Goal: Task Accomplishment & Management: Use online tool/utility

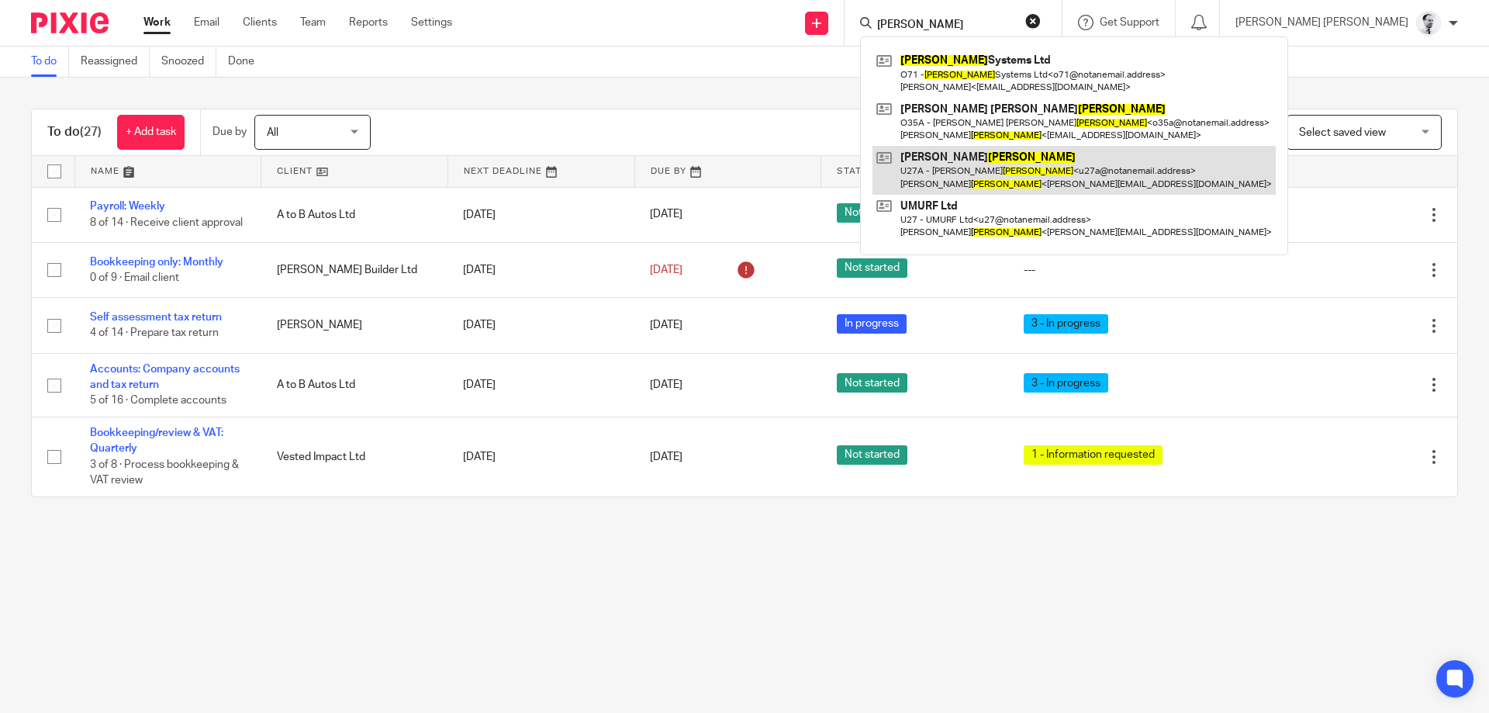
type input "orell"
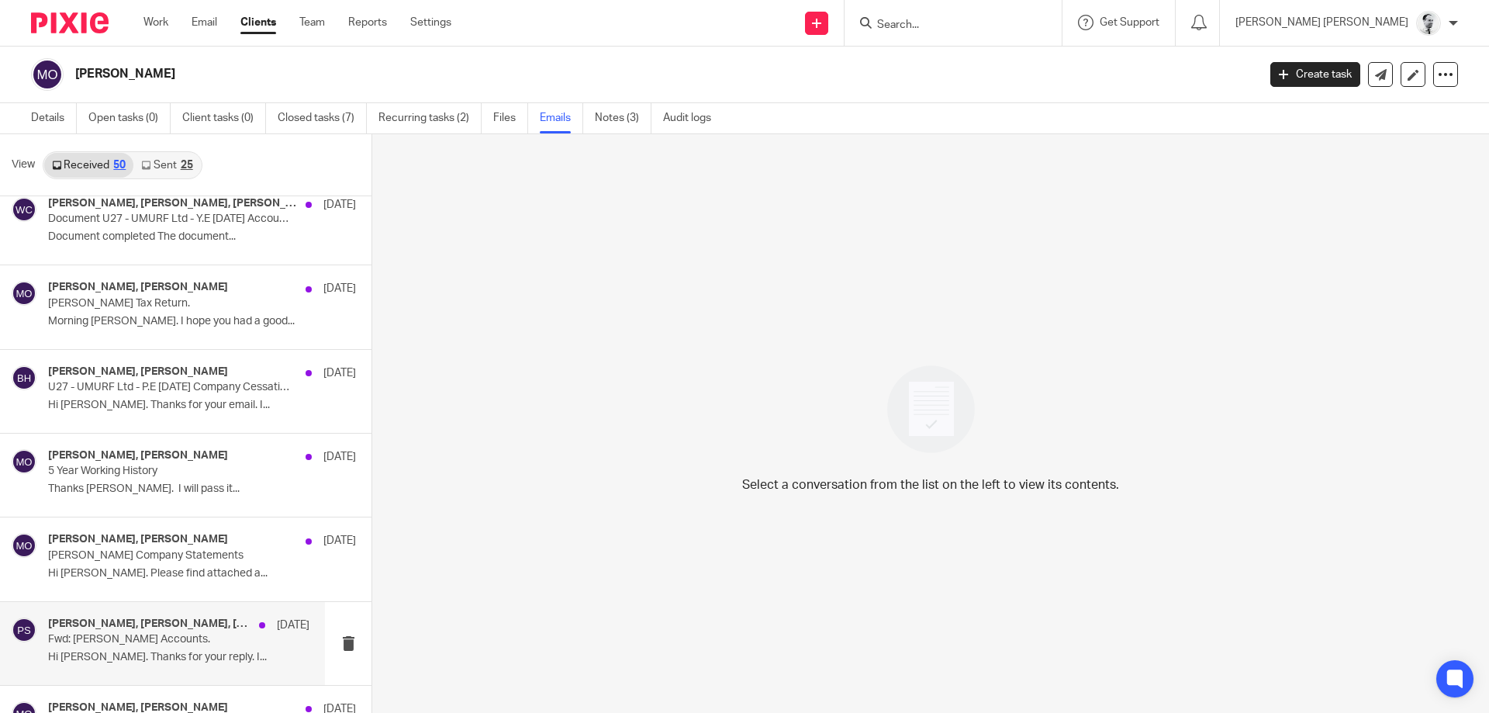
scroll to position [1042, 0]
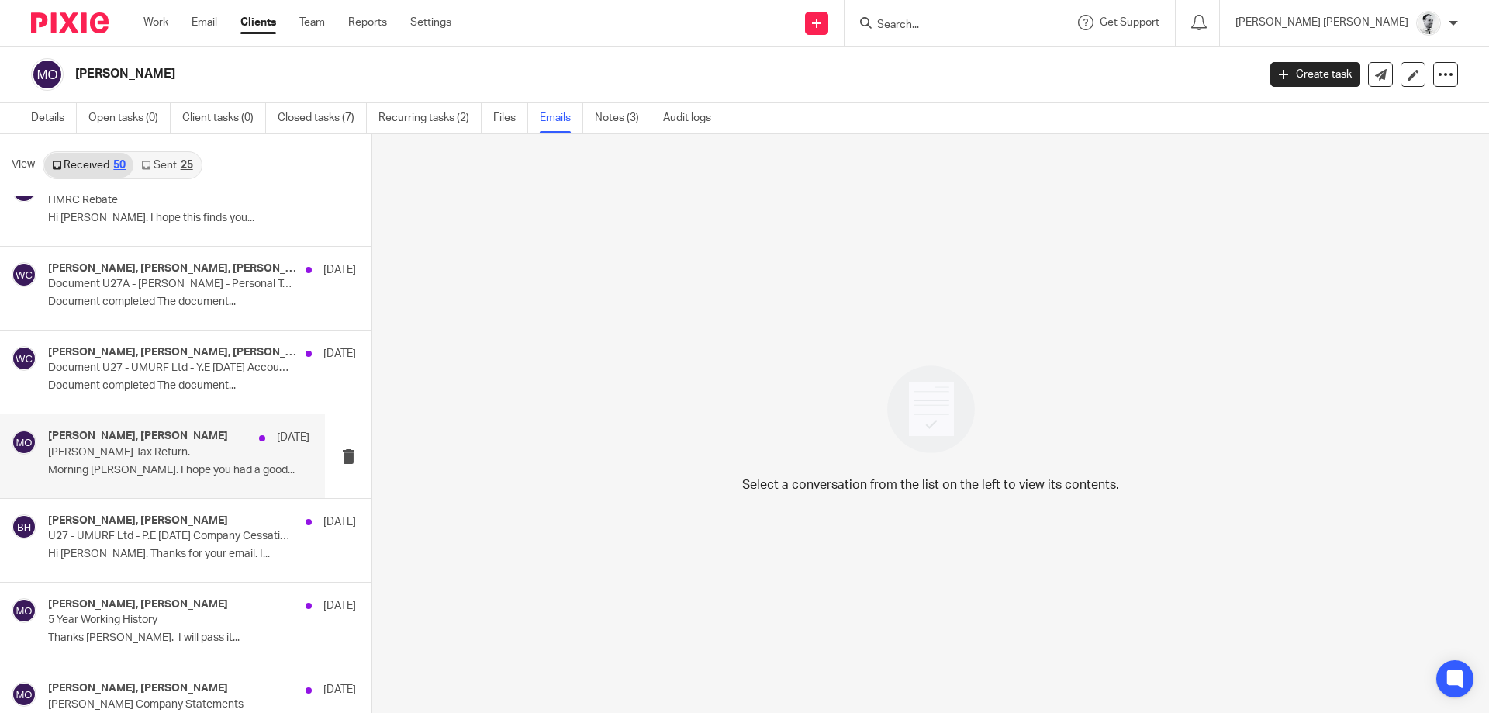
click at [194, 438] on h4 "[PERSON_NAME], [PERSON_NAME]" at bounding box center [138, 436] width 180 height 13
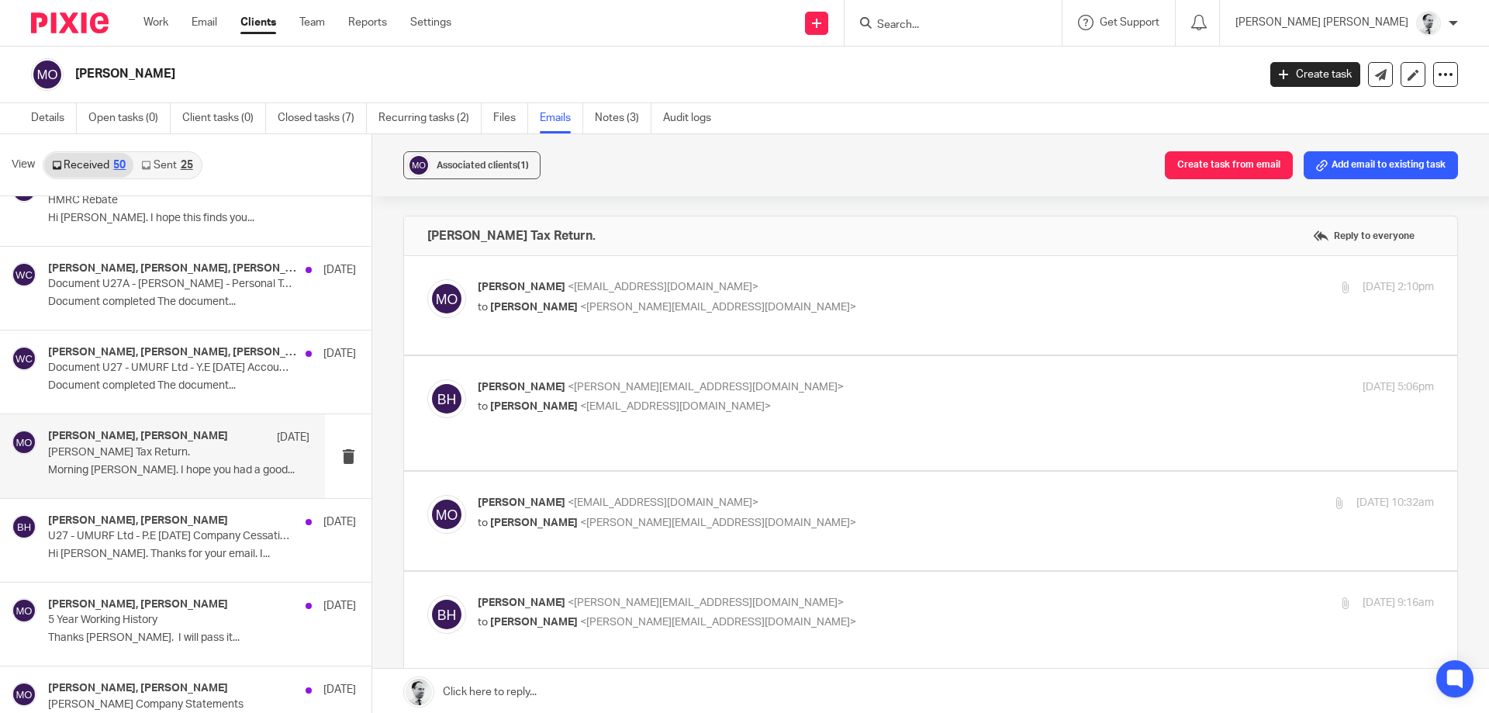
click at [582, 292] on span "<martinorrell@hotmail.com>" at bounding box center [663, 287] width 191 height 11
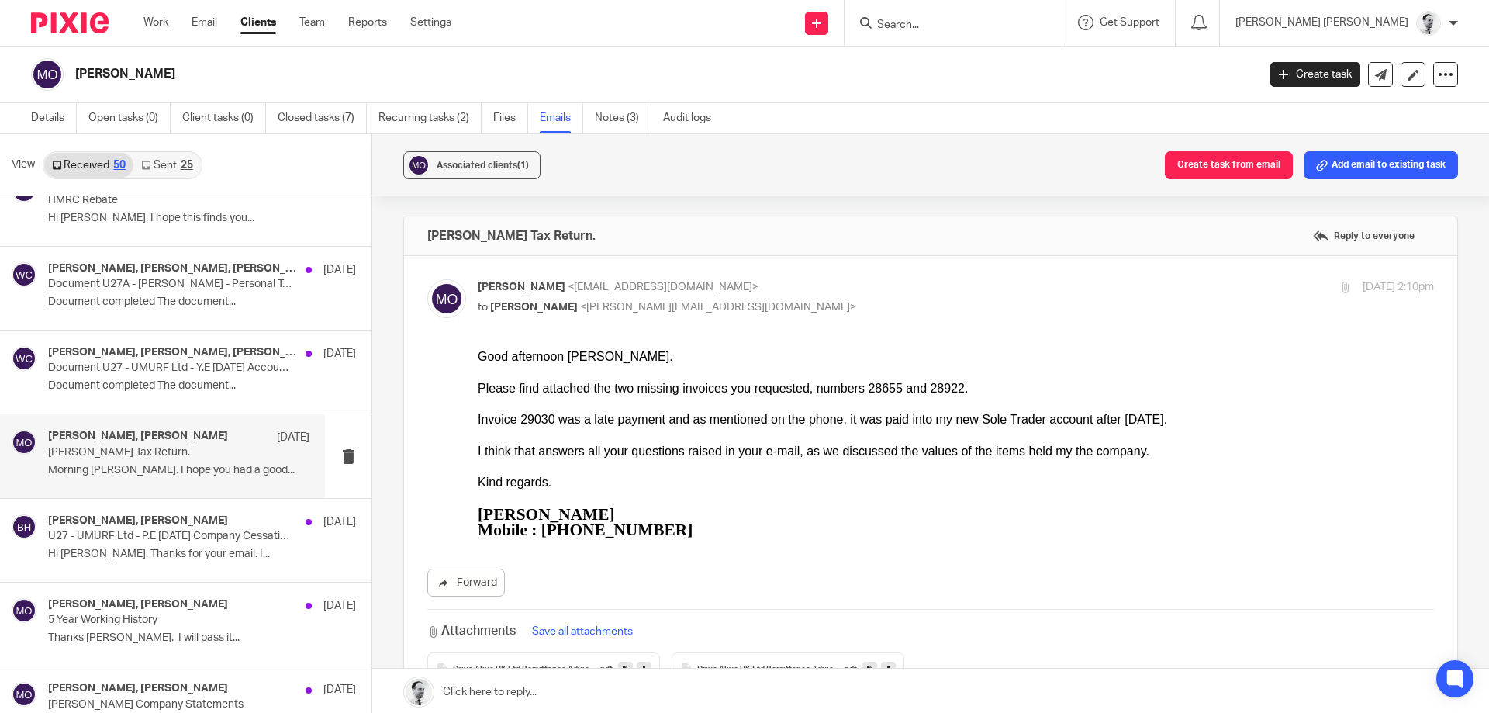
scroll to position [0, 0]
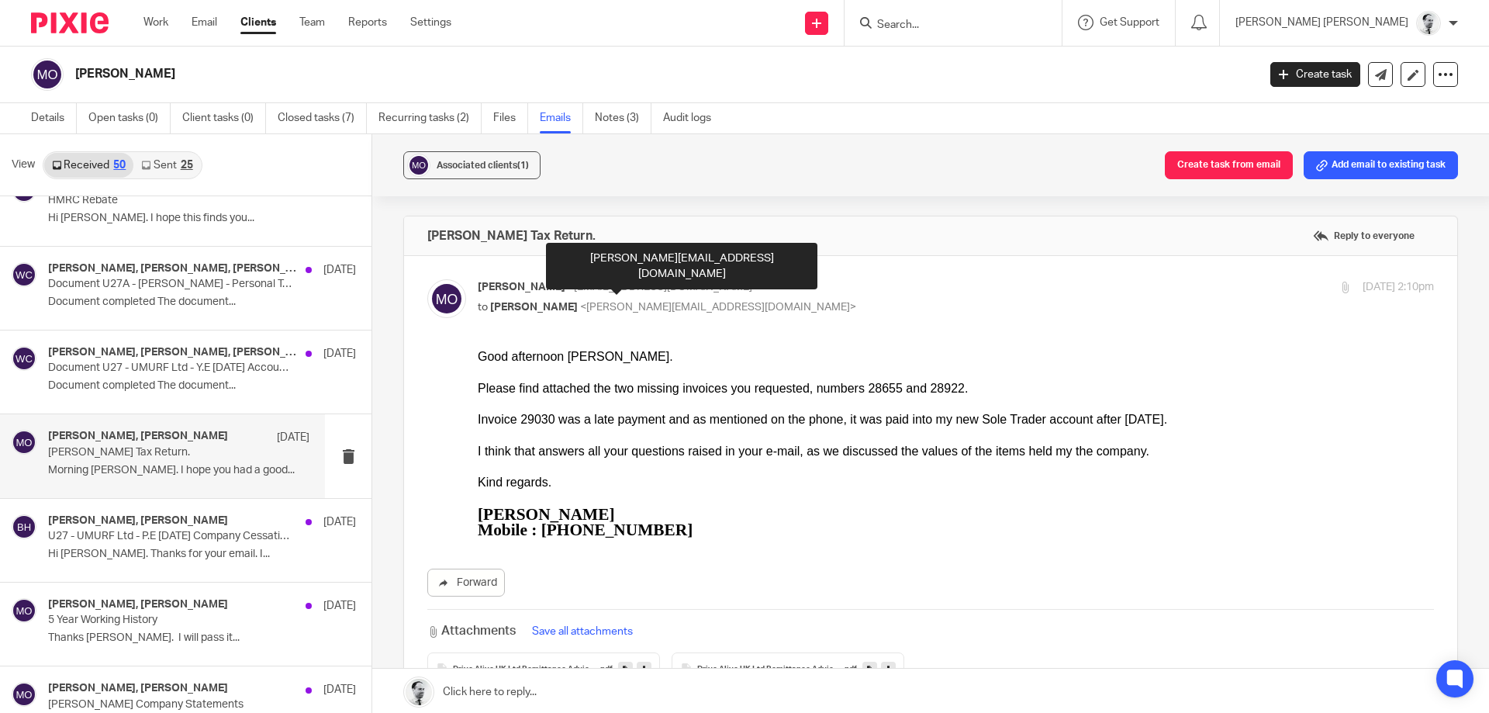
click at [586, 289] on span "<martinorrell@hotmail.com>" at bounding box center [663, 287] width 191 height 11
checkbox input "false"
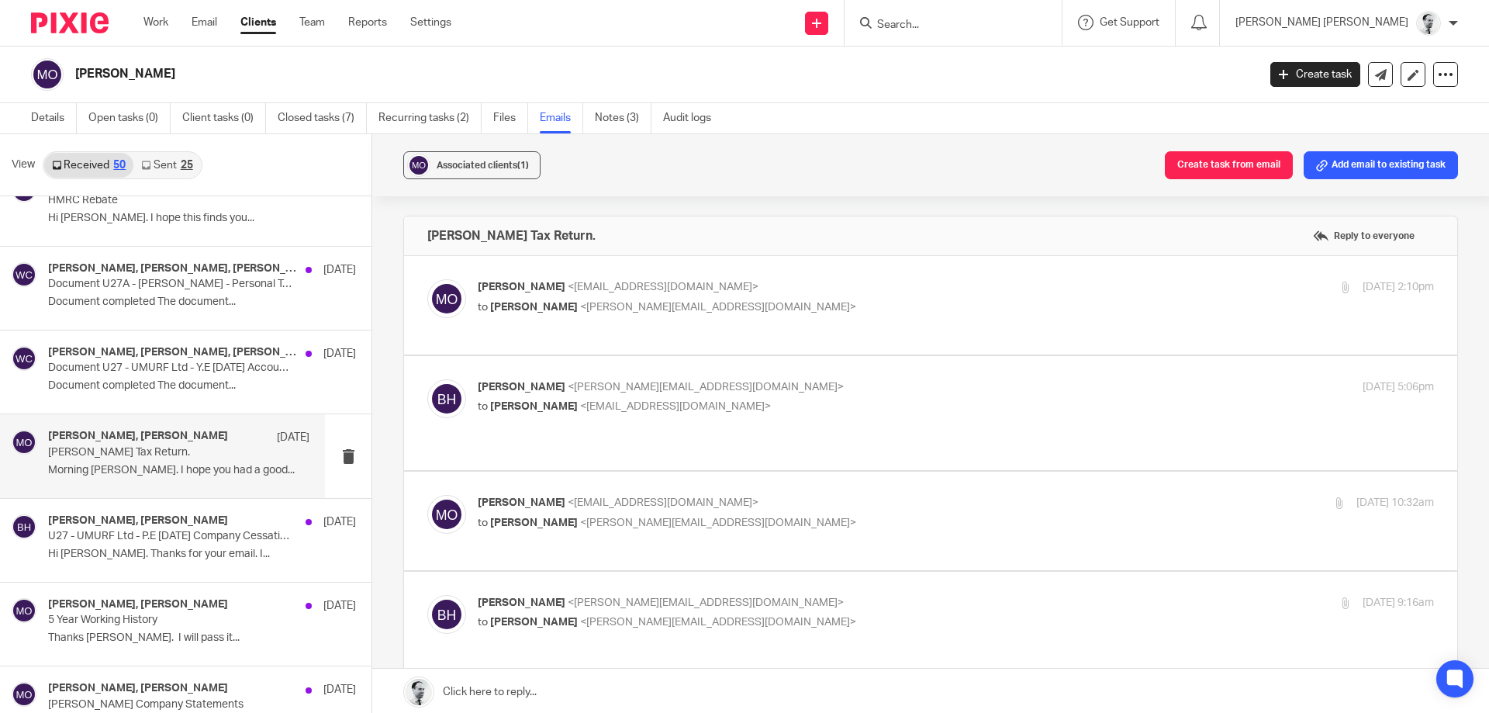
click at [602, 378] on label at bounding box center [930, 413] width 1053 height 114
click at [427, 379] on input "checkbox" at bounding box center [427, 379] width 1 height 1
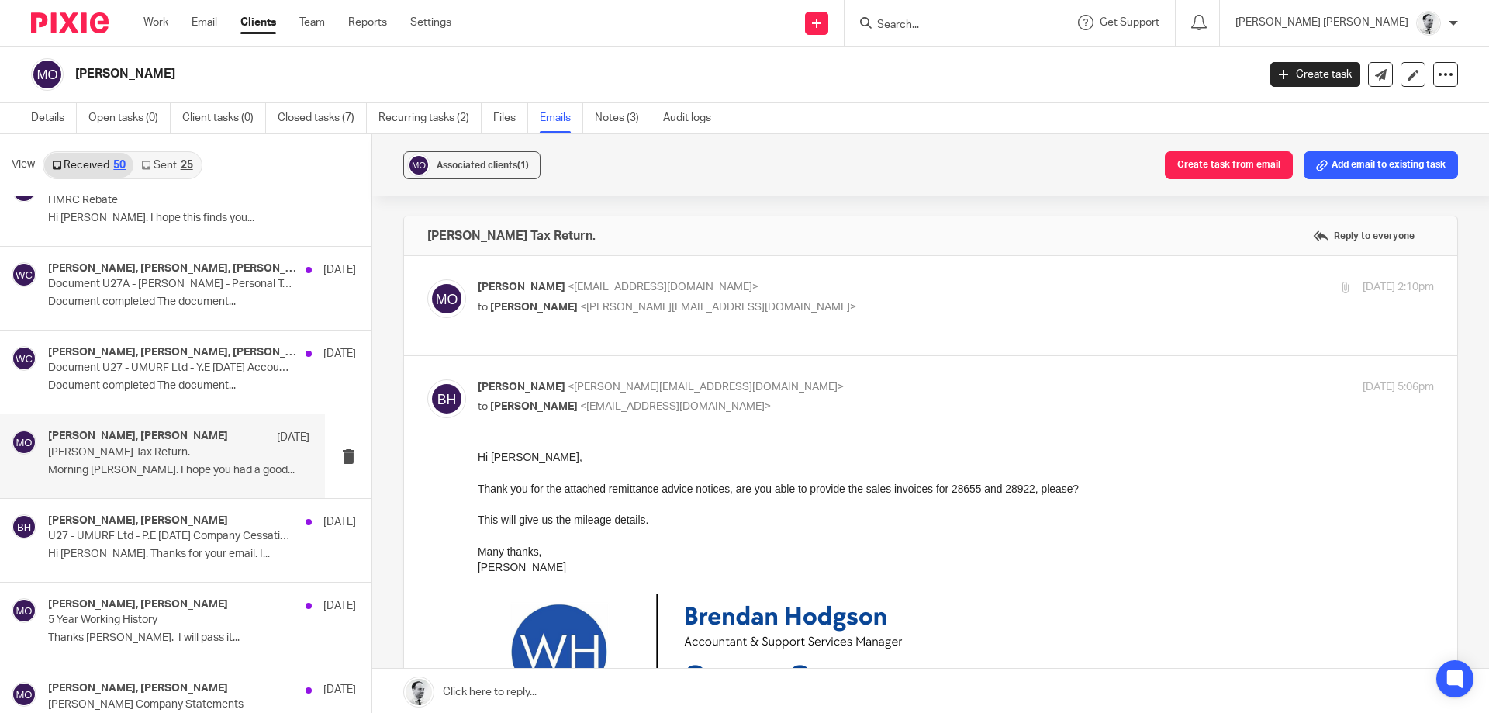
click at [604, 380] on p "Brendan Hodgson <b.hodgson@woodhicks.co.uk>" at bounding box center [797, 387] width 638 height 16
checkbox input "false"
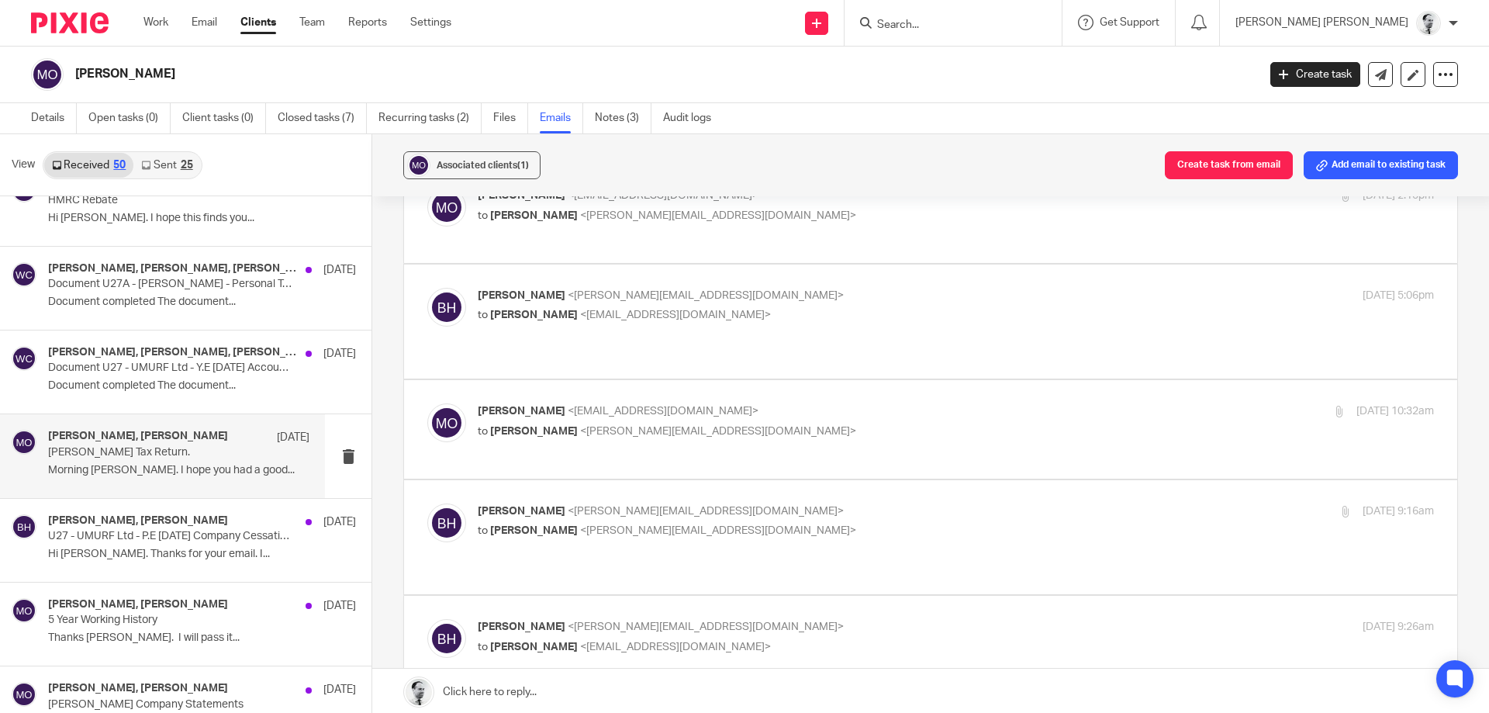
scroll to position [149, 0]
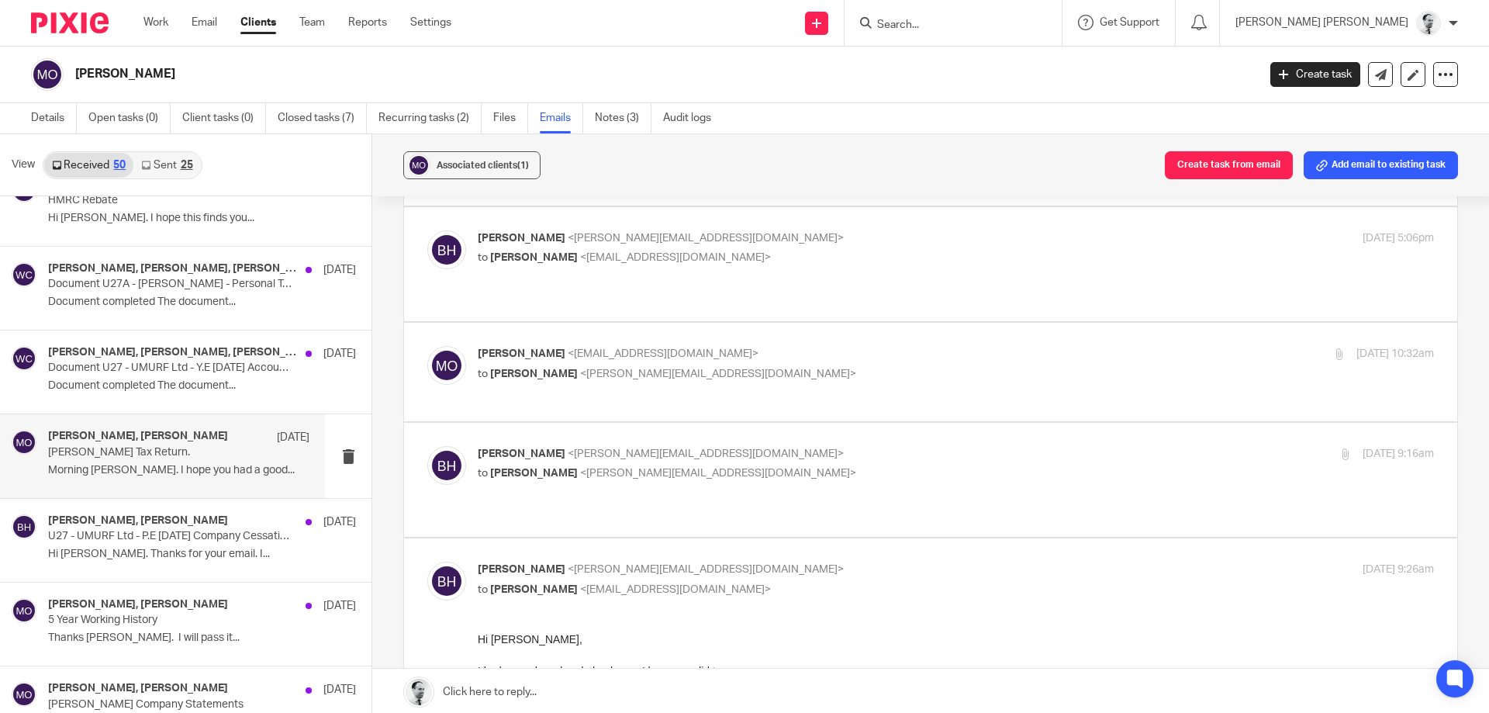
click at [582, 346] on p "Martin Orrell <martinorrell@hotmail.com>" at bounding box center [797, 354] width 638 height 16
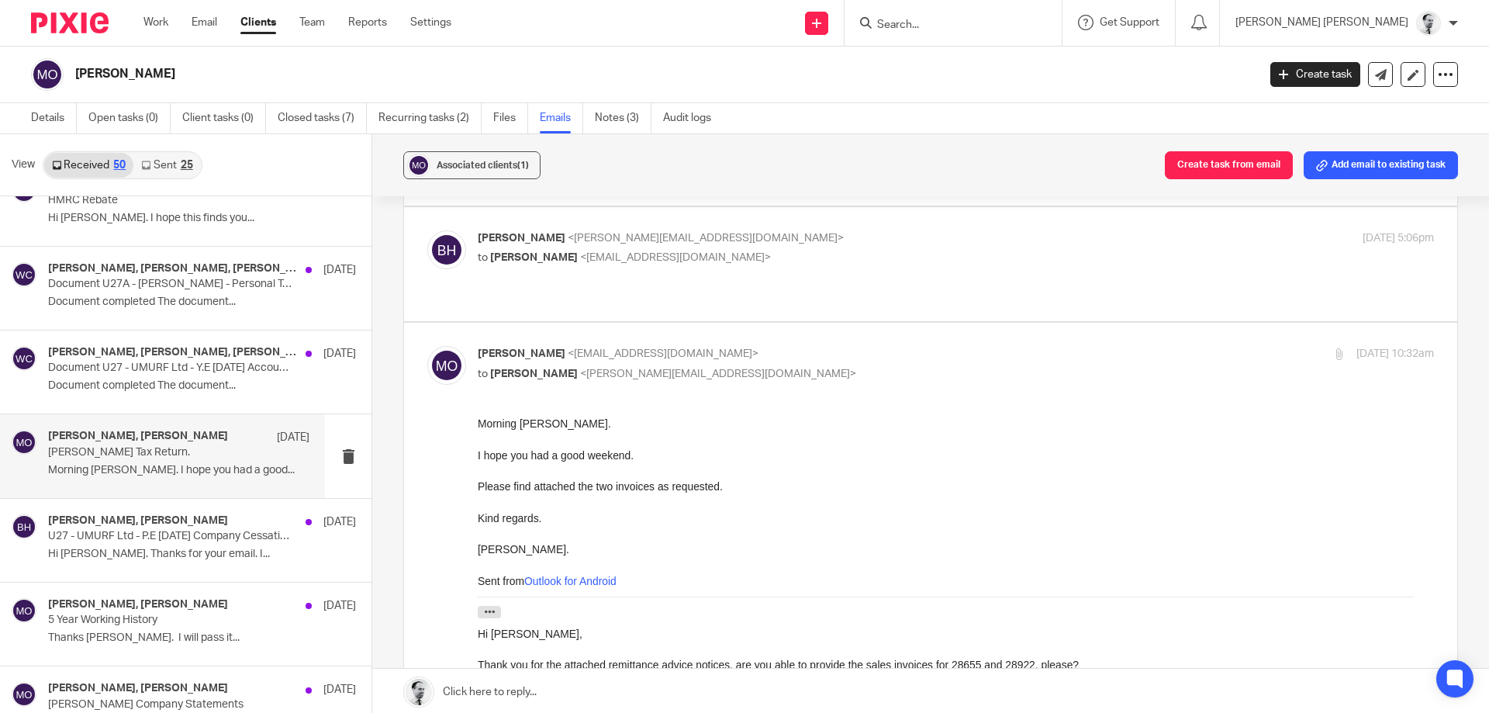
scroll to position [0, 0]
click at [593, 348] on span "<martinorrell@hotmail.com>" at bounding box center [663, 353] width 191 height 11
checkbox input "false"
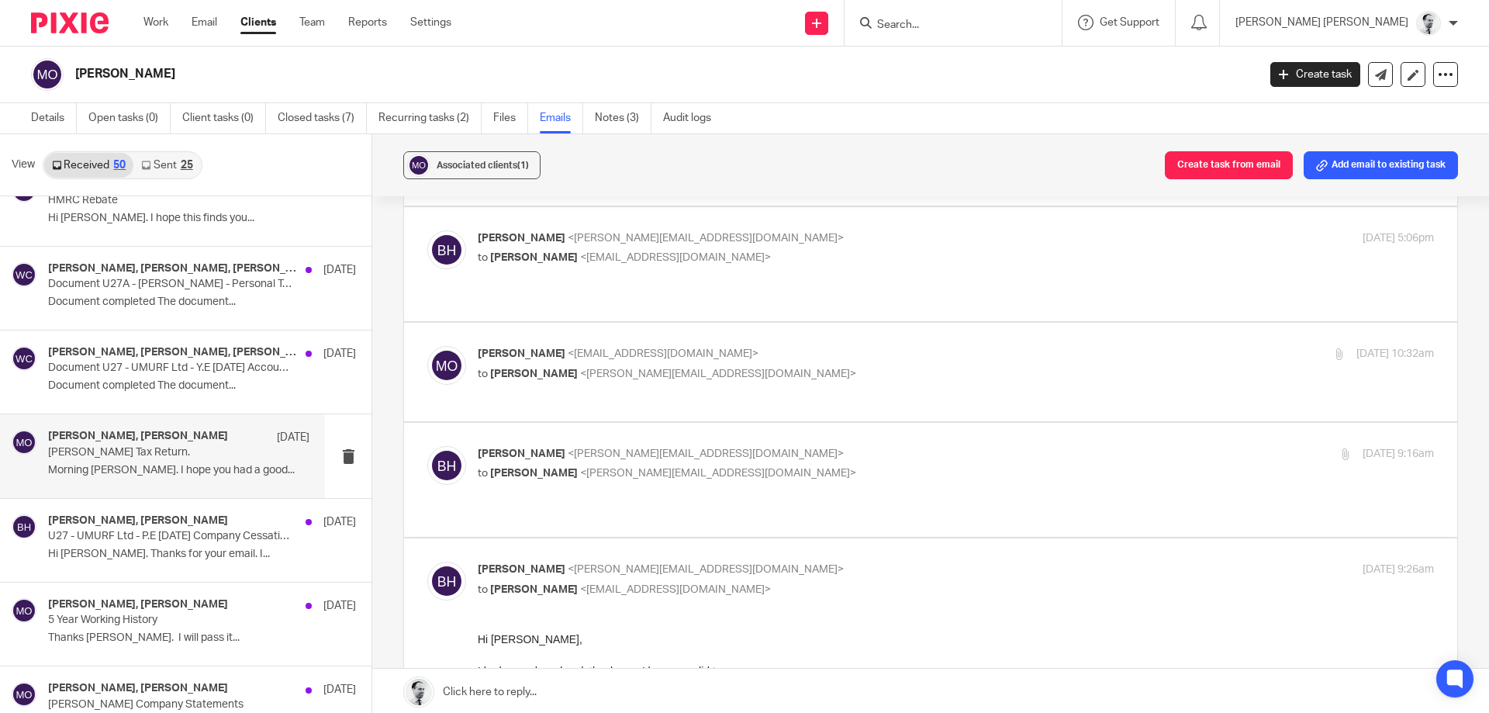
scroll to position [298, 0]
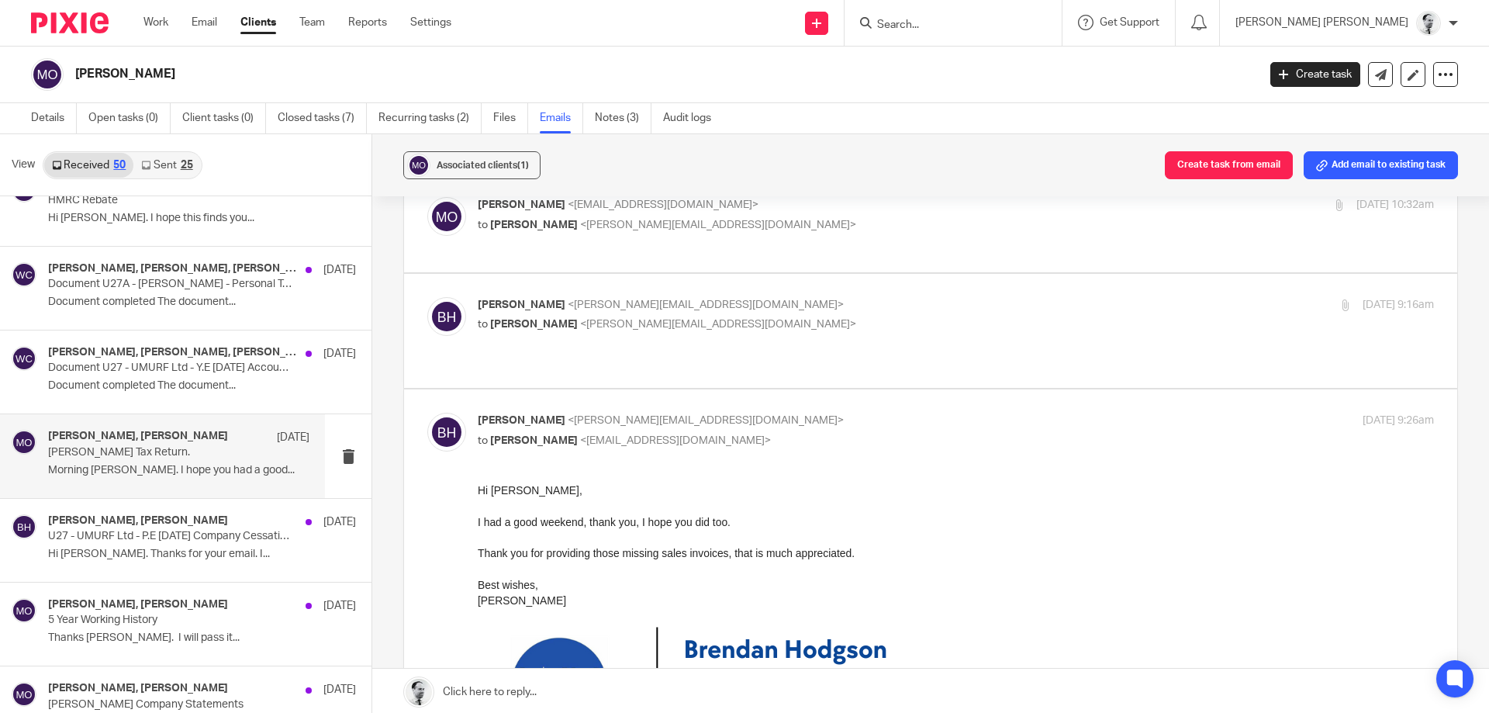
click at [579, 299] on span "<b.hodgson@woodhicks.co.uk>" at bounding box center [706, 304] width 276 height 11
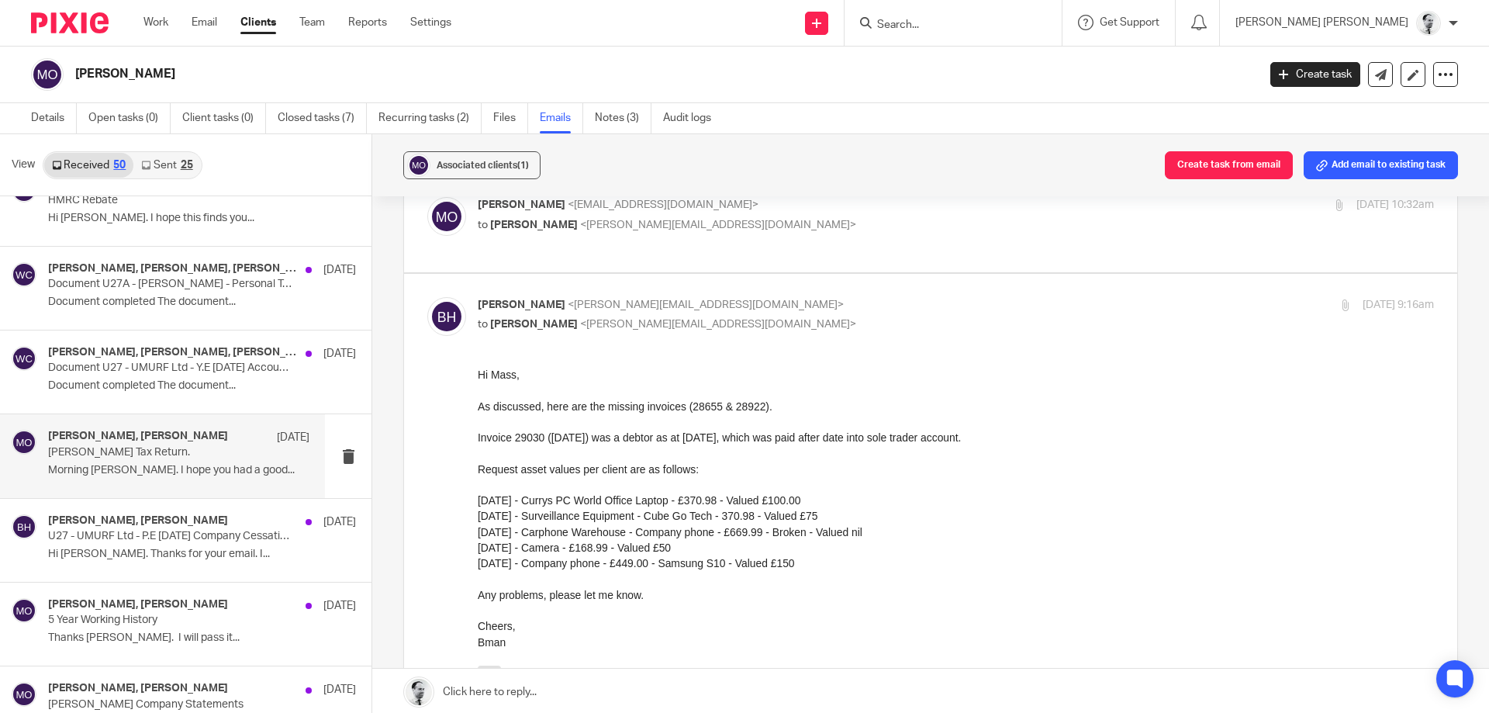
scroll to position [0, 0]
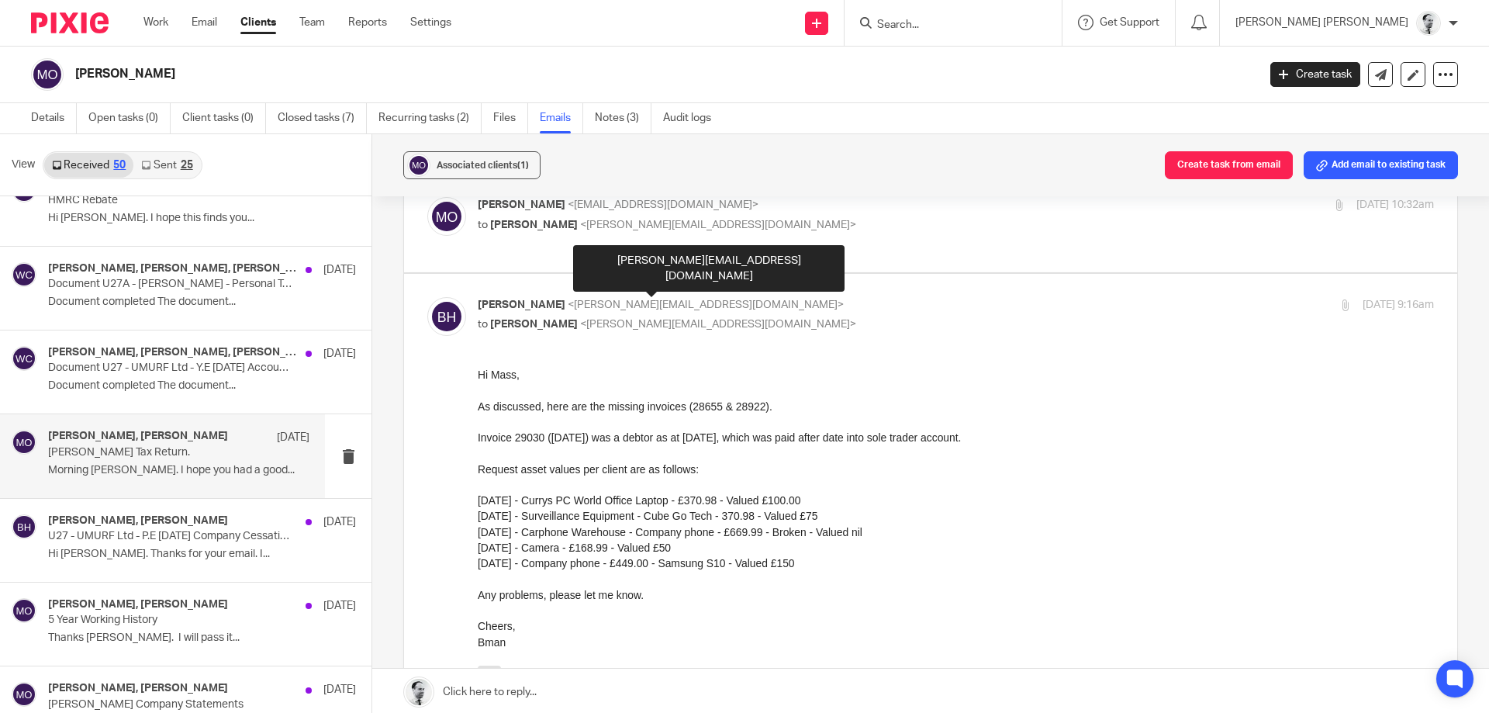
click at [600, 299] on span "<b.hodgson@woodhicks.co.uk>" at bounding box center [706, 304] width 276 height 11
checkbox input "false"
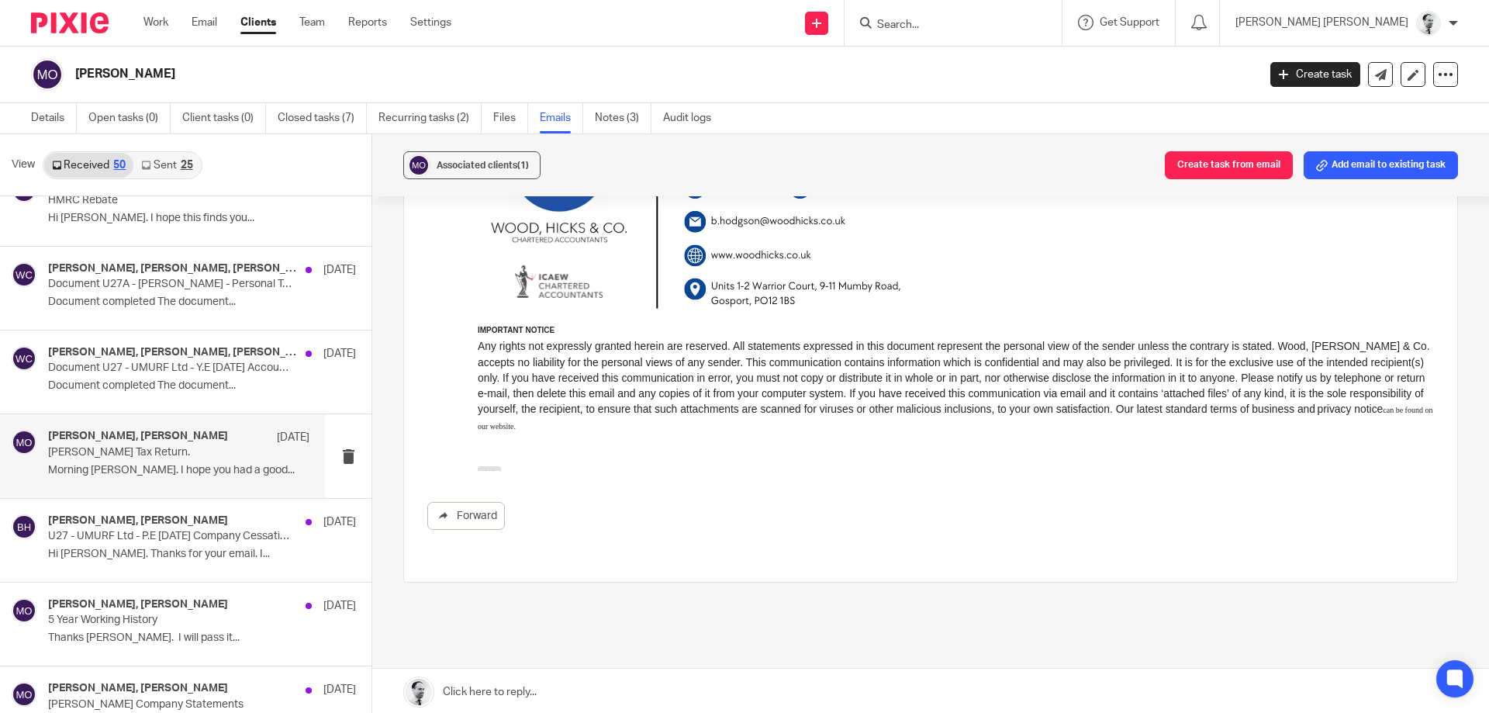
scroll to position [841, 0]
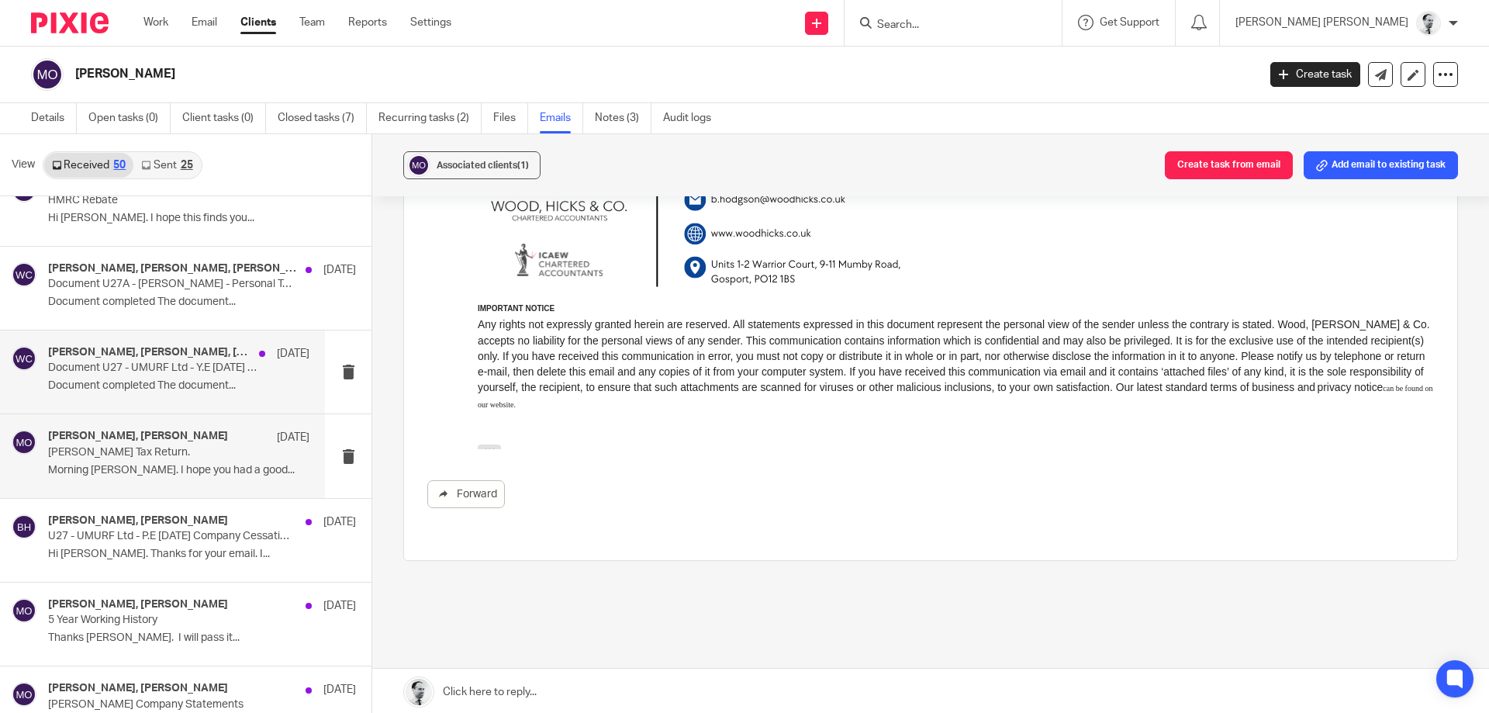
click at [118, 384] on p "Document completed The document..." at bounding box center [178, 385] width 261 height 13
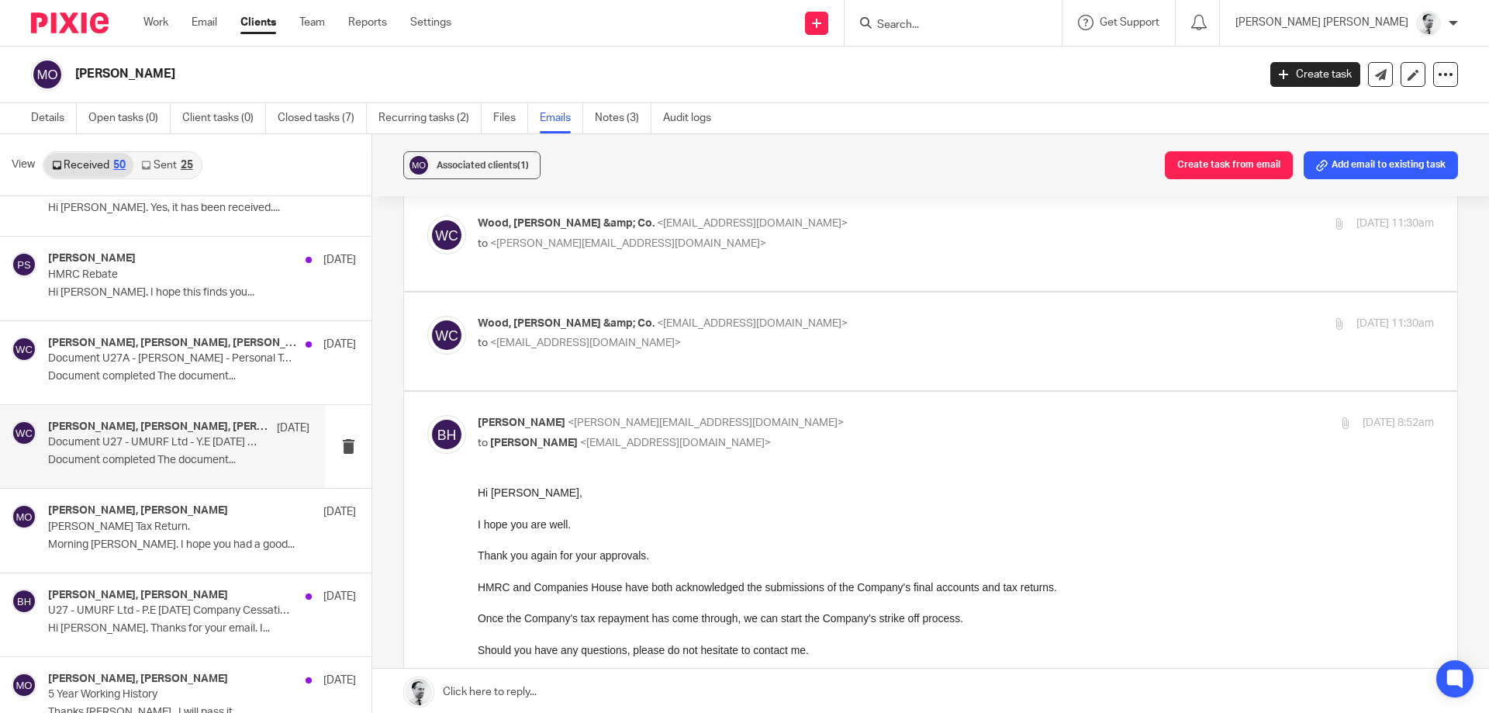
scroll to position [74, 0]
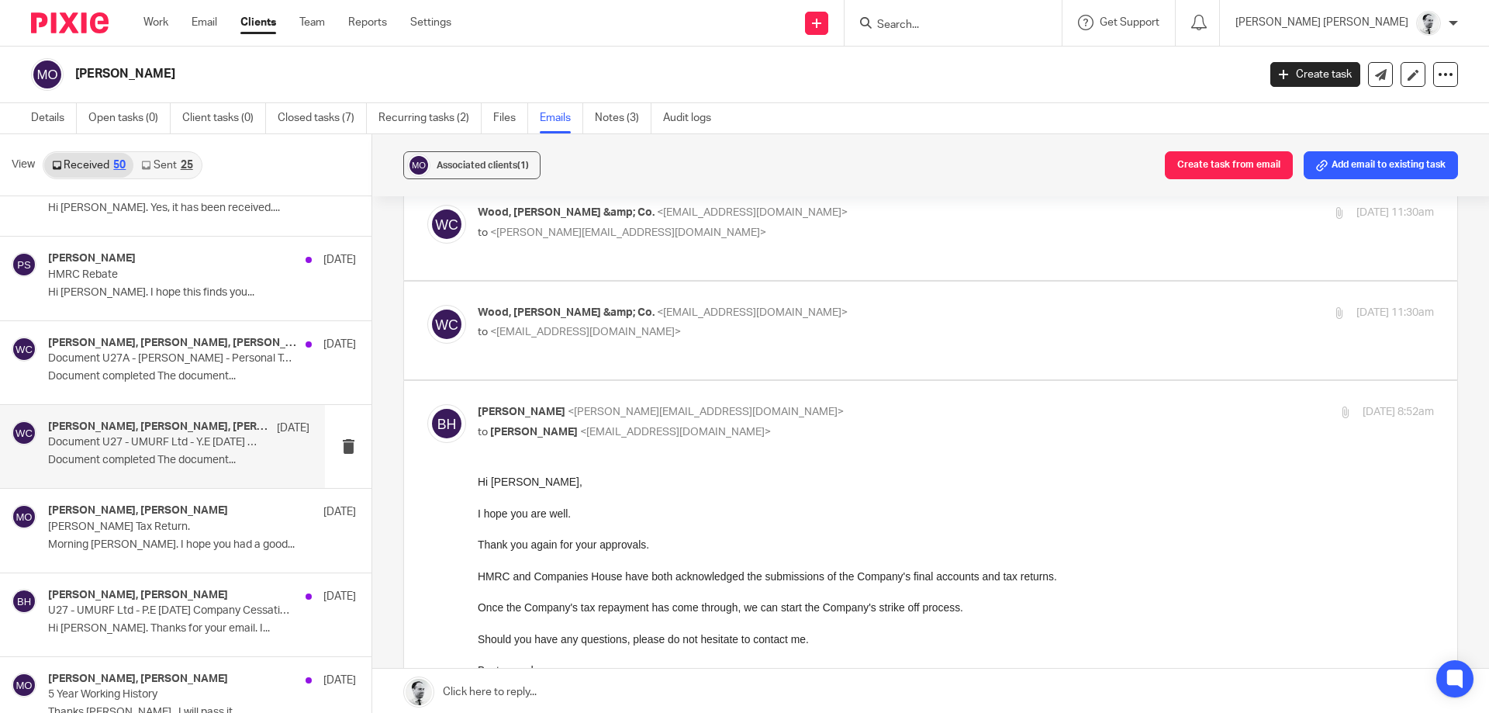
click at [586, 316] on span "Wood, Hicks &amp; Co." at bounding box center [566, 312] width 177 height 11
checkbox input "true"
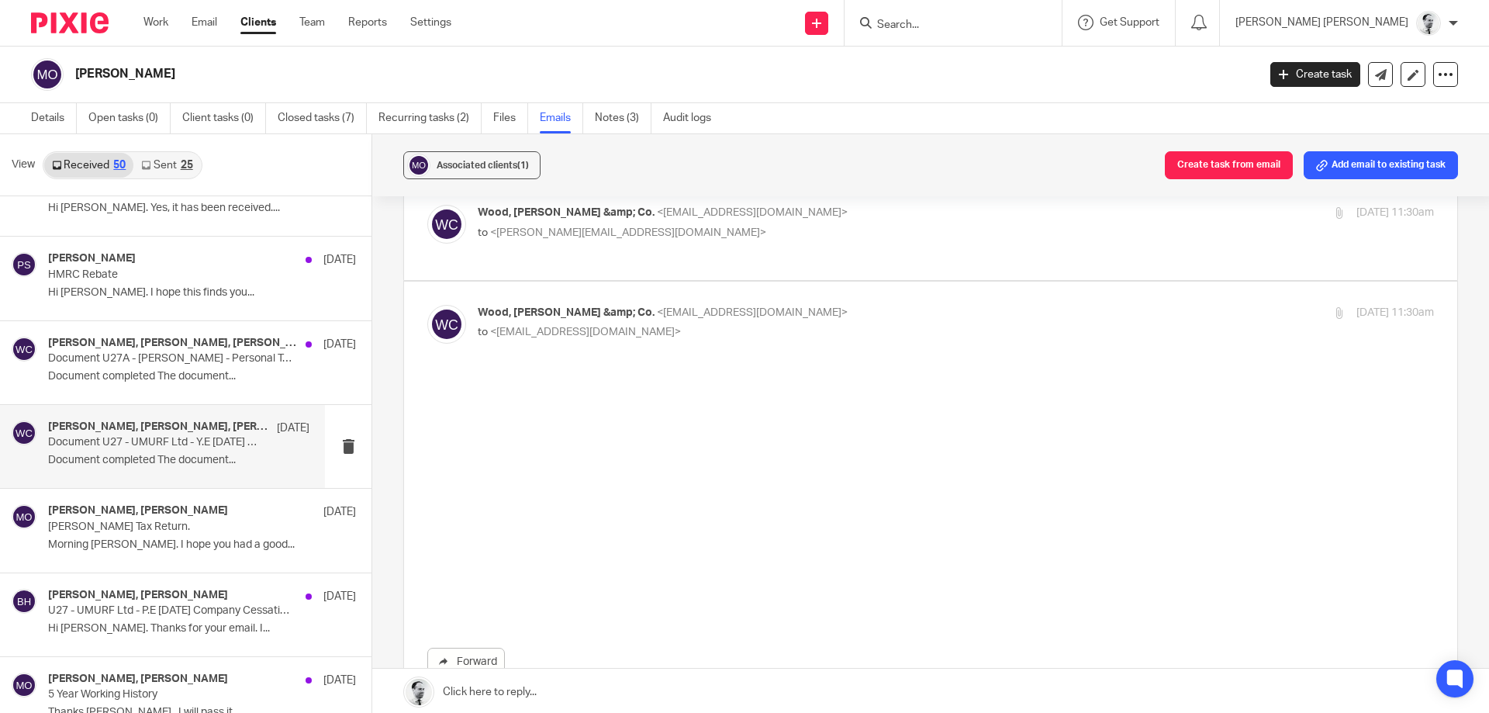
click at [576, 223] on div "Wood, Hicks &amp; Co. <approvals@woodhicks.co.uk> to <b.hodgson@woodhicks.co.uk>" at bounding box center [797, 223] width 638 height 36
checkbox input "true"
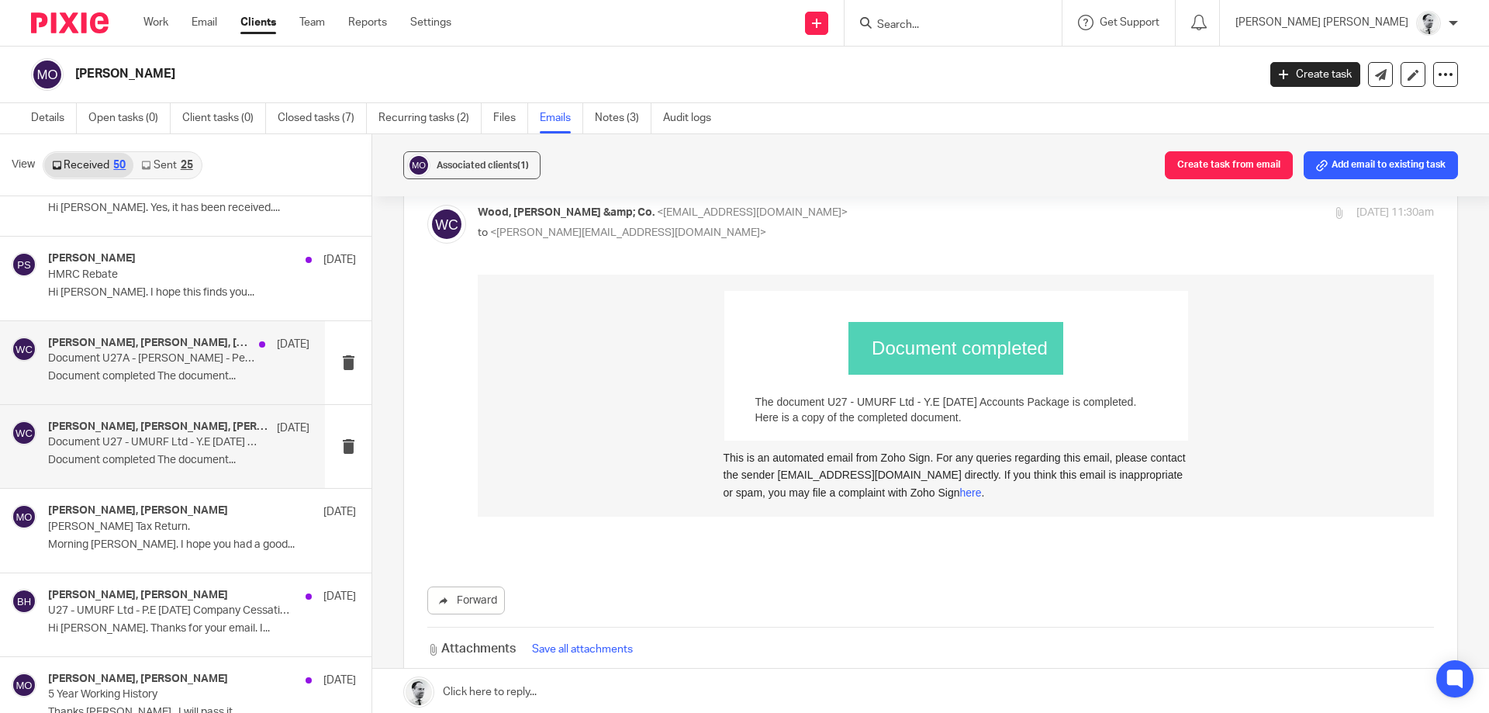
scroll to position [0, 0]
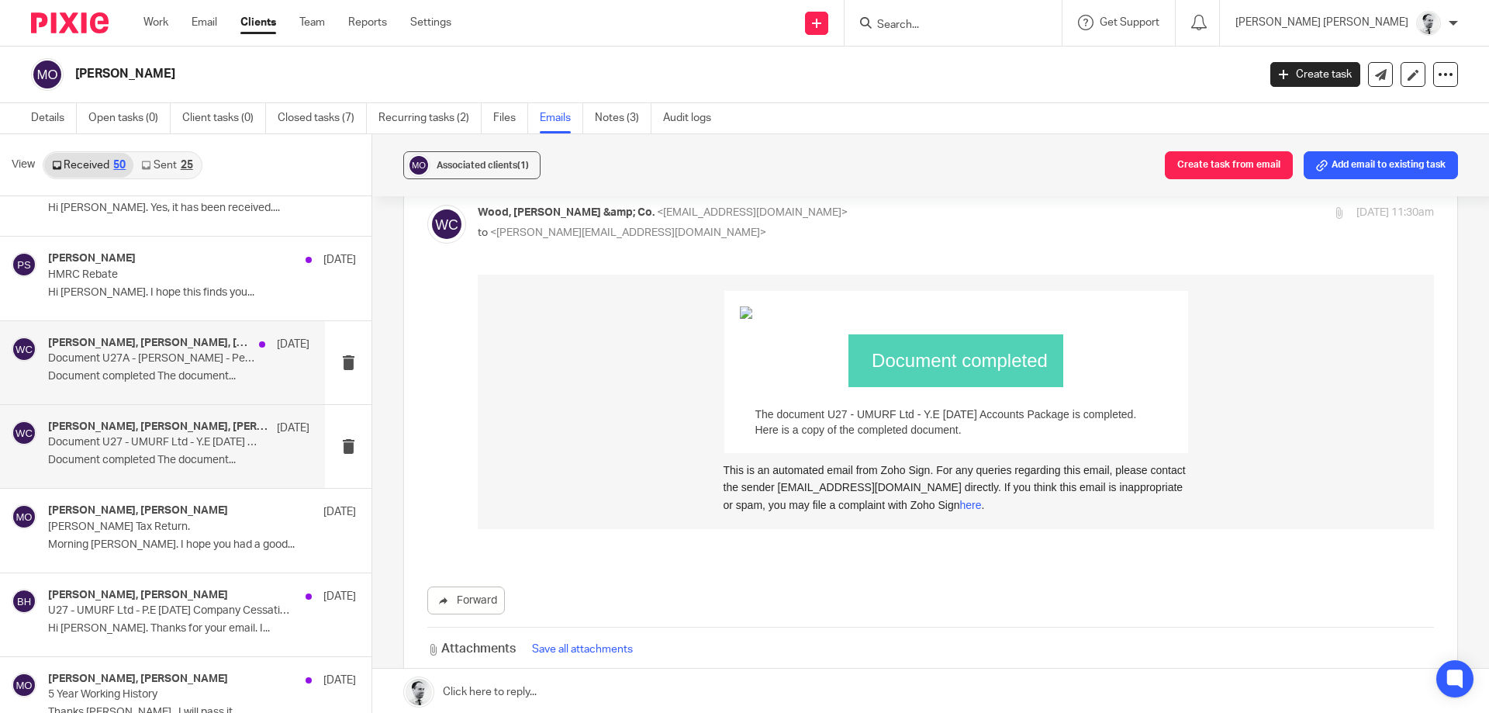
click at [179, 360] on p "Document U27A - Mr Martin Orrell - Personal Tax Package Y.E 5 April 2024 has be…" at bounding box center [152, 358] width 209 height 13
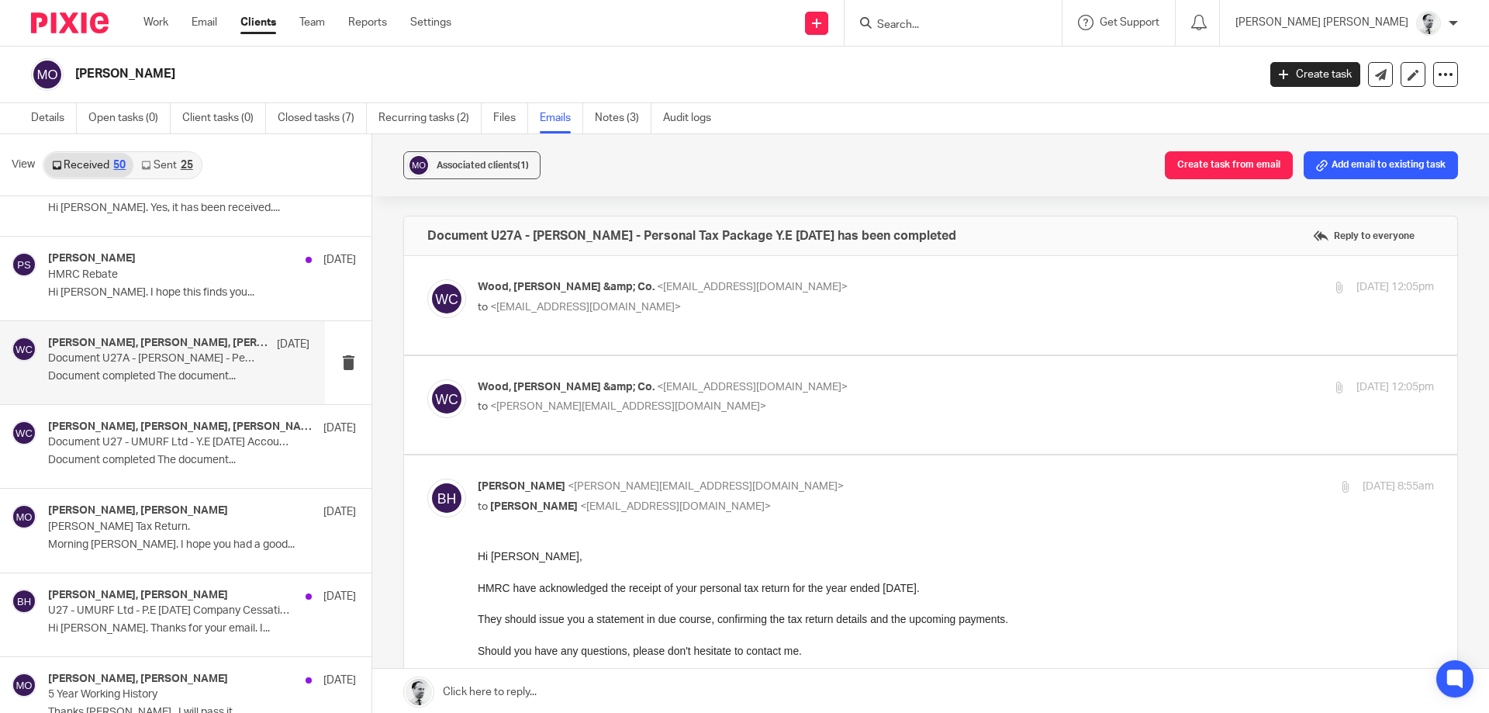
click at [522, 296] on div "Wood, Hicks &amp; Co. <approvals@woodhicks.co.uk> to <approvals@woodhicks.co.uk>" at bounding box center [797, 297] width 638 height 36
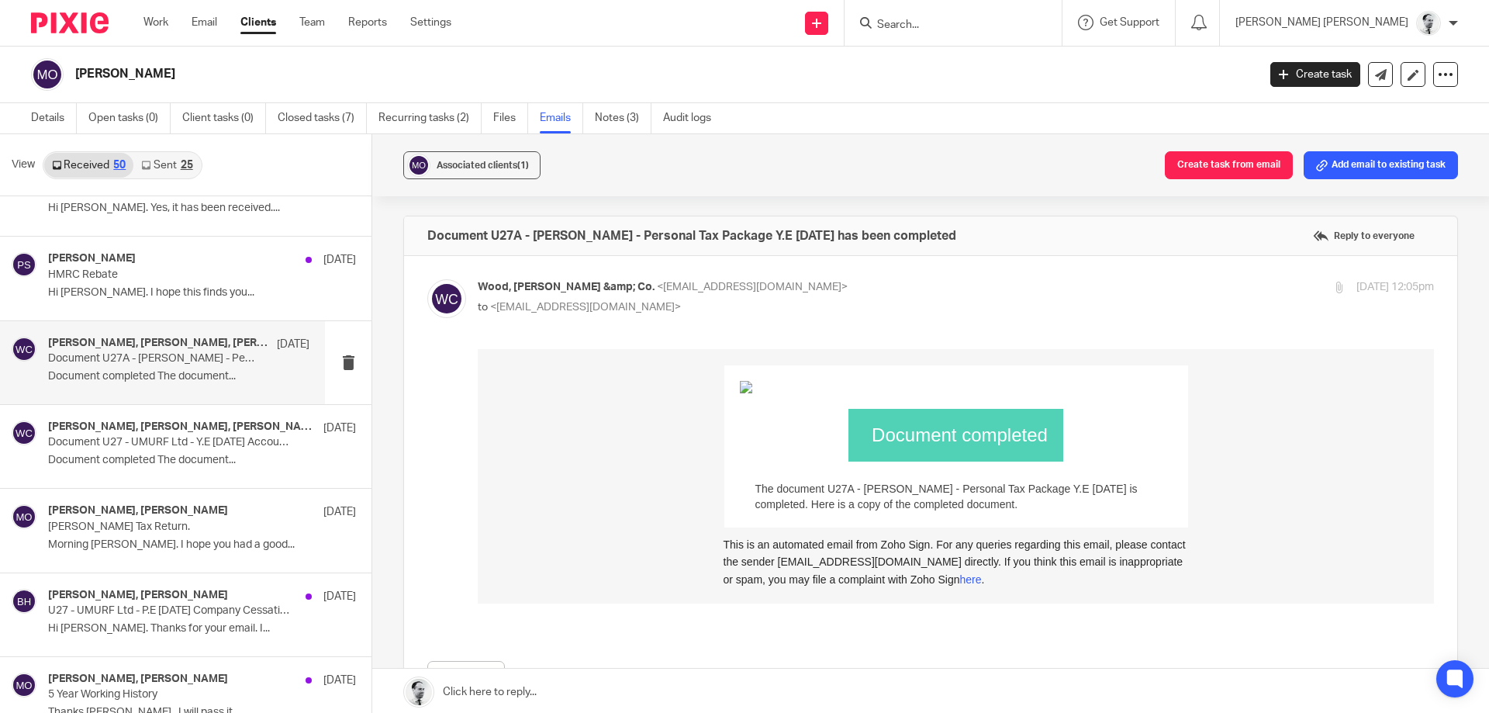
click at [574, 289] on span "Wood, Hicks &amp; Co." at bounding box center [566, 287] width 177 height 11
checkbox input "false"
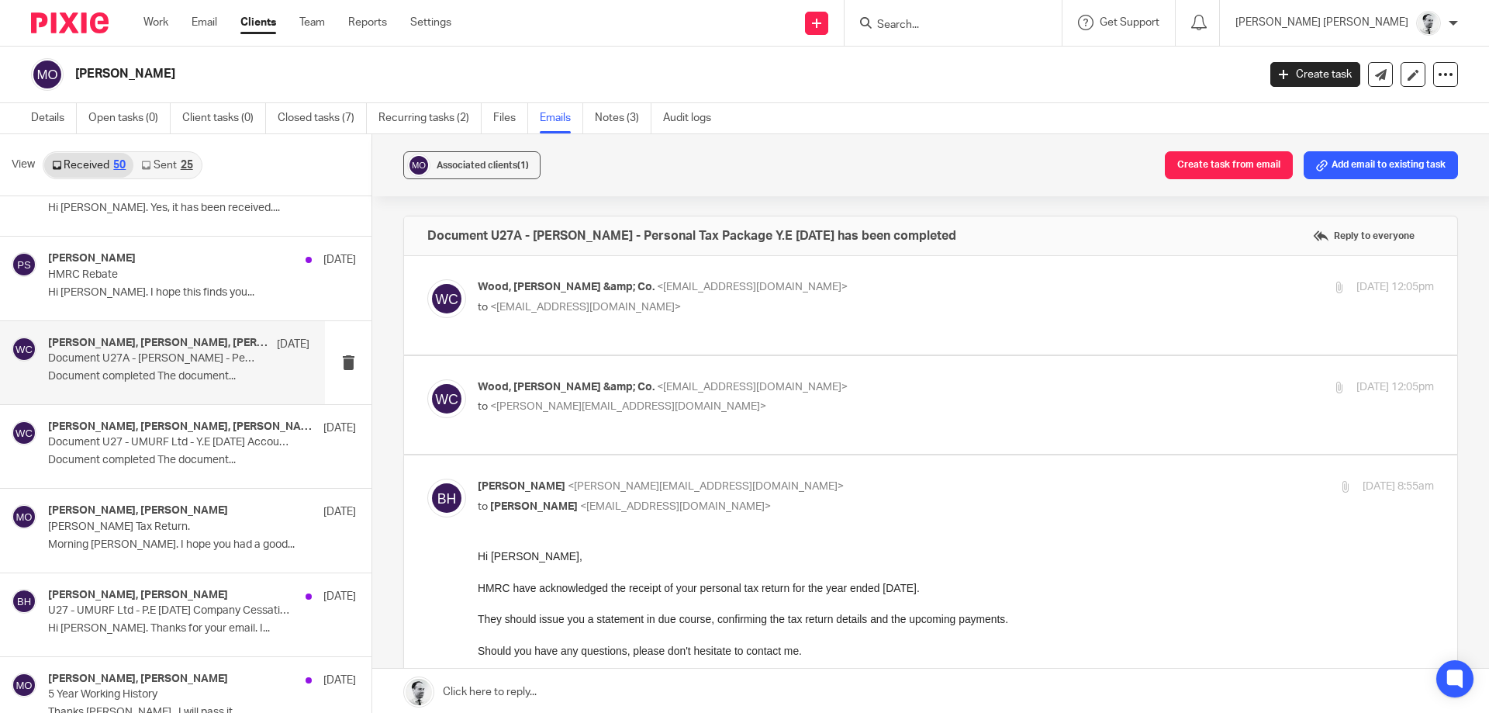
click at [592, 405] on span "<b.hodgson@woodhicks.co.uk>" at bounding box center [628, 406] width 276 height 11
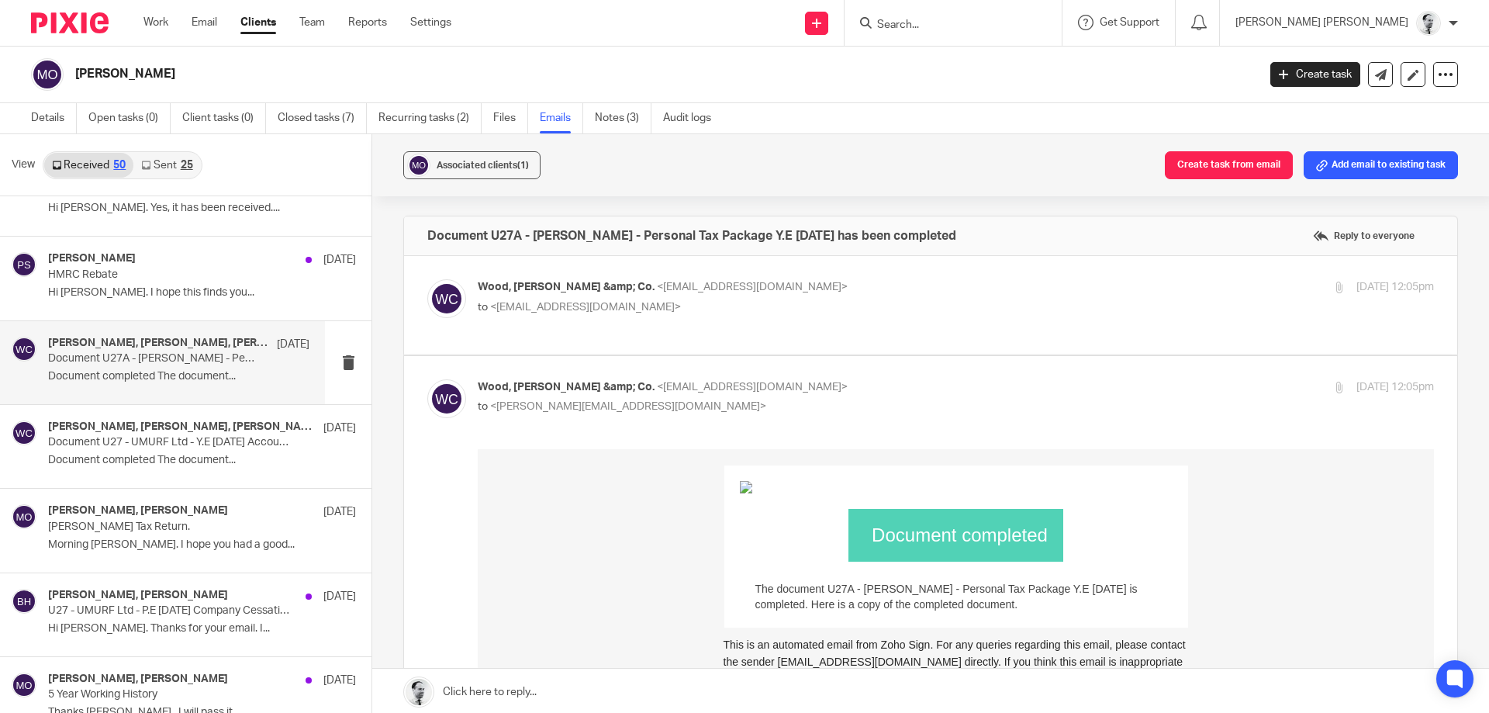
click at [593, 394] on p "Wood, Hicks &amp; Co. <approvals@woodhicks.co.uk>" at bounding box center [797, 387] width 638 height 16
checkbox input "false"
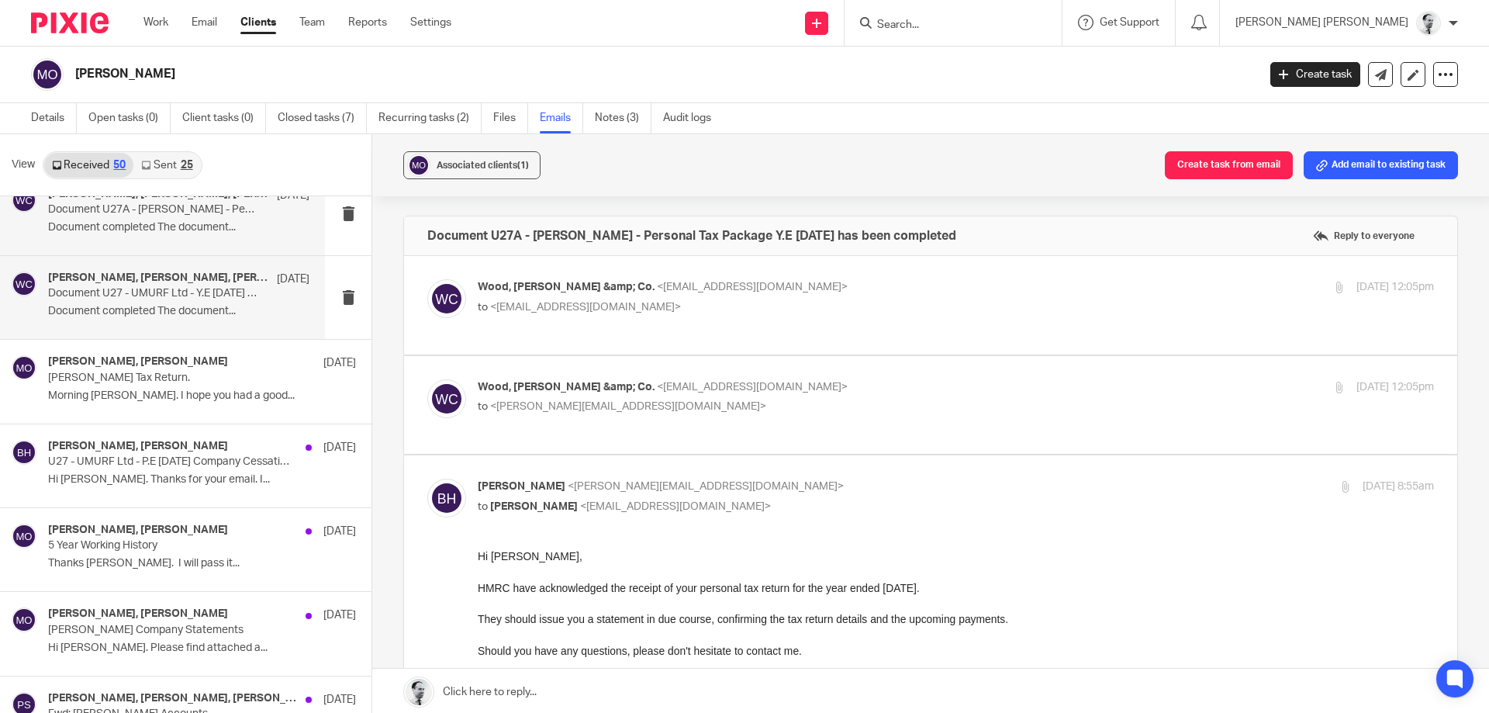
scroll to position [1191, 0]
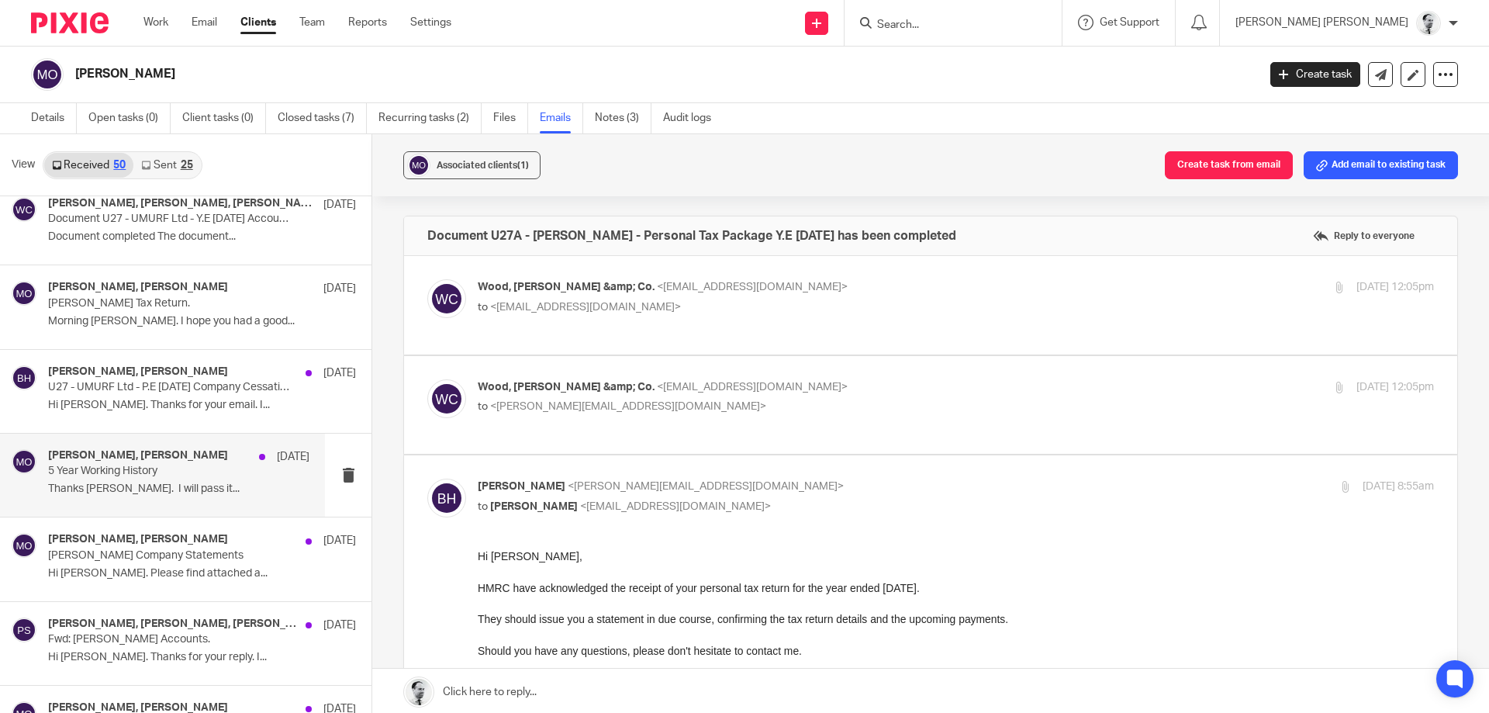
click at [206, 461] on h4 "Brendan Hodgson, Martin Orrell" at bounding box center [138, 455] width 180 height 13
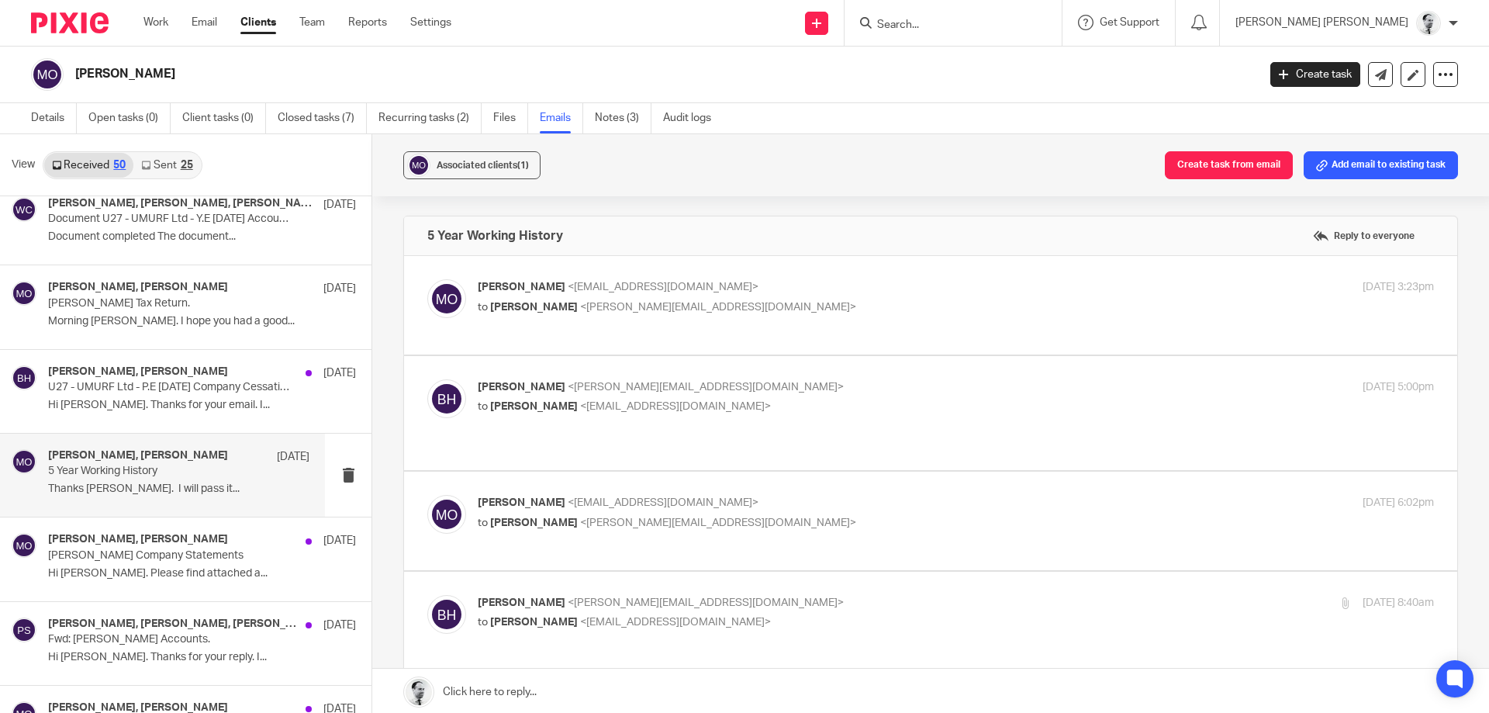
click at [545, 309] on span "Brendan Hodgson" at bounding box center [534, 307] width 88 height 11
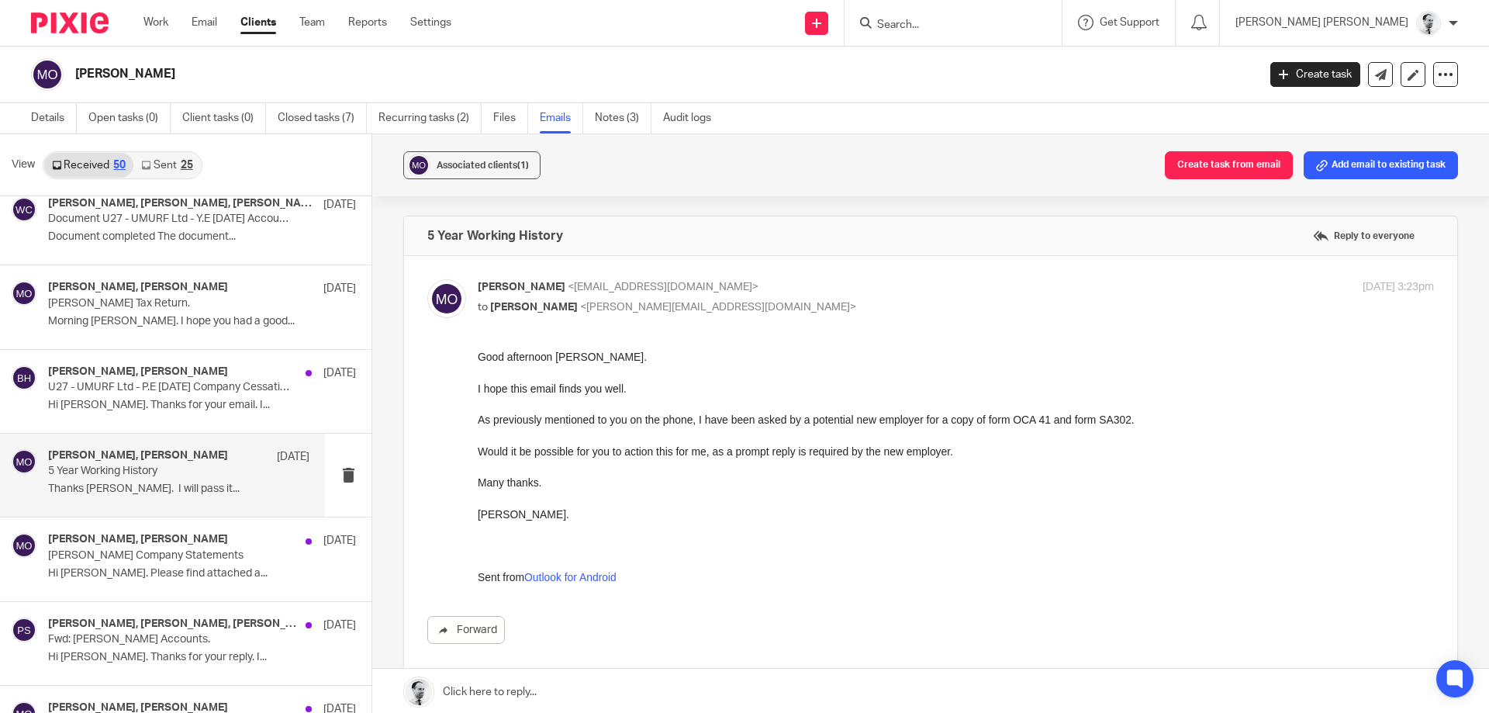
scroll to position [0, 0]
click at [552, 302] on span "Brendan Hodgson" at bounding box center [534, 307] width 88 height 11
checkbox input "false"
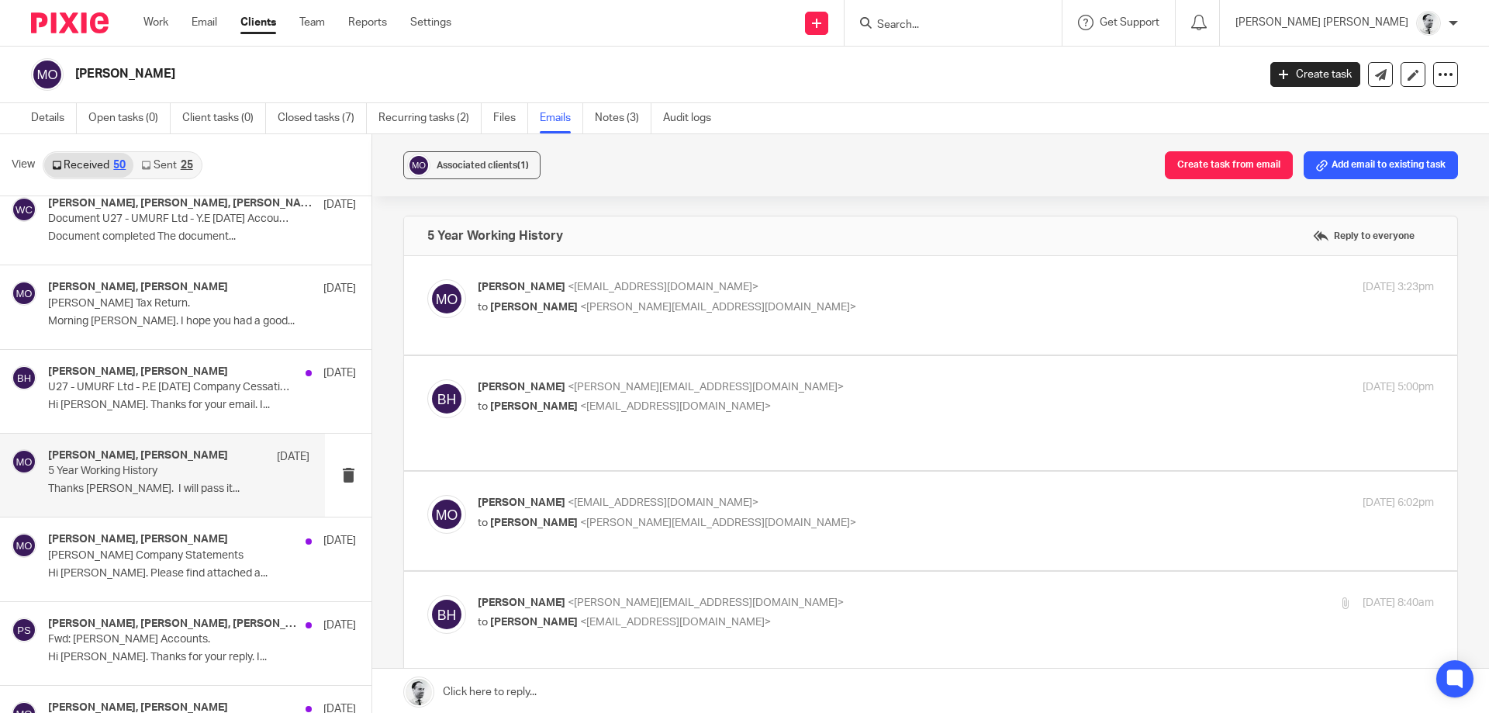
click at [580, 406] on span "<martinorrell@hotmail.com>" at bounding box center [675, 406] width 191 height 11
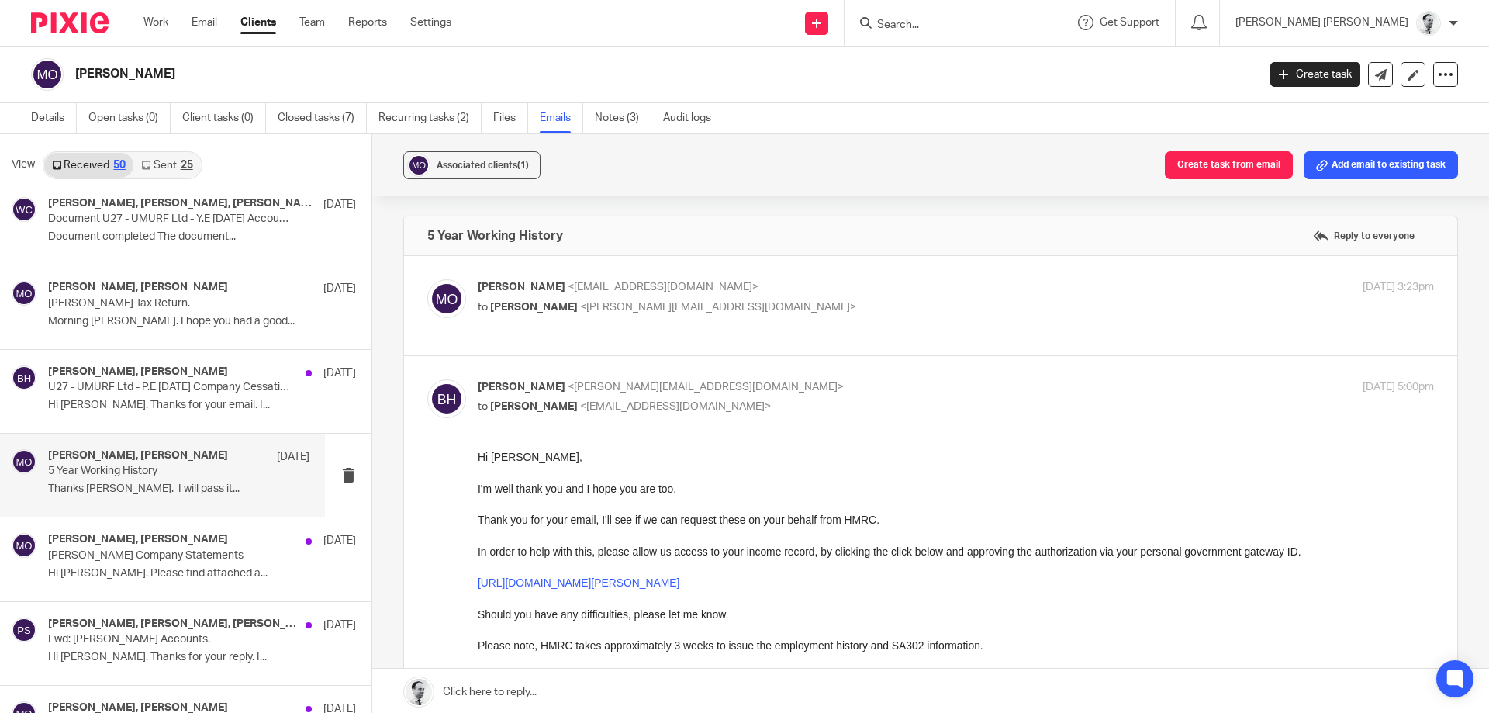
click at [575, 387] on span "<b.hodgson@woodhicks.co.uk>" at bounding box center [706, 387] width 276 height 11
checkbox input "false"
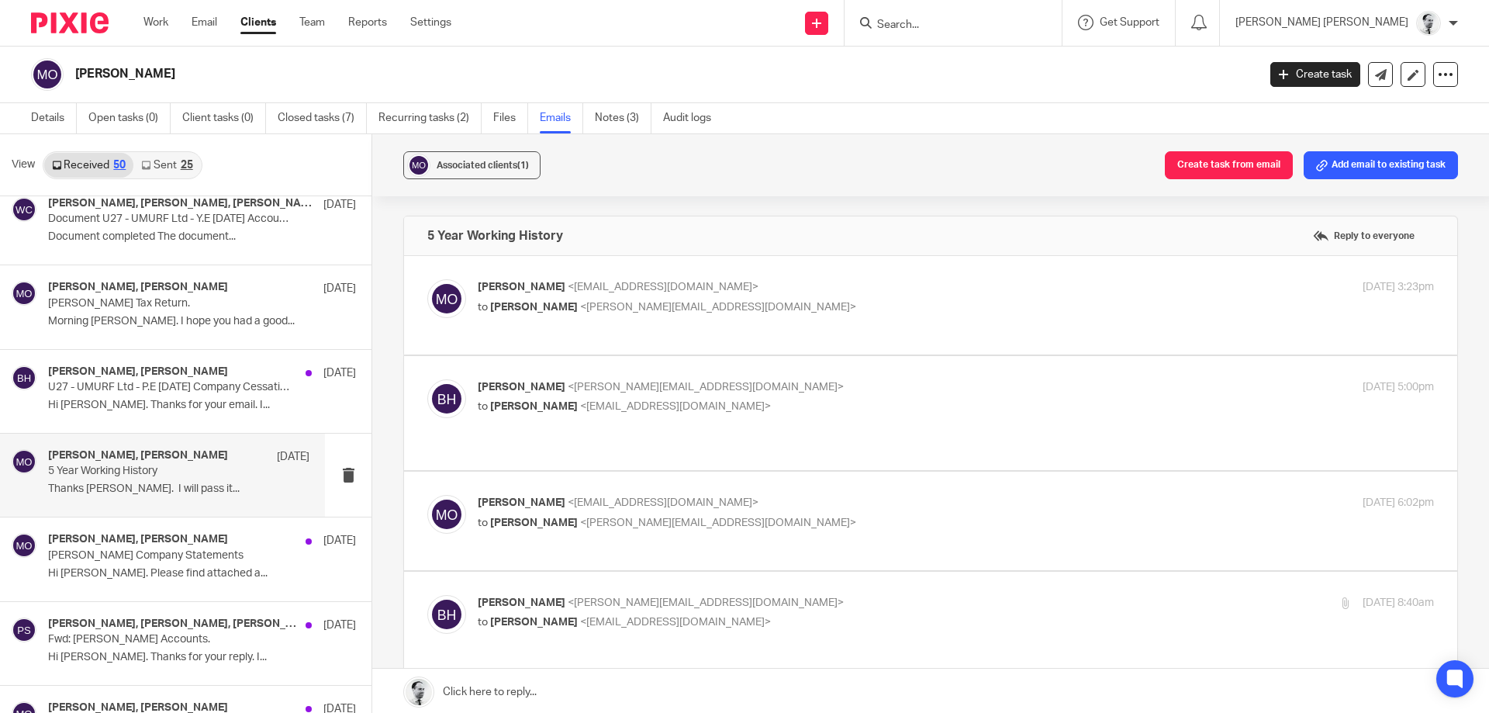
click at [583, 497] on span "<martinorrell@hotmail.com>" at bounding box center [663, 502] width 191 height 11
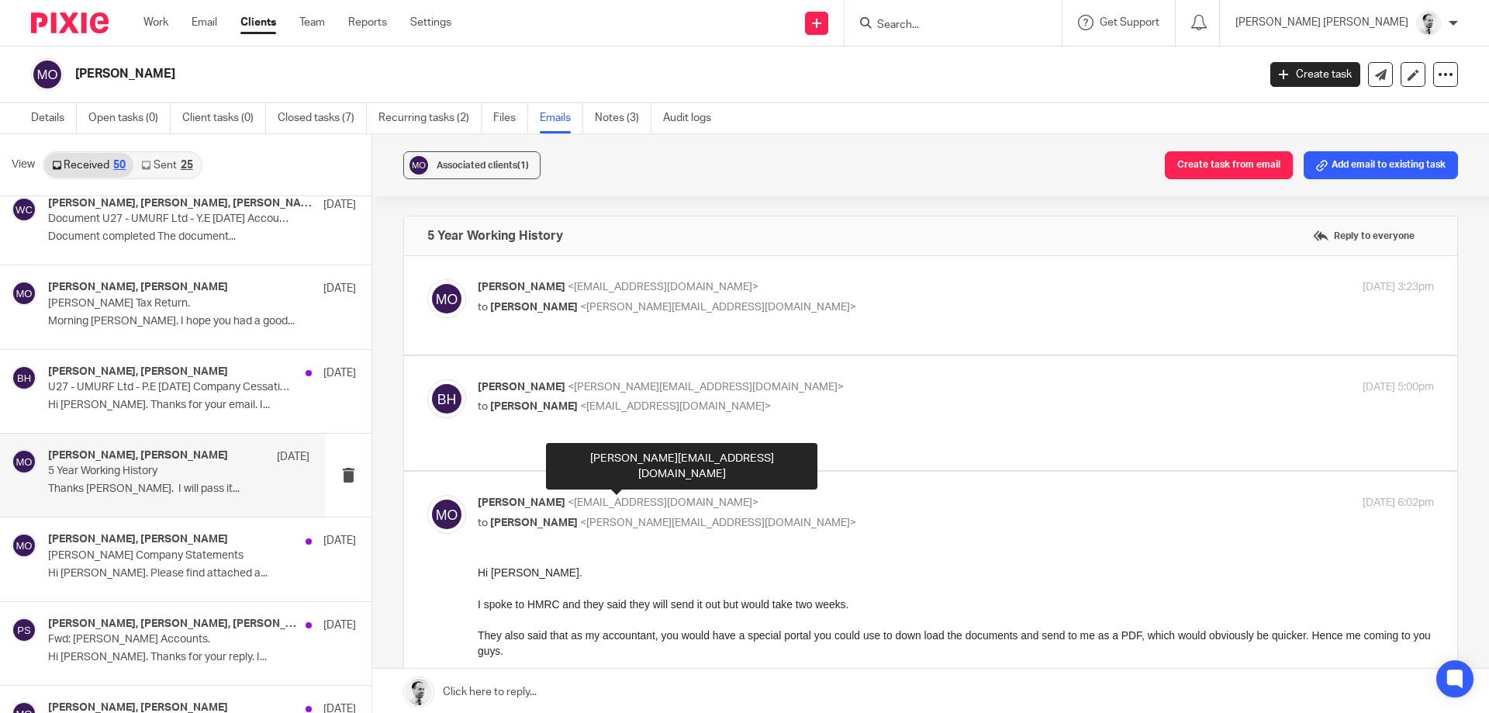
click at [579, 497] on span "<martinorrell@hotmail.com>" at bounding box center [663, 502] width 191 height 11
checkbox input "false"
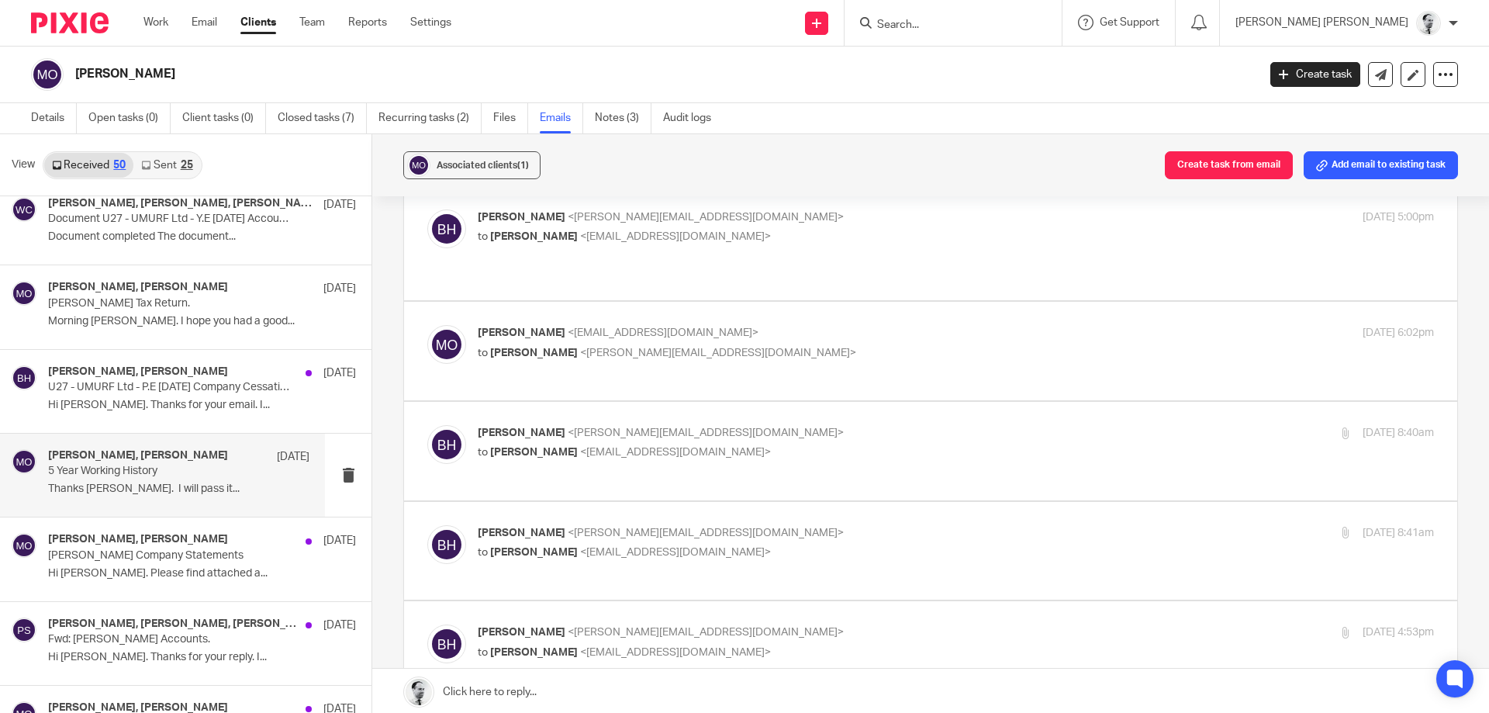
scroll to position [223, 0]
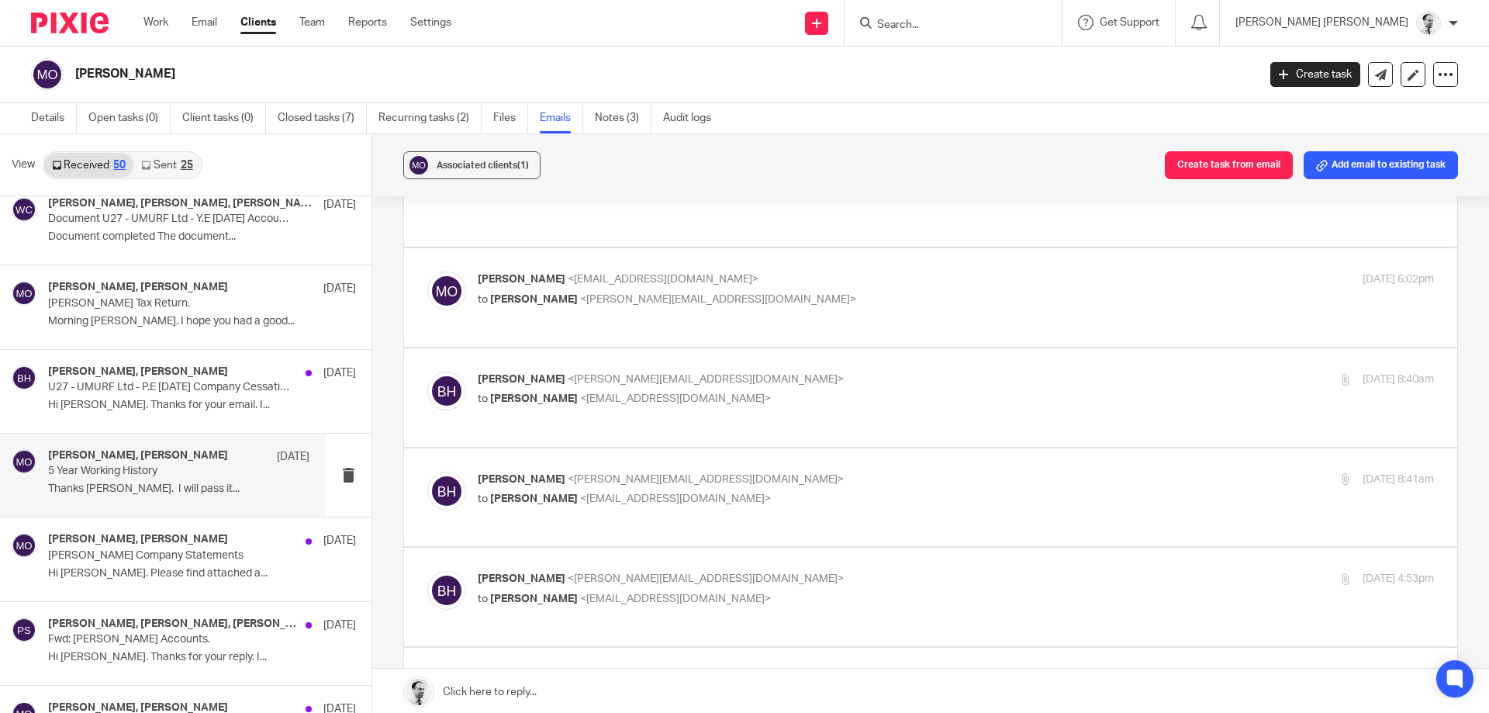
click at [580, 495] on div "Brendan Hodgson <b.hodgson@woodhicks.co.uk> to Martin Orrell <martinorrell@hotm…" at bounding box center [930, 498] width 1007 height 52
click at [579, 491] on p "to Martin Orrell <martinorrell@hotmail.com>" at bounding box center [797, 499] width 638 height 16
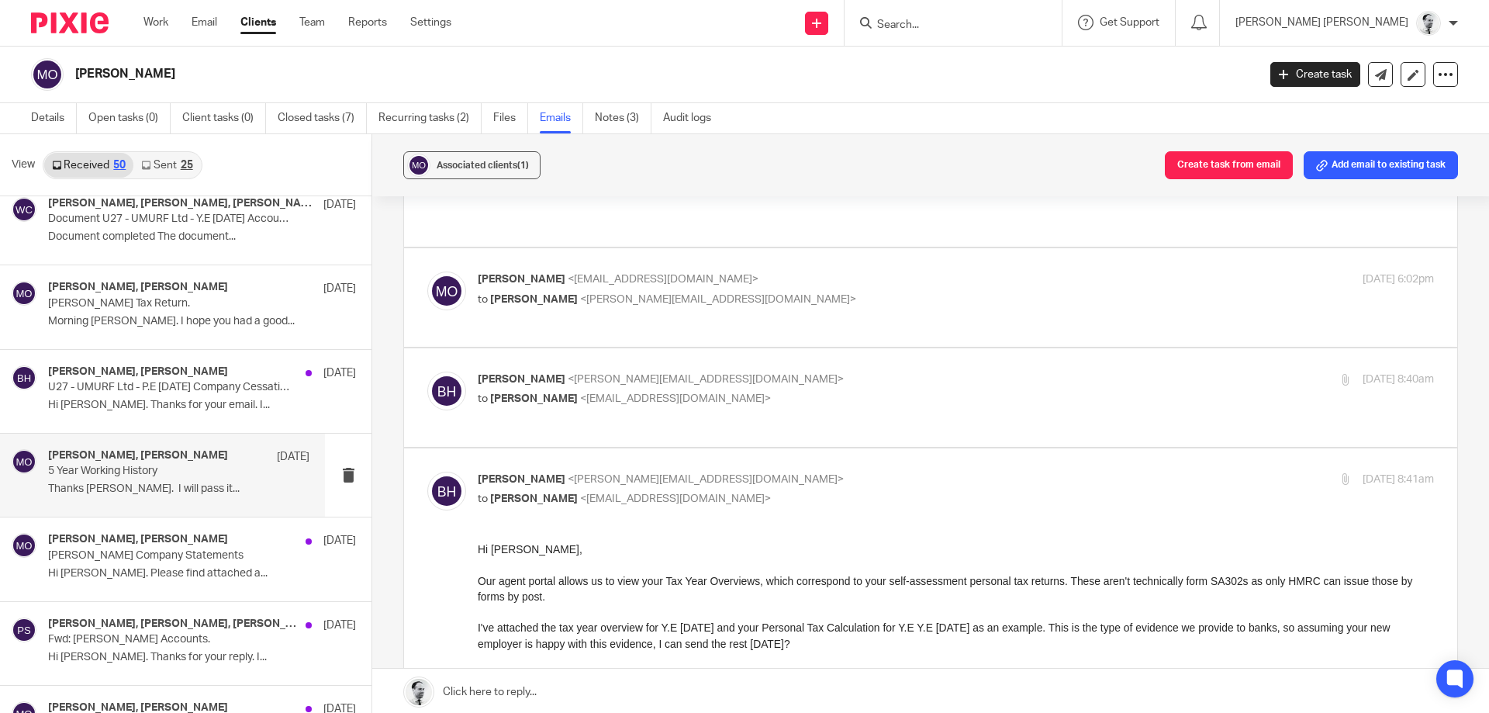
scroll to position [0, 0]
click at [588, 472] on p "Brendan Hodgson <b.hodgson@woodhicks.co.uk>" at bounding box center [797, 480] width 638 height 16
checkbox input "false"
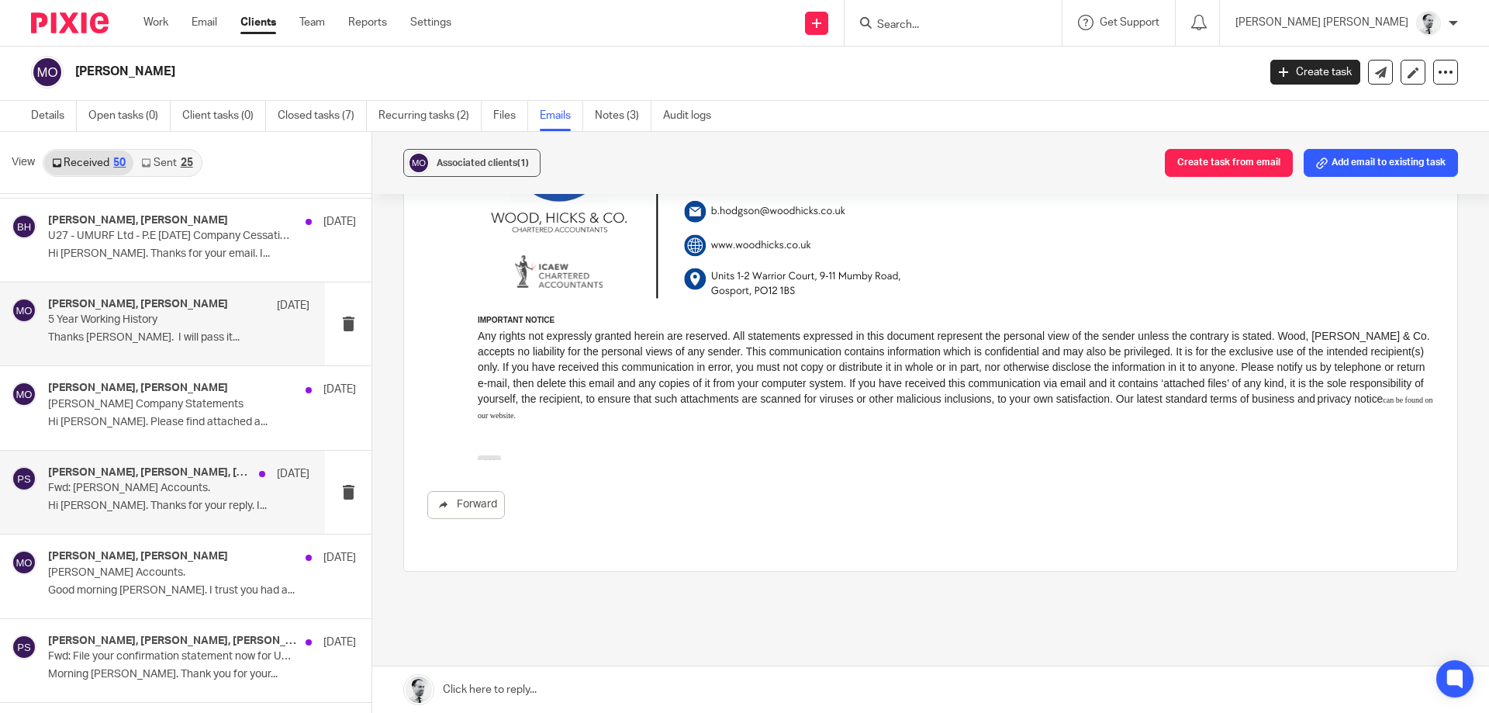
click at [190, 493] on p "Fwd: Orrell Accounts." at bounding box center [152, 488] width 209 height 13
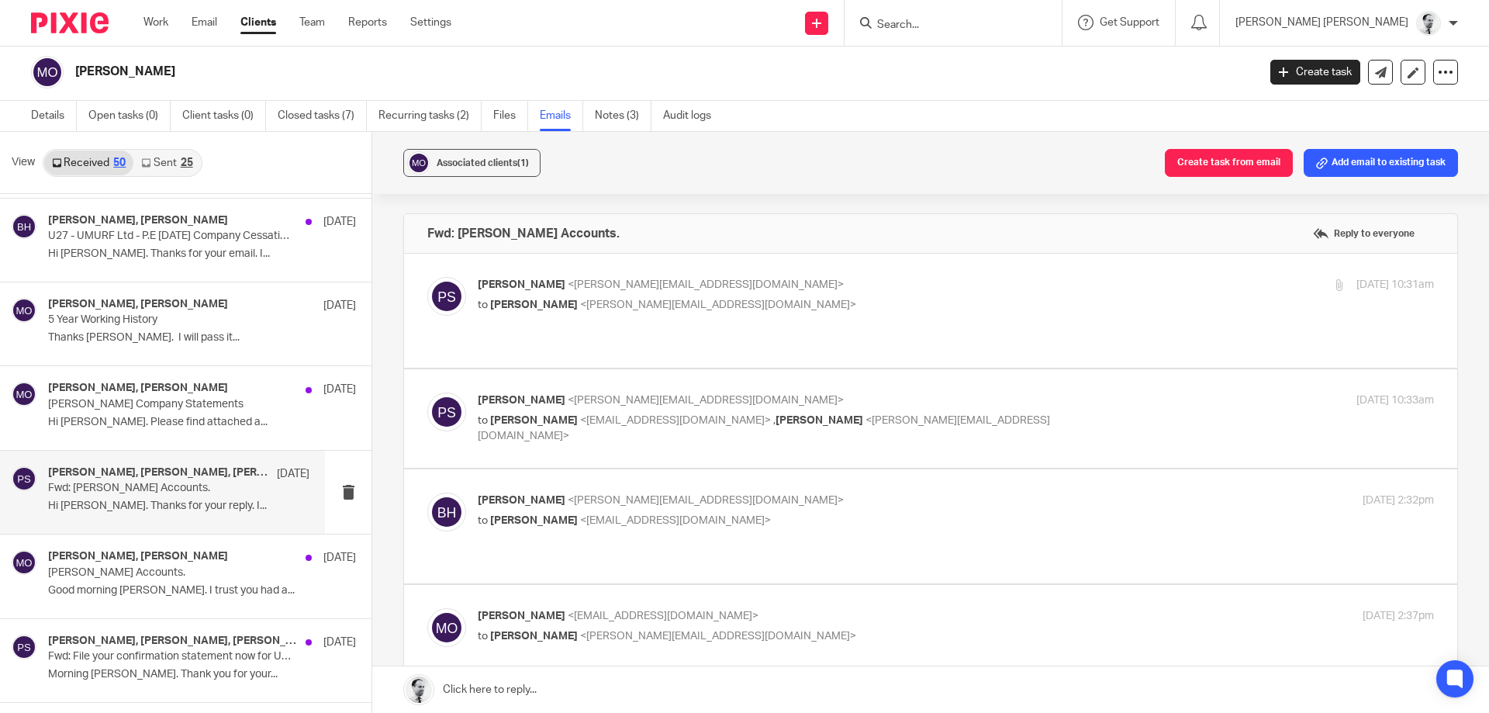
click at [610, 395] on div "Peter Sommerville <p.sommerville@woodhicks.co.uk> to Martin Orrell <martinorrel…" at bounding box center [797, 418] width 638 height 52
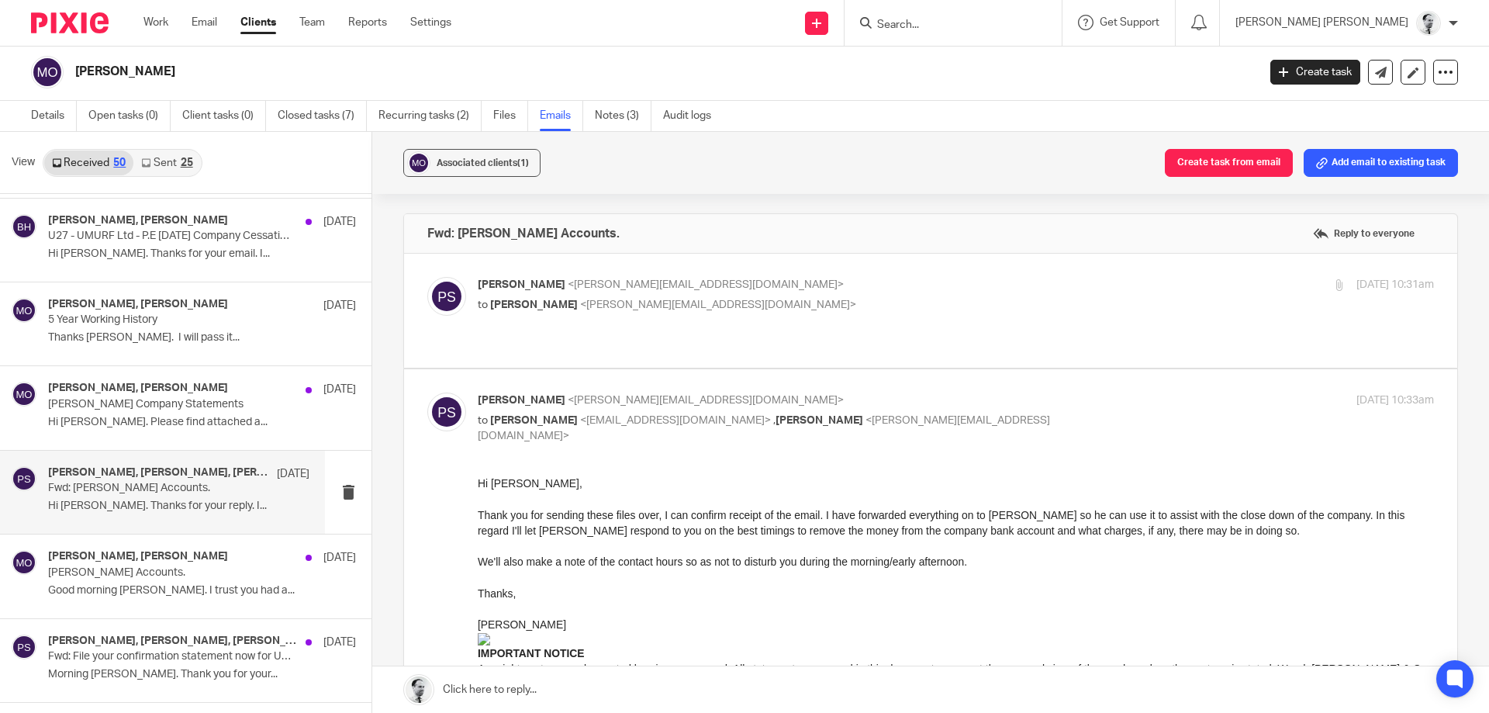
click at [611, 395] on span "<p.sommerville@woodhicks.co.uk>" at bounding box center [706, 400] width 276 height 11
checkbox input "false"
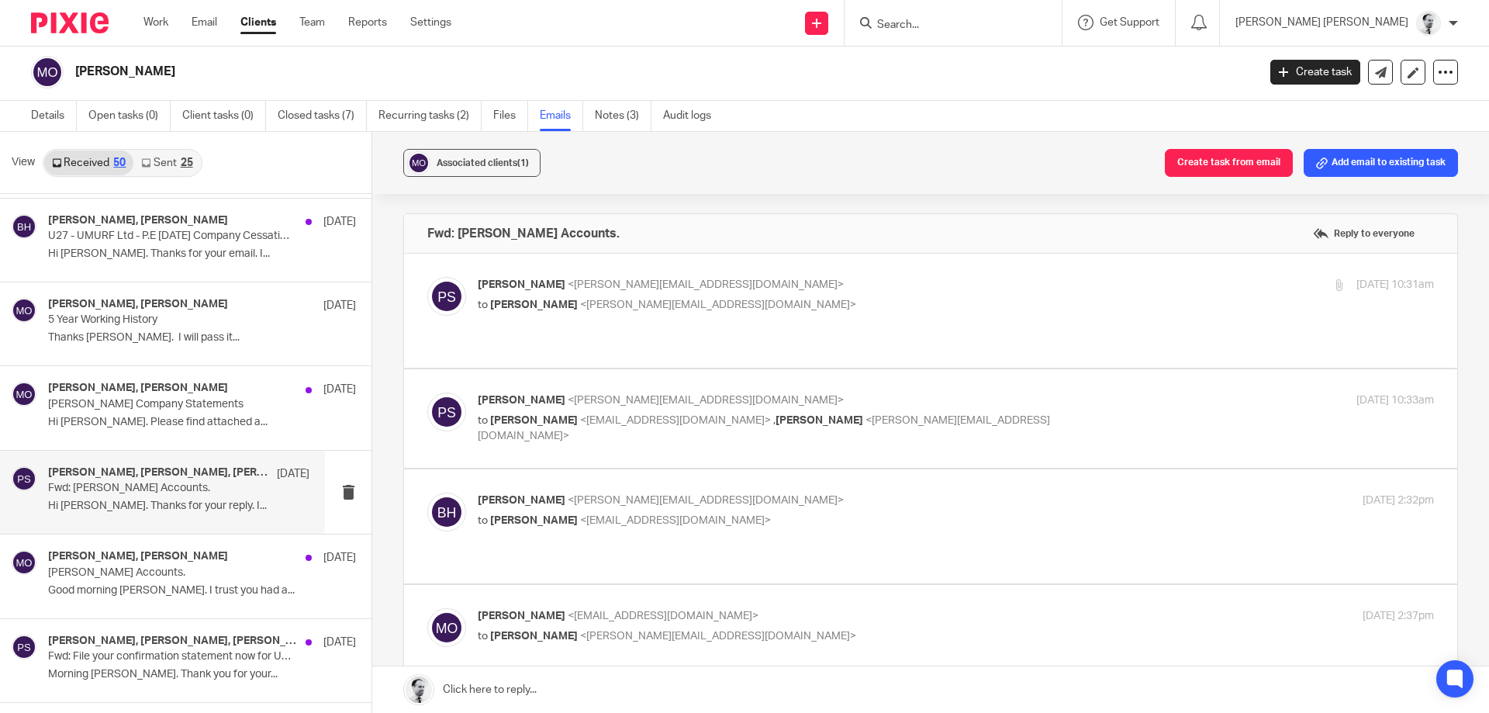
click at [592, 263] on label at bounding box center [930, 311] width 1053 height 114
click at [427, 276] on input "checkbox" at bounding box center [427, 276] width 1 height 1
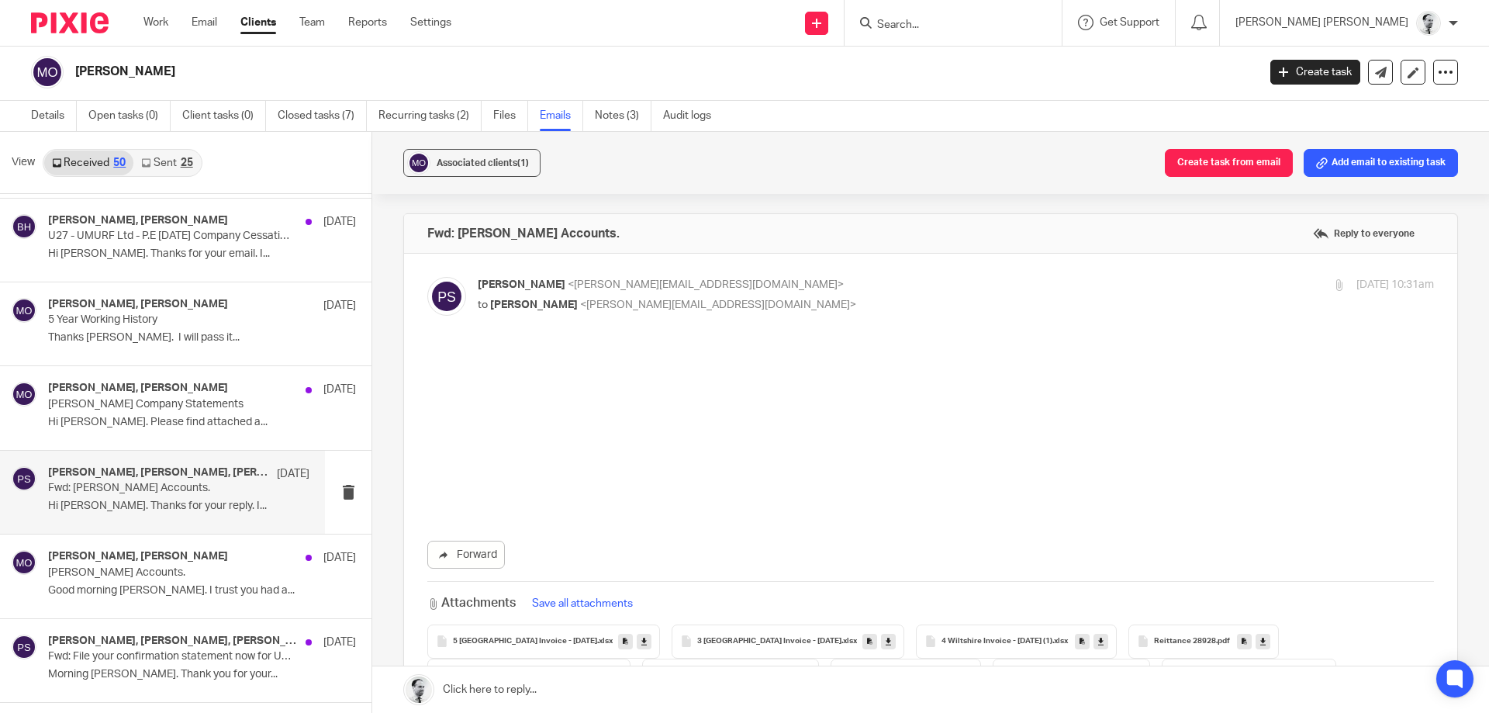
click at [606, 289] on span "<p.sommerville@woodhicks.co.uk>" at bounding box center [706, 284] width 276 height 11
checkbox input "false"
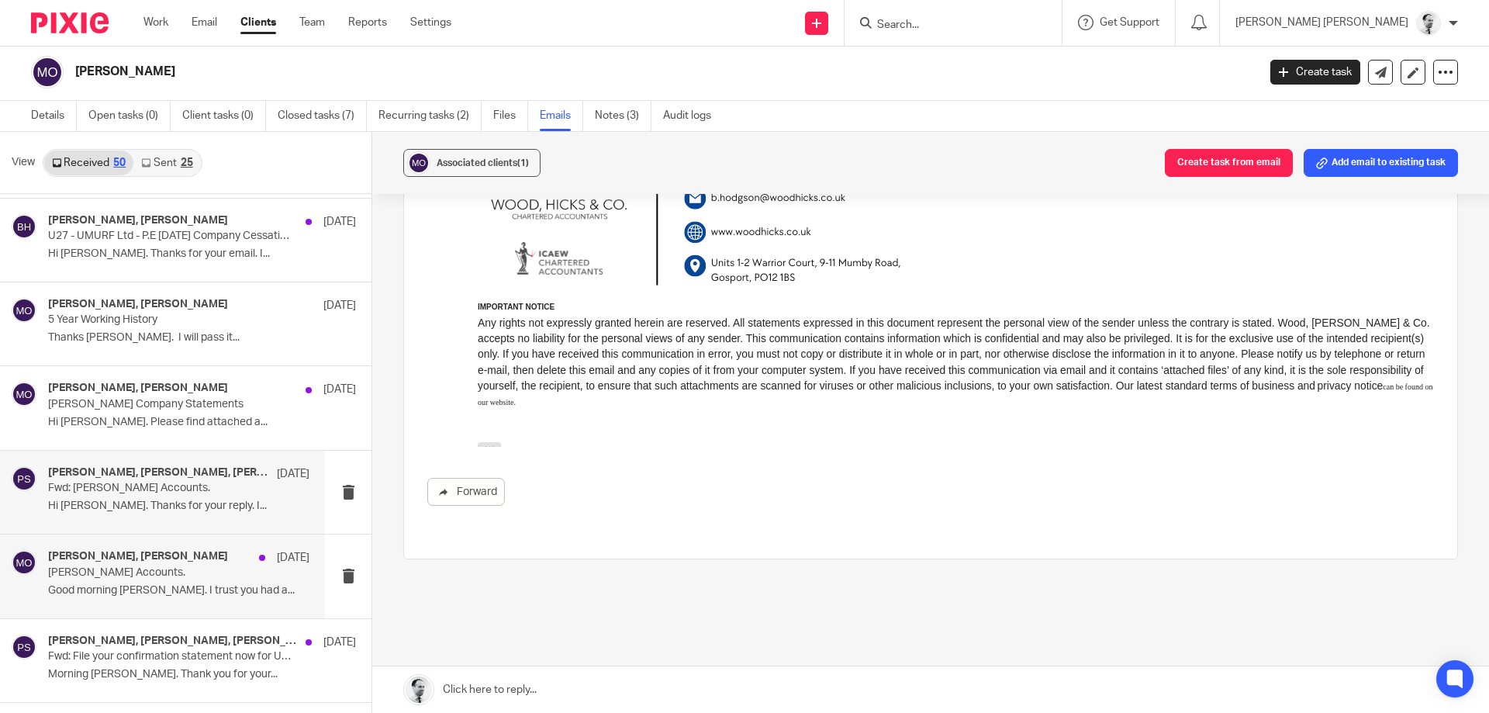
click at [153, 563] on h4 "Peter Sommerville, Martin Orrell" at bounding box center [138, 556] width 180 height 13
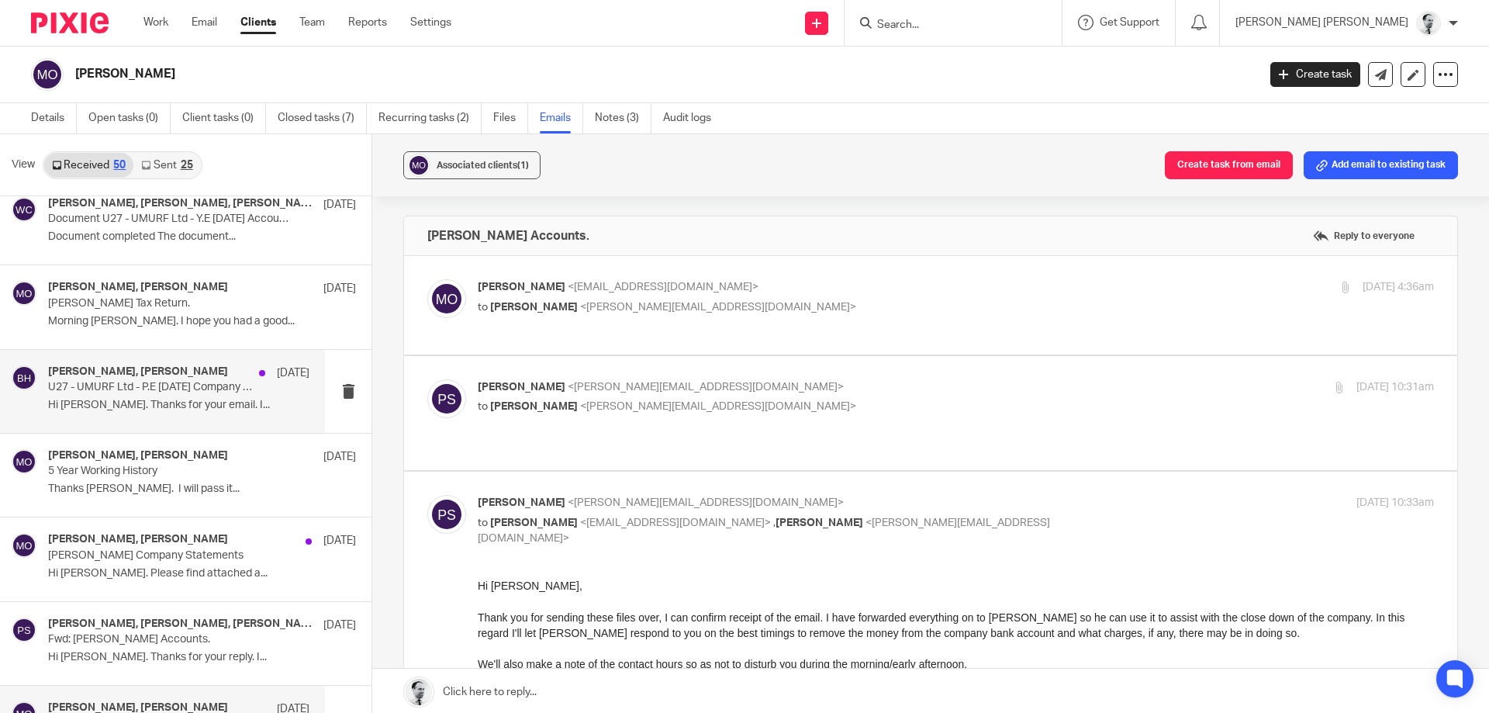
click at [188, 392] on p "U27 - UMURF Ltd - P.E 30 June 2024 Company Cessation Accounts & Corporation Tax…" at bounding box center [152, 387] width 209 height 13
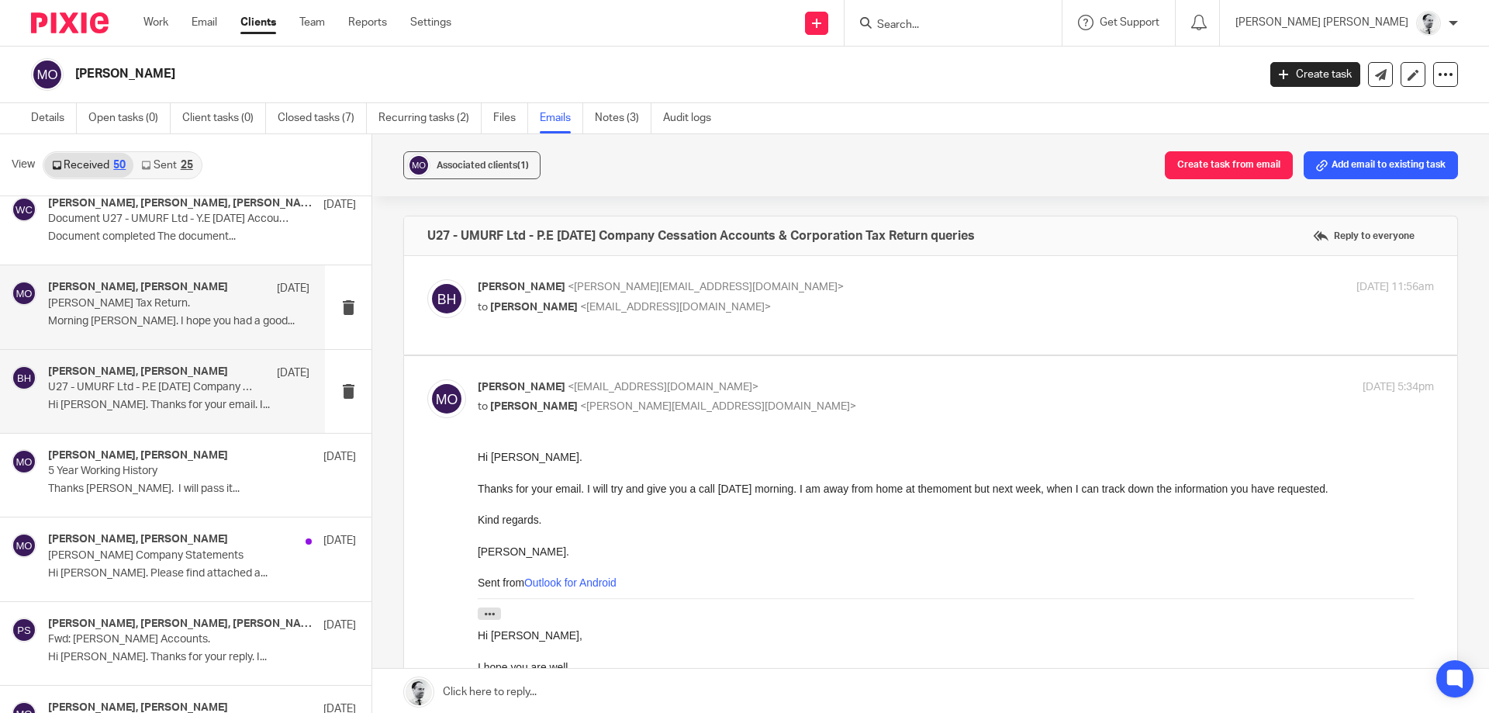
click at [129, 284] on h4 "Brendan Hodgson, Martin Orrell" at bounding box center [138, 287] width 180 height 13
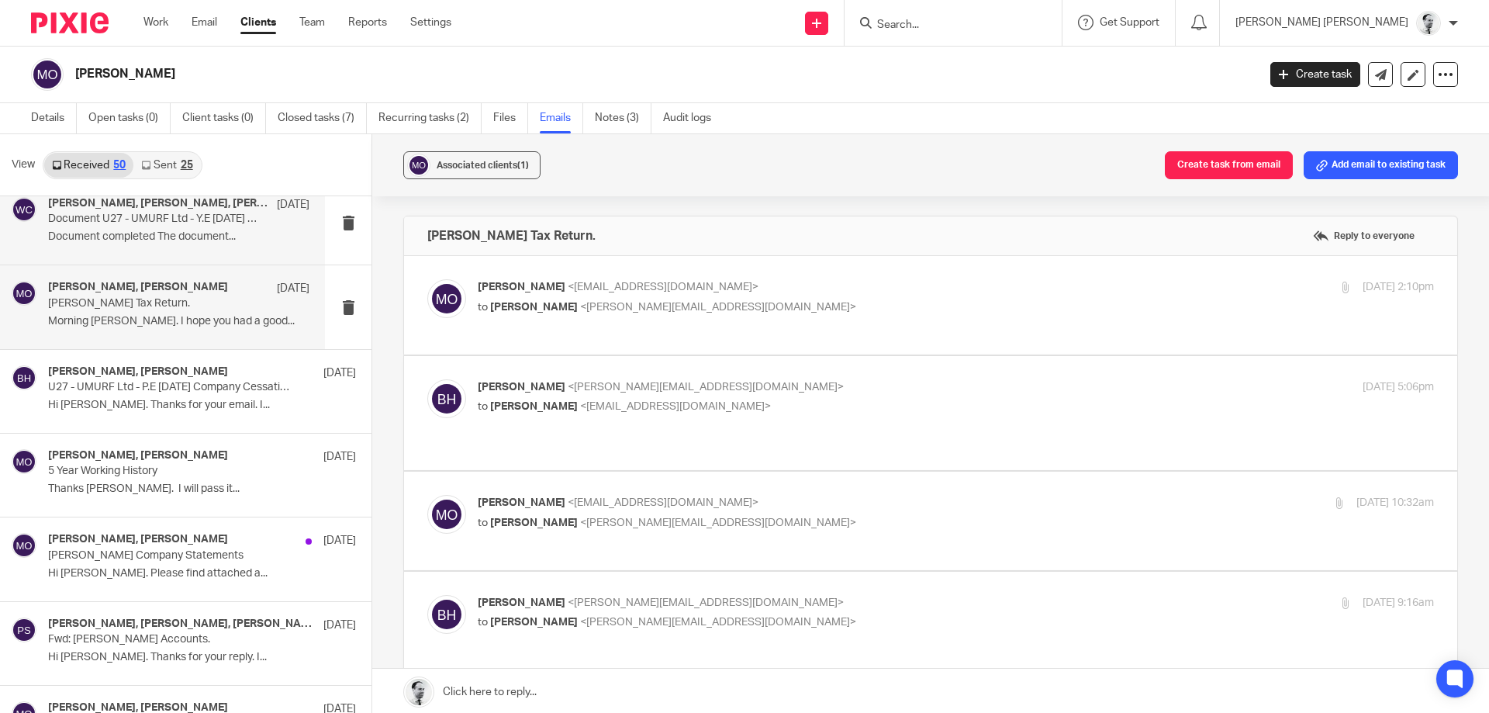
click at [162, 246] on div "Brendan Hodgson, Wood, Hicks &amp; Co. 5 Nov Document U27 - UMURF Ltd - Y.E 31 …" at bounding box center [178, 223] width 261 height 52
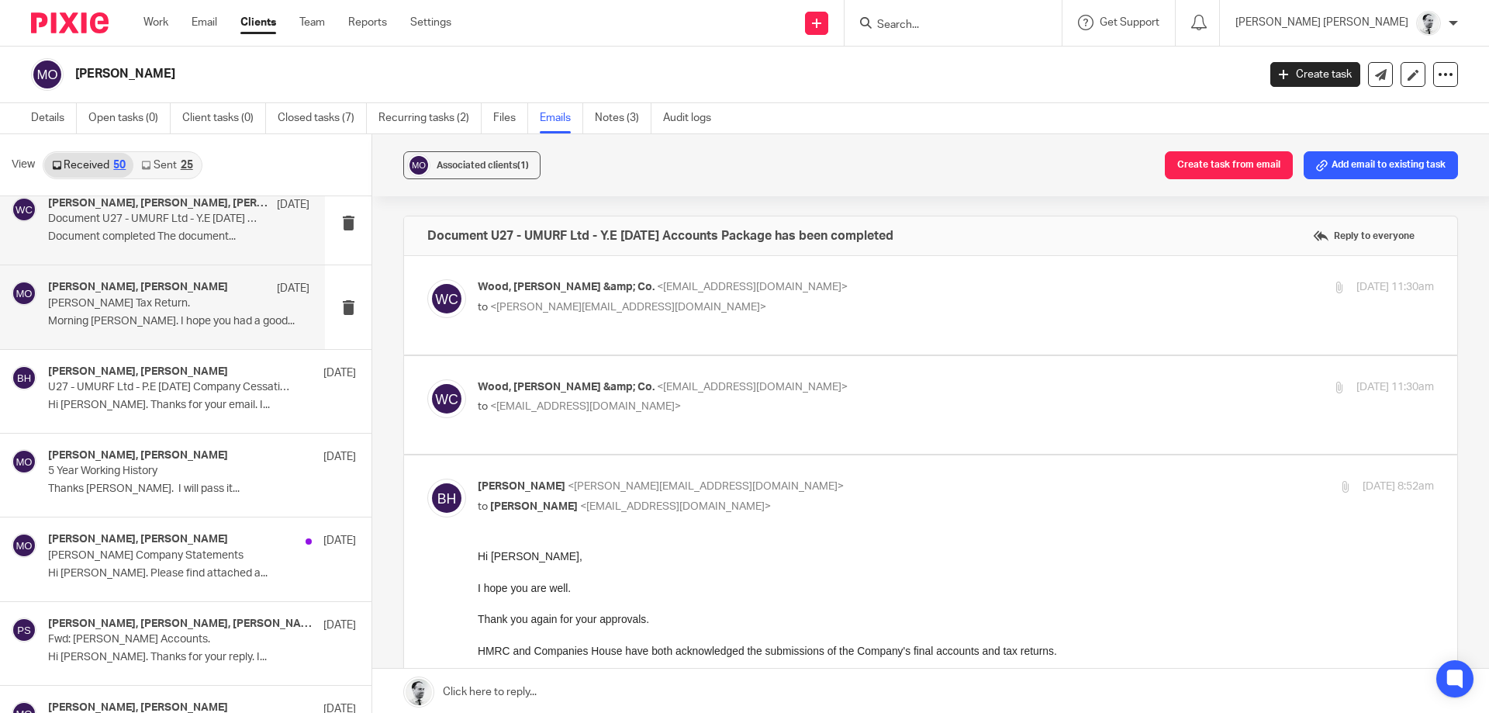
click at [172, 330] on div "Brendan Hodgson, Martin Orrell 21 Sep Orrell Tax Return. Morning Brendan. I hop…" at bounding box center [178, 307] width 261 height 52
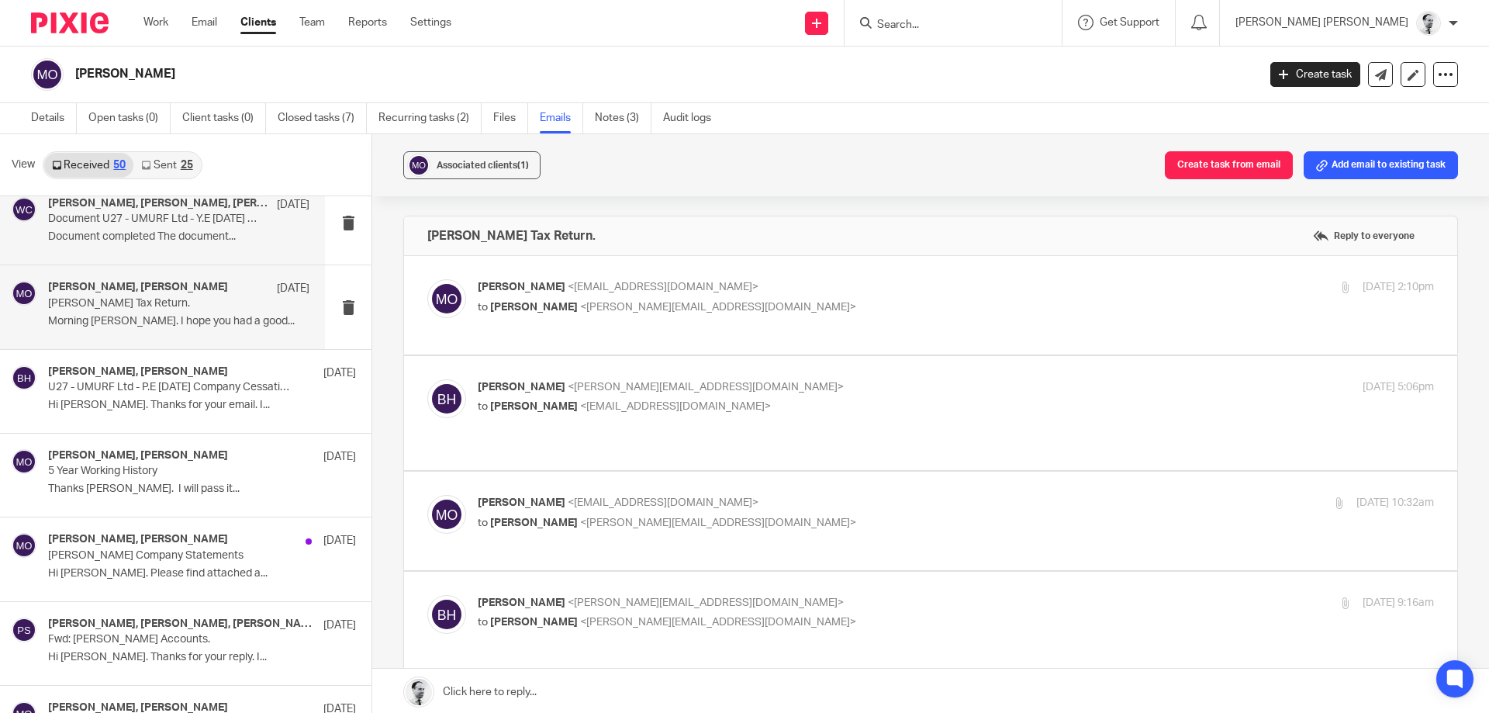
click at [182, 236] on p "Document completed The document..." at bounding box center [178, 236] width 261 height 13
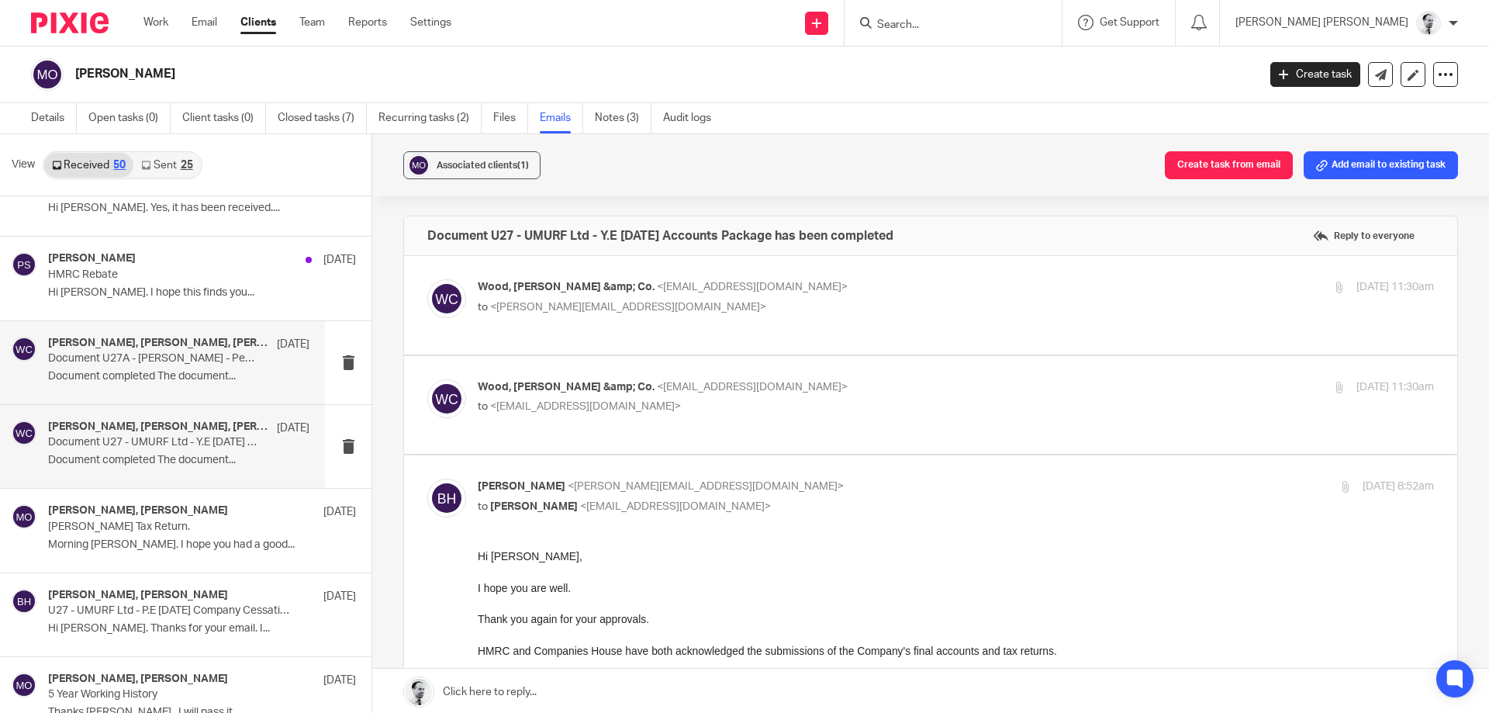
click at [152, 366] on div "Brendan Hodgson, Wood, Hicks &amp; Co. 5 Nov Document U27A - Mr Martin Orrell -…" at bounding box center [178, 363] width 261 height 52
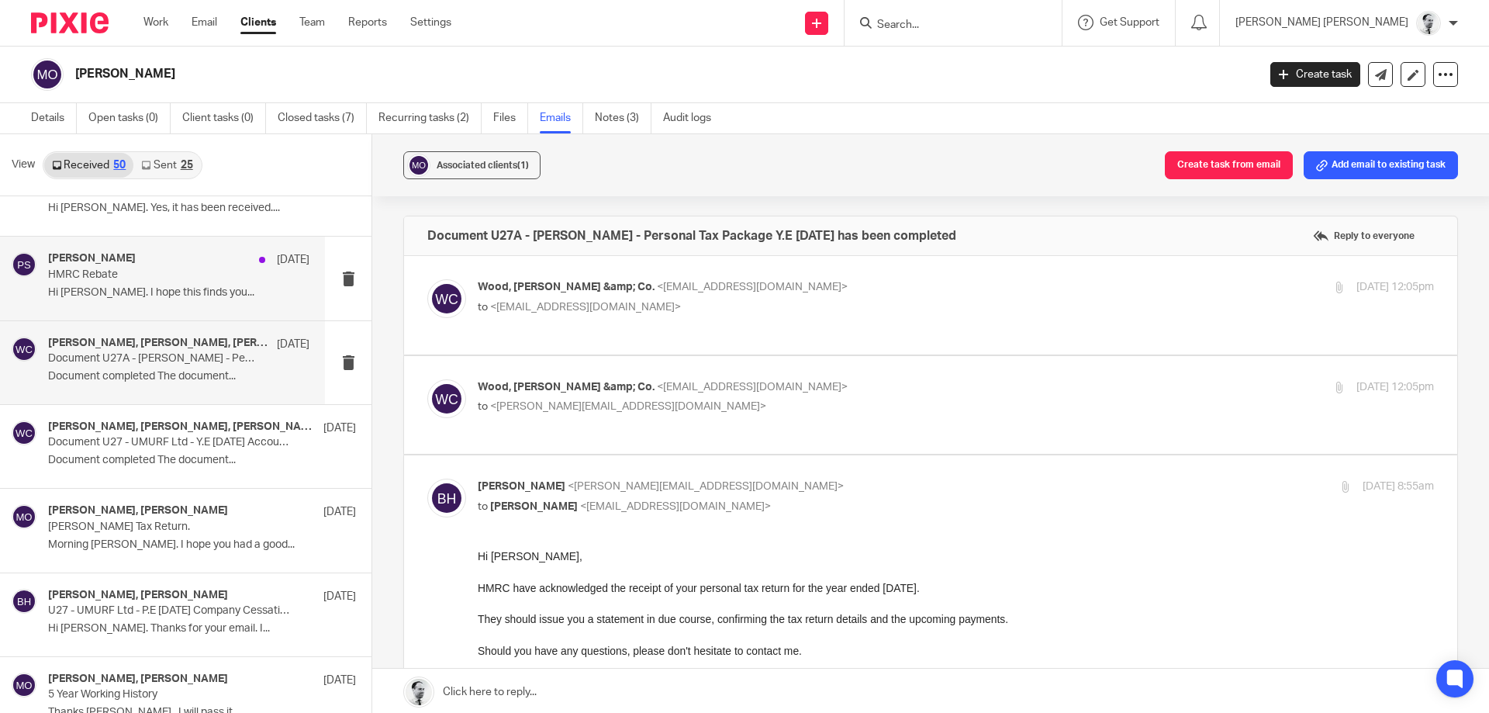
click at [143, 273] on p "HMRC Rebate" at bounding box center [152, 274] width 209 height 13
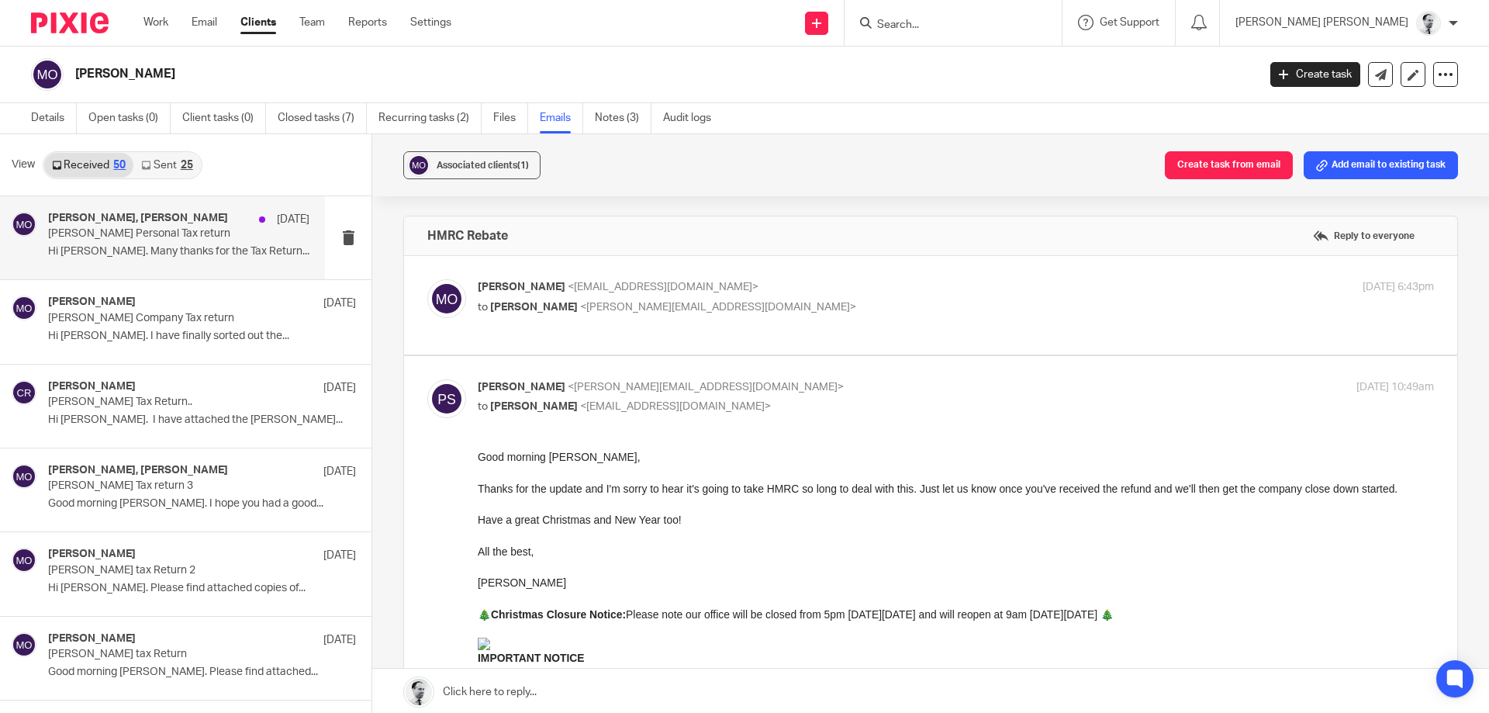
click at [228, 225] on div "Cameron Roberts, Martin Orrell 18 Aug" at bounding box center [178, 220] width 261 height 16
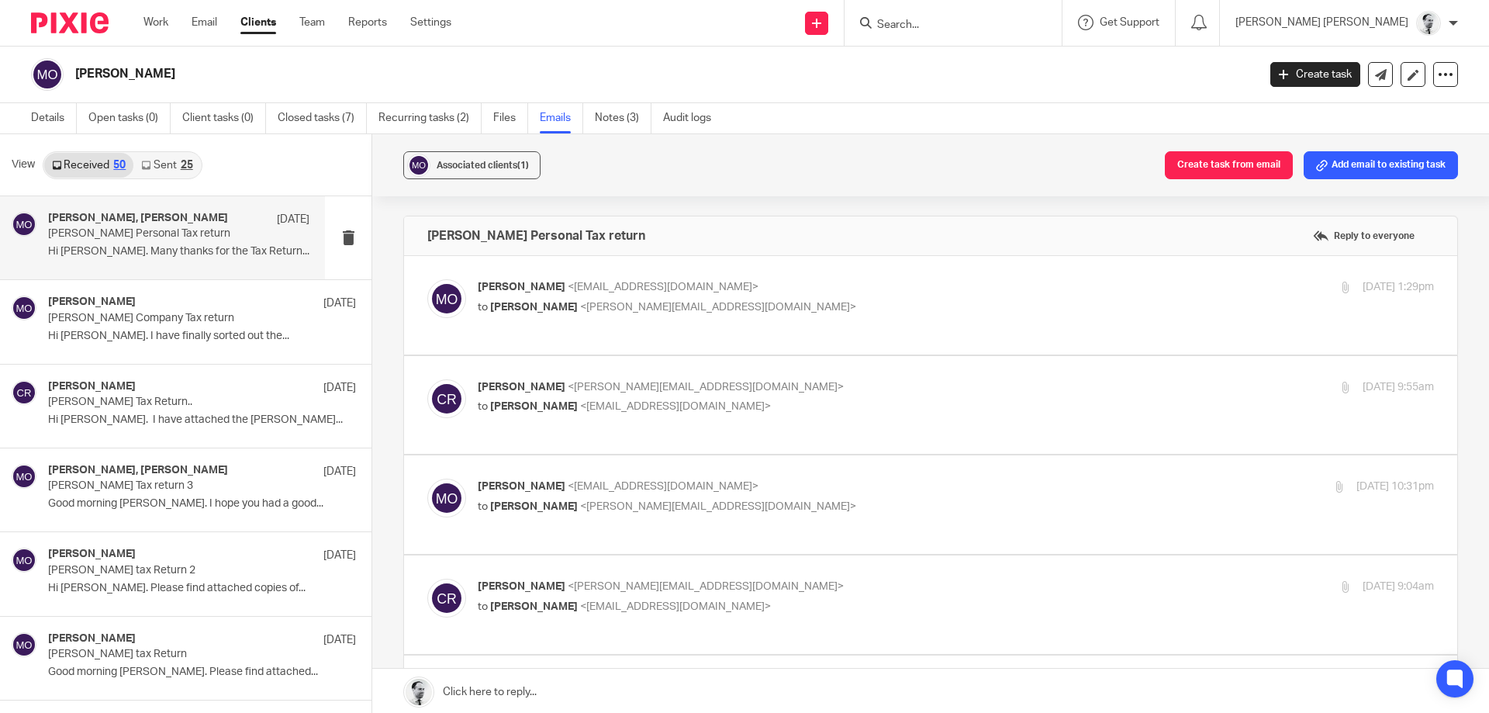
click at [652, 300] on p "to Cameron Roberts <c.roberts@woodhicks.co.uk>" at bounding box center [797, 307] width 638 height 16
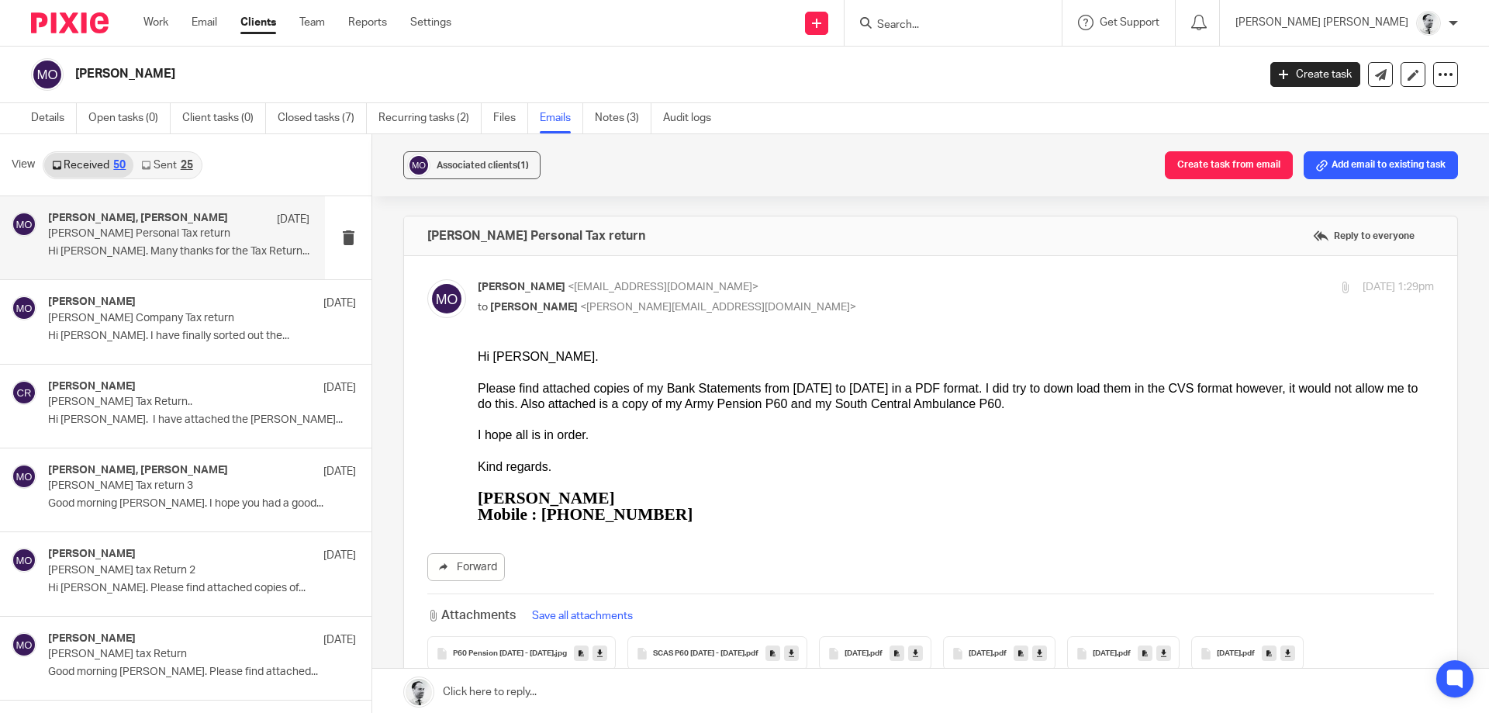
click at [652, 296] on div "Martin Orrell <martinorrell@hotmail.com> to Cameron Roberts <c.roberts@woodhick…" at bounding box center [797, 297] width 638 height 36
checkbox input "false"
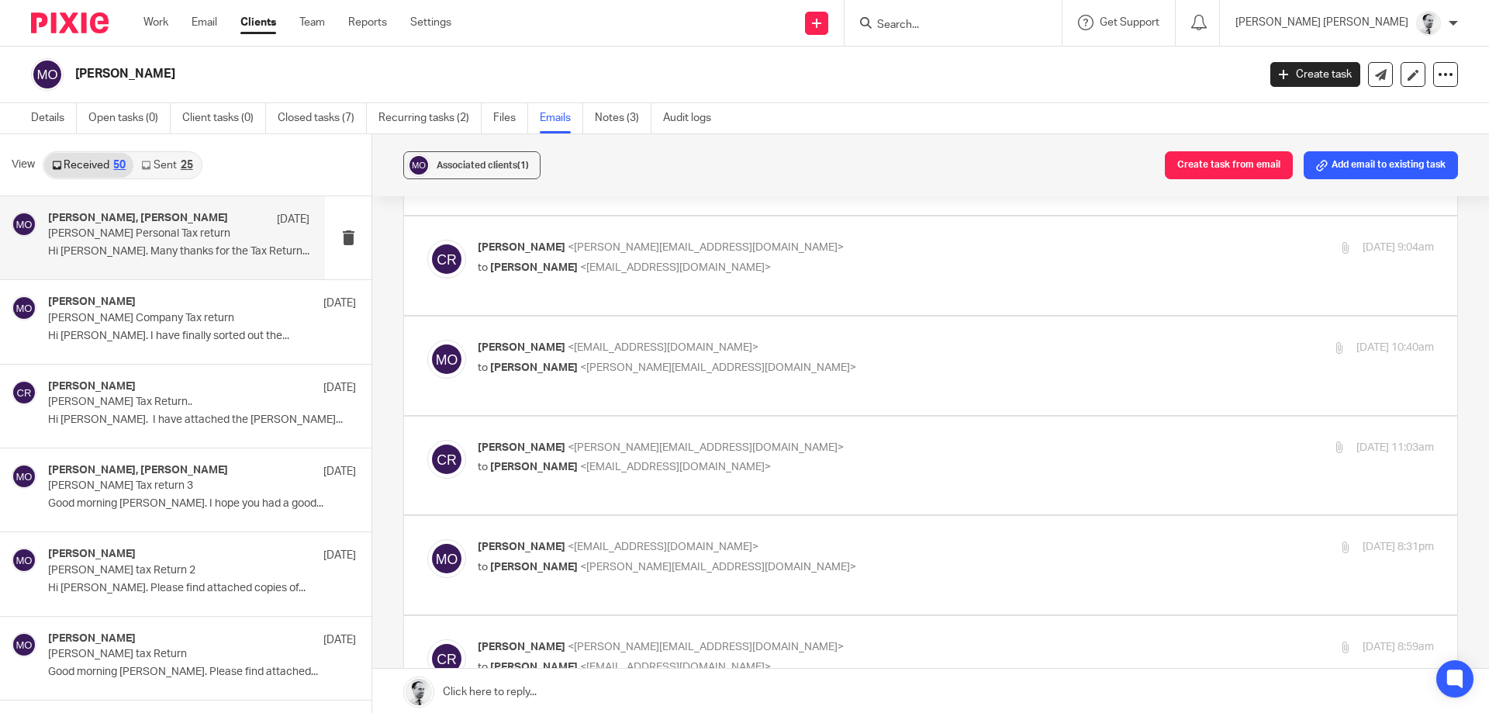
scroll to position [326, 0]
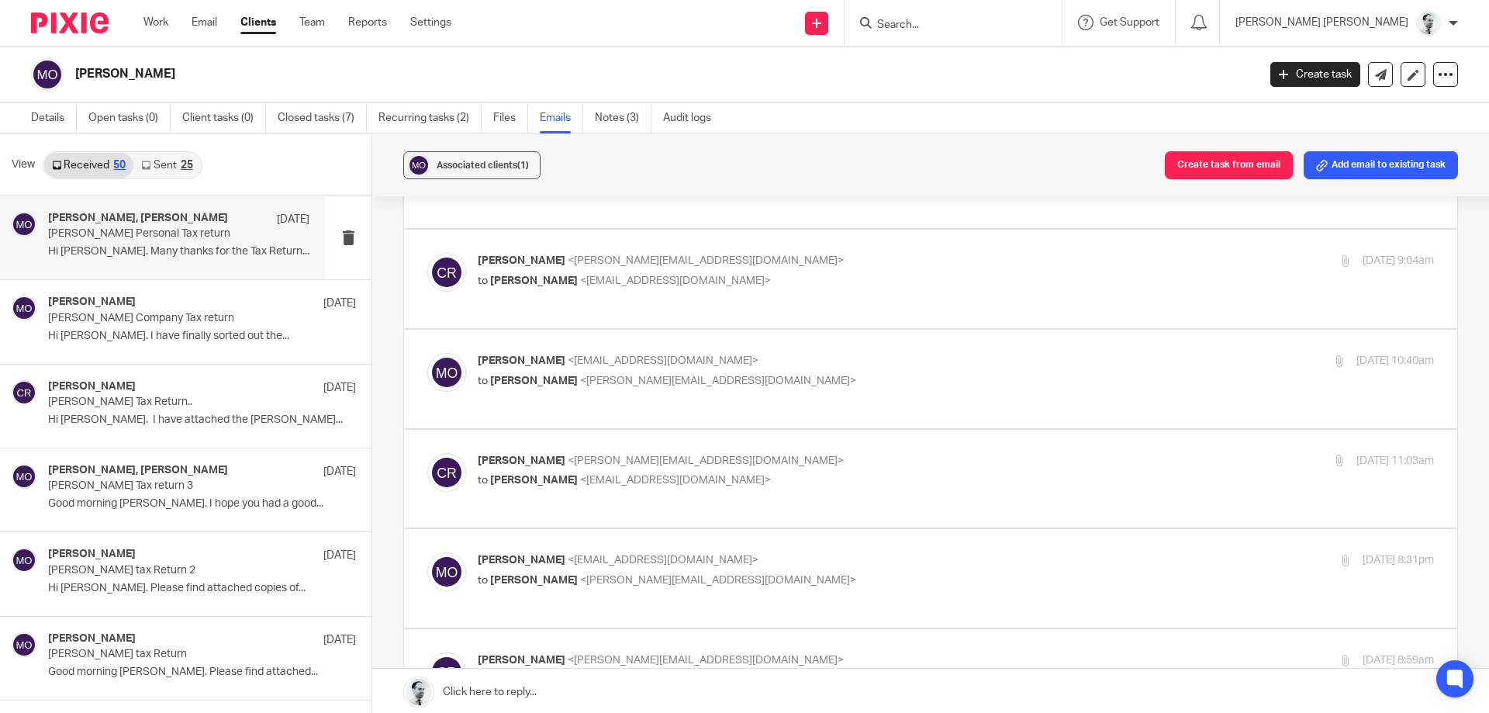
click at [638, 629] on label at bounding box center [930, 678] width 1053 height 99
click at [427, 652] on input "checkbox" at bounding box center [427, 652] width 1 height 1
checkbox input "true"
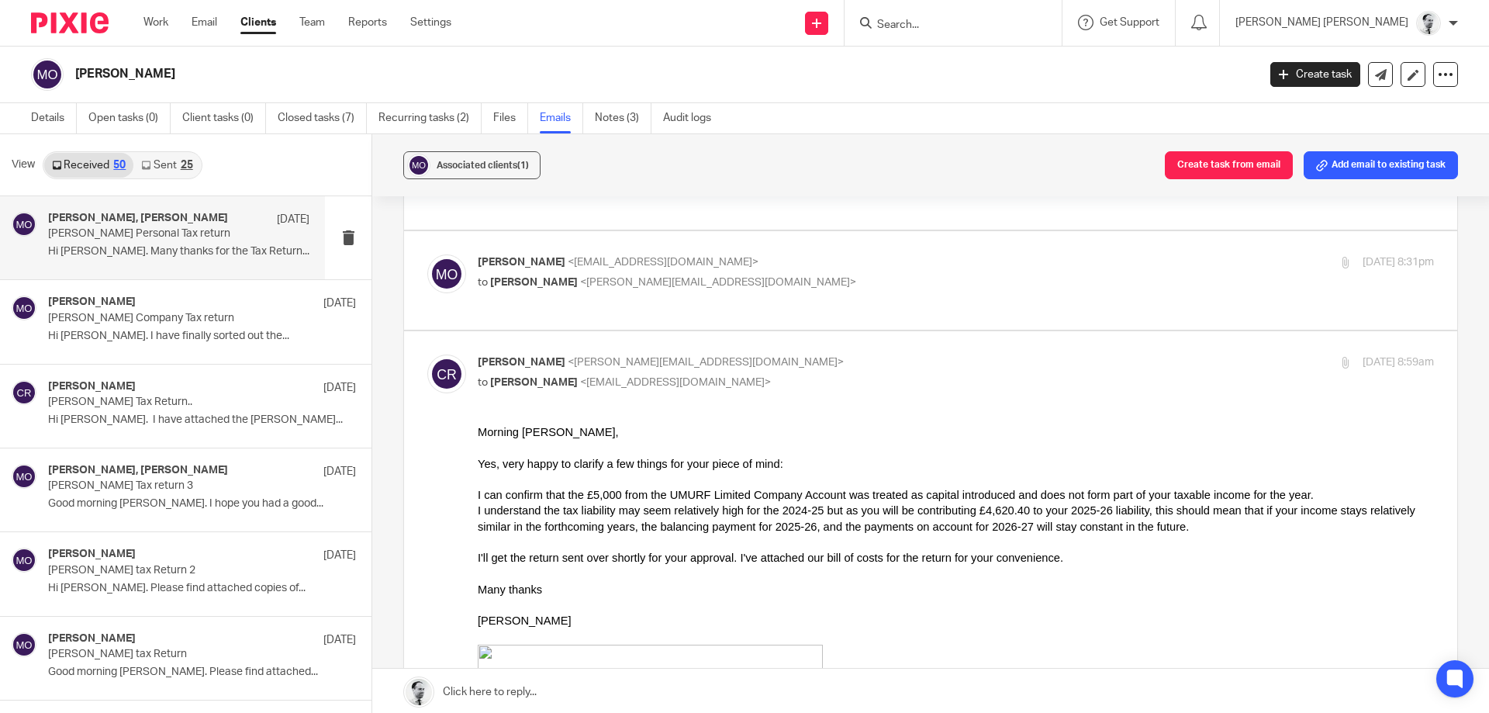
scroll to position [549, 0]
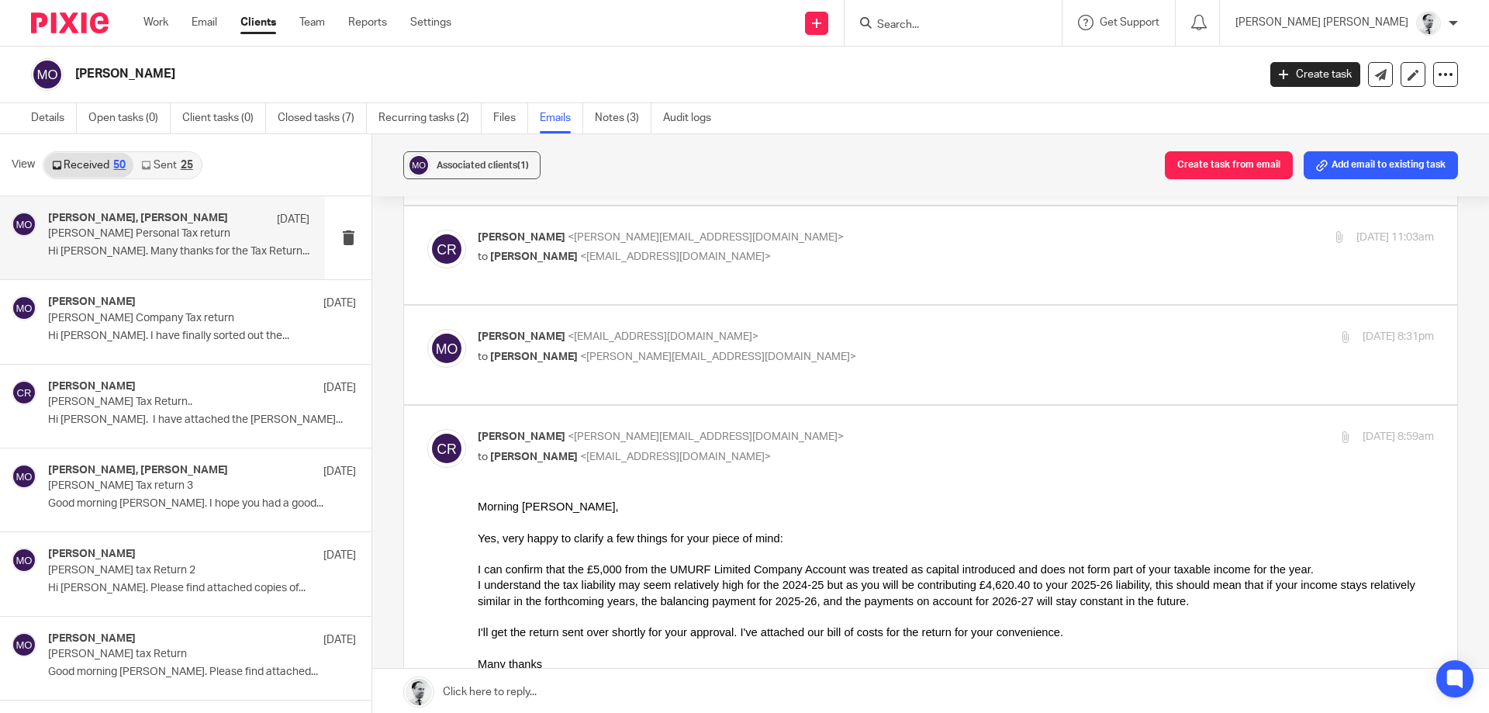
click at [646, 329] on div "Martin Orrell <martinorrell@hotmail.com> to Cameron Roberts <c.roberts@woodhick…" at bounding box center [930, 355] width 1007 height 52
click at [650, 329] on div "Martin Orrell <martinorrell@hotmail.com> to Cameron Roberts <c.roberts@woodhick…" at bounding box center [797, 347] width 638 height 36
checkbox input "true"
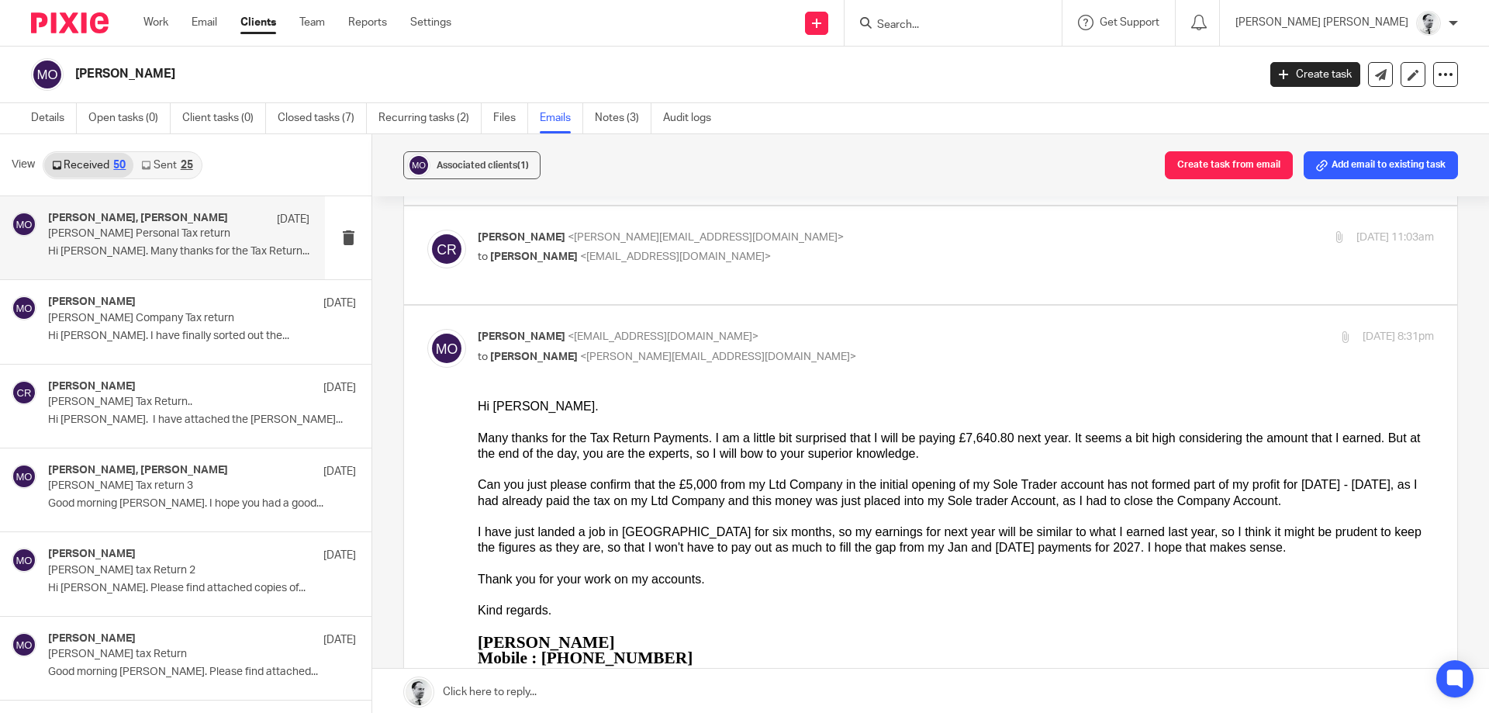
scroll to position [400, 0]
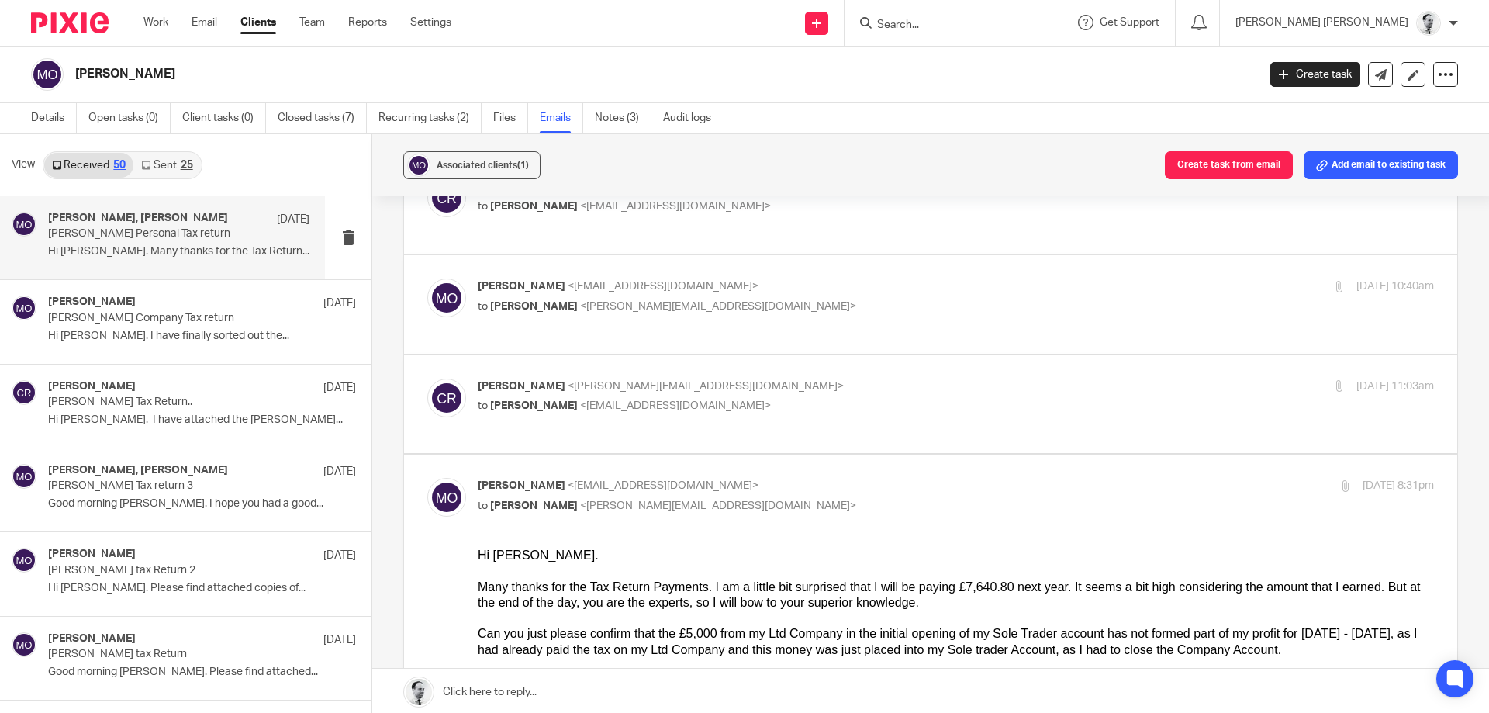
click at [663, 398] on p "to Martin Orrell <martinorrell@hotmail.com>" at bounding box center [797, 406] width 638 height 16
checkbox input "true"
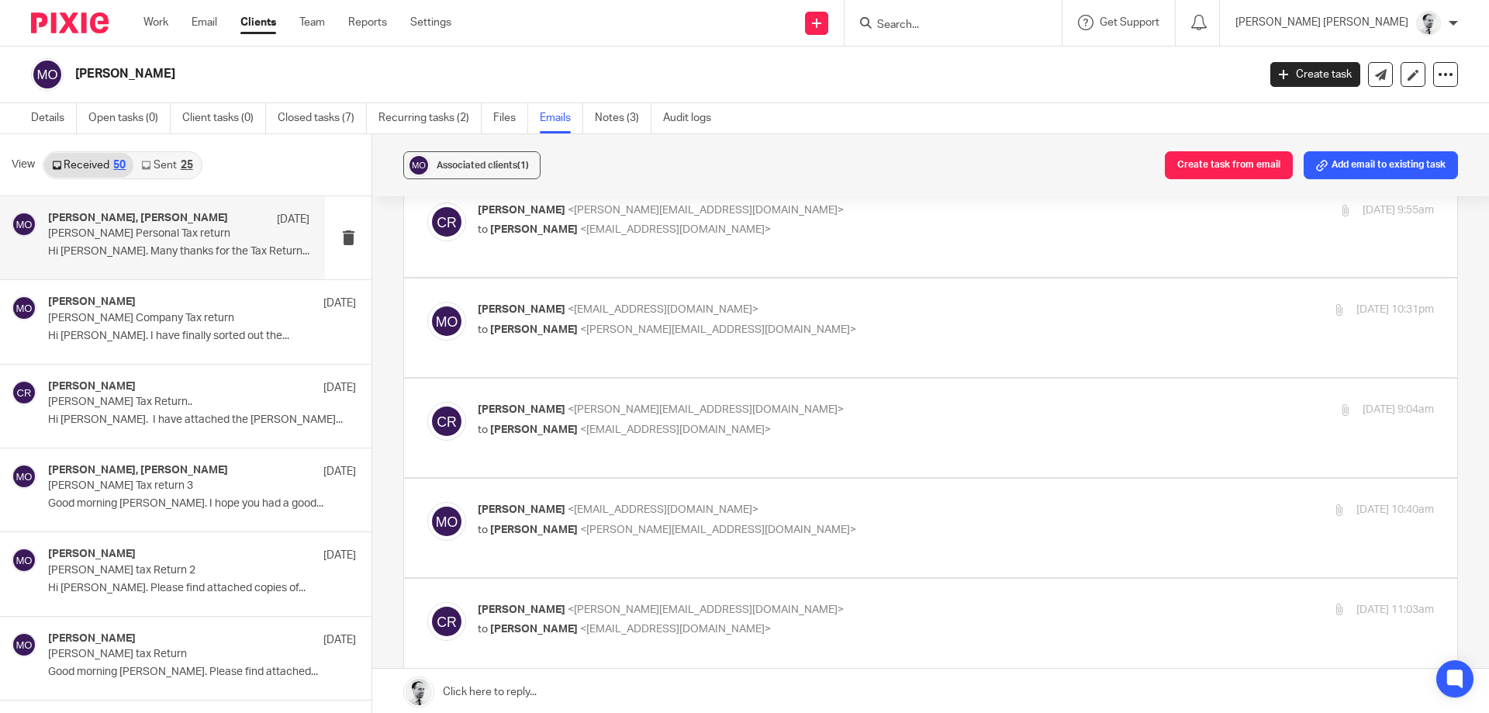
scroll to position [0, 0]
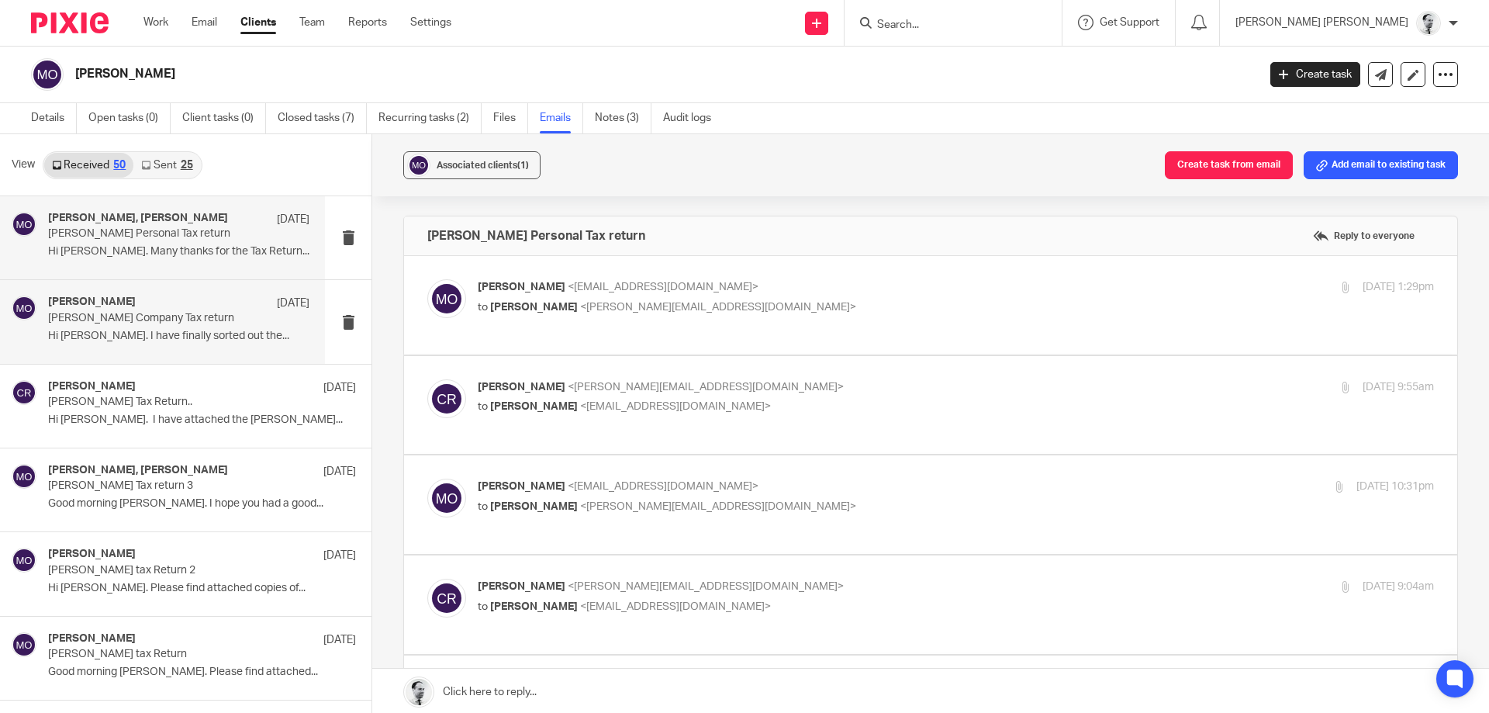
click at [201, 344] on div "Martin Orrell 20 Jun Orrell Company Tax return Hi Cameron. I have finally sorte…" at bounding box center [178, 322] width 261 height 52
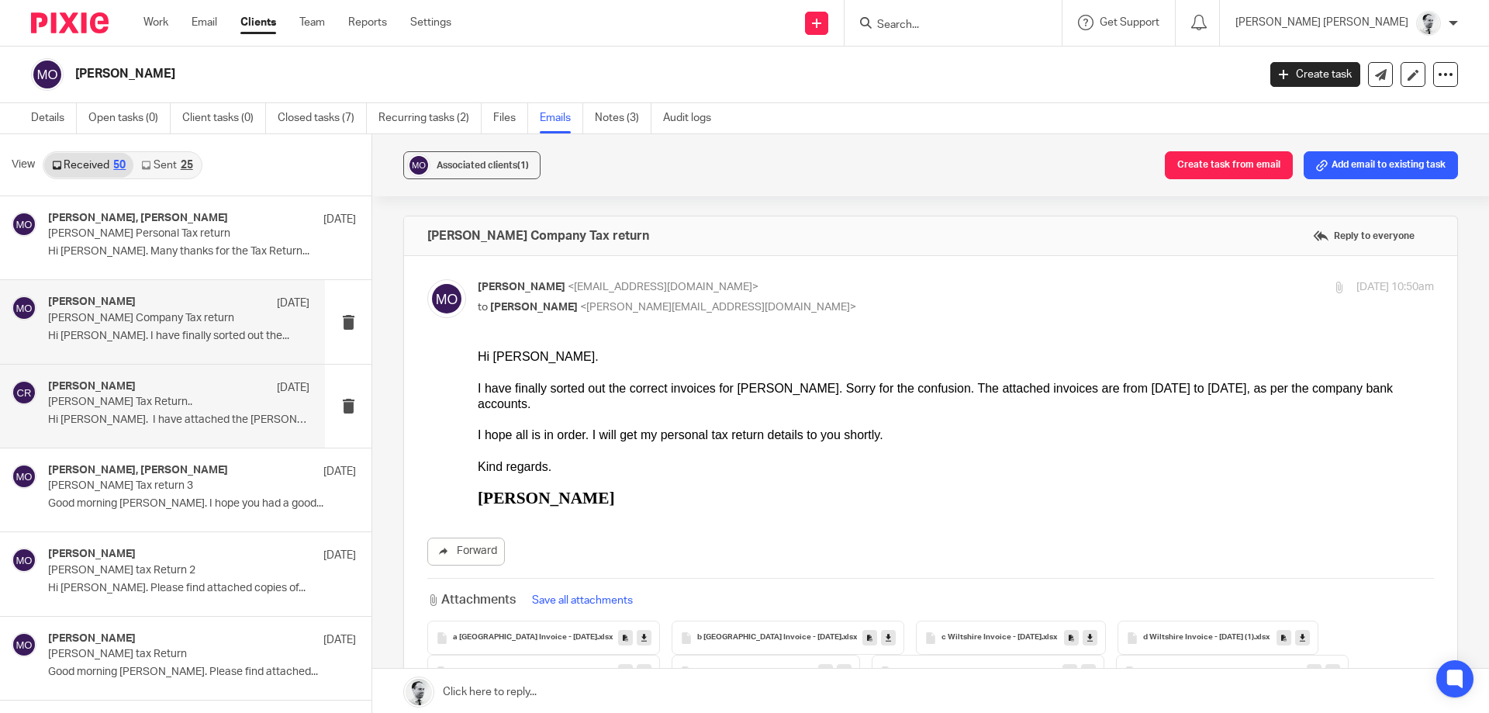
click at [179, 385] on div "Cameron Roberts 16 Jun" at bounding box center [178, 388] width 261 height 16
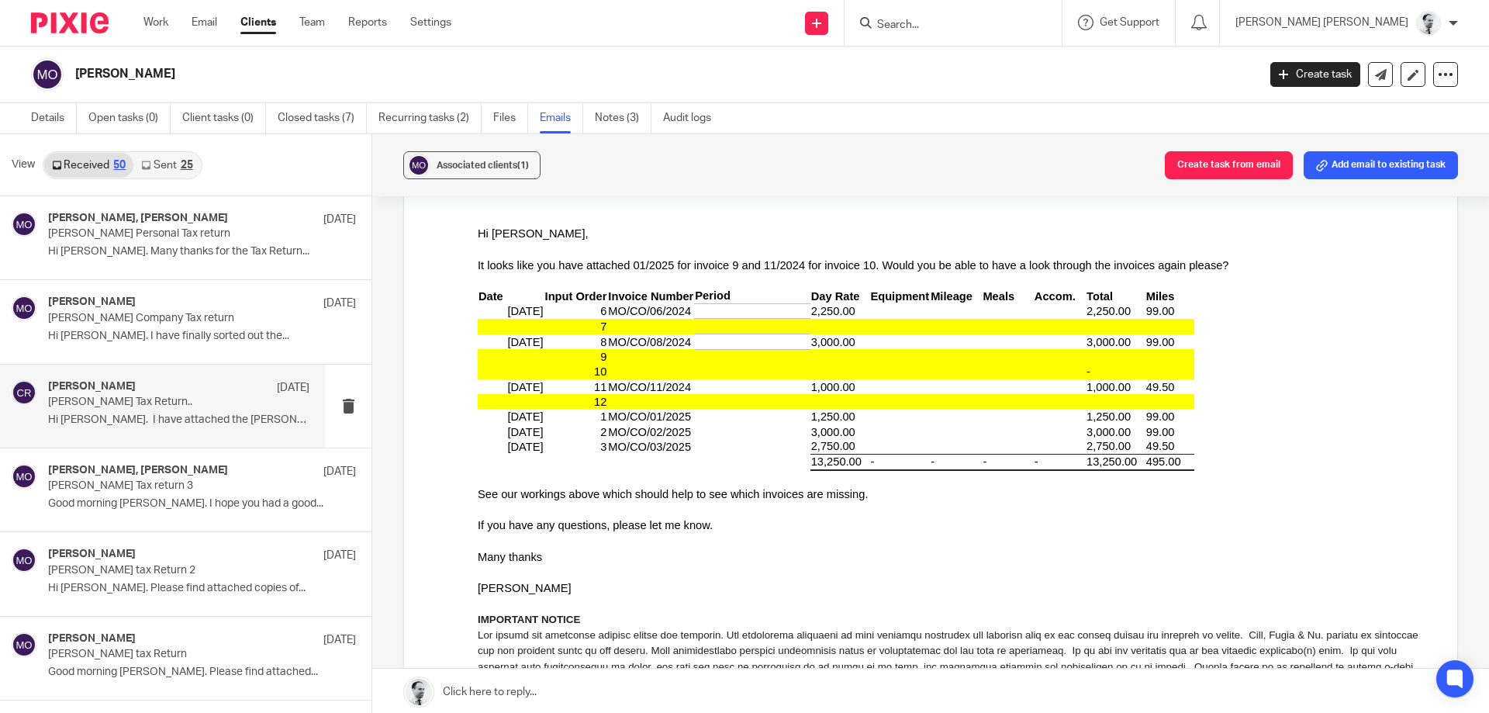
scroll to position [596, 0]
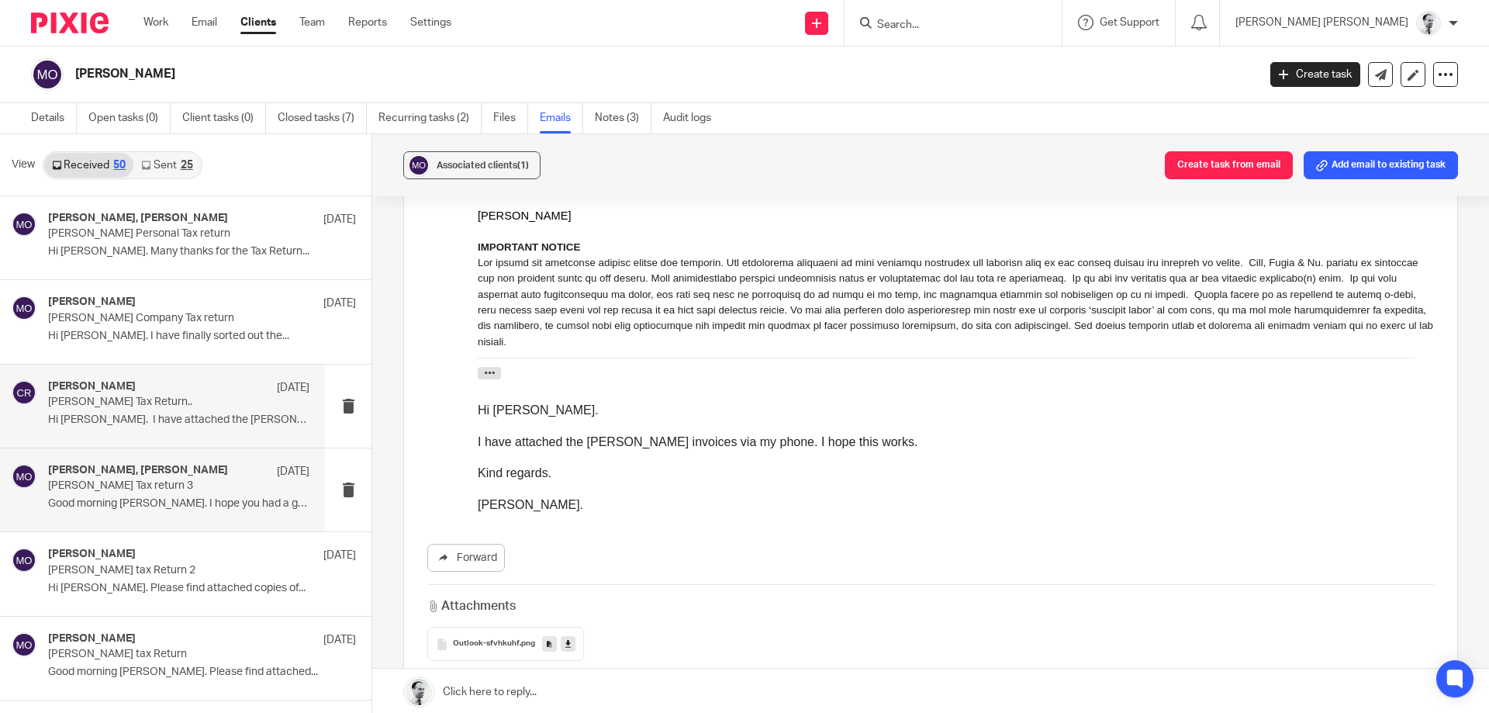
click at [198, 465] on h4 "Martin Orrell, Cameron Roberts" at bounding box center [138, 470] width 180 height 13
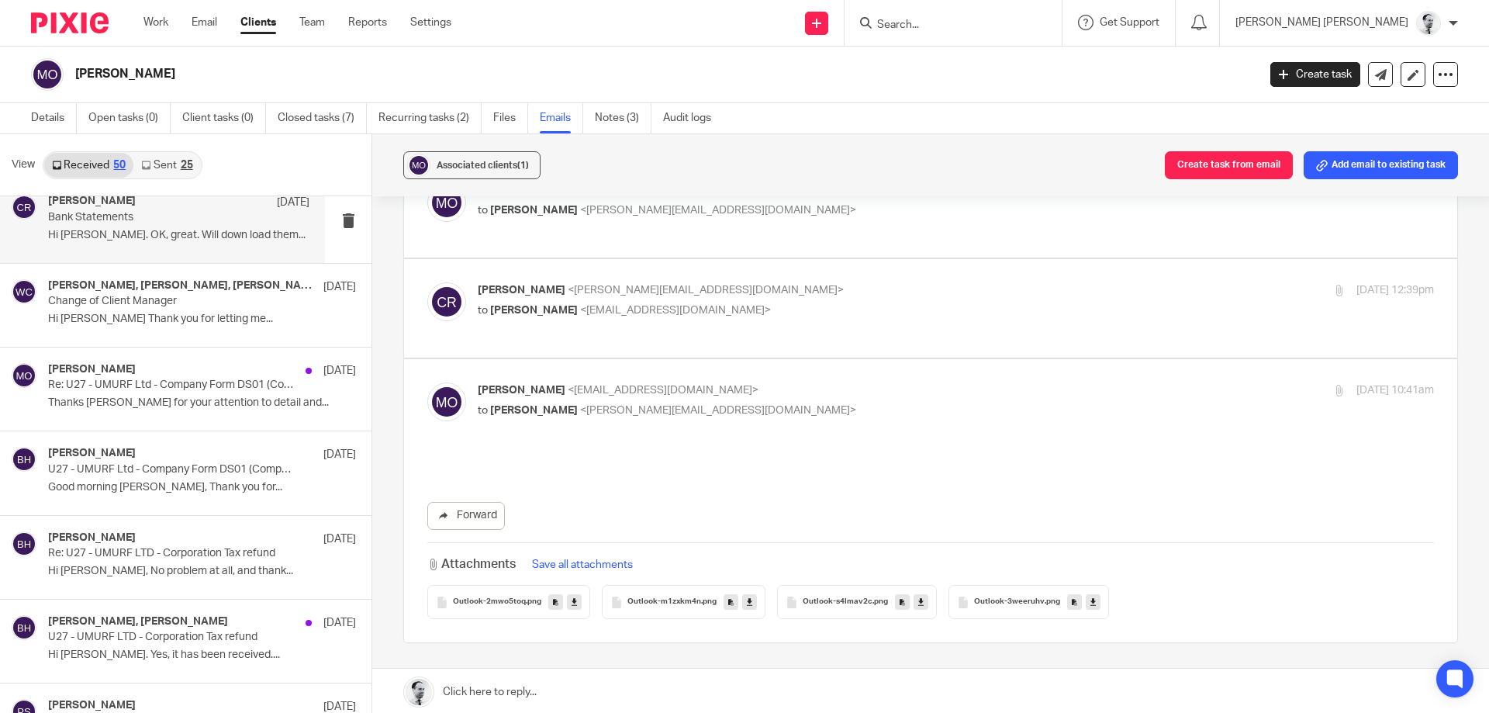
scroll to position [0, 0]
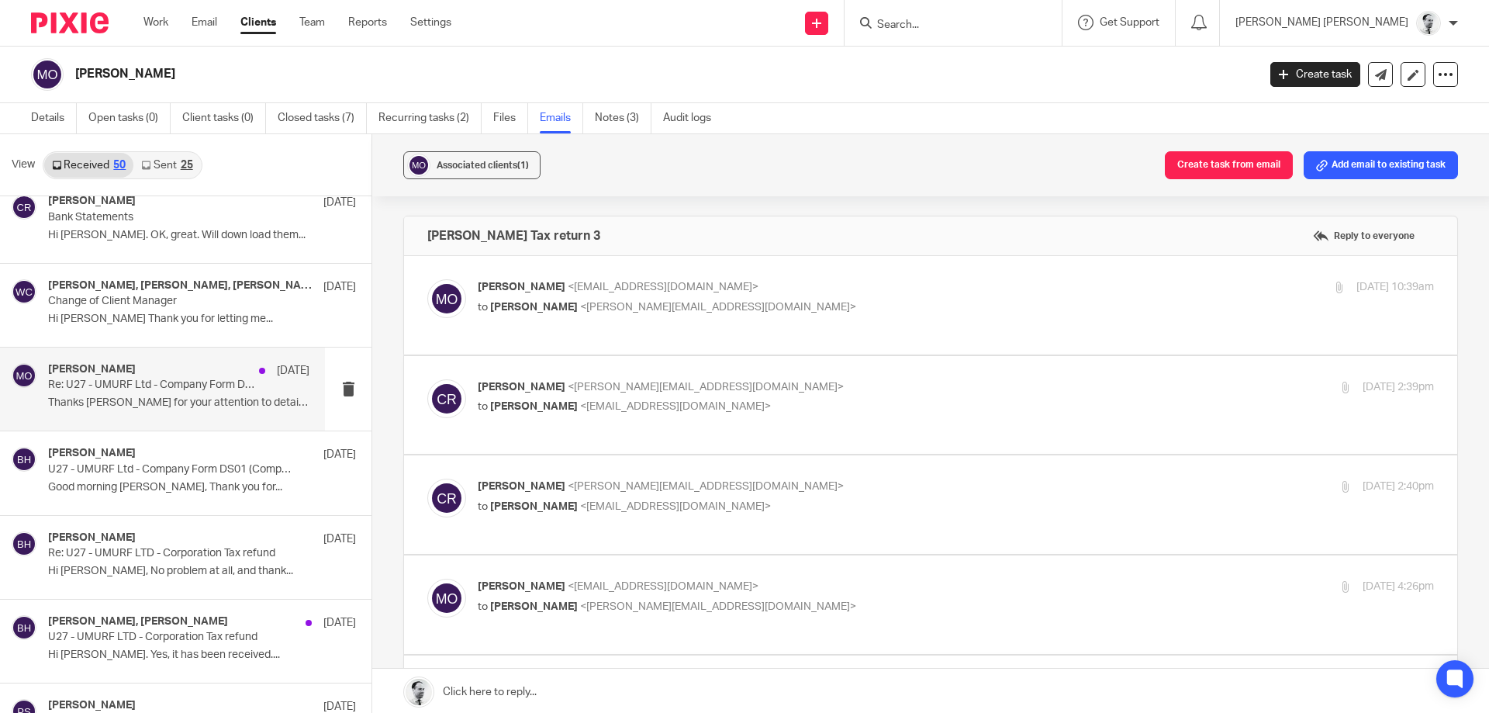
click at [177, 372] on div "Martin Orrell 28 Feb" at bounding box center [178, 371] width 261 height 16
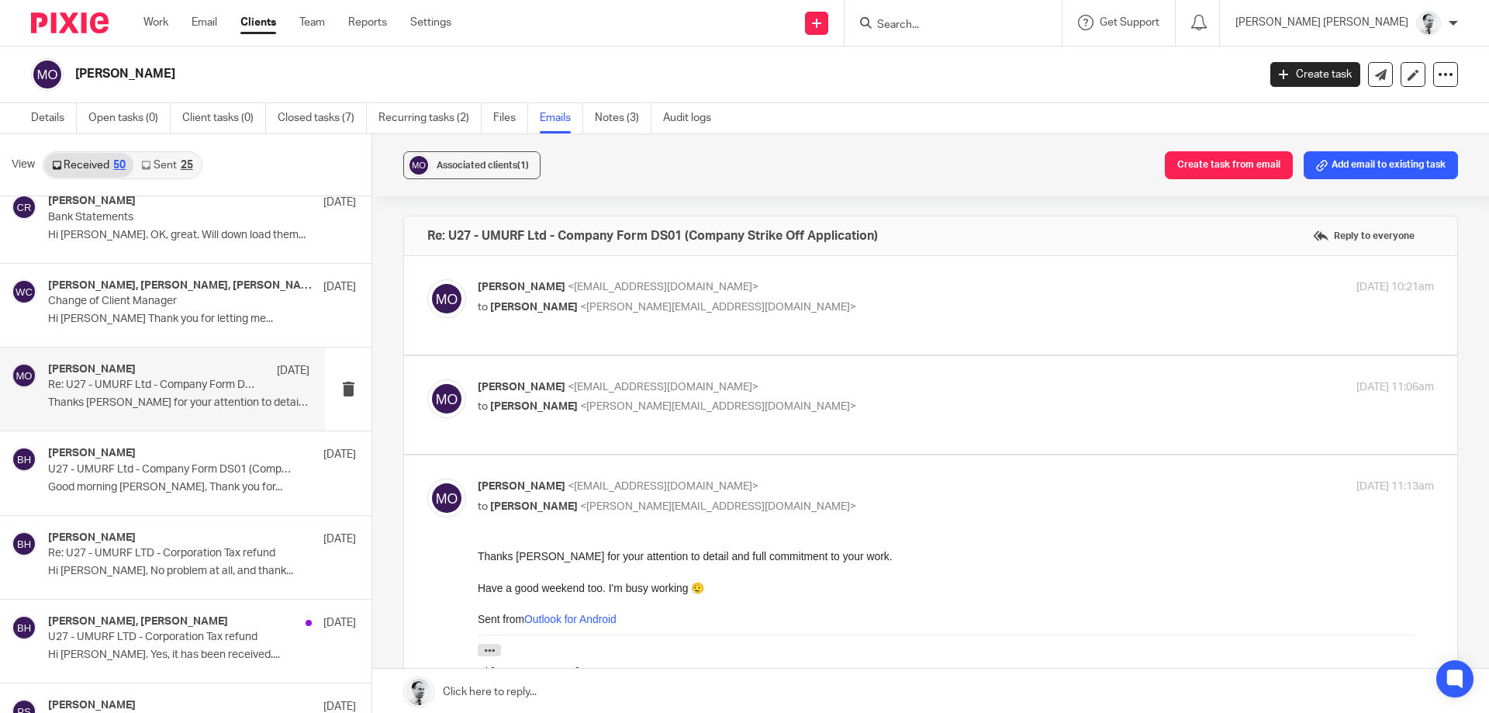
click at [603, 296] on div "Martin Orrell <martinorrell@hotmail.com> to Brendan Hodgson <b.hodgson@woodhick…" at bounding box center [797, 297] width 638 height 36
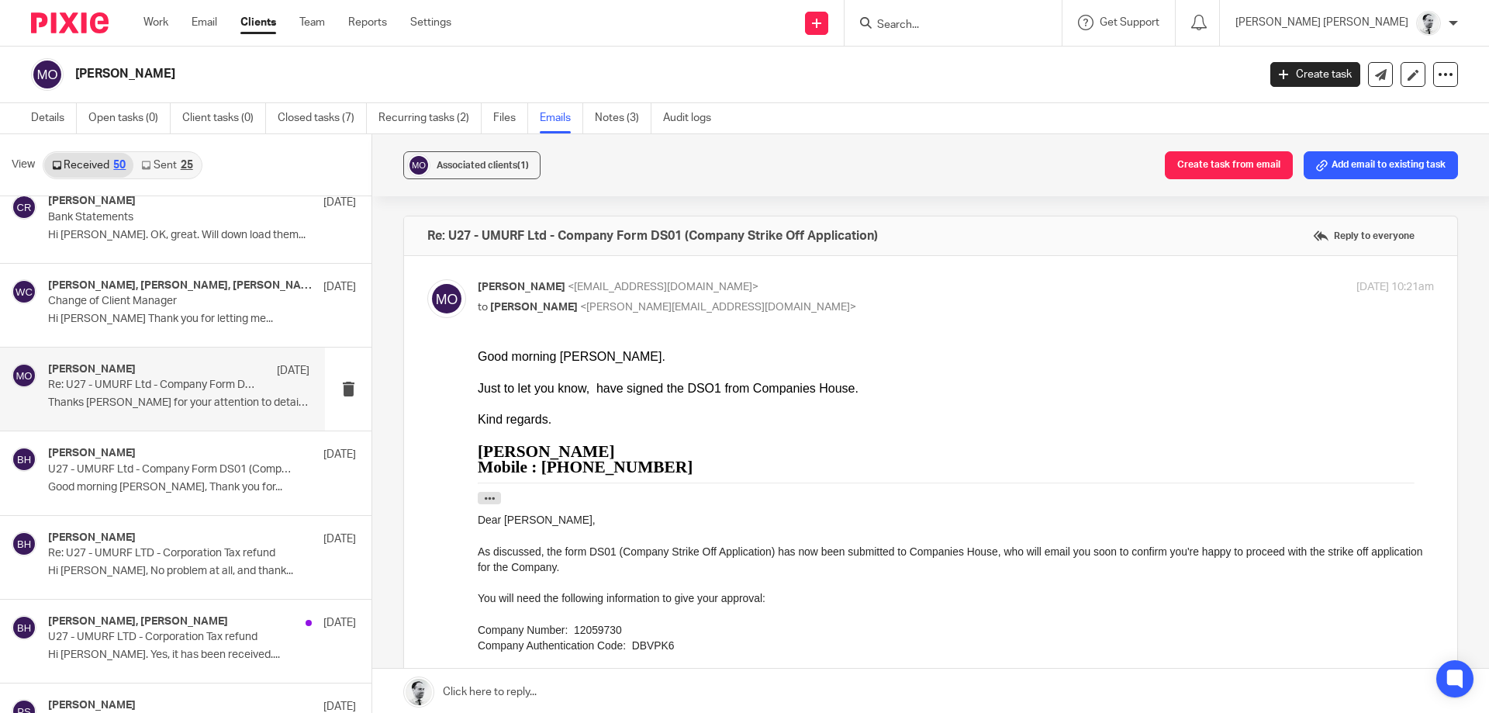
click at [590, 295] on p "Martin Orrell <martinorrell@hotmail.com>" at bounding box center [797, 287] width 638 height 16
checkbox input "false"
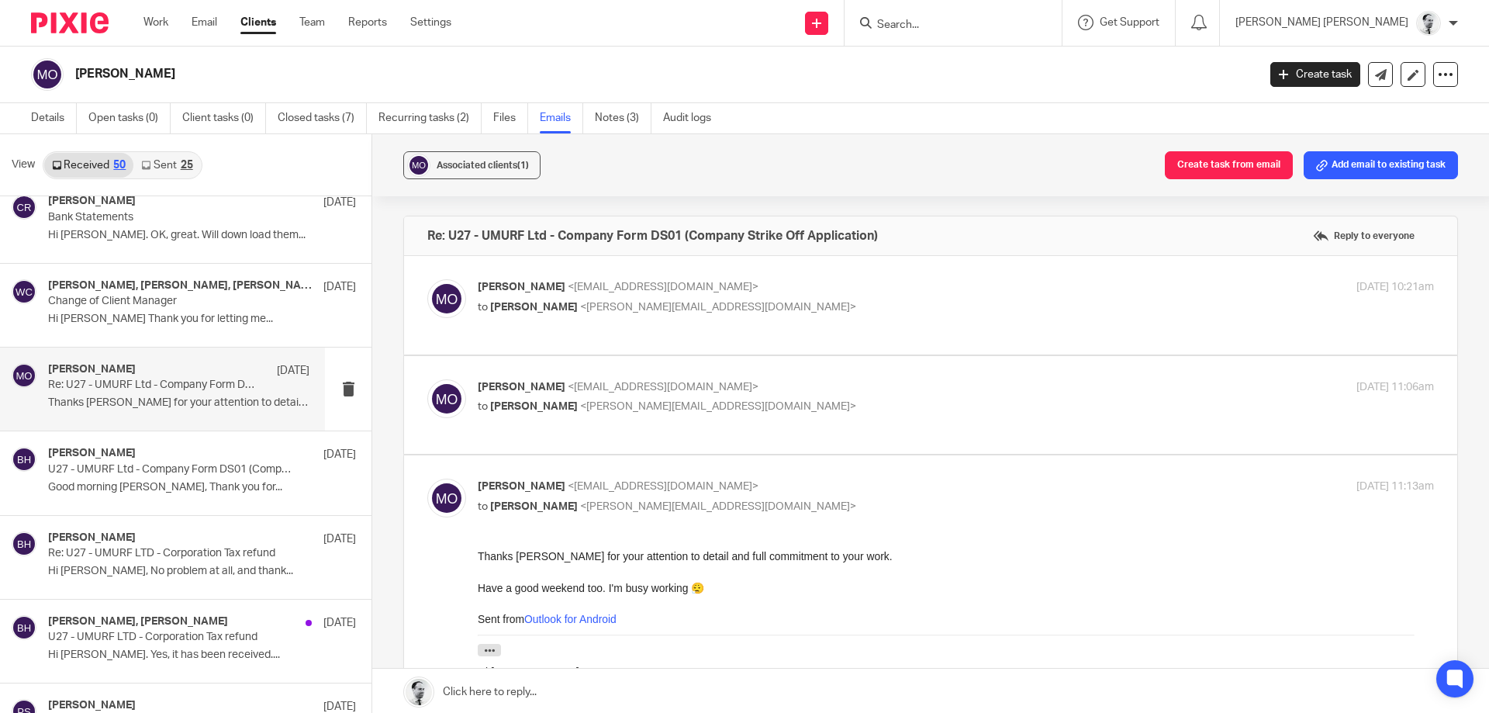
click at [603, 357] on label at bounding box center [930, 405] width 1053 height 99
click at [427, 379] on input "checkbox" at bounding box center [427, 379] width 1 height 1
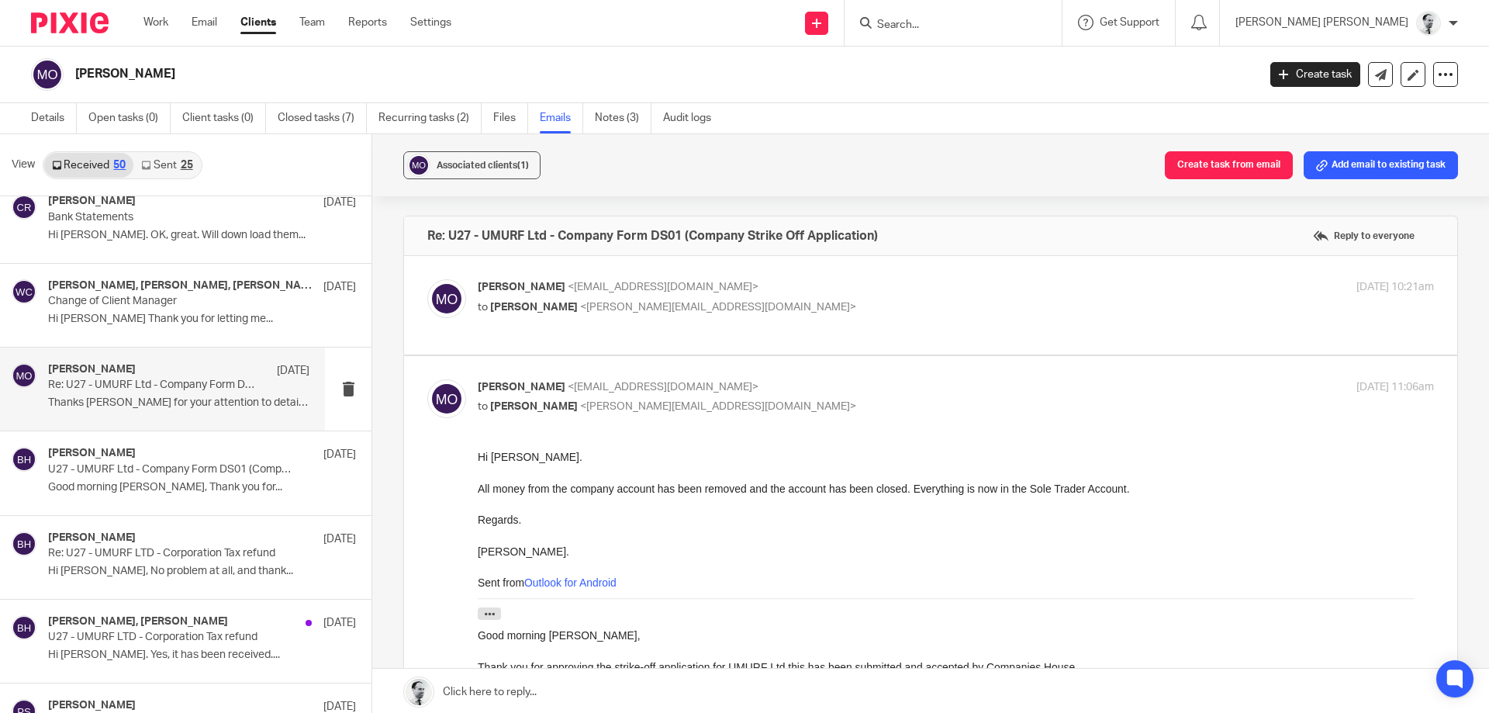
click at [427, 379] on input "checkbox" at bounding box center [427, 379] width 1 height 1
checkbox input "false"
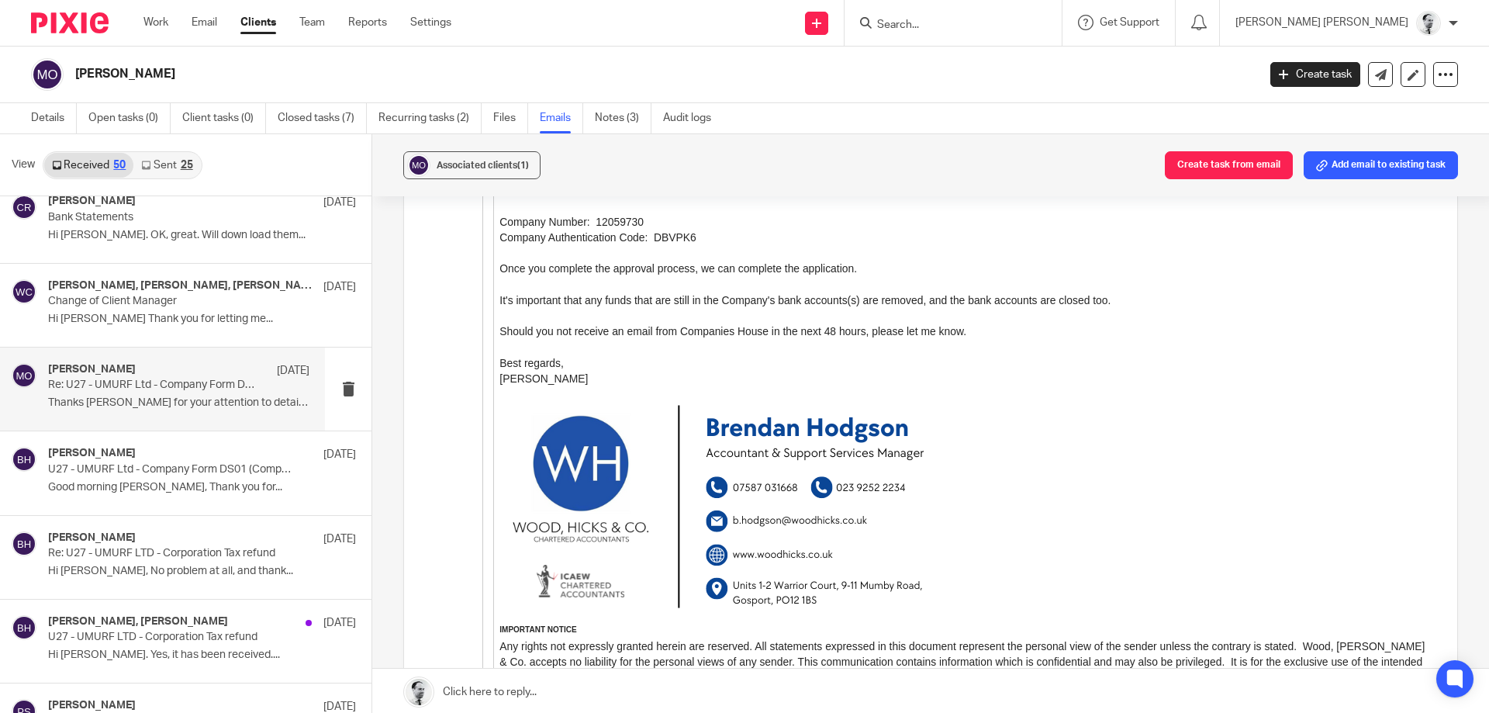
scroll to position [2084, 0]
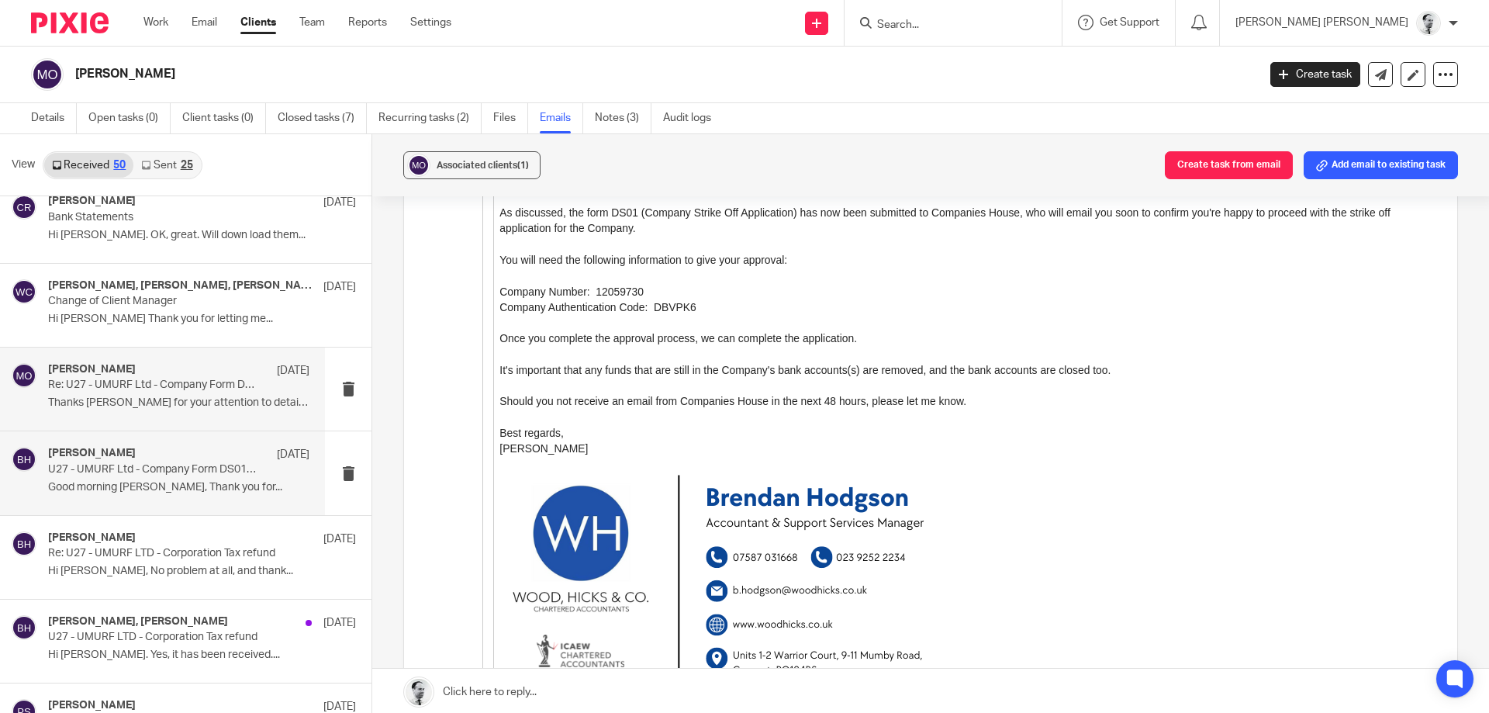
click at [213, 462] on div "Brendan Hodgson 28 Feb" at bounding box center [178, 455] width 261 height 16
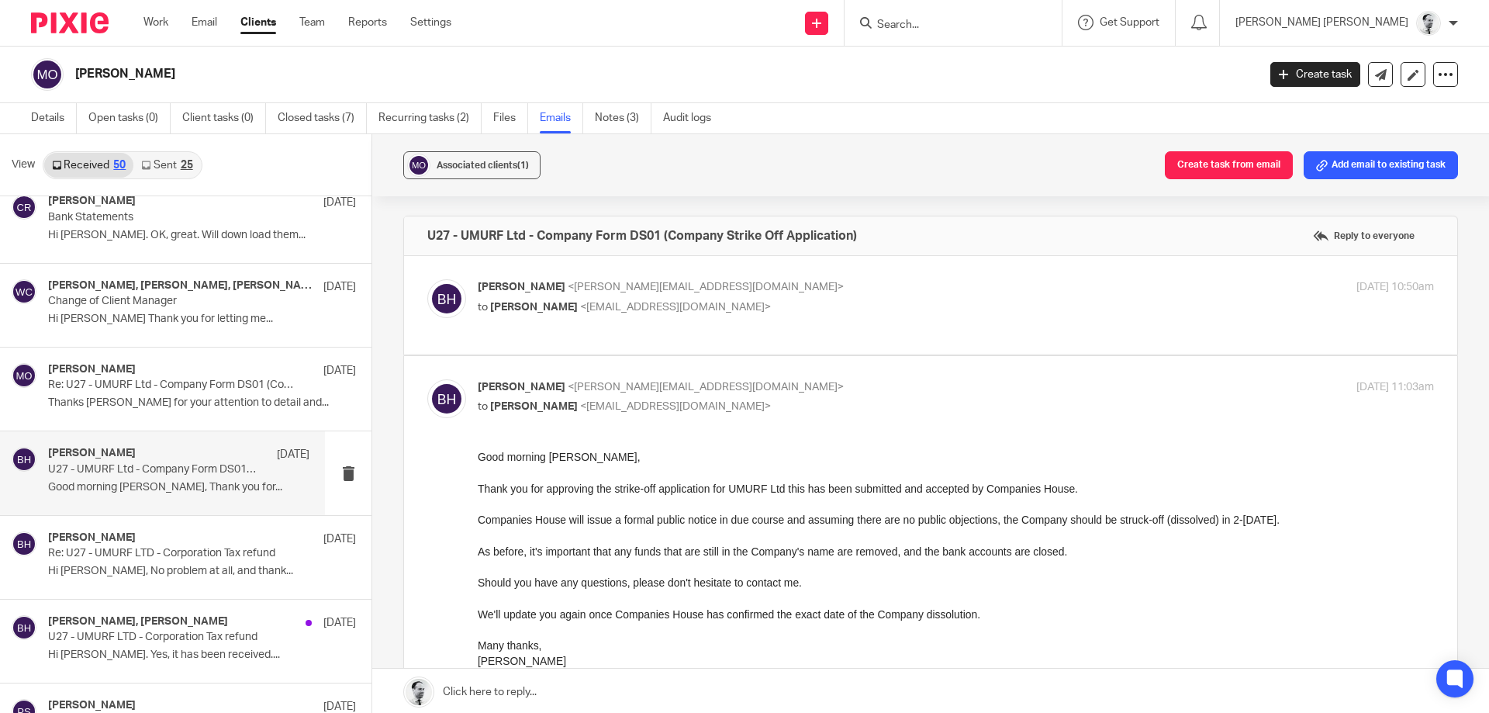
scroll to position [0, 0]
click at [625, 279] on p "Brendan Hodgson <b.hodgson@woodhicks.co.uk>" at bounding box center [797, 287] width 638 height 16
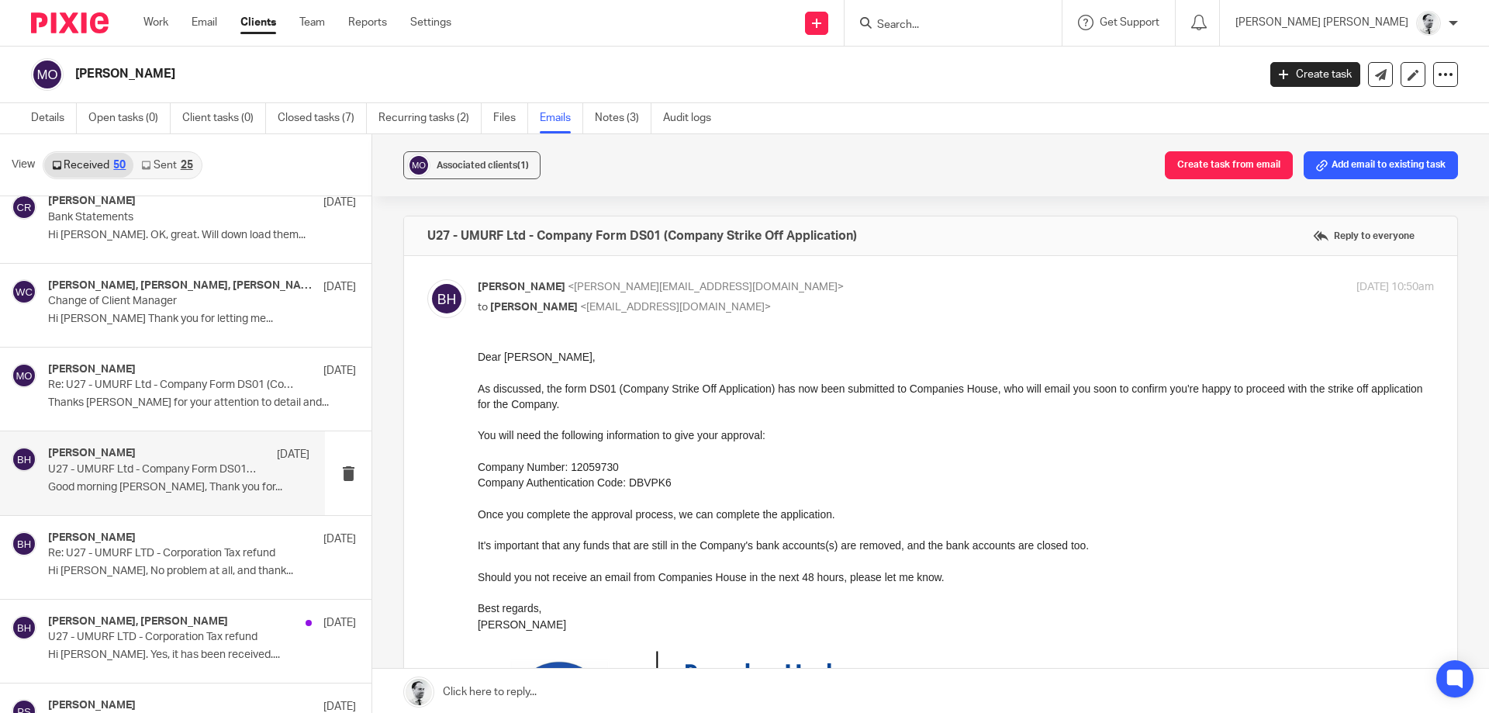
click at [625, 279] on p "Brendan Hodgson <b.hodgson@woodhicks.co.uk>" at bounding box center [797, 287] width 638 height 16
checkbox input "false"
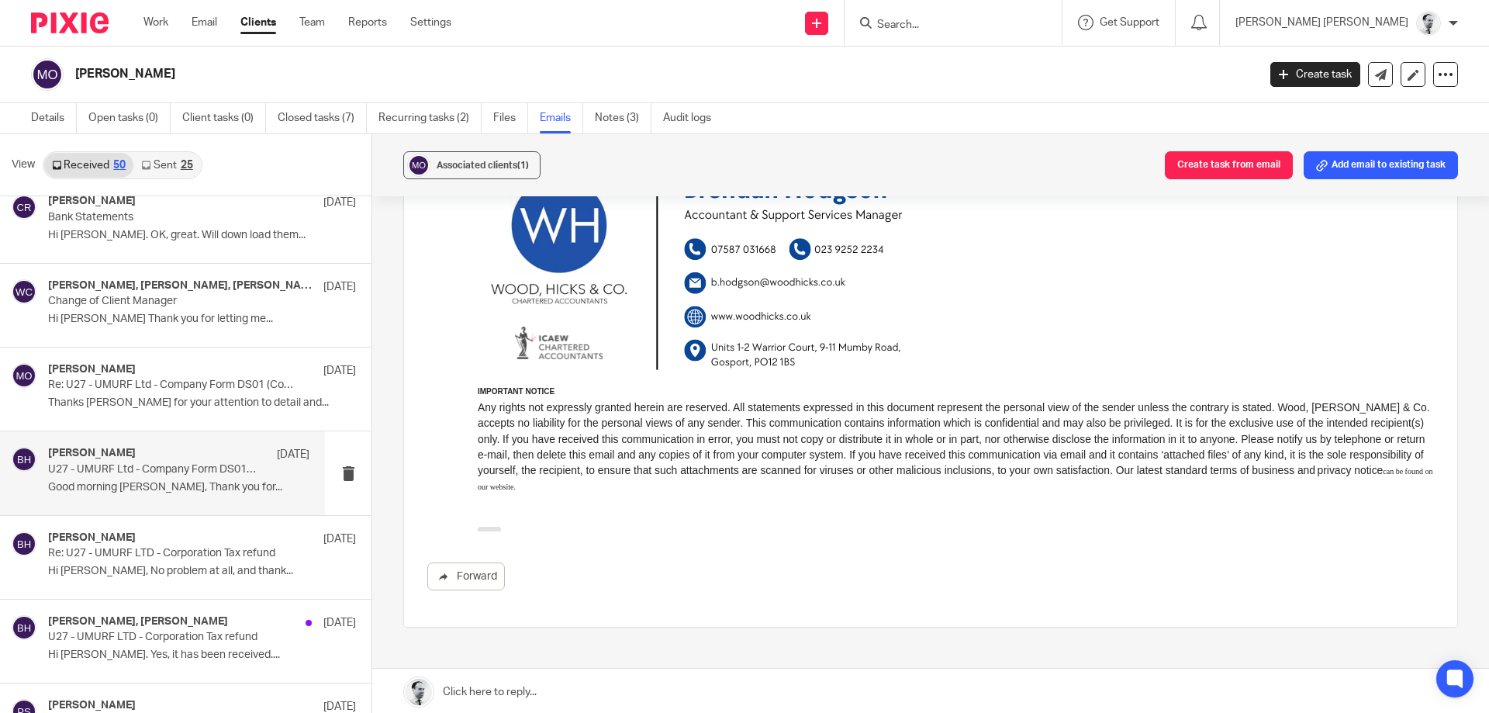
scroll to position [635, 0]
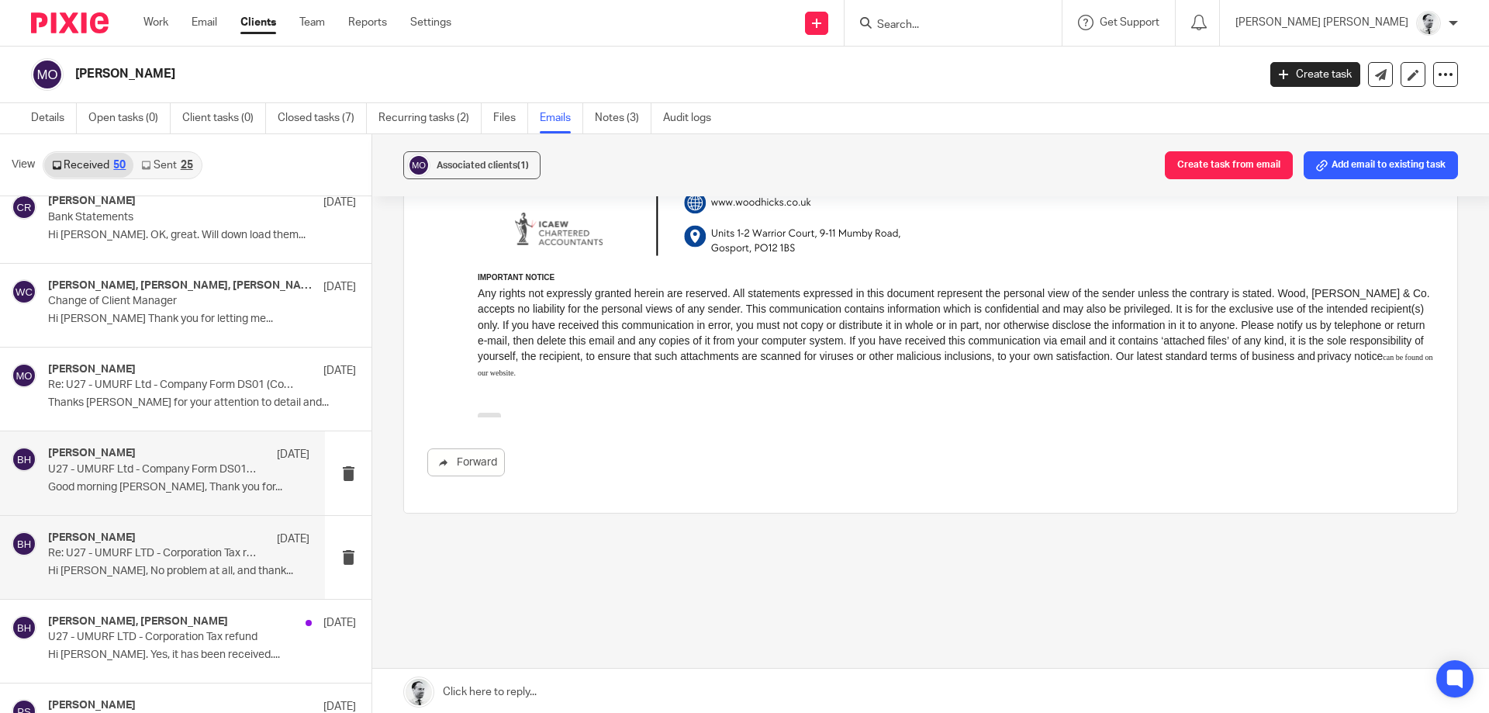
click at [188, 574] on p "Hi Martin, No problem at all, and thank..." at bounding box center [178, 571] width 261 height 13
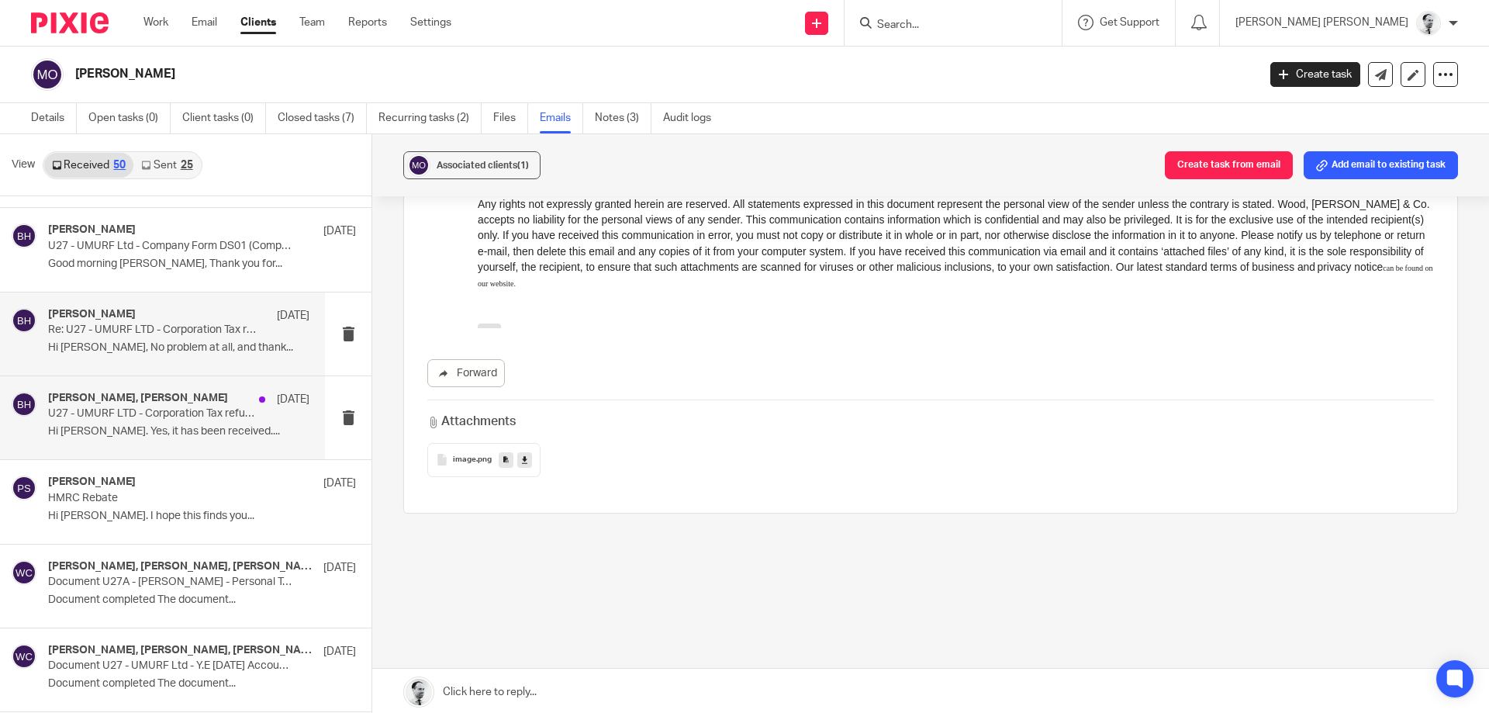
click at [164, 449] on div "Martin Orrell, Brendan Hodgson 25 Feb U27 - UMURF LTD - Corporation Tax refund …" at bounding box center [162, 417] width 325 height 83
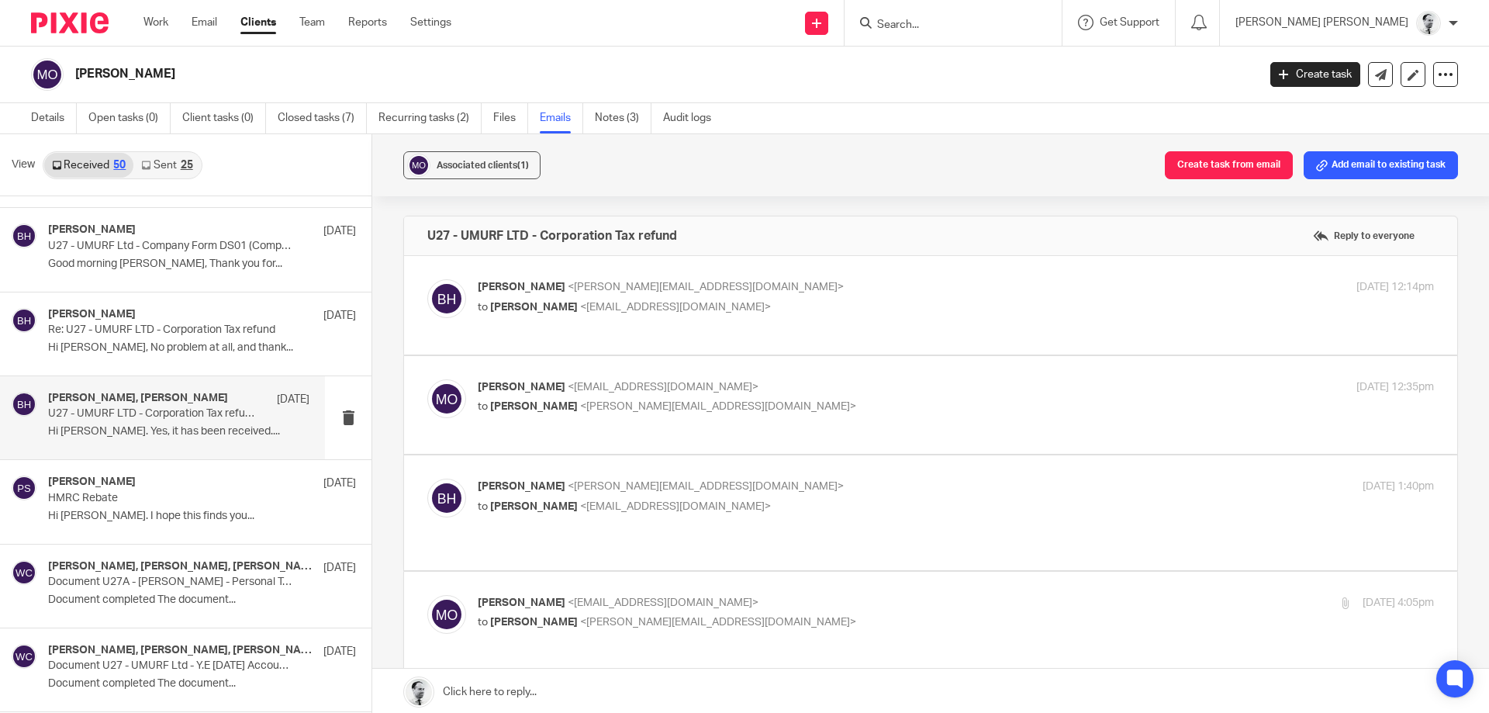
click at [580, 309] on span "<martinorrell@hotmail.com>" at bounding box center [675, 307] width 191 height 11
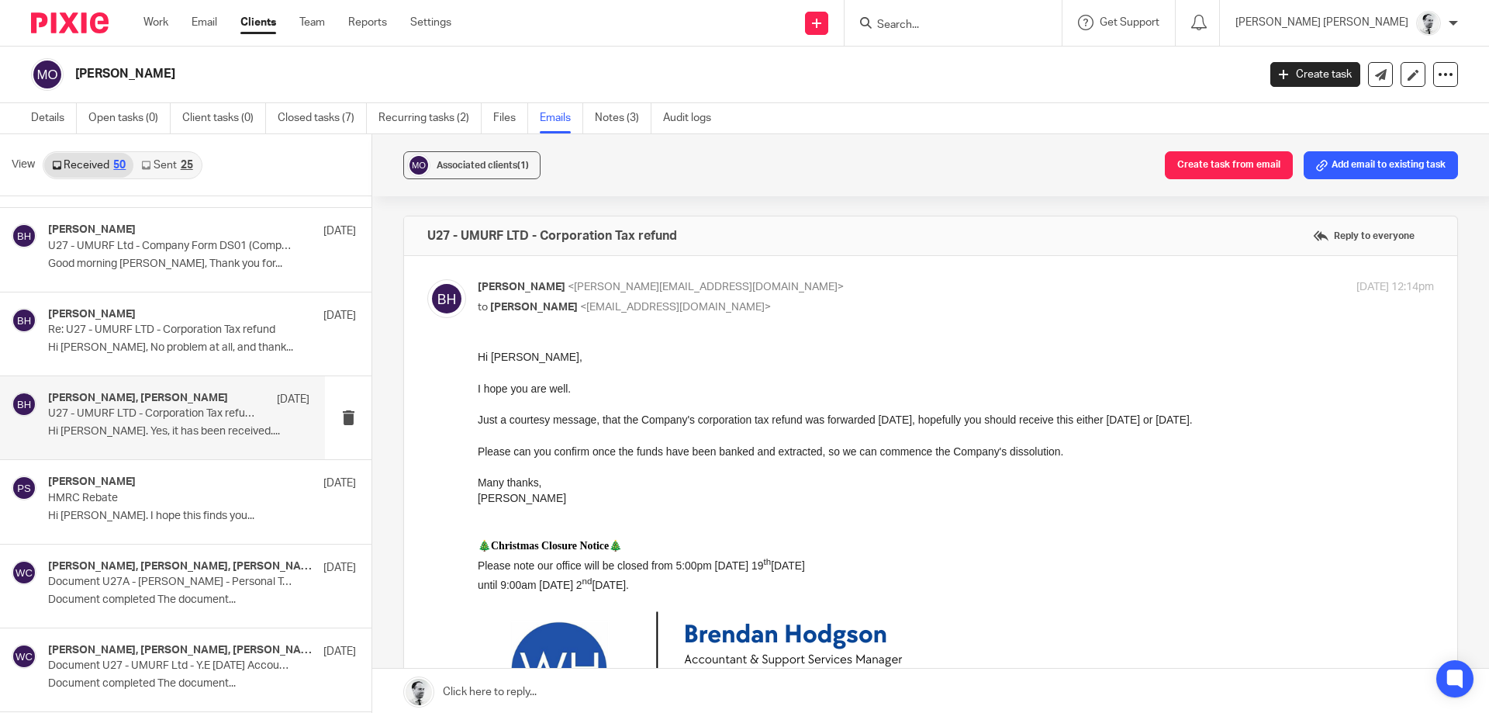
click at [598, 292] on span "<b.hodgson@woodhicks.co.uk>" at bounding box center [706, 287] width 276 height 11
checkbox input "false"
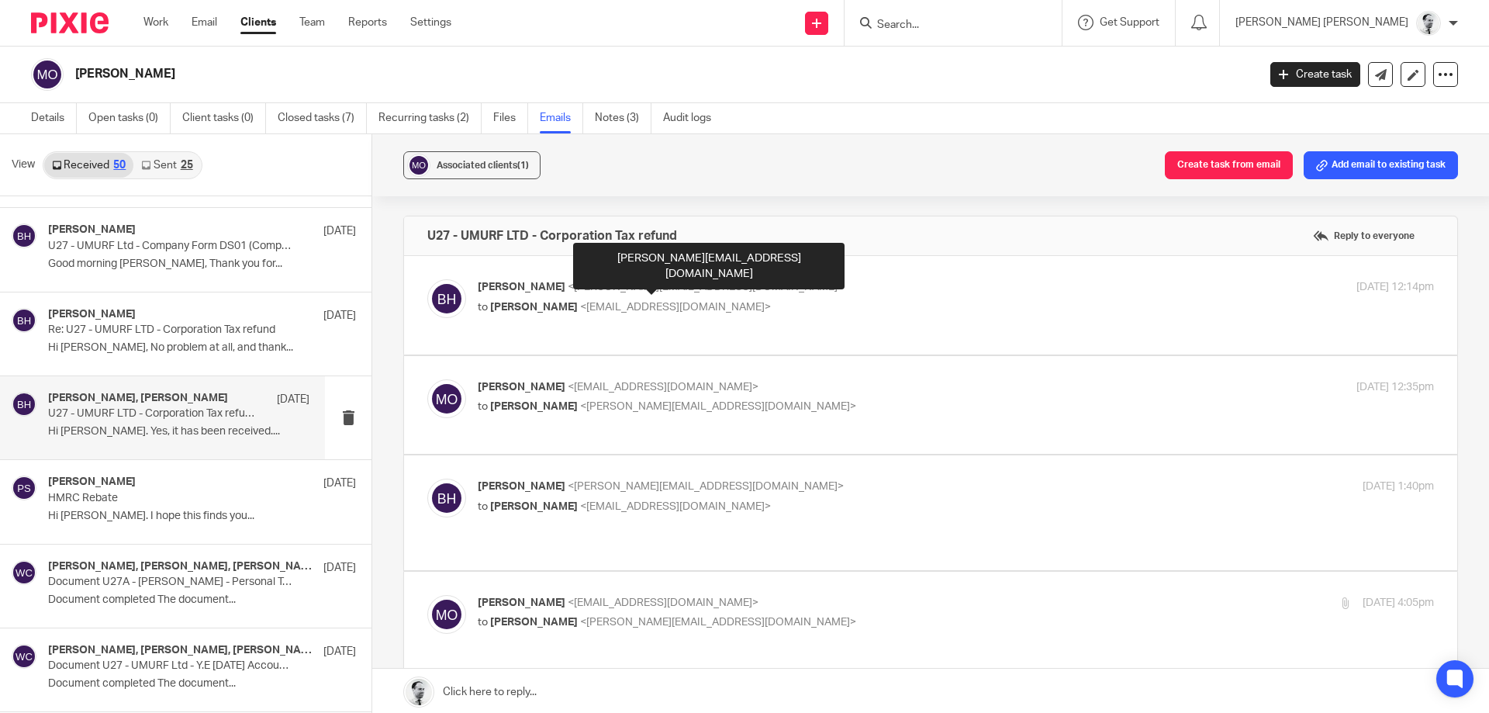
click at [592, 415] on div "Martin Orrell <martinorrell@hotmail.com> to Brendan Hodgson <b.hodgson@woodhick…" at bounding box center [956, 398] width 956 height 39
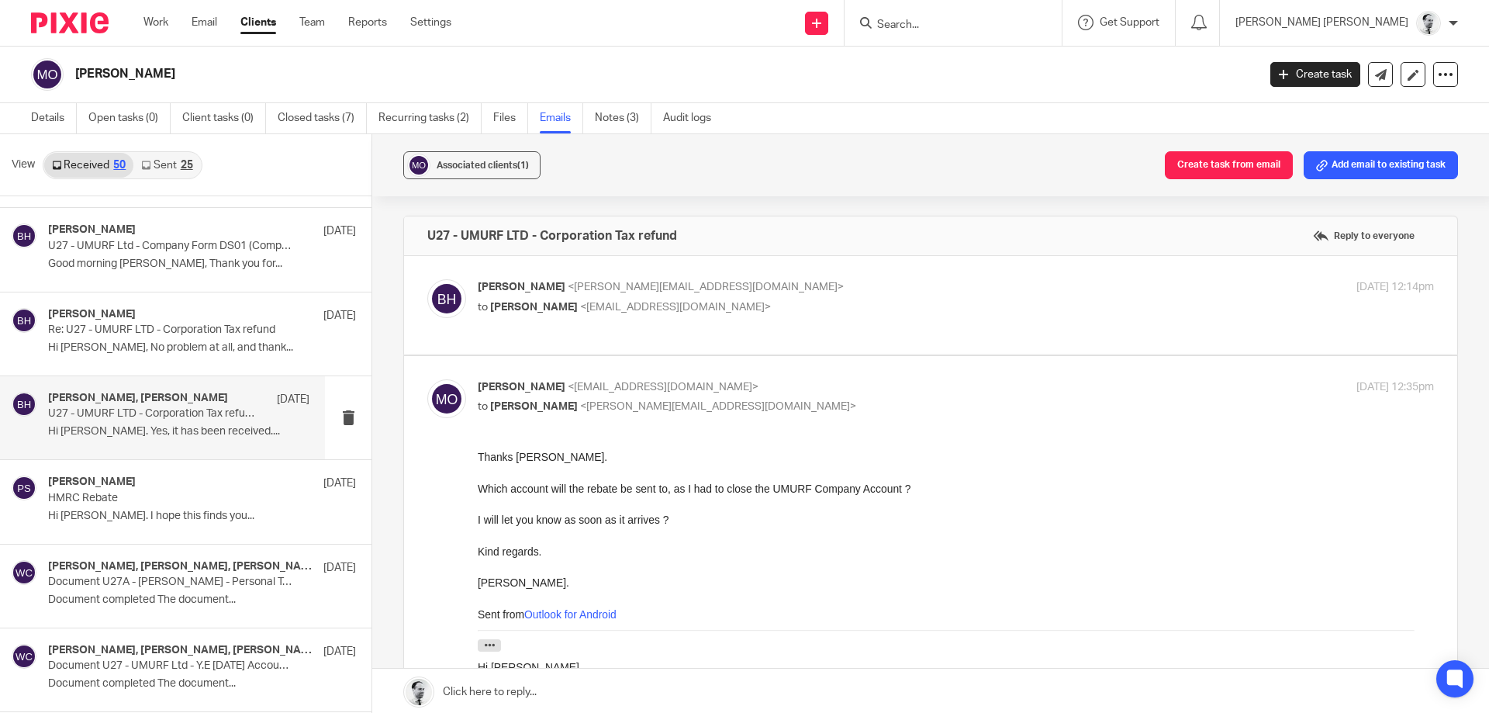
click at [603, 388] on span "<martinorrell@hotmail.com>" at bounding box center [663, 387] width 191 height 11
checkbox input "false"
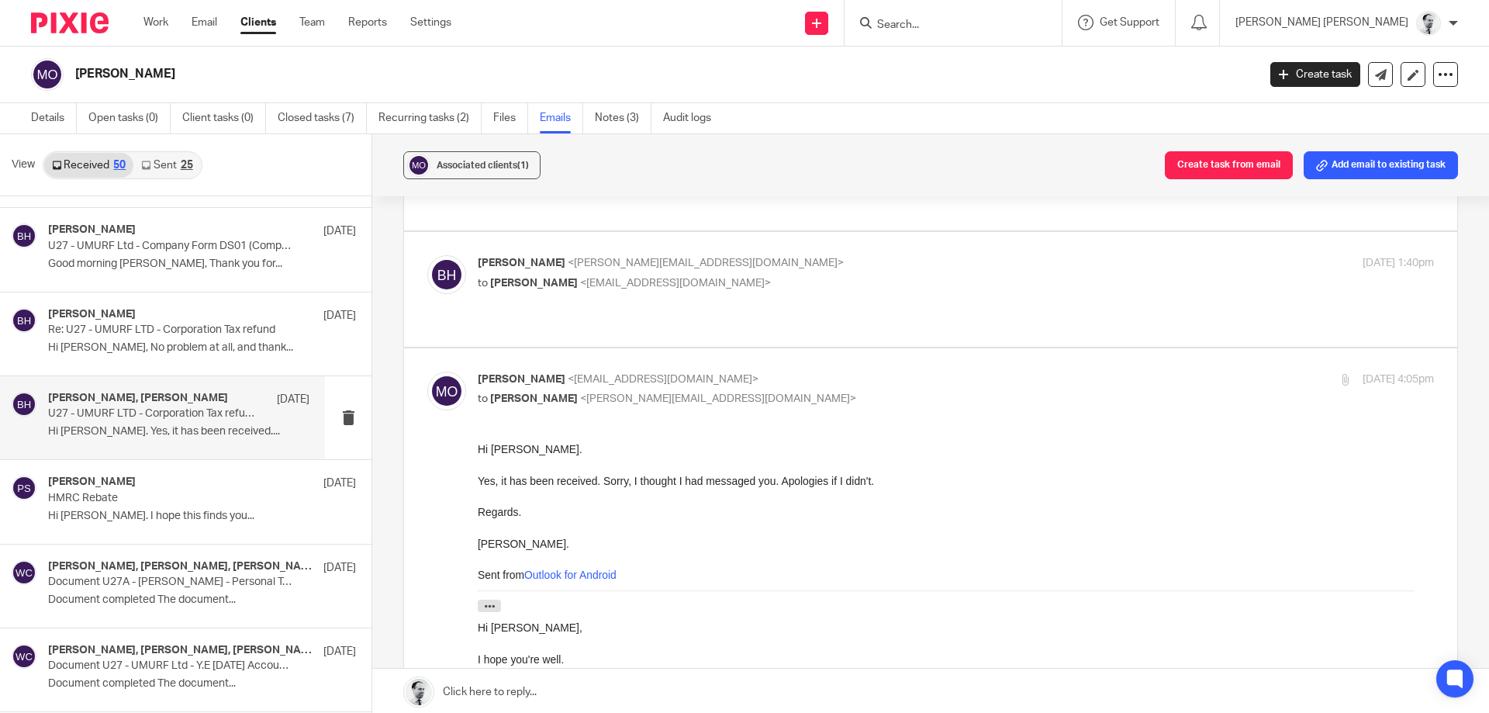
click at [589, 289] on p "to Martin Orrell <martinorrell@hotmail.com>" at bounding box center [797, 283] width 638 height 16
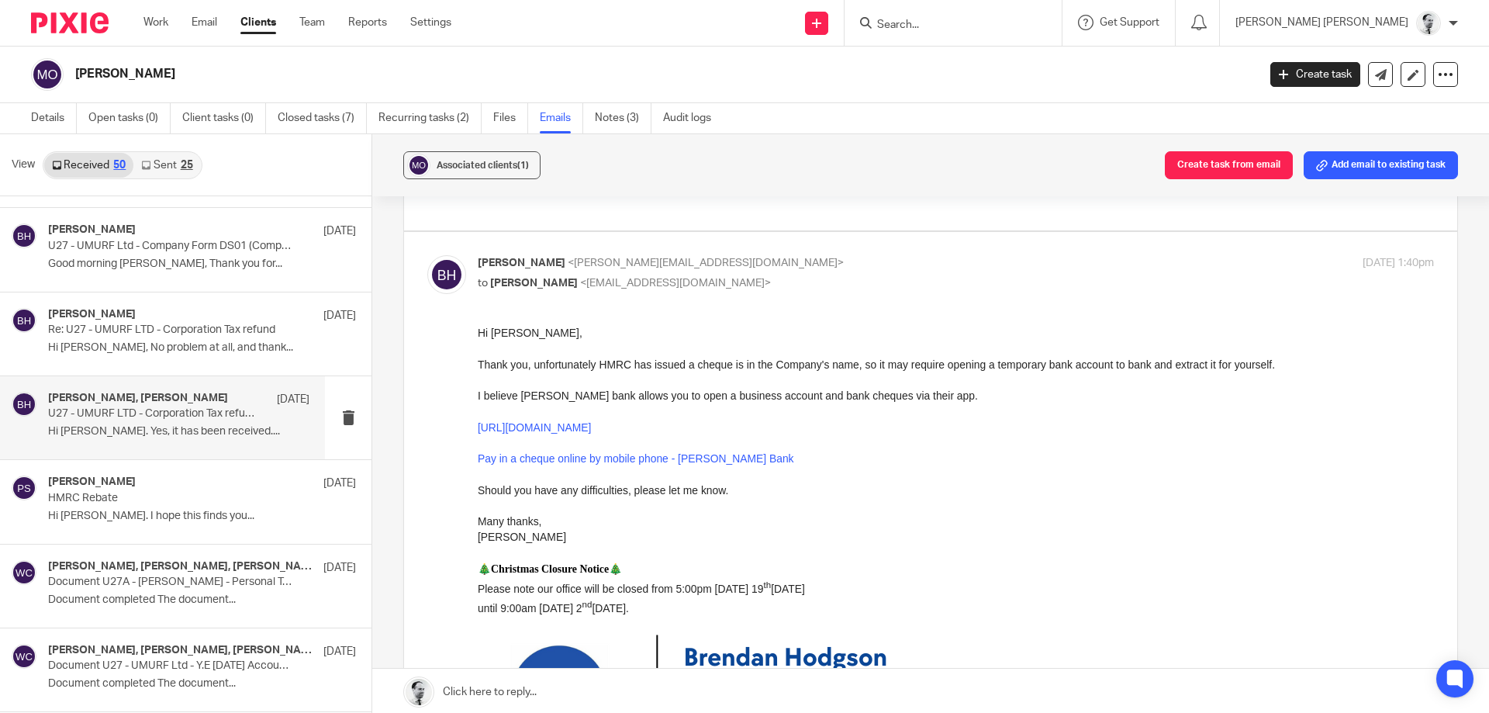
click at [591, 281] on span "<martinorrell@hotmail.com>" at bounding box center [675, 283] width 191 height 11
checkbox input "false"
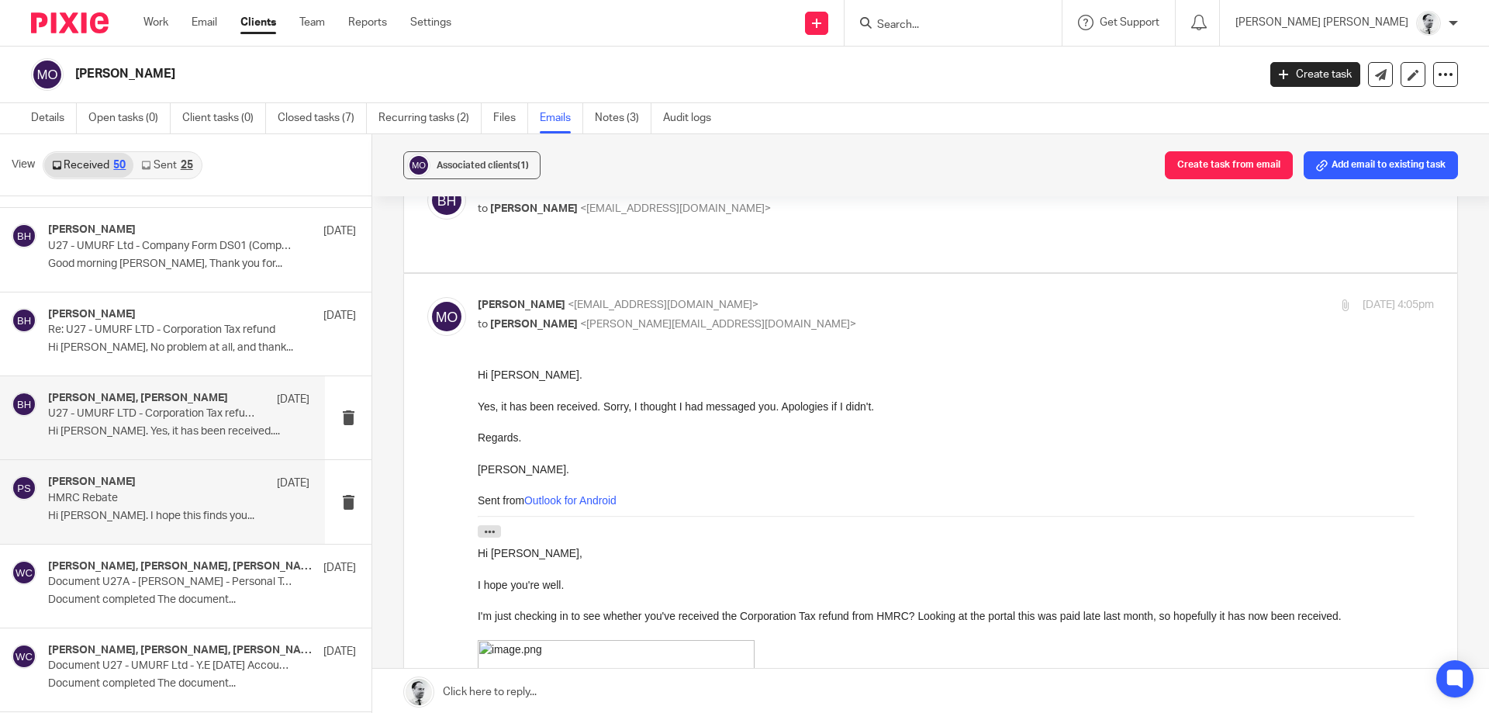
click at [168, 513] on p "Hi Pete. I hope this finds you..." at bounding box center [178, 516] width 261 height 13
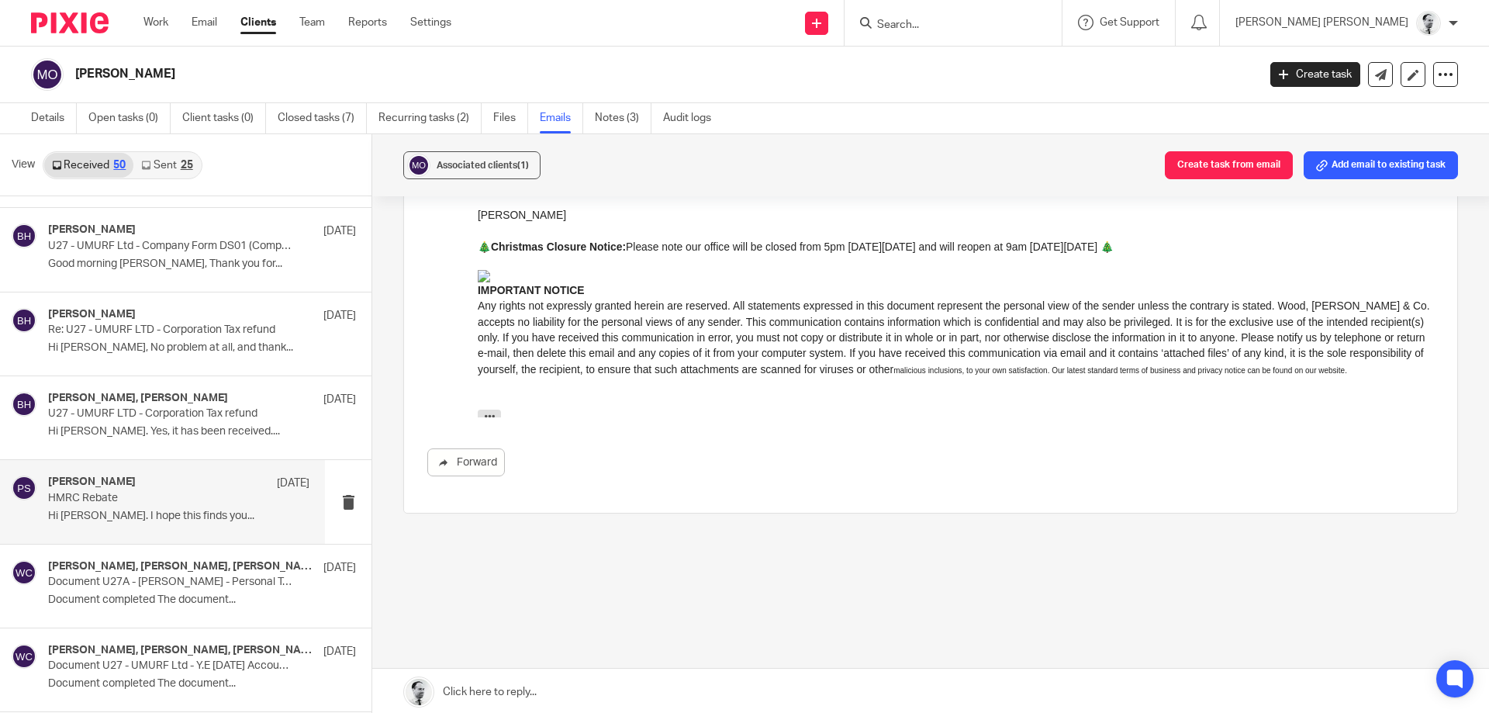
scroll to position [1042, 0]
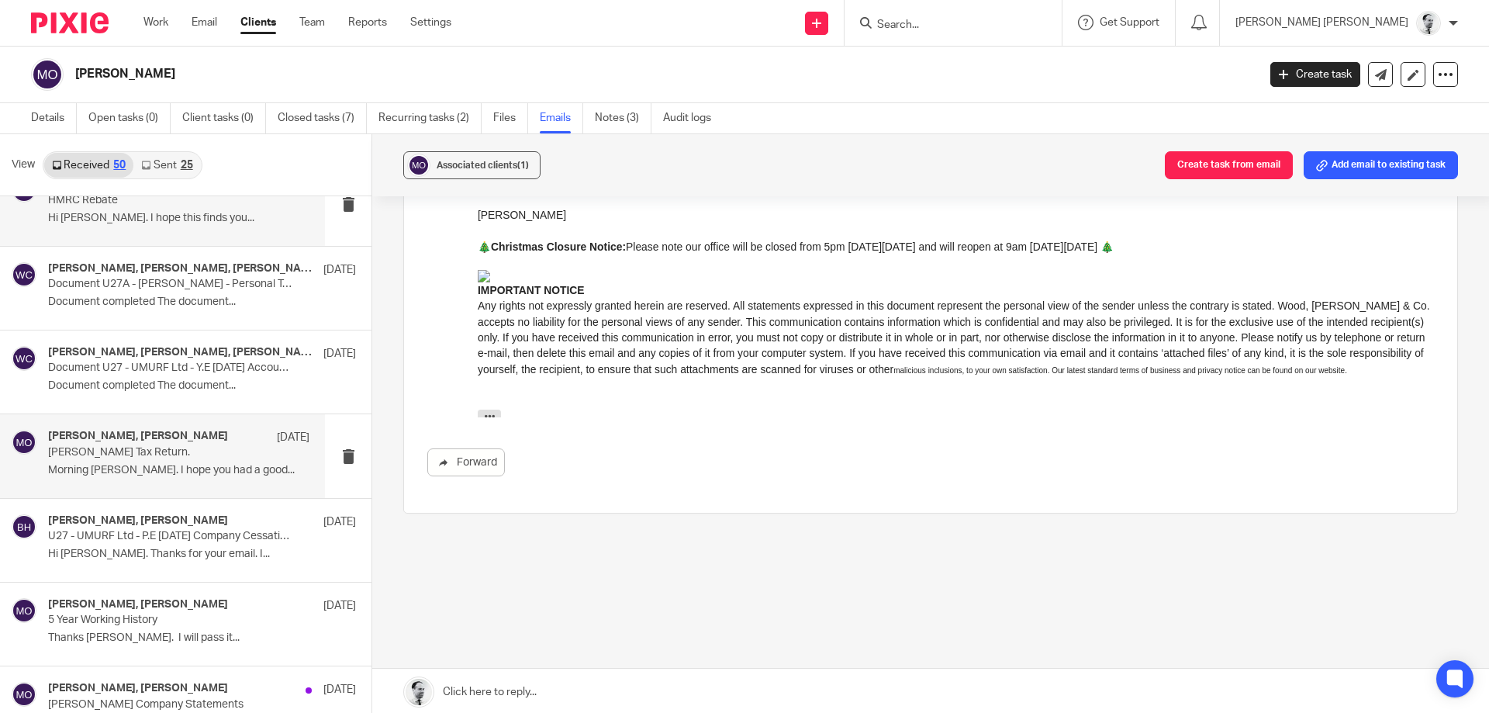
click at [148, 469] on p "Morning Brendan. I hope you had a good..." at bounding box center [178, 470] width 261 height 13
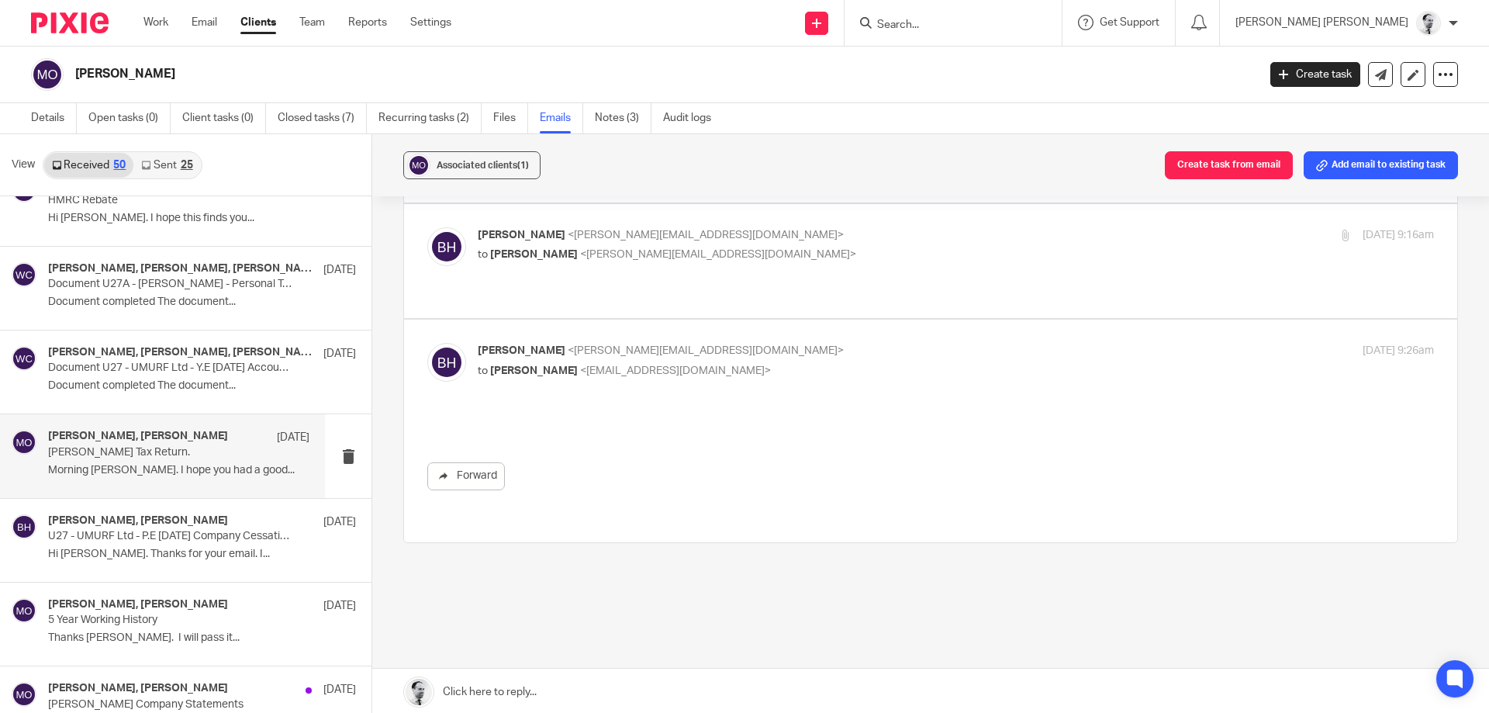
scroll to position [0, 0]
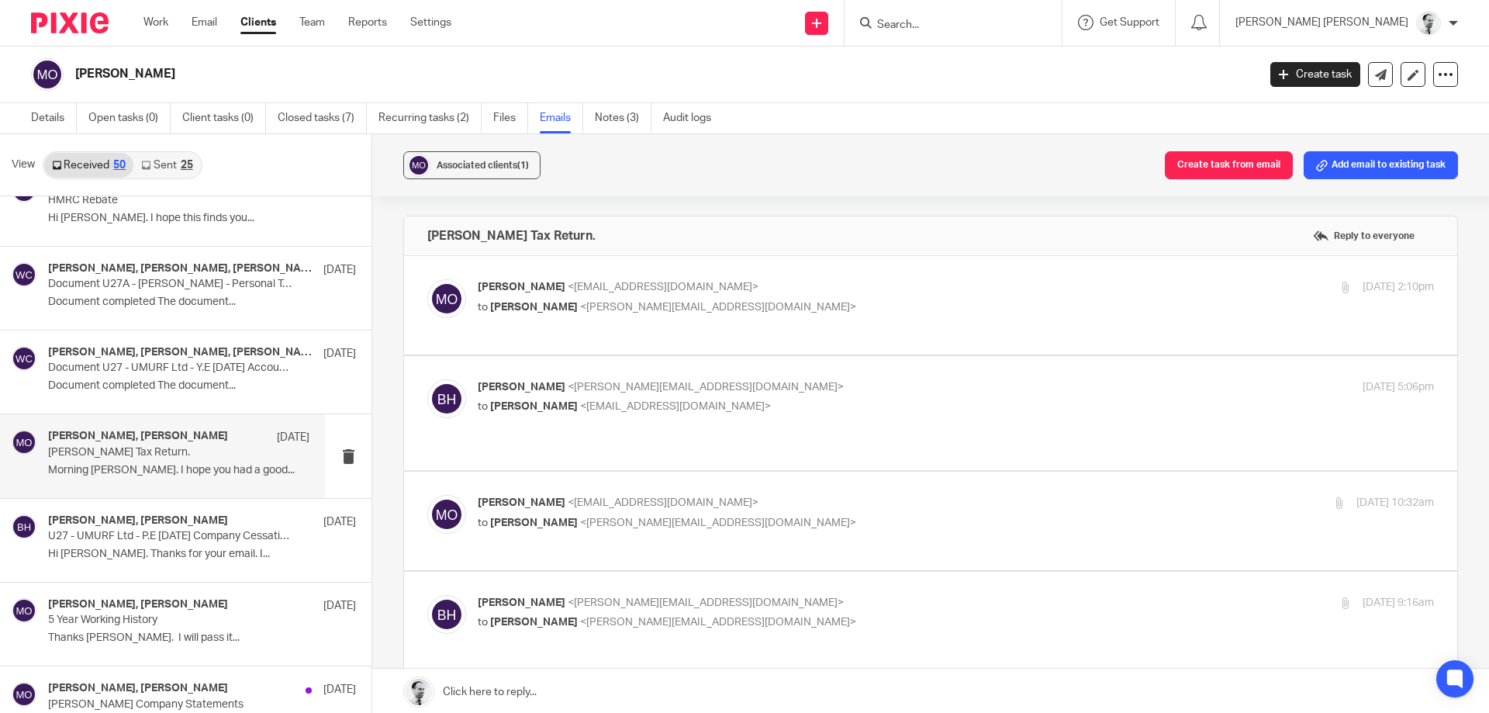
click at [603, 298] on div "Martin Orrell <martinorrell@hotmail.com> to Brendan Hodgson <b.hodgson@woodhick…" at bounding box center [797, 297] width 638 height 36
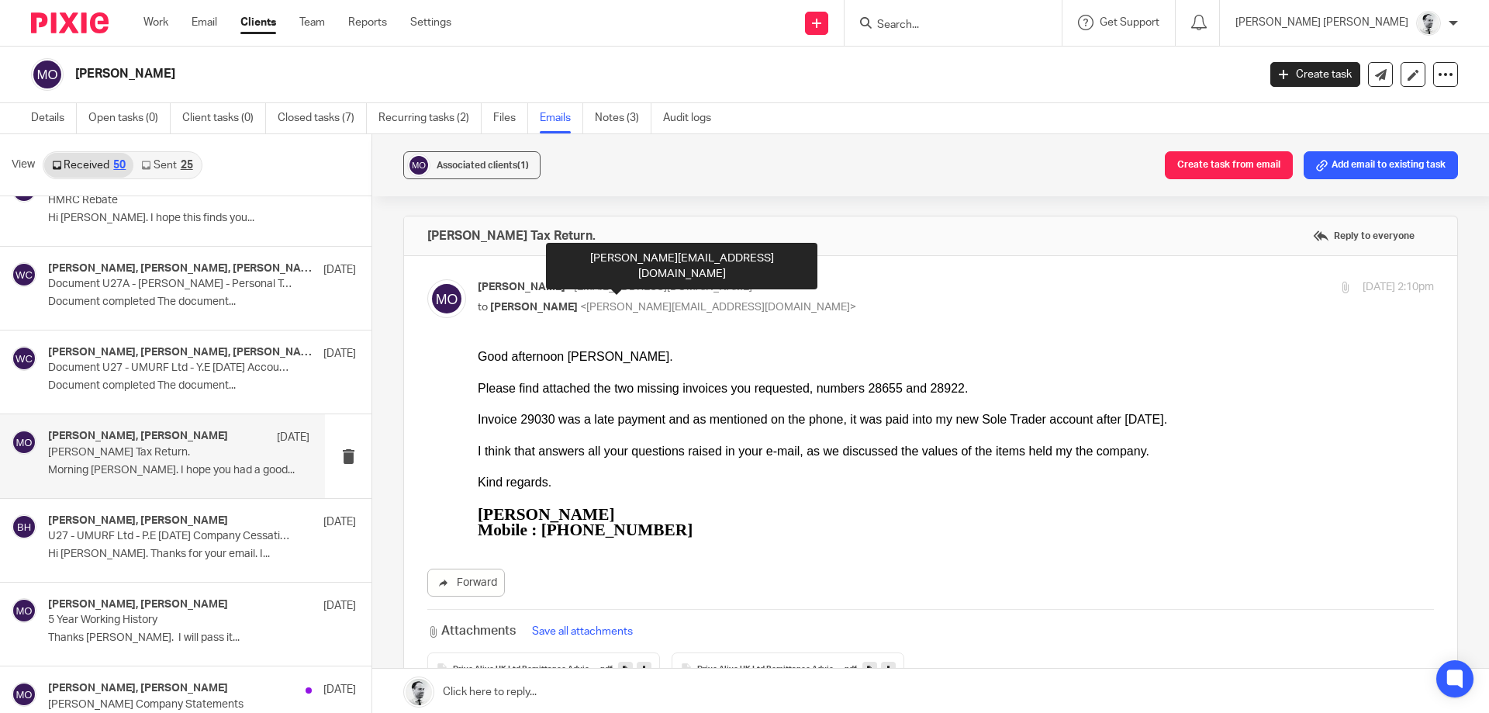
click at [612, 289] on span "<martinorrell@hotmail.com>" at bounding box center [663, 287] width 191 height 11
checkbox input "false"
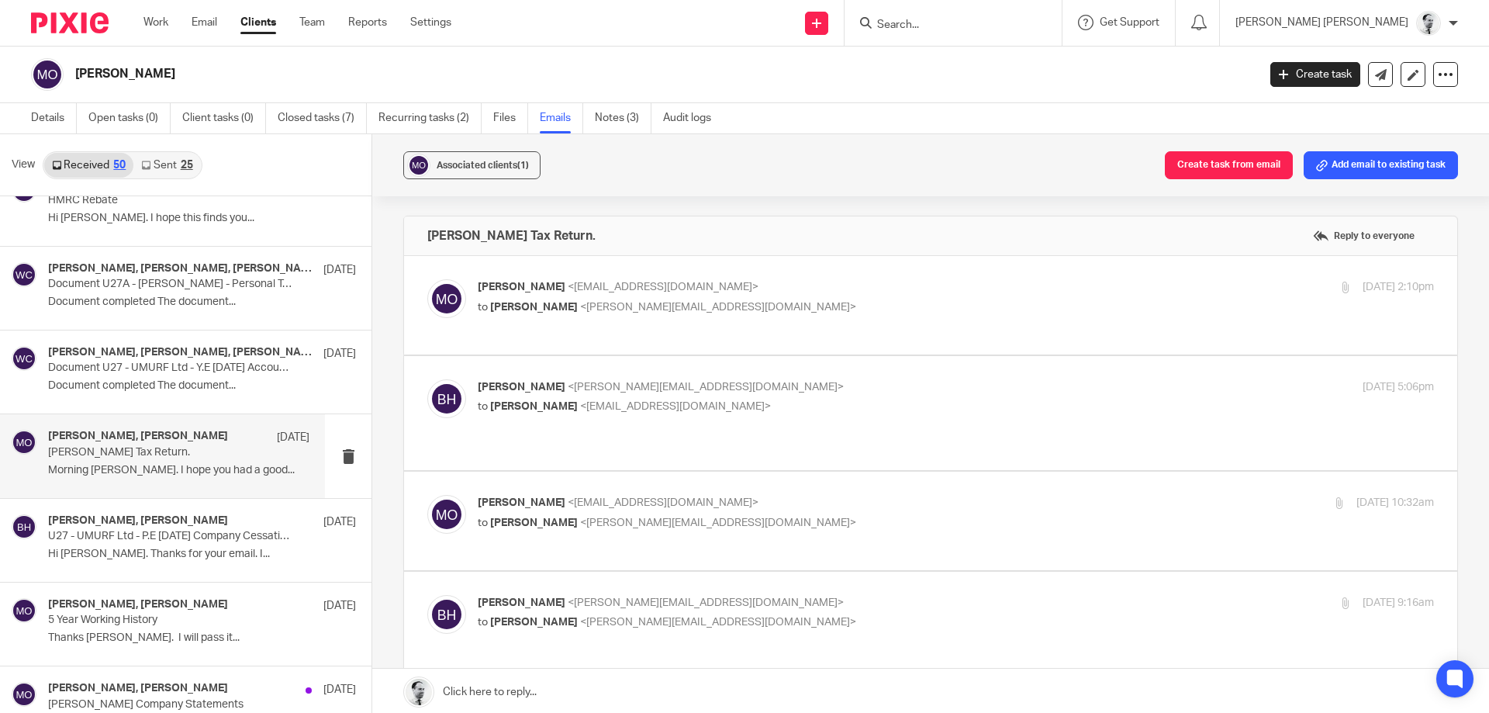
click at [599, 417] on div "Brendan Hodgson <b.hodgson@woodhicks.co.uk> to Martin Orrell <martinorrell@hotm…" at bounding box center [956, 398] width 956 height 39
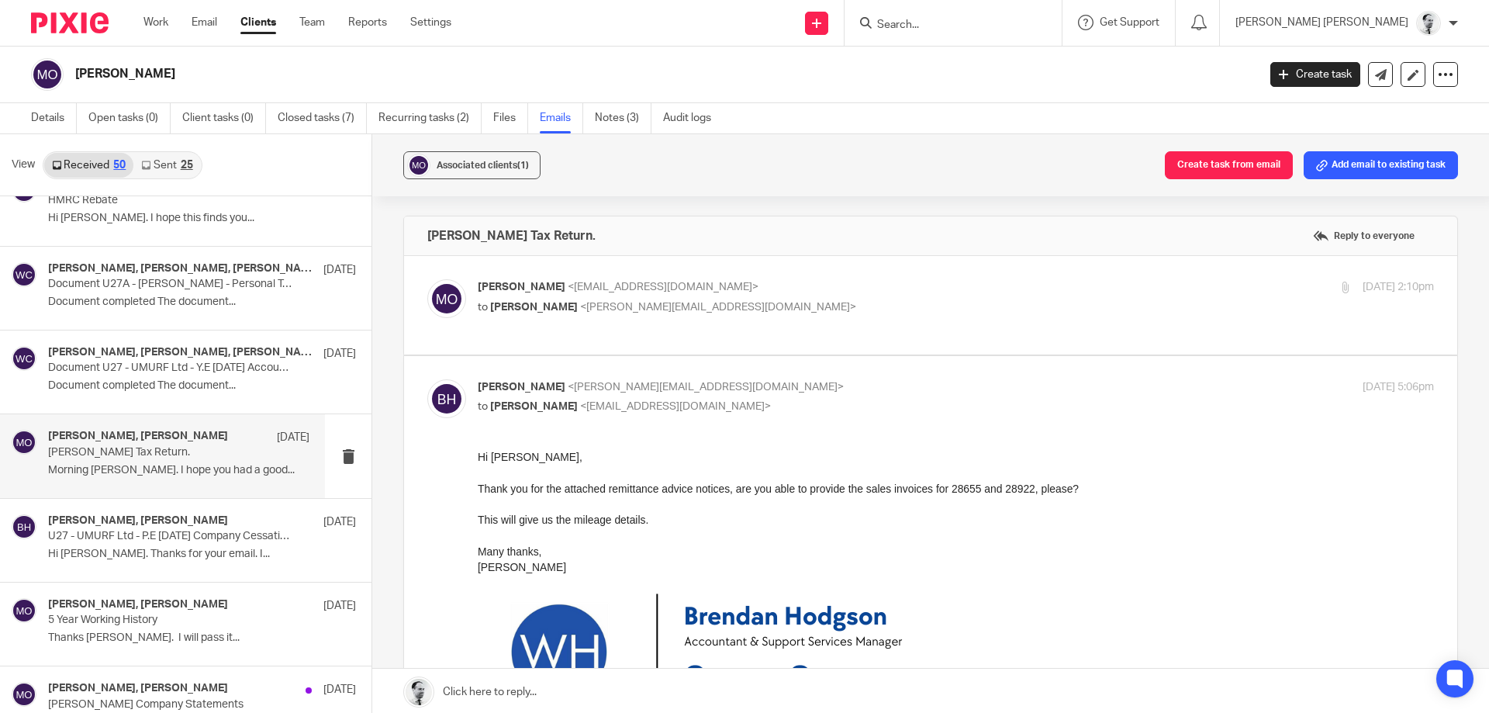
click at [618, 396] on div "Brendan Hodgson <b.hodgson@woodhicks.co.uk> to Martin Orrell <martinorrell@hotm…" at bounding box center [797, 397] width 638 height 36
checkbox input "false"
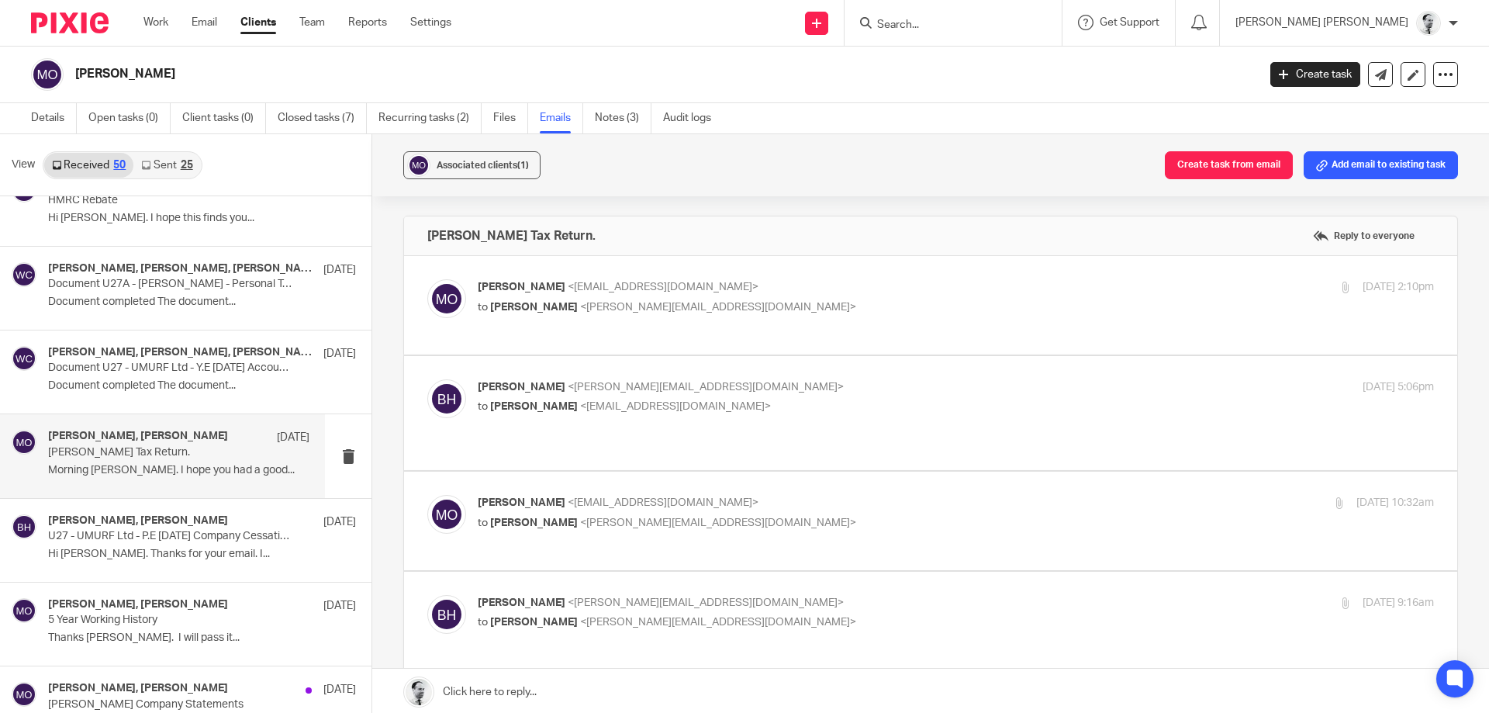
click at [599, 497] on span "<martinorrell@hotmail.com>" at bounding box center [663, 502] width 191 height 11
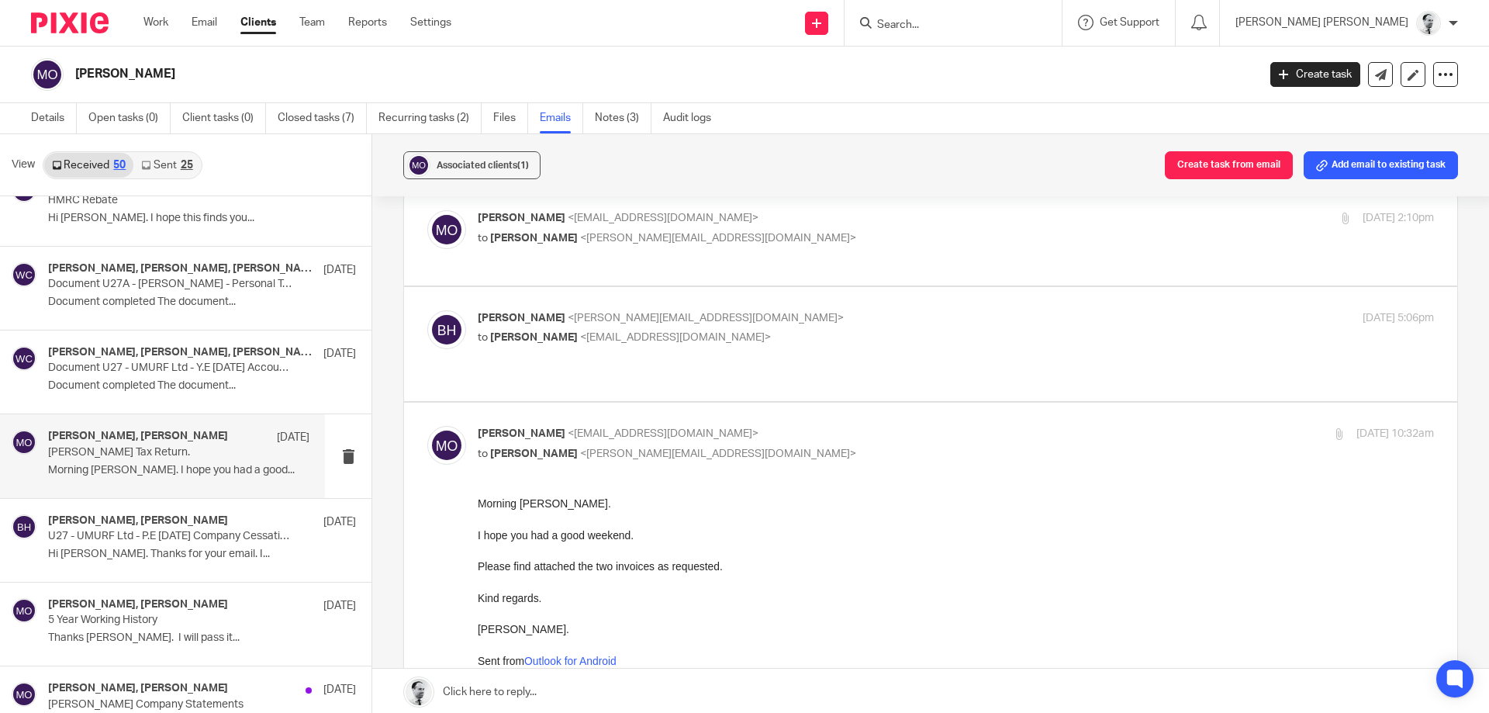
scroll to position [149, 0]
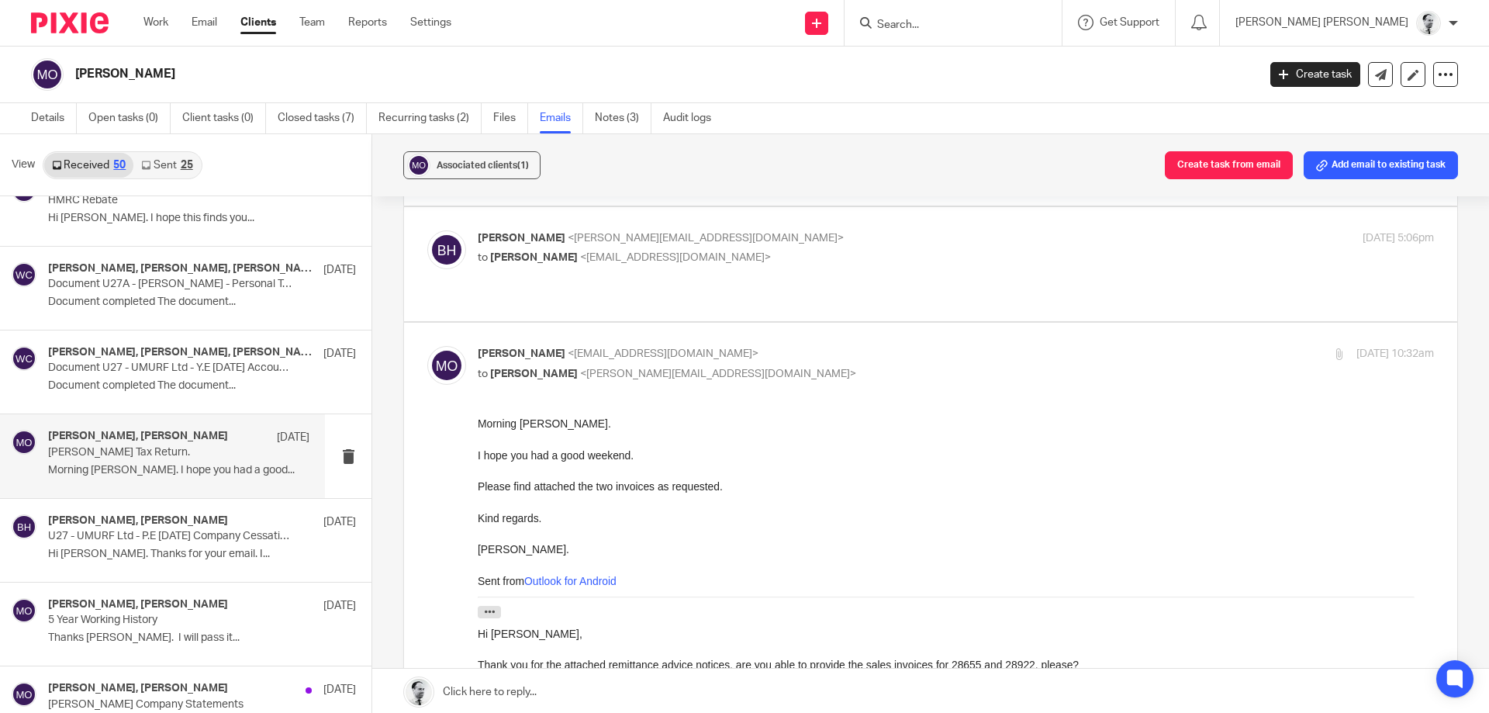
click at [623, 368] on span "<b.hodgson@woodhicks.co.uk>" at bounding box center [718, 373] width 276 height 11
checkbox input "false"
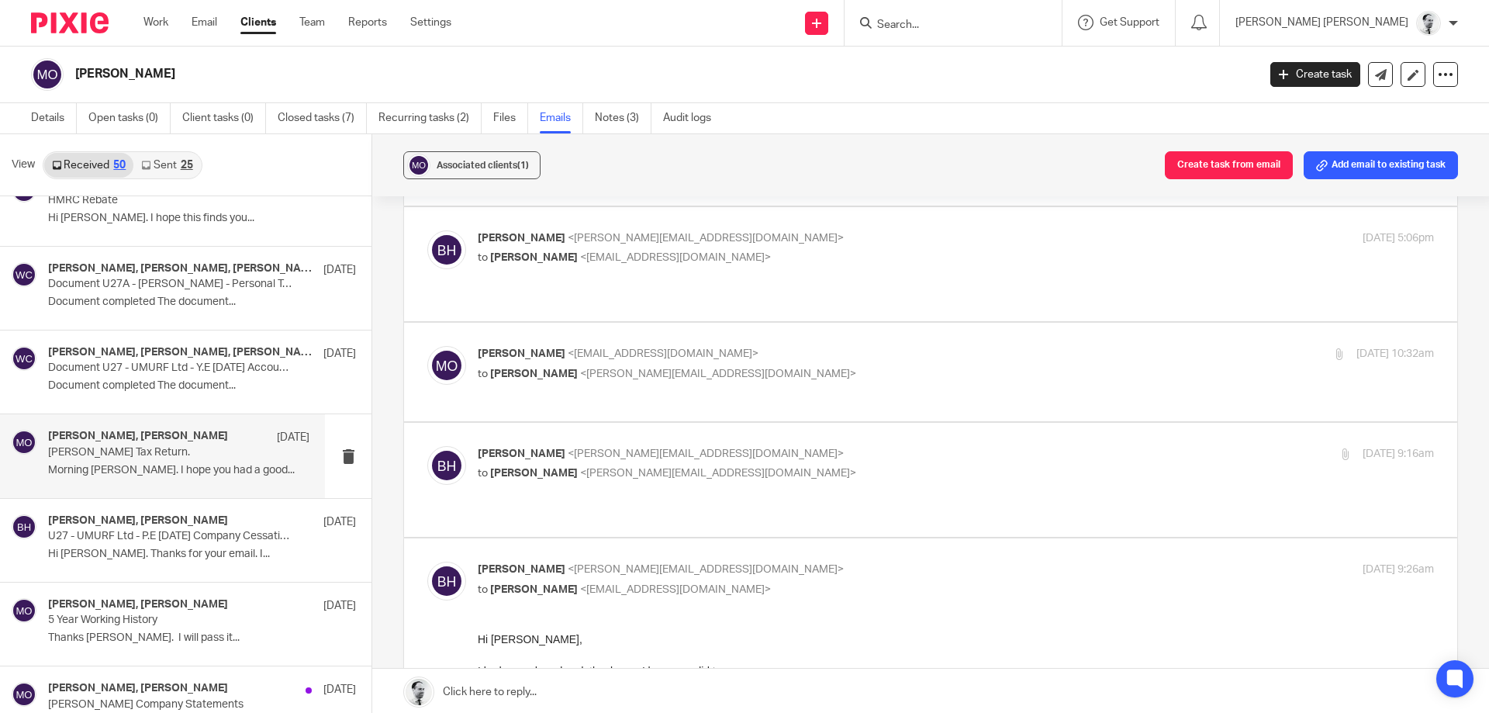
click at [615, 468] on span "<m.lo-muto@woodhicks.co.uk>" at bounding box center [718, 473] width 276 height 11
checkbox input "true"
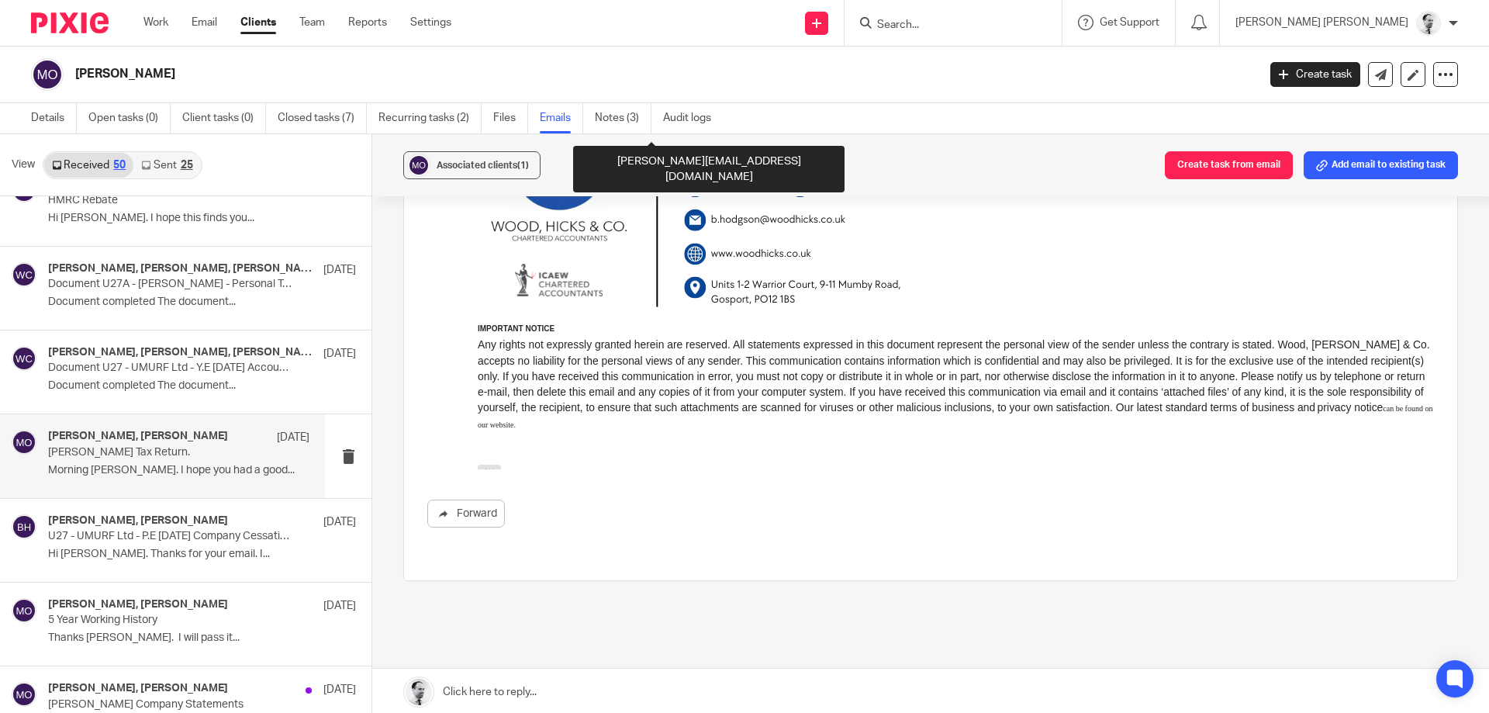
scroll to position [2762, 0]
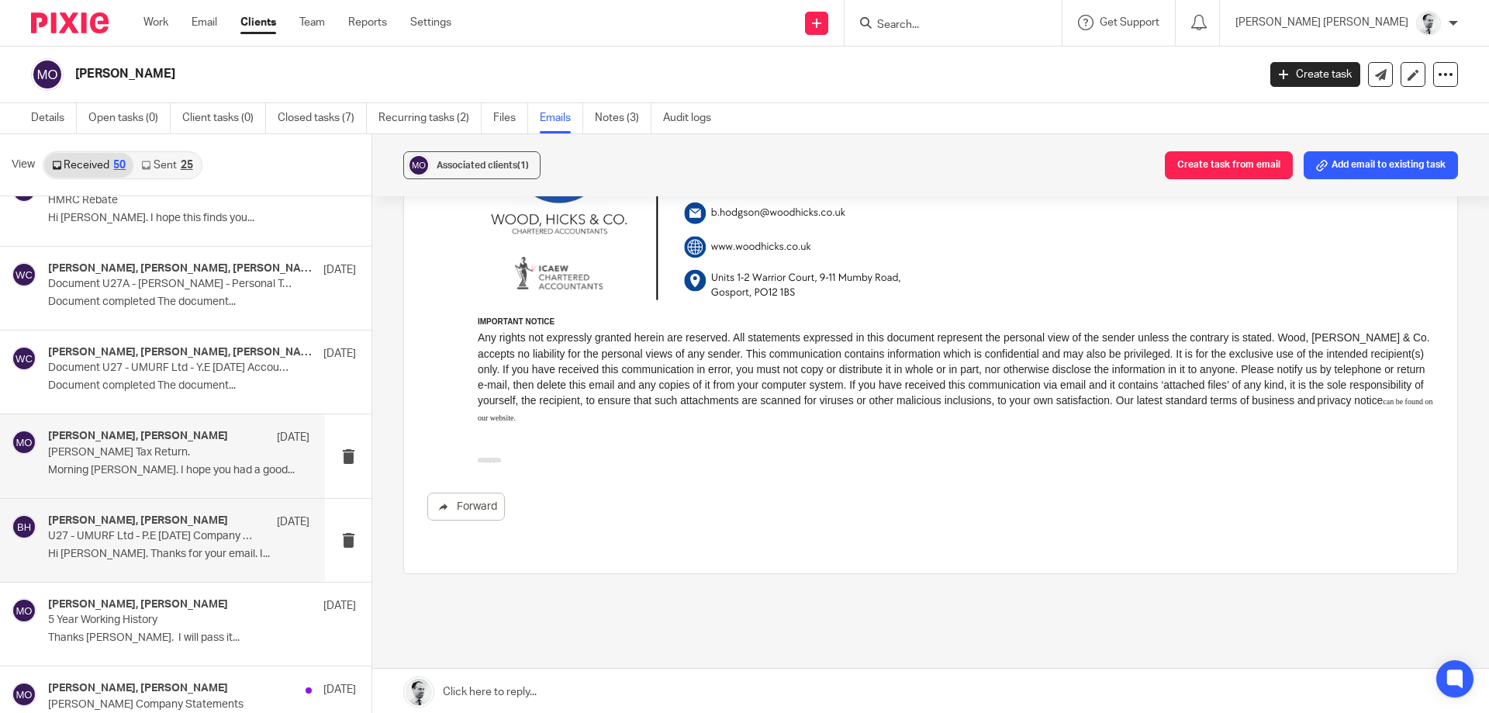
click at [207, 544] on div "Martin Orrell, Brendan Hodgson 12 Sep 2024 U27 - UMURF Ltd - P.E 30 June 2024 C…" at bounding box center [178, 540] width 261 height 52
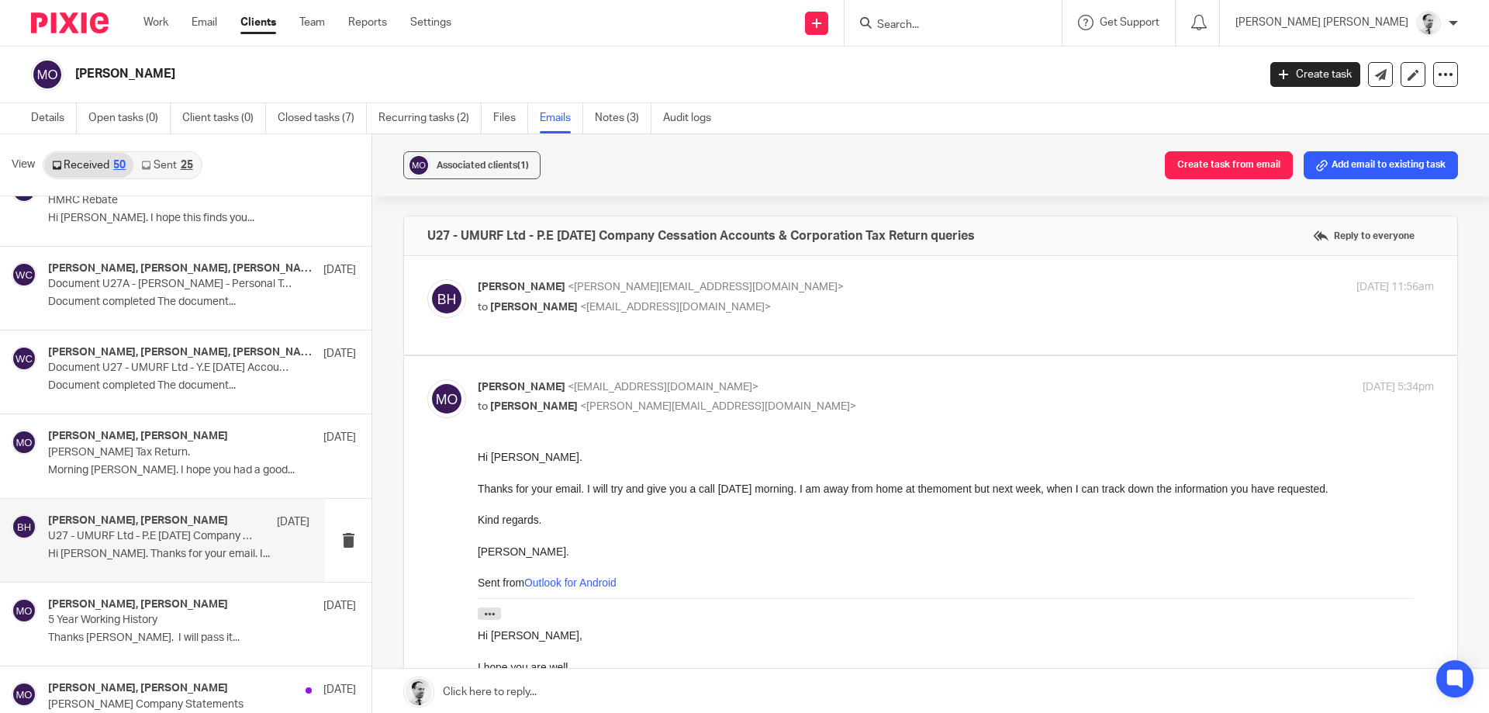
scroll to position [0, 0]
click at [655, 304] on span "<martinorrell@hotmail.com>" at bounding box center [675, 307] width 191 height 11
checkbox input "true"
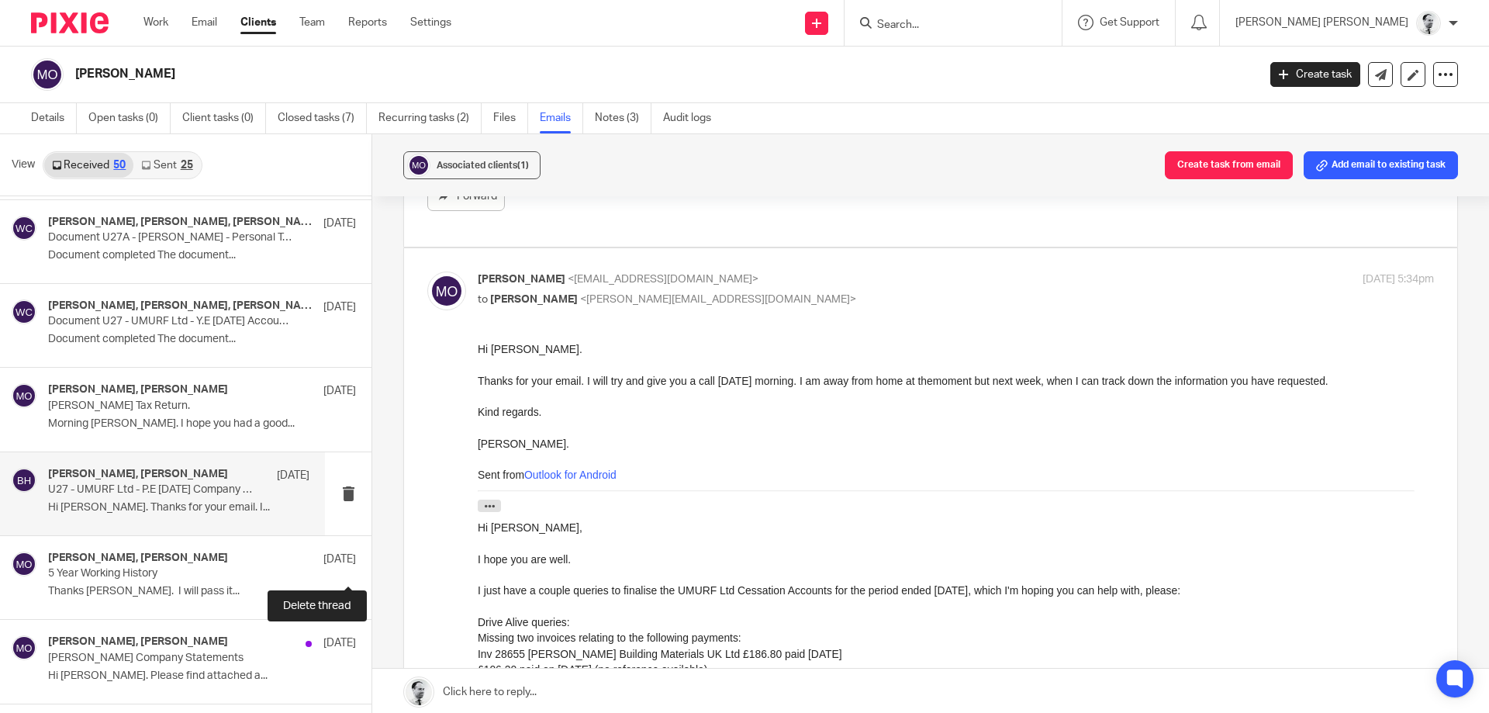
scroll to position [1117, 0]
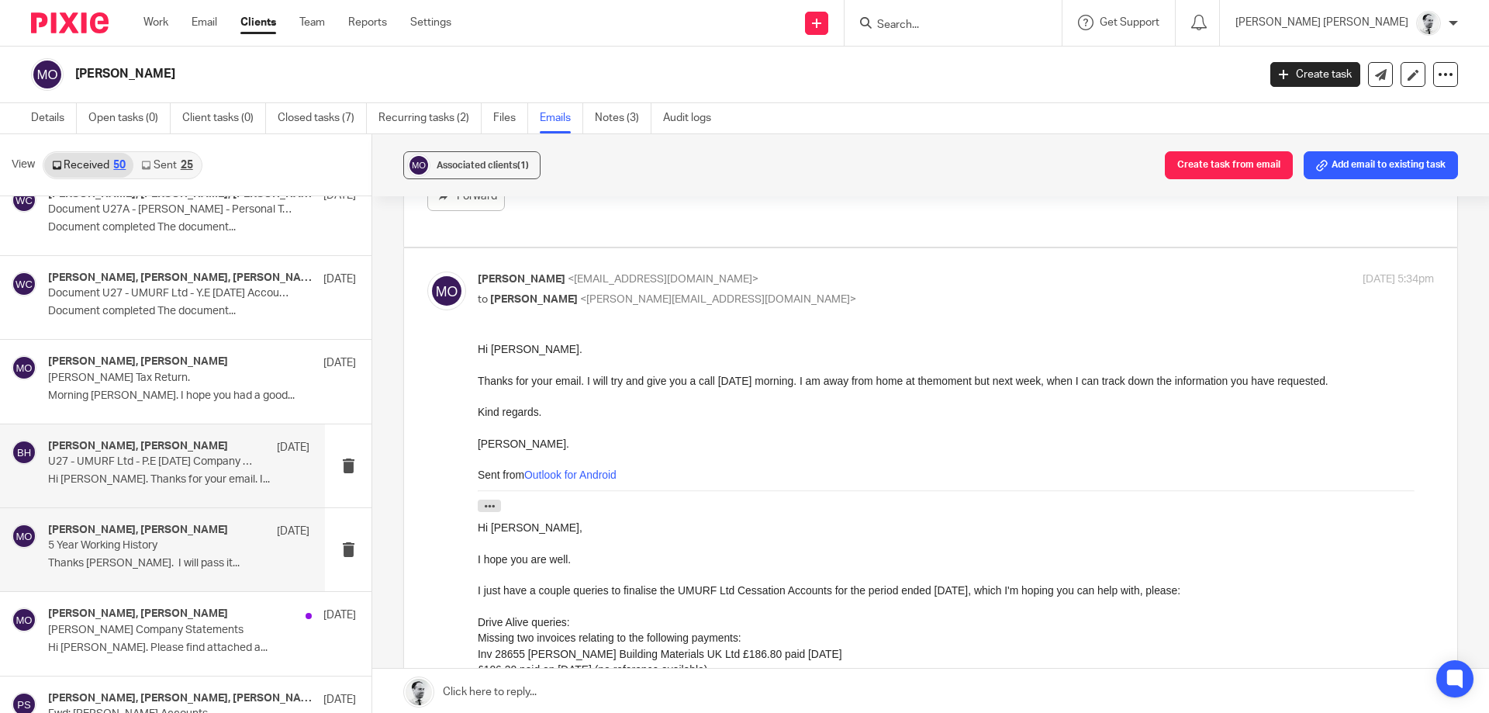
click at [269, 527] on div "5 Sep 2024" at bounding box center [289, 532] width 40 height 16
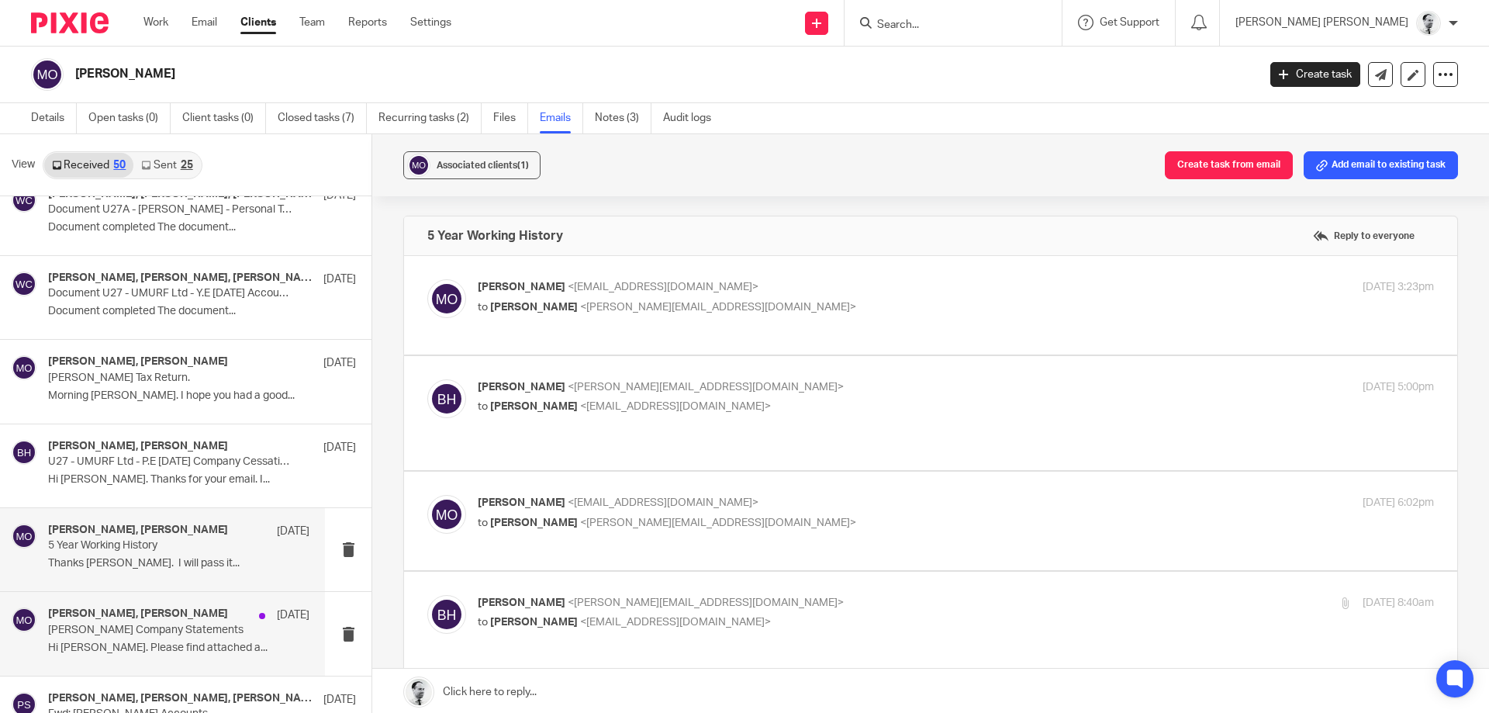
click at [213, 621] on div "Brendan Hodgson, Martin Orrell 1 Aug 2024" at bounding box center [178, 615] width 261 height 16
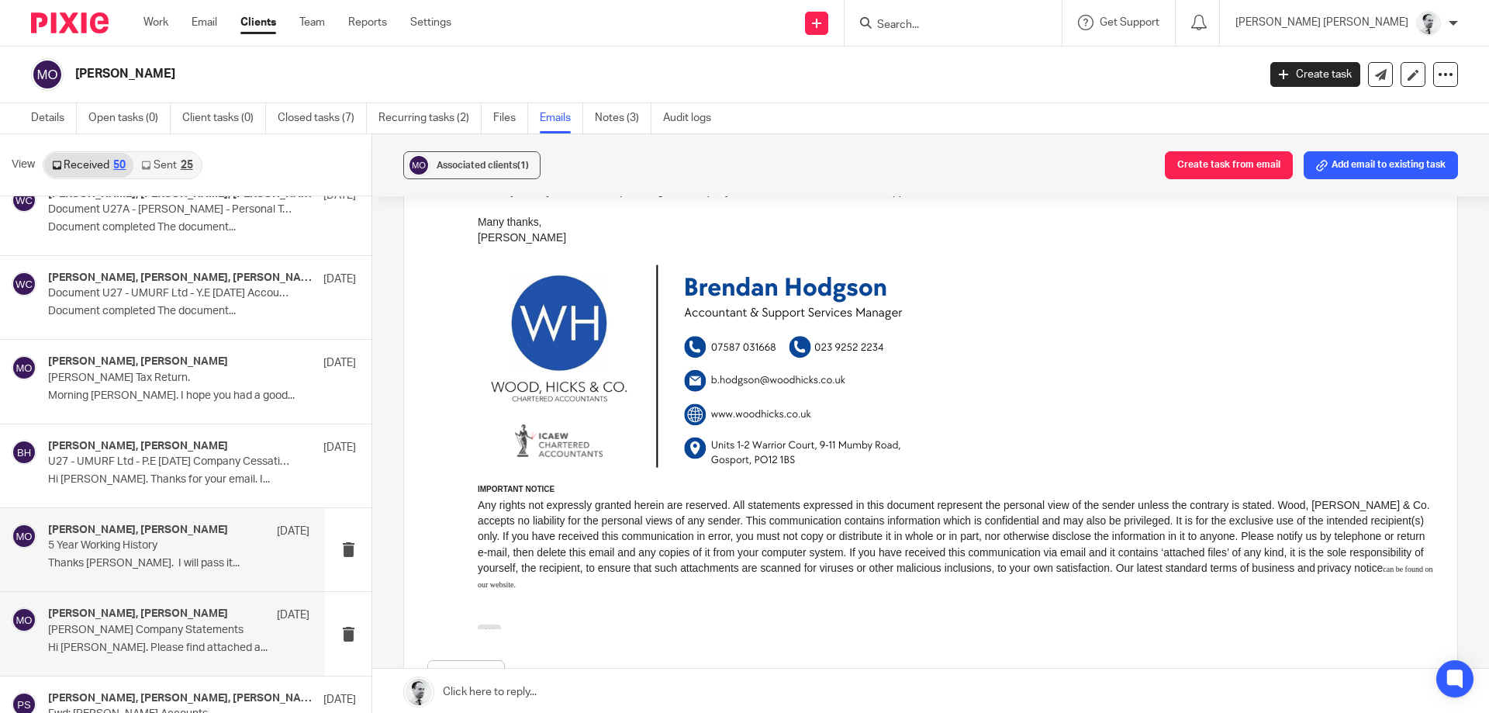
scroll to position [1340, 0]
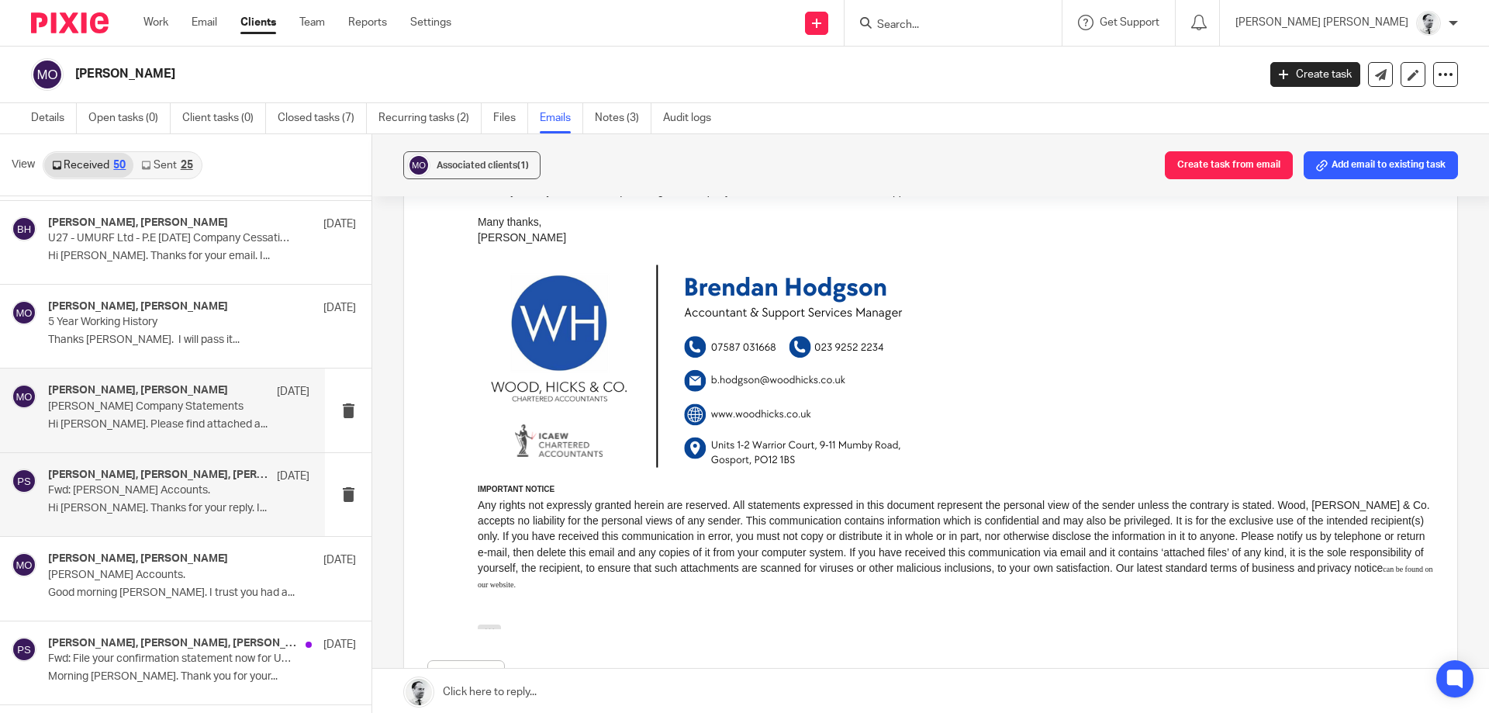
click at [213, 511] on p "Hi Brendan. Thanks for your reply. I..." at bounding box center [178, 508] width 261 height 13
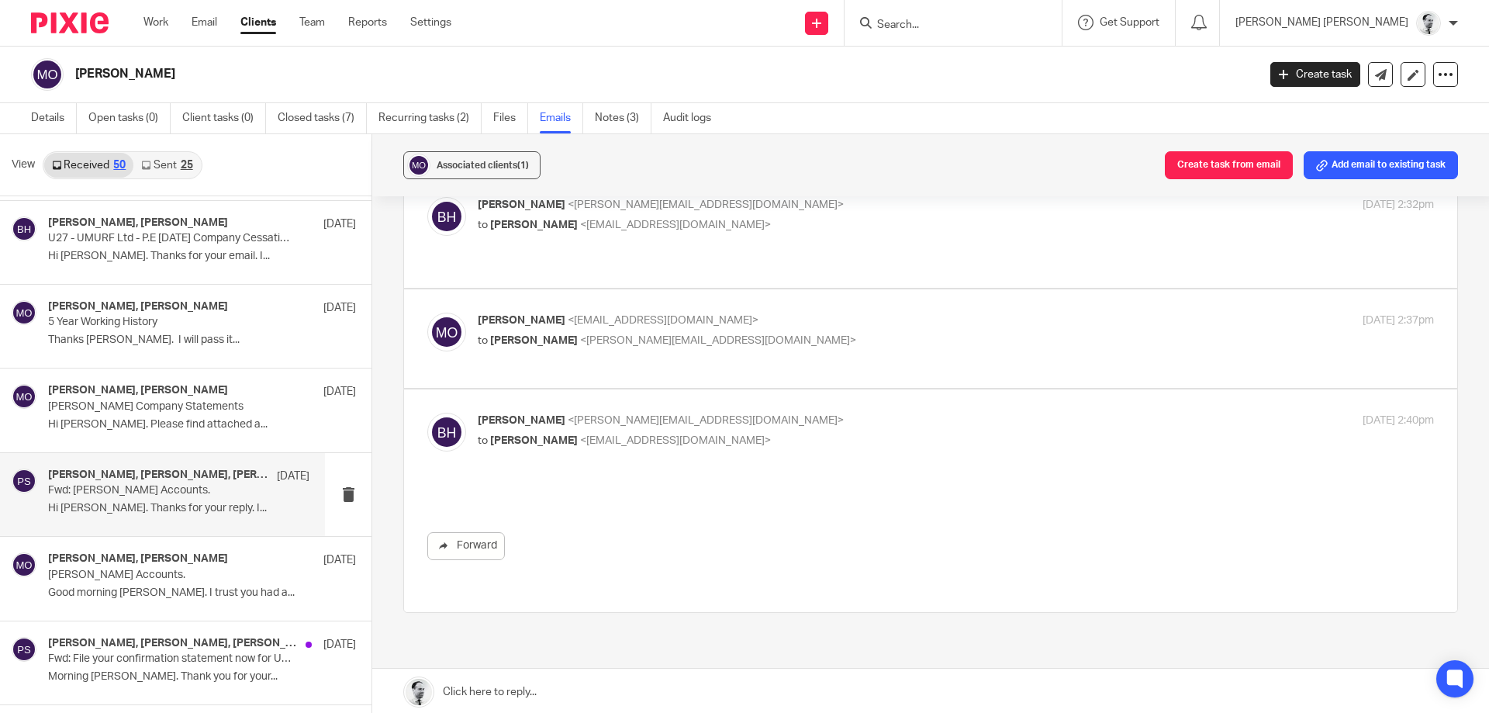
scroll to position [0, 0]
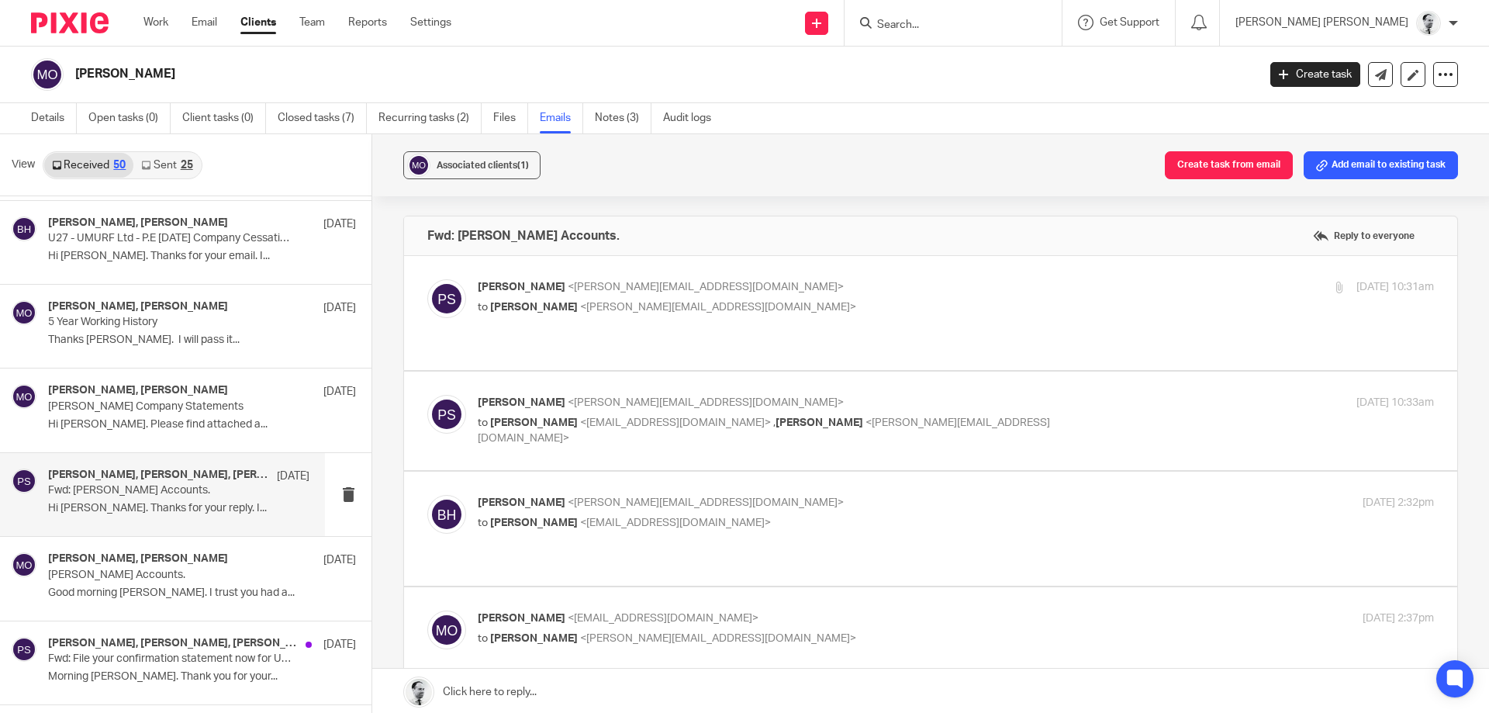
click at [653, 332] on label at bounding box center [930, 313] width 1053 height 114
click at [427, 279] on input "checkbox" at bounding box center [427, 278] width 1 height 1
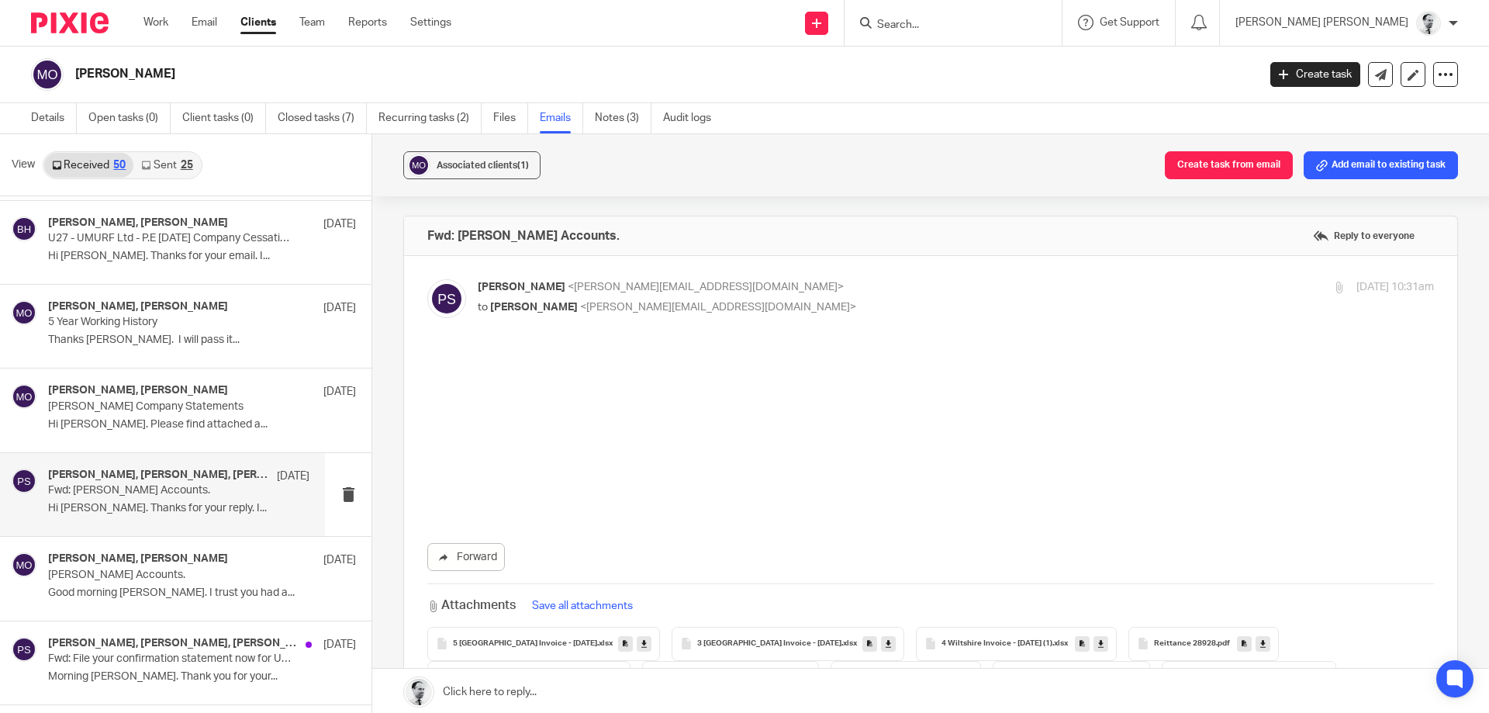
click at [656, 302] on span "<b.hodgson@woodhicks.co.uk>" at bounding box center [718, 307] width 276 height 11
checkbox input "false"
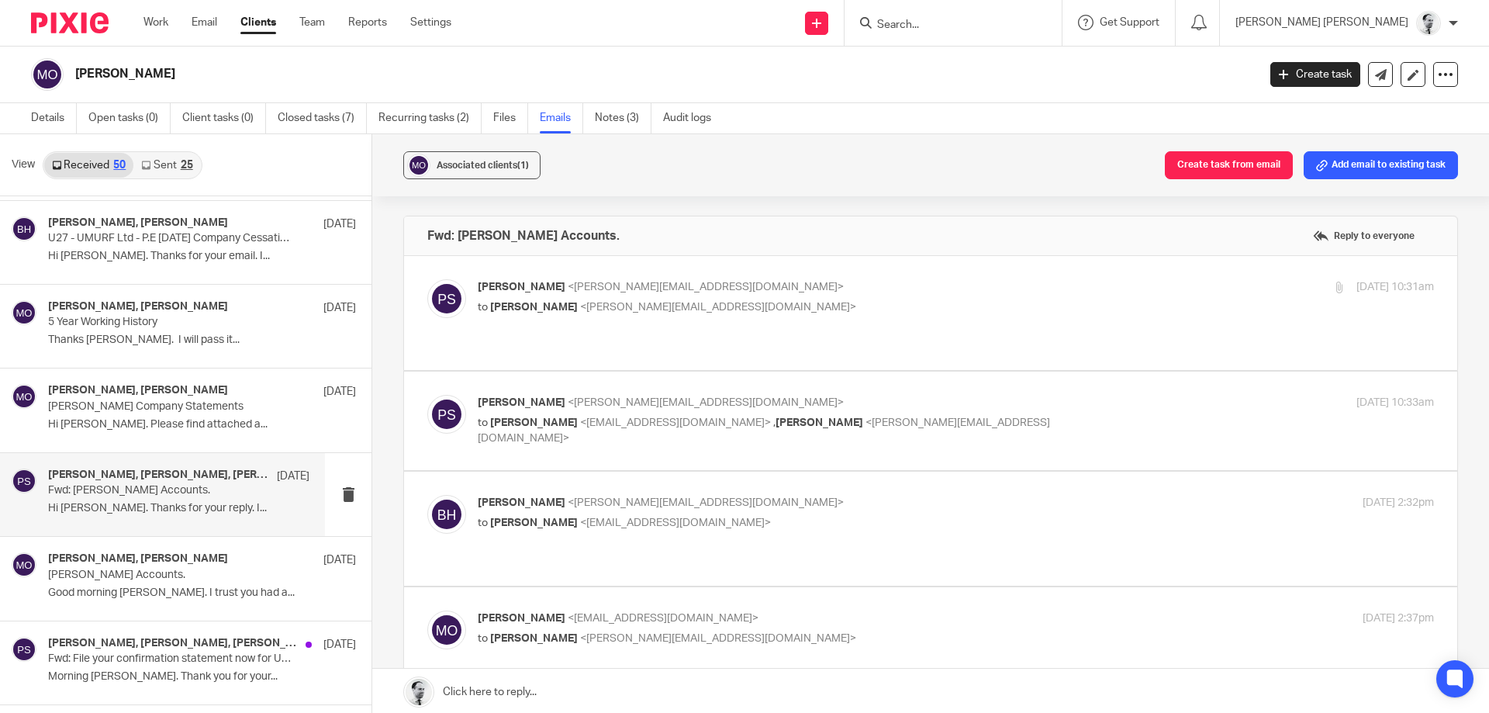
click at [656, 302] on body "Work Email Clients Team Reports Settings Work Email Clients Team Reports Settin…" at bounding box center [744, 356] width 1489 height 713
click at [649, 415] on p "to Martin Orrell <martinorrell@hotmail.com> , Brendan Hodgson <b.hodgson@woodhi…" at bounding box center [797, 431] width 638 height 32
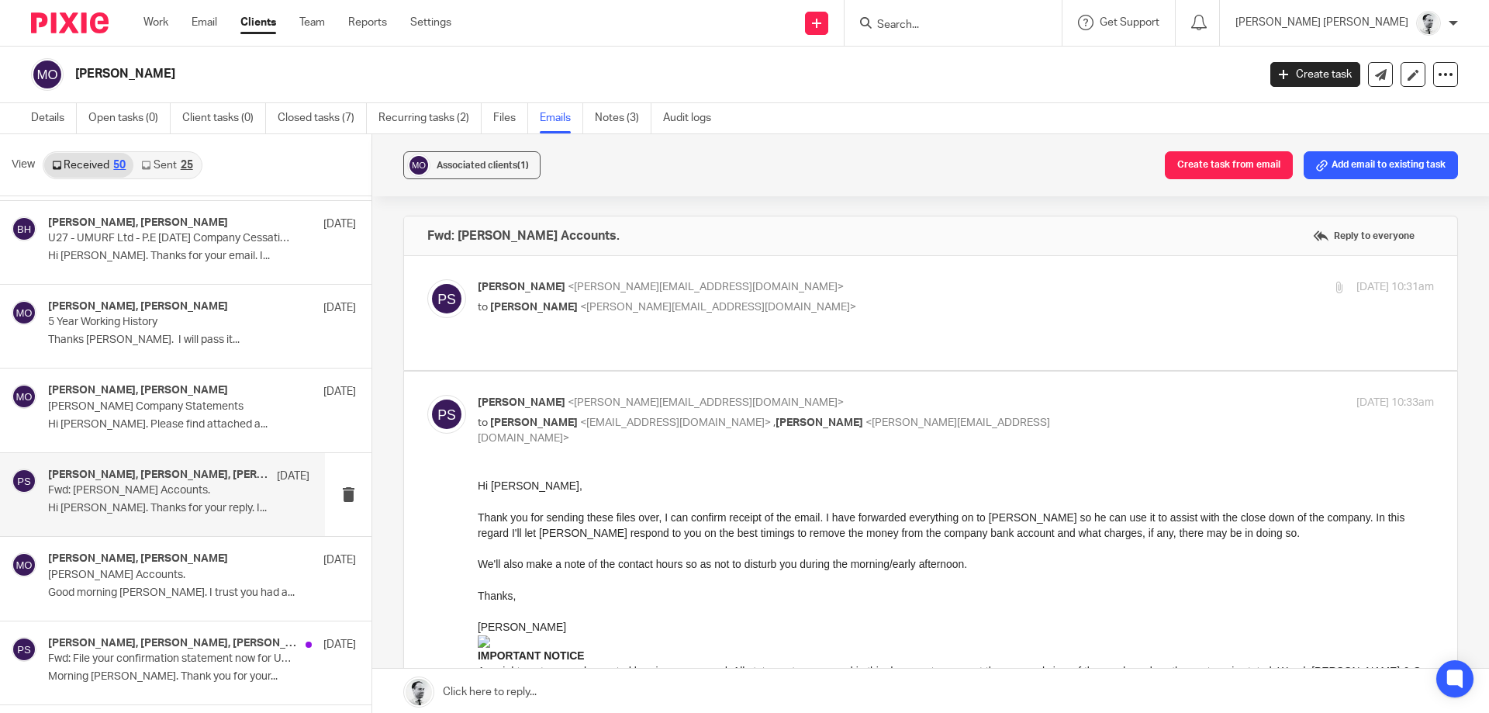
click at [683, 398] on div "Peter Sommerville <p.sommerville@woodhicks.co.uk> to Martin Orrell <martinorrel…" at bounding box center [797, 421] width 638 height 52
checkbox input "false"
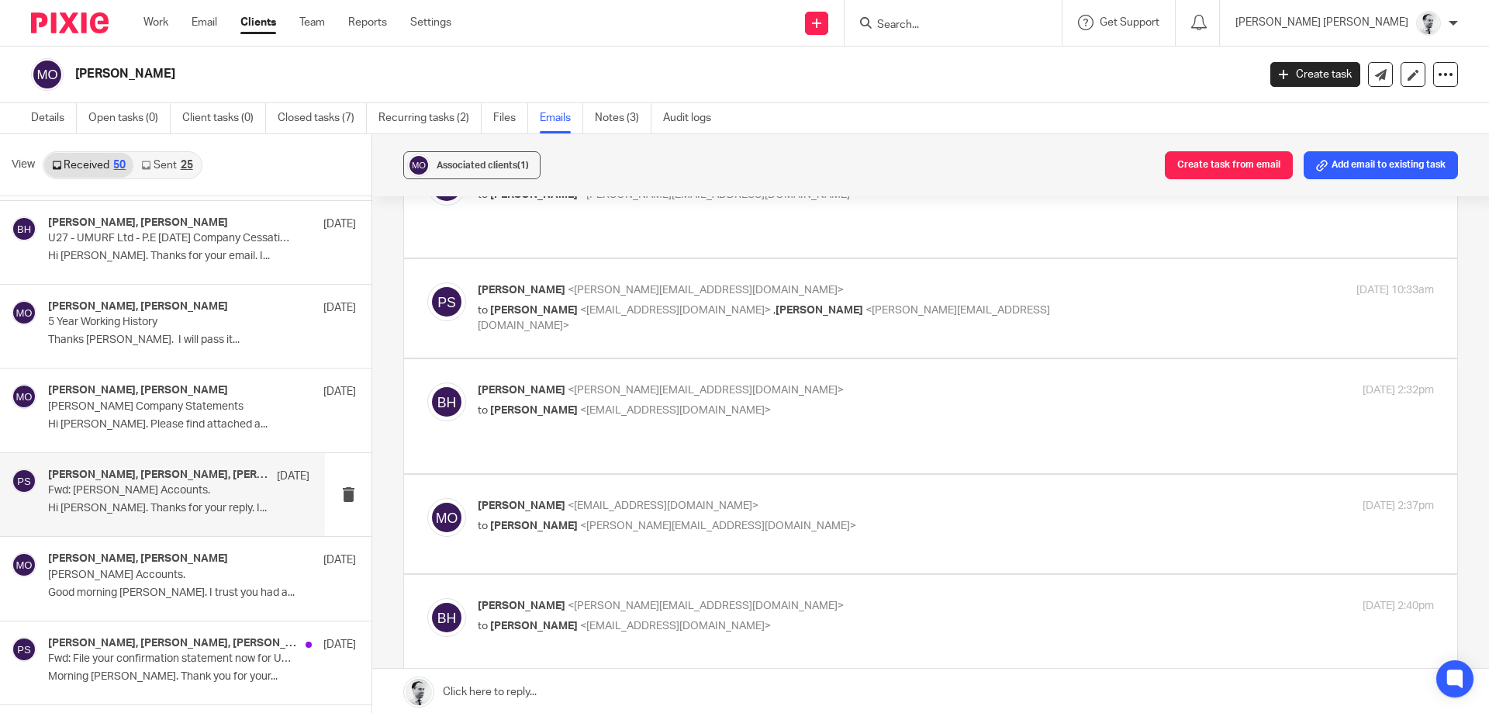
scroll to position [149, 0]
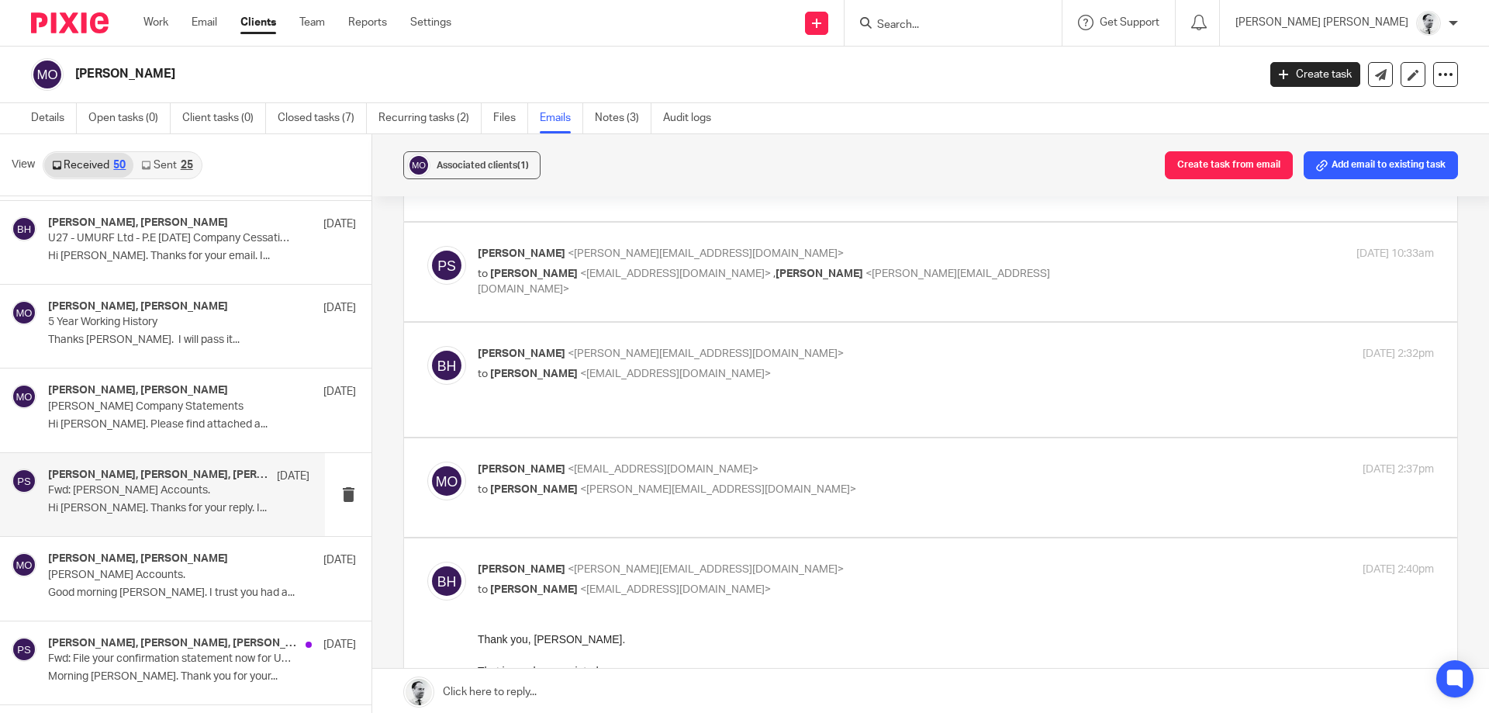
click at [603, 368] on span "<martinorrell@hotmail.com>" at bounding box center [675, 373] width 191 height 11
checkbox input "true"
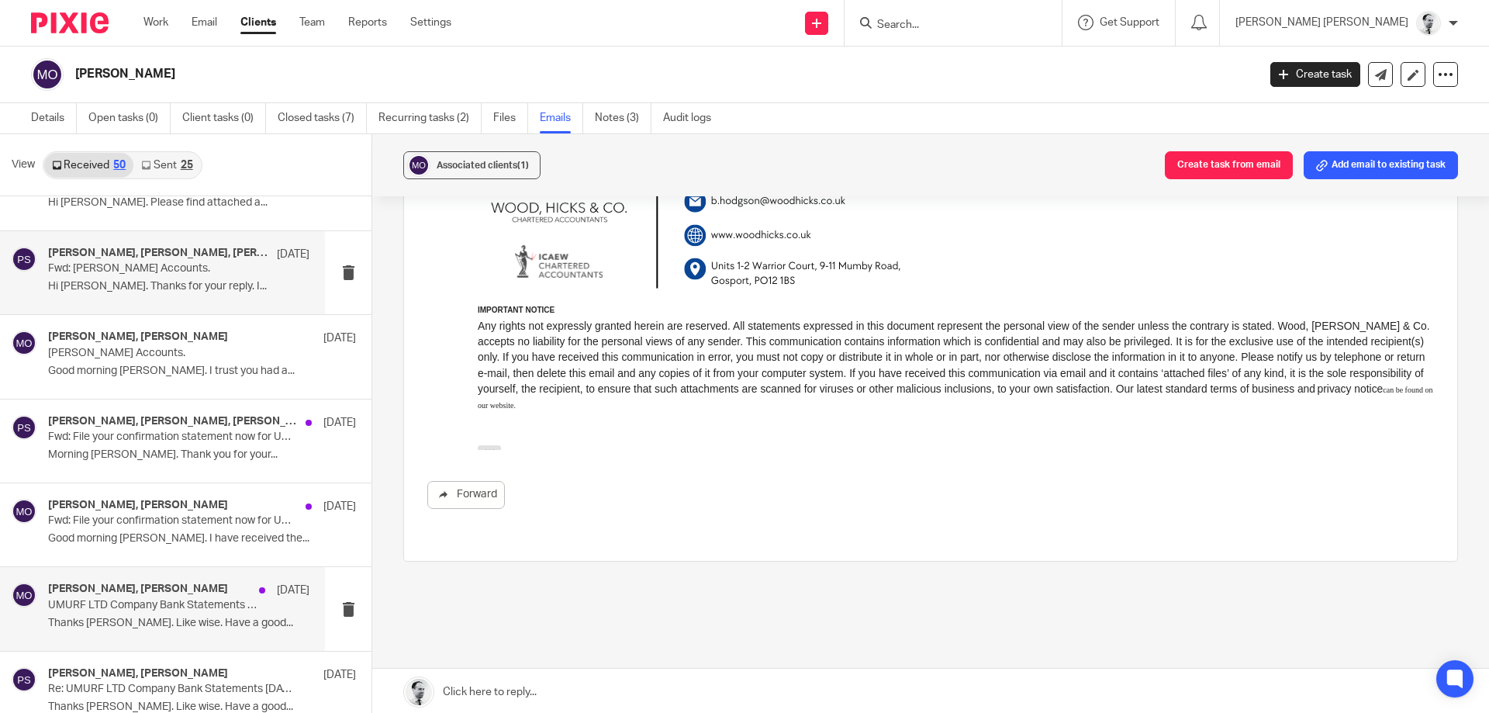
scroll to position [1564, 0]
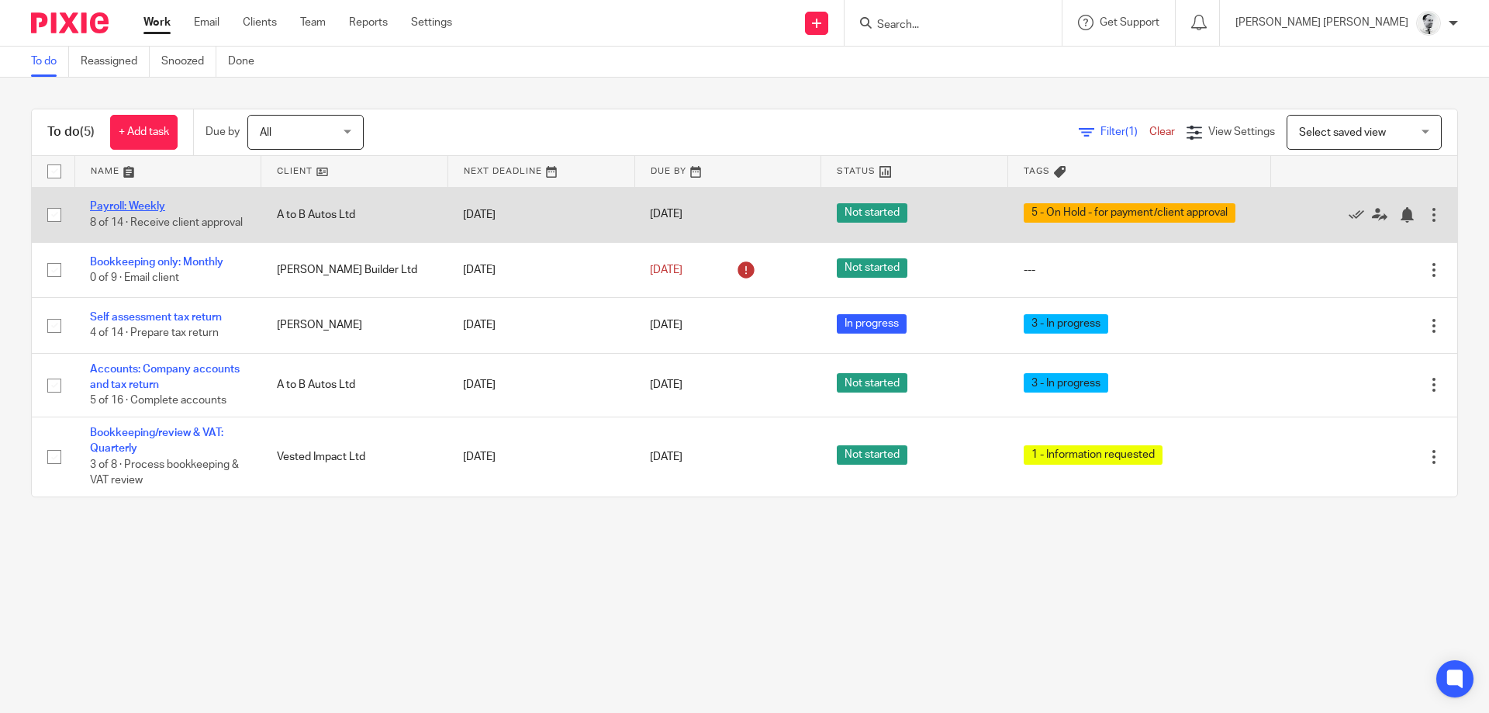
click at [102, 203] on link "Payroll: Weekly" at bounding box center [127, 206] width 75 height 11
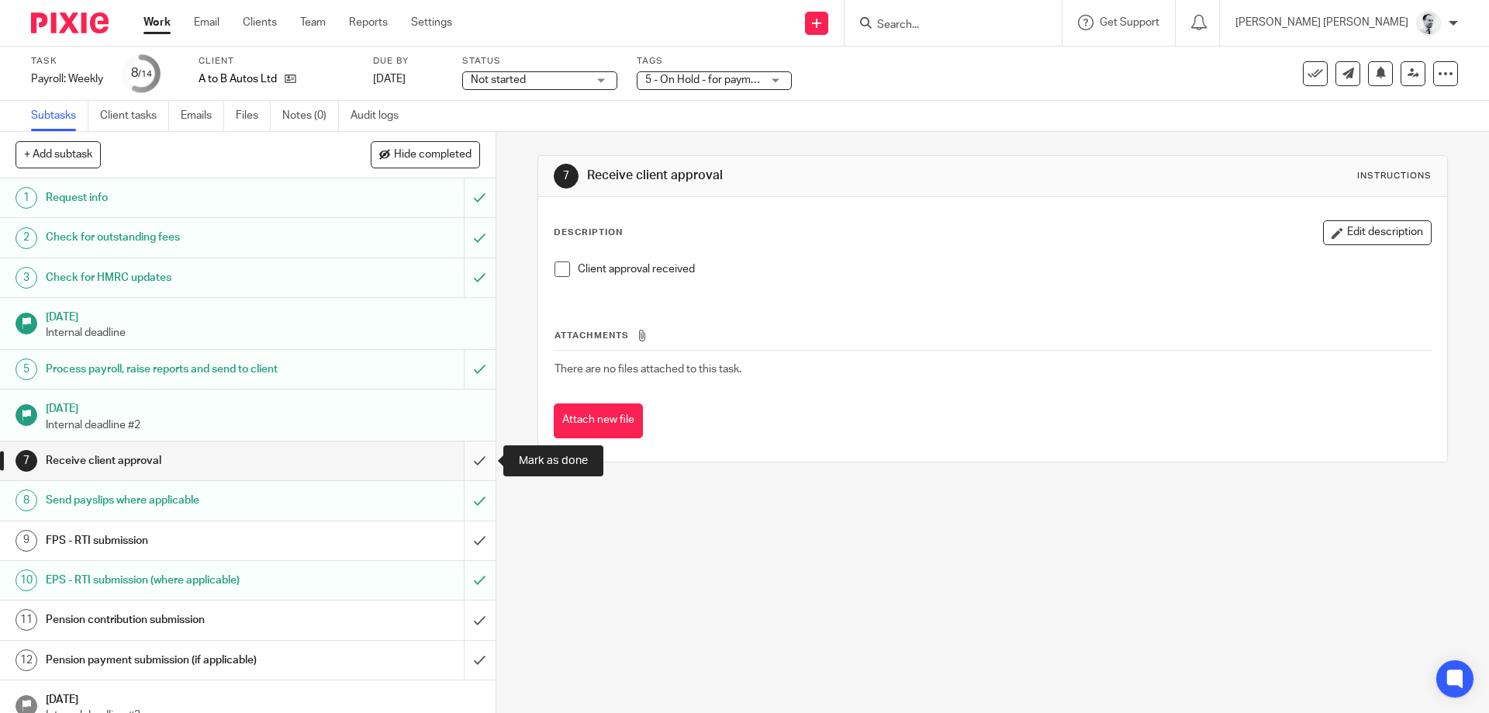
click at [481, 458] on input "submit" at bounding box center [248, 460] width 496 height 39
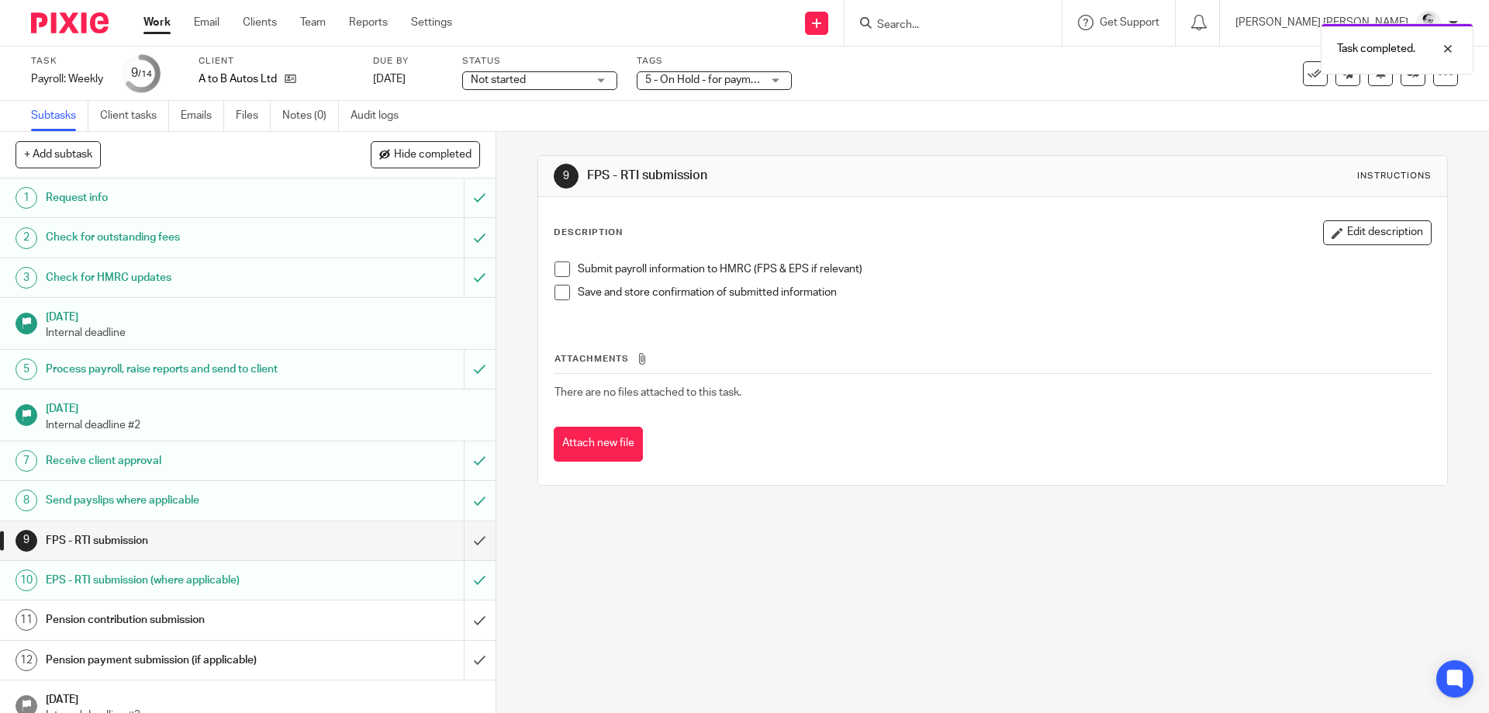
scroll to position [91, 0]
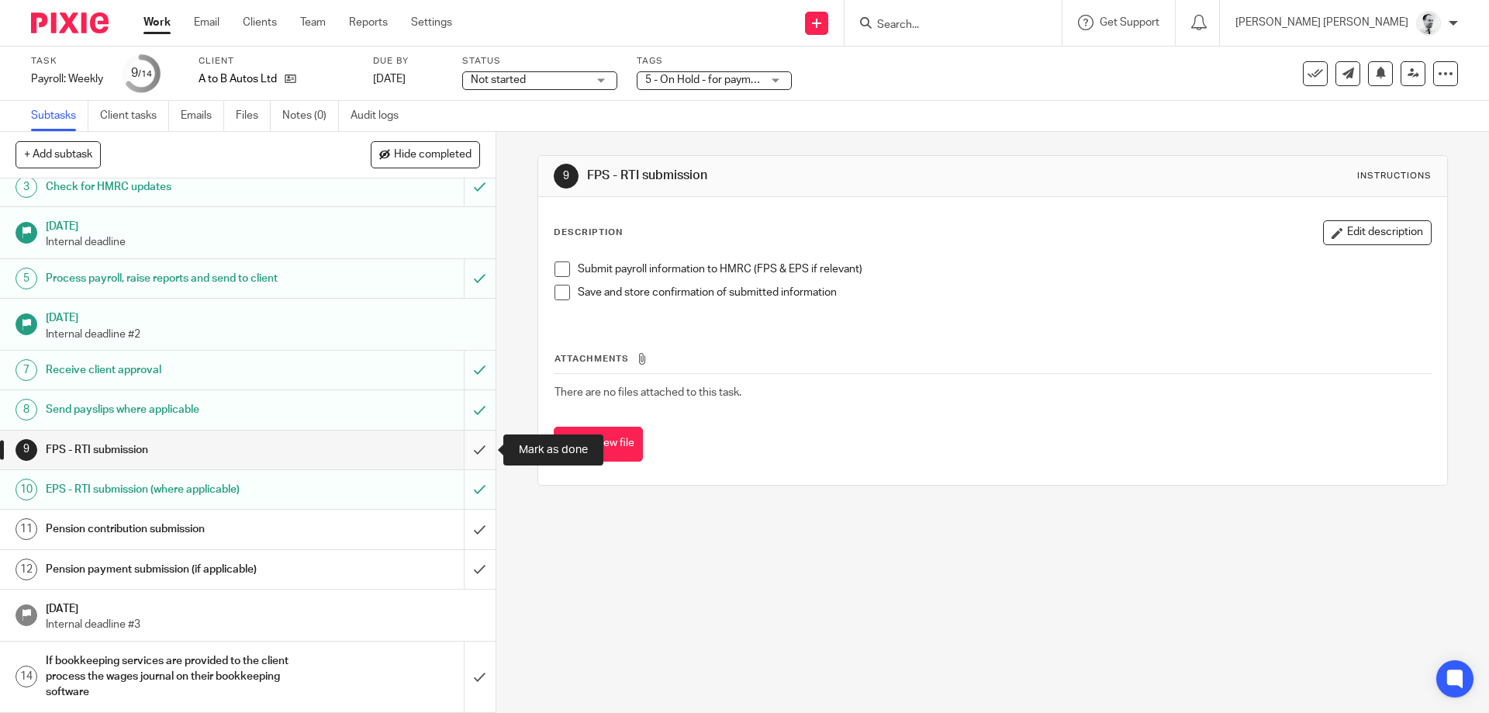
click at [484, 448] on input "submit" at bounding box center [248, 449] width 496 height 39
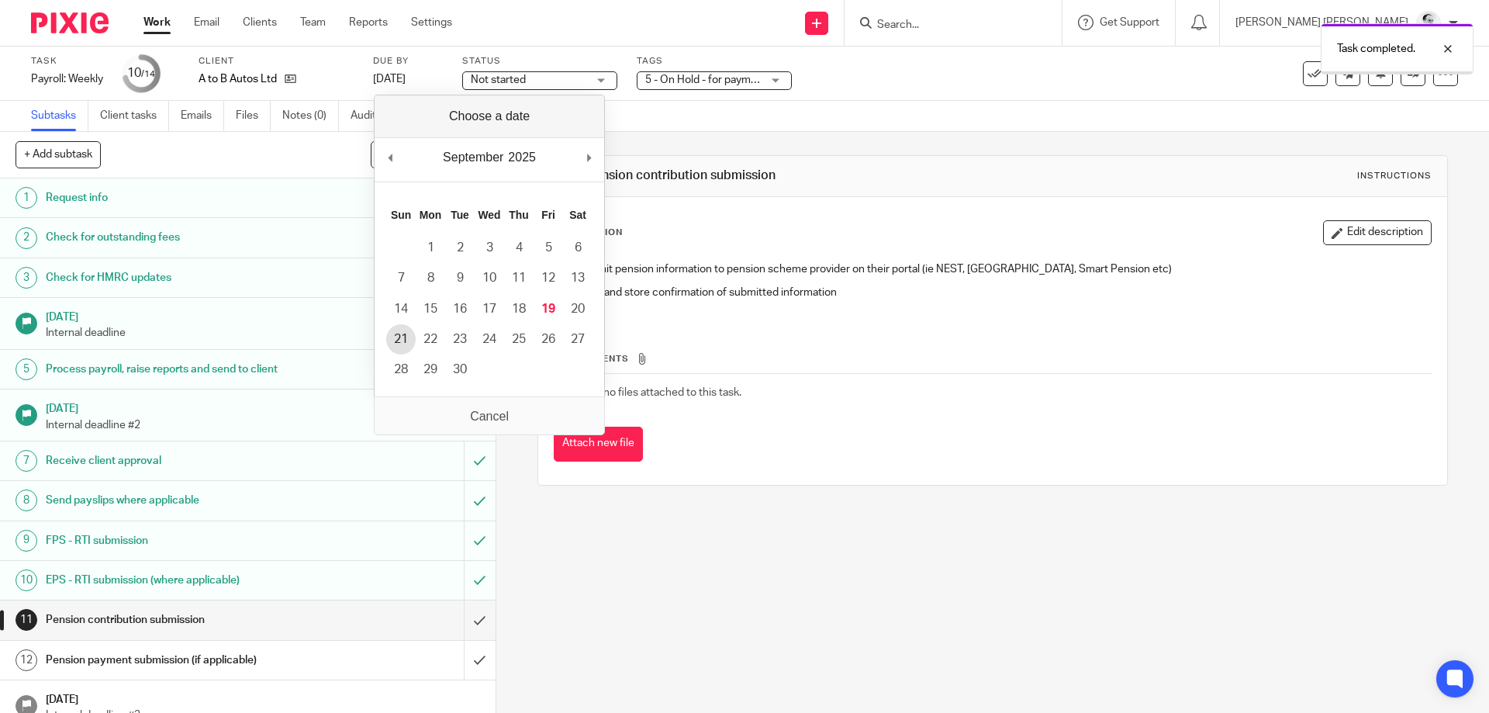
scroll to position [91, 0]
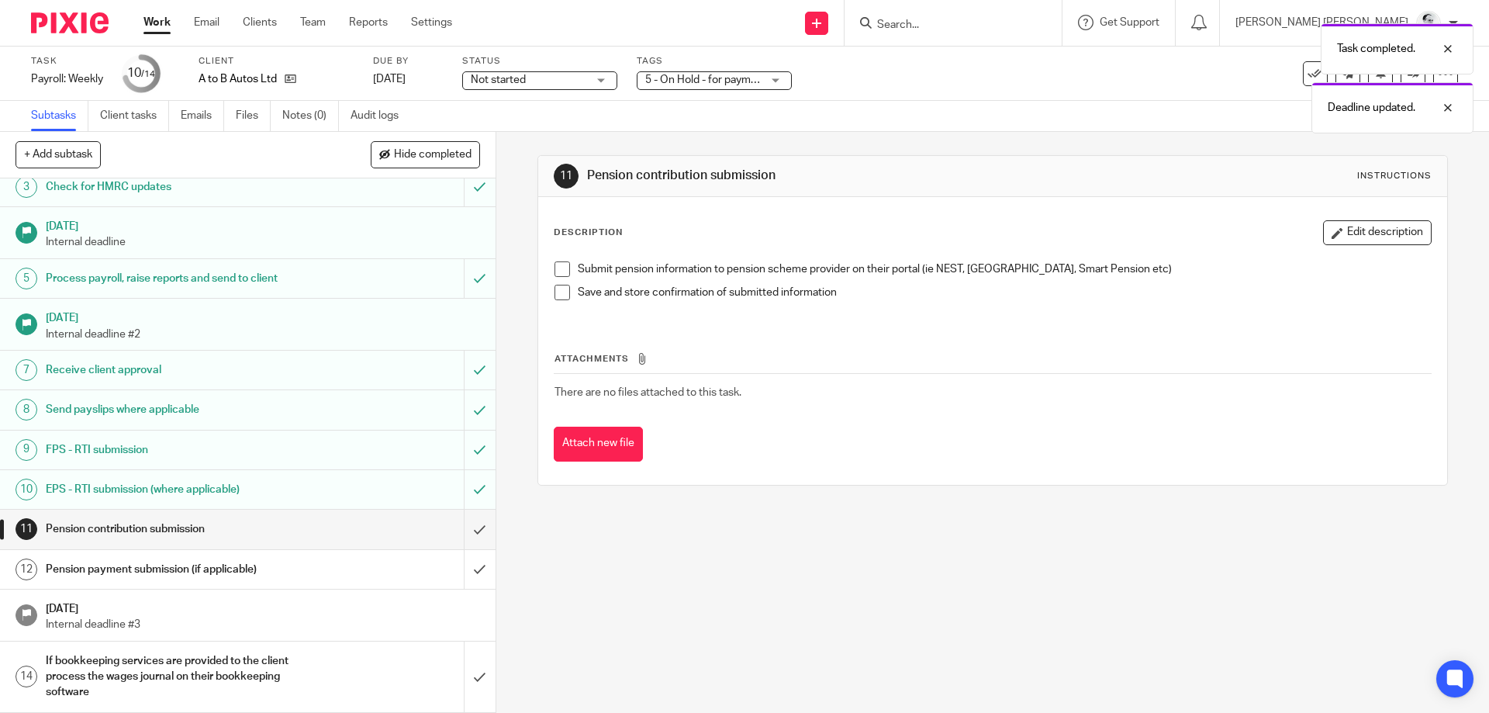
click at [412, 64] on label "Due by" at bounding box center [408, 61] width 70 height 12
click at [407, 74] on link "[DATE]" at bounding box center [408, 79] width 70 height 16
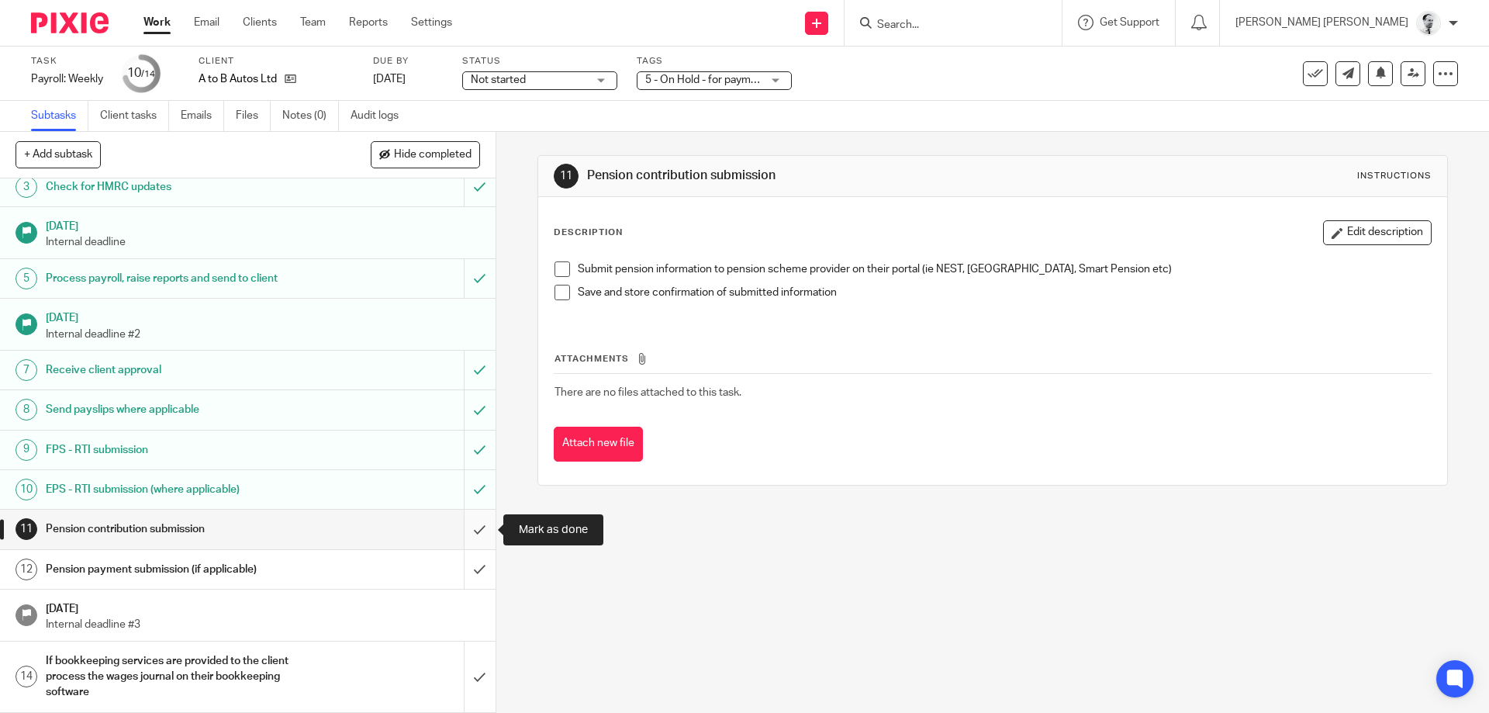
click at [479, 525] on input "submit" at bounding box center [248, 529] width 496 height 39
click at [485, 558] on input "submit" at bounding box center [248, 569] width 496 height 39
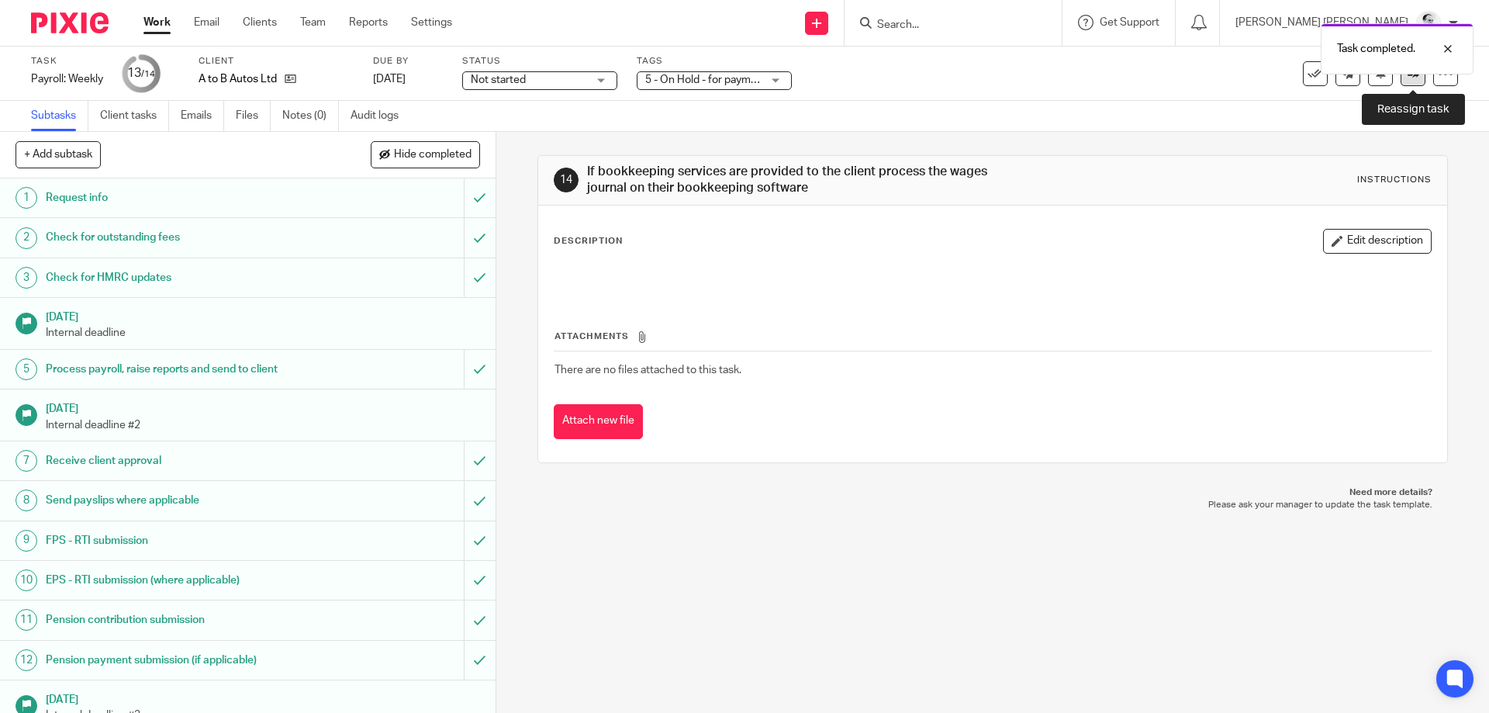
click at [1415, 75] on icon at bounding box center [1414, 73] width 12 height 12
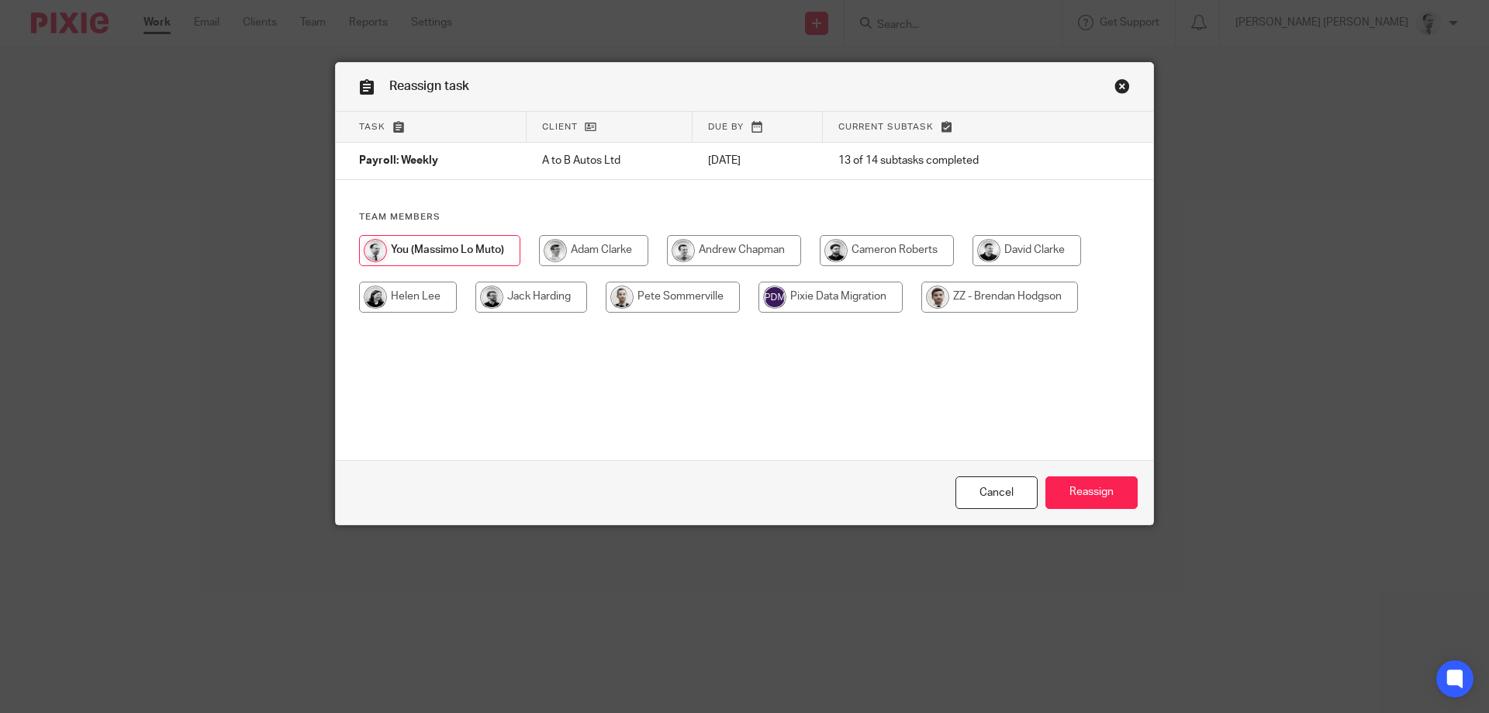
click at [845, 258] on input "radio" at bounding box center [887, 250] width 134 height 31
radio input "true"
click at [1102, 503] on input "Reassign" at bounding box center [1092, 492] width 92 height 33
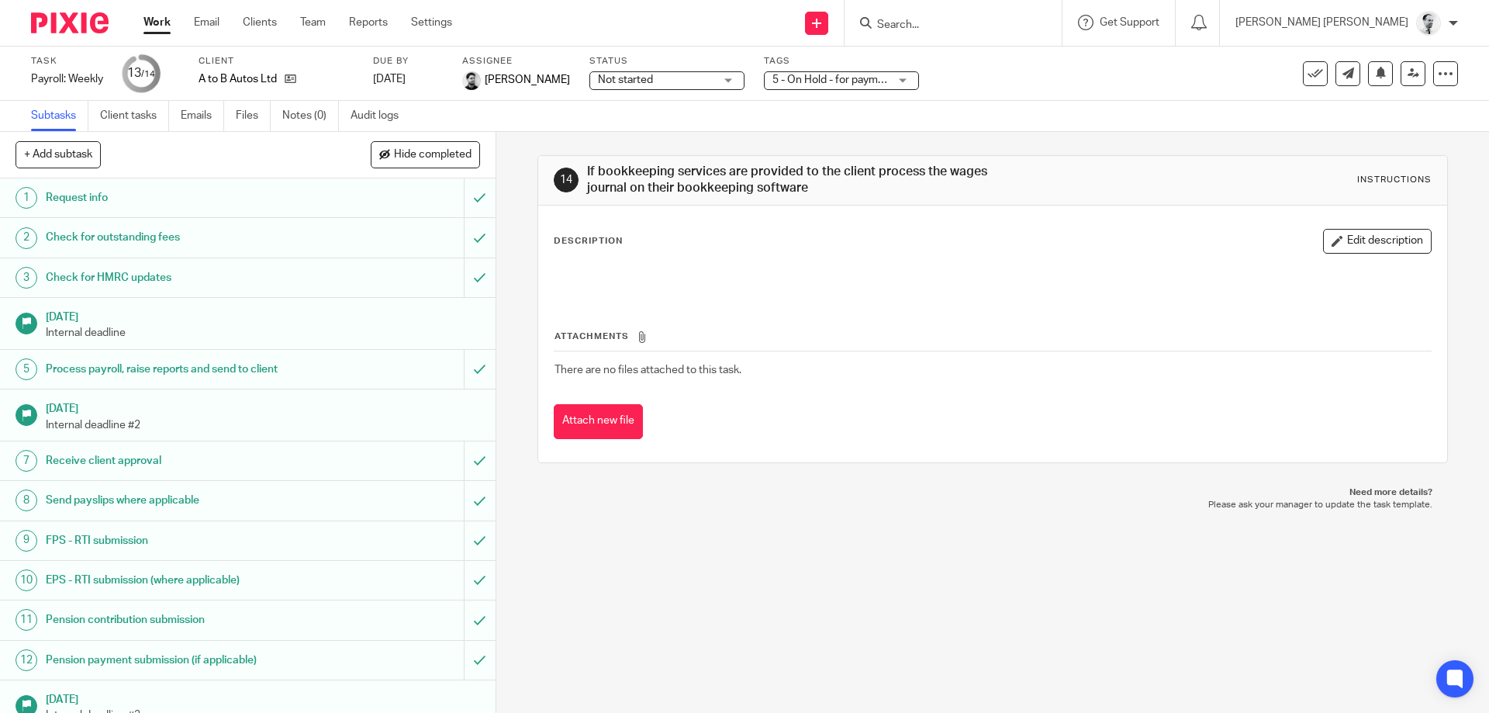
click at [161, 23] on link "Work" at bounding box center [156, 23] width 27 height 16
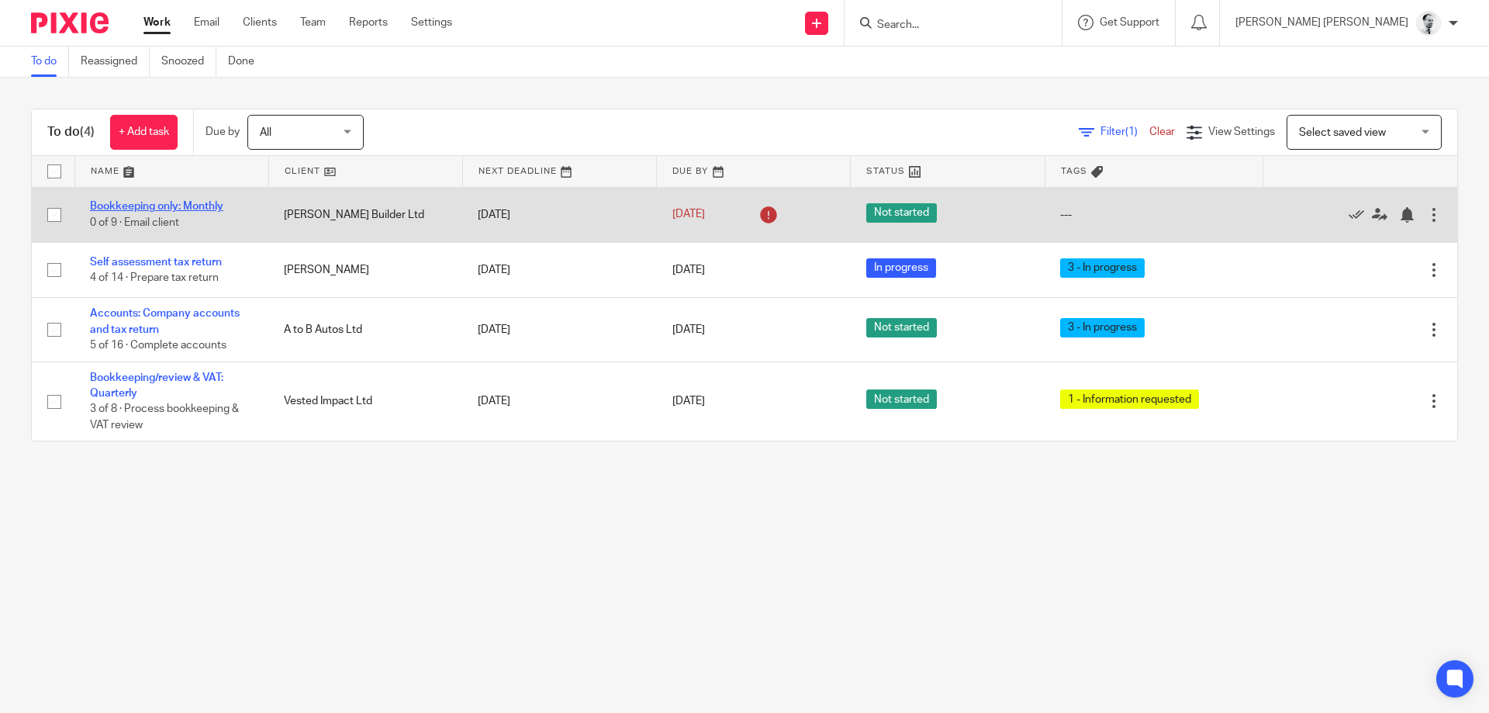
click at [140, 205] on link "Bookkeeping only: Monthly" at bounding box center [156, 206] width 133 height 11
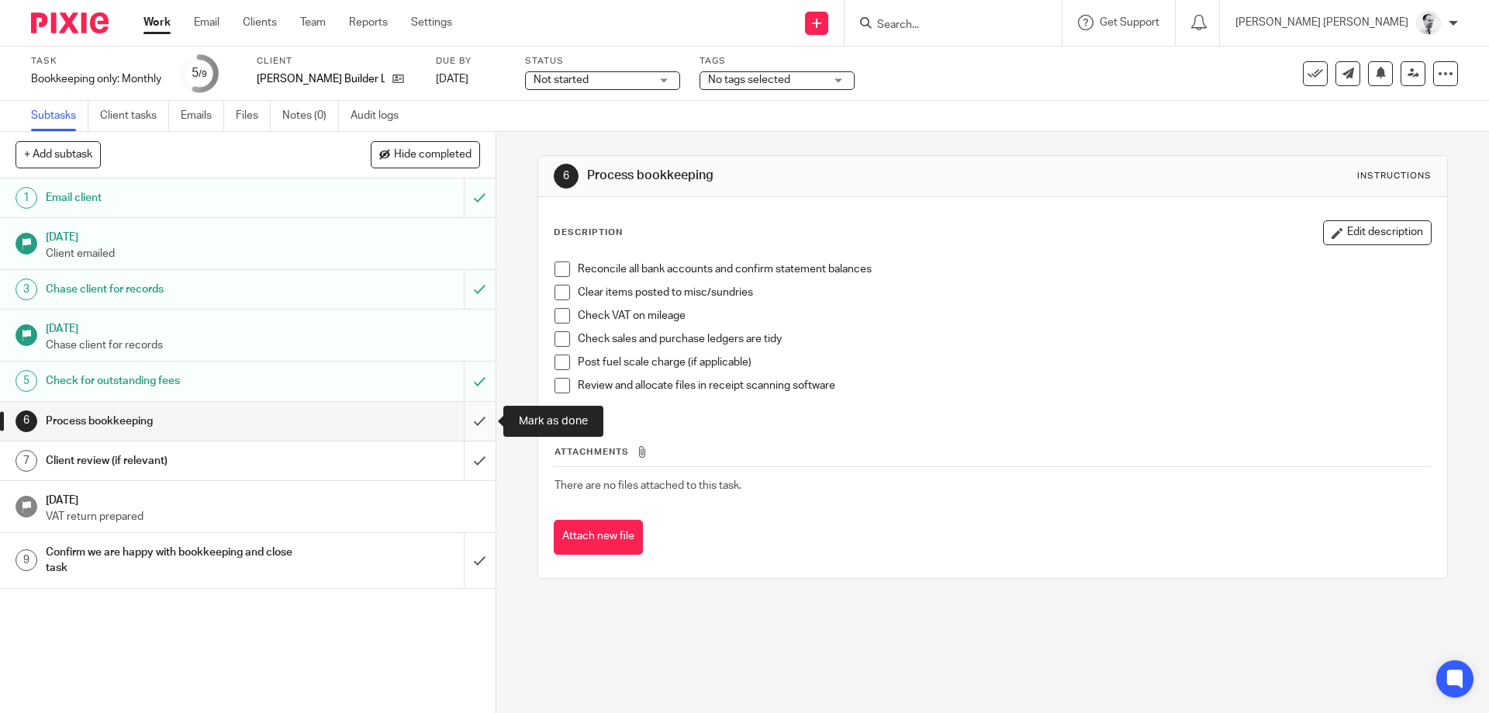
click at [475, 425] on input "submit" at bounding box center [248, 421] width 496 height 39
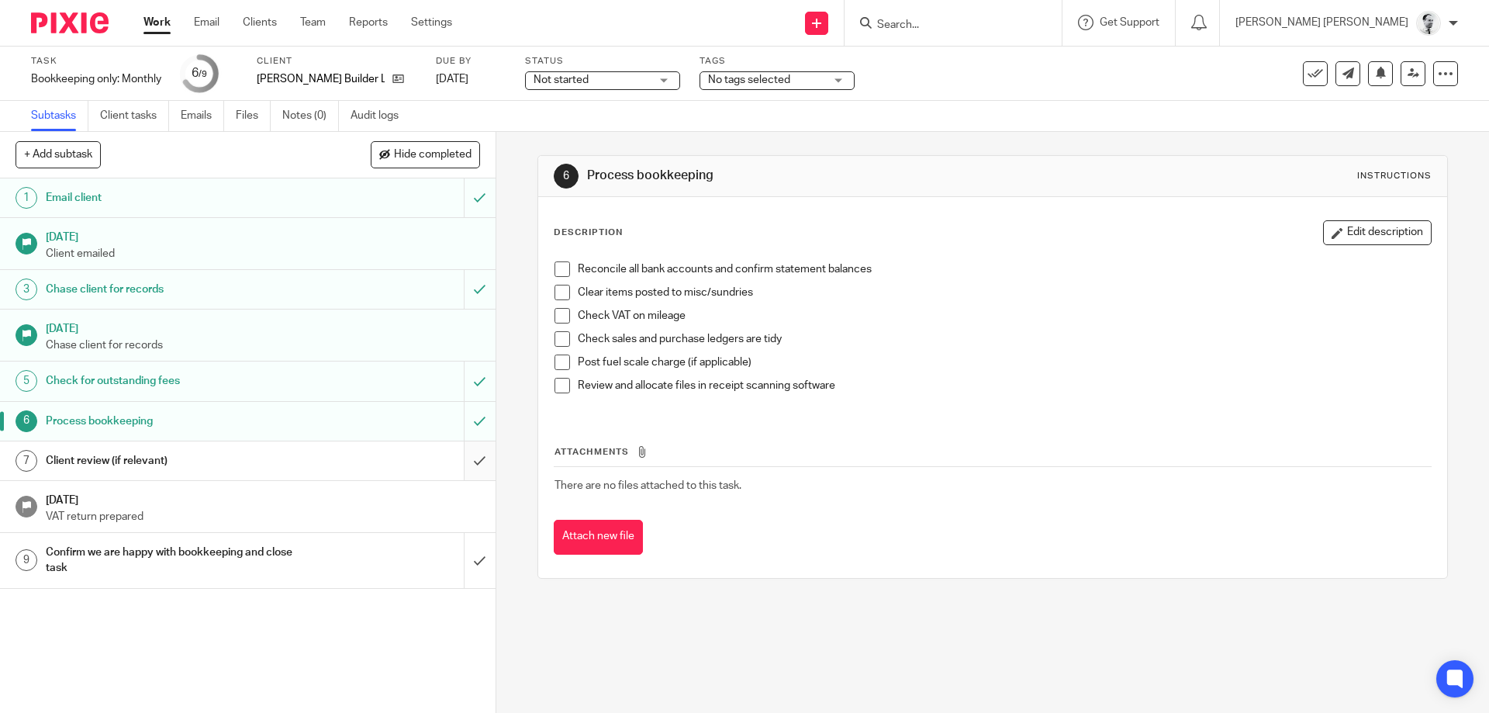
click at [469, 457] on input "submit" at bounding box center [248, 460] width 496 height 39
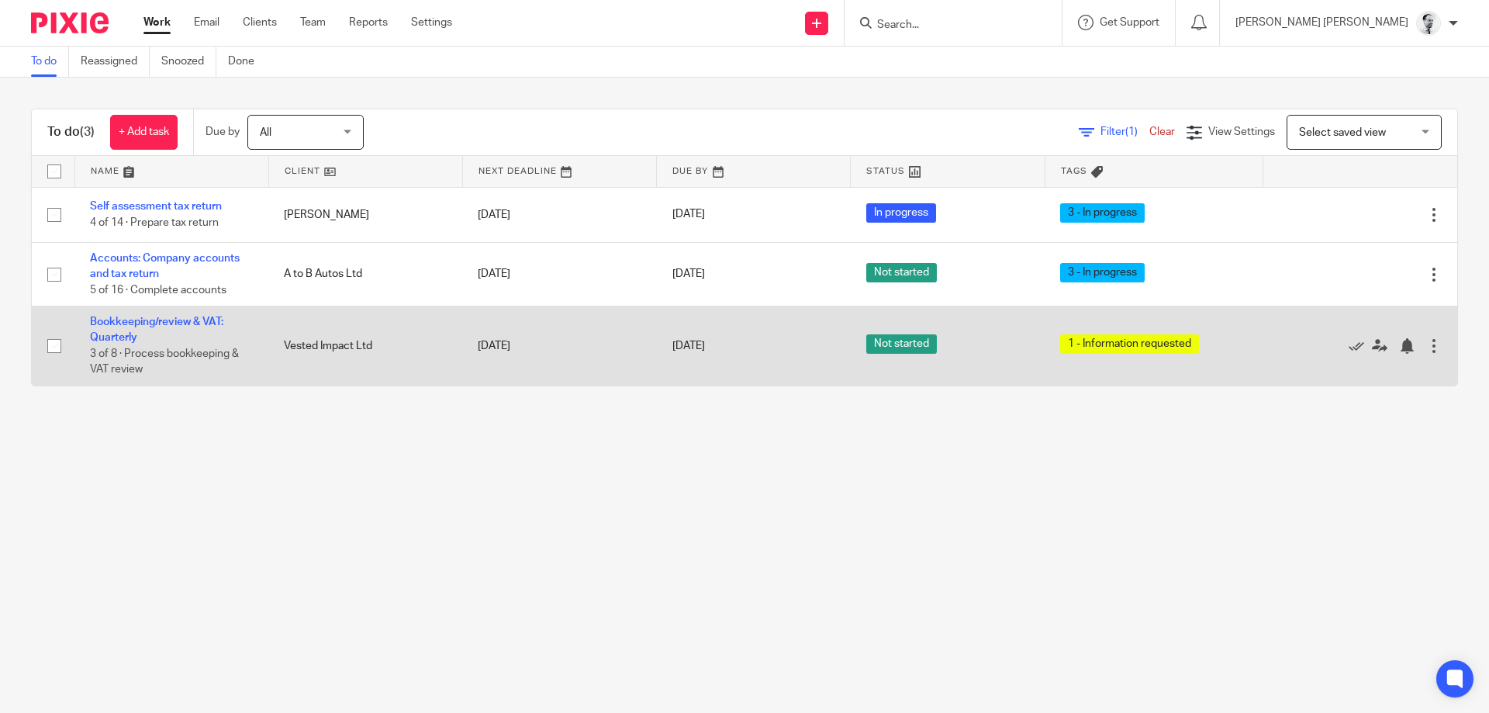
drag, startPoint x: 321, startPoint y: 347, endPoint x: 381, endPoint y: 347, distance: 59.7
click at [381, 347] on td "Vested Impact Ltd" at bounding box center [365, 345] width 194 height 79
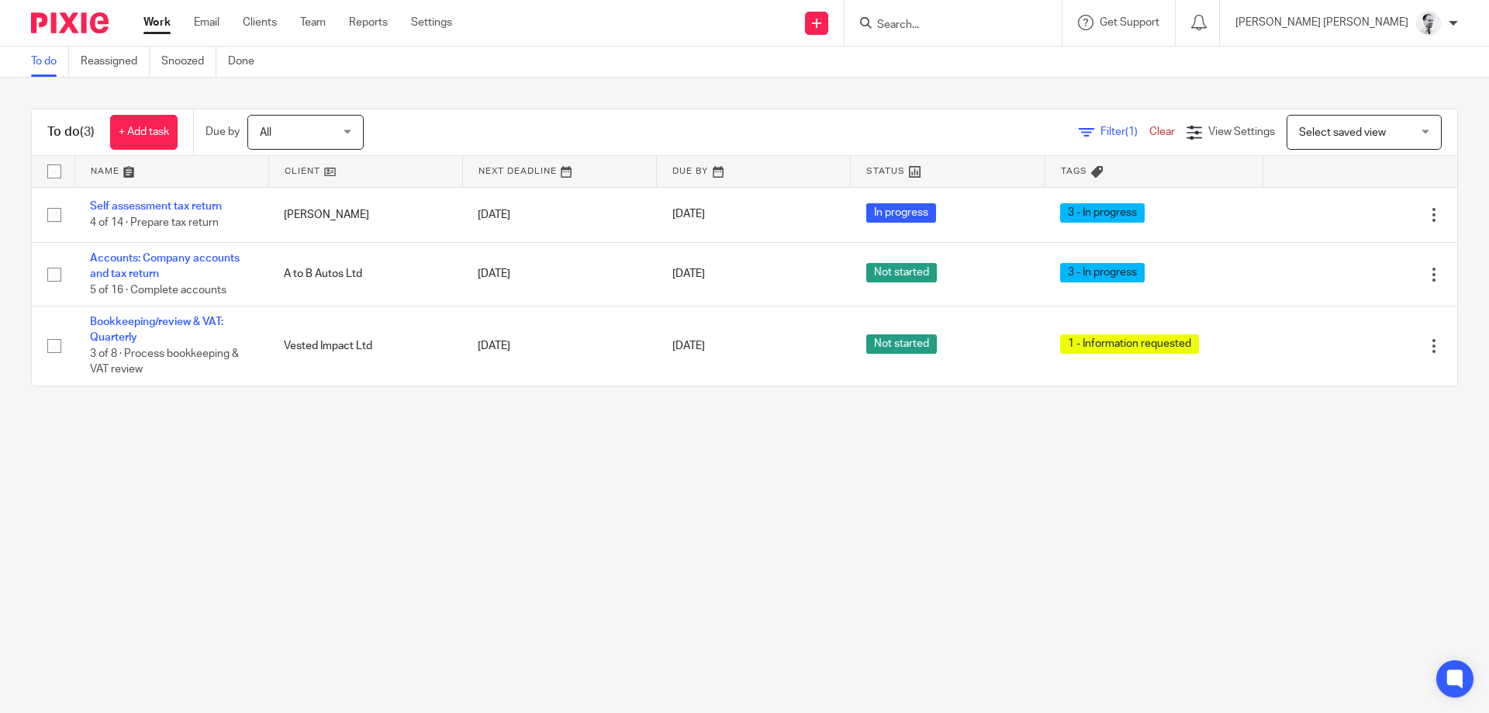
click at [1041, 15] on form at bounding box center [958, 22] width 165 height 19
click at [1015, 19] on input "Search" at bounding box center [946, 26] width 140 height 14
click at [1041, 17] on form at bounding box center [958, 22] width 165 height 19
click at [1015, 22] on input "Search" at bounding box center [946, 26] width 140 height 14
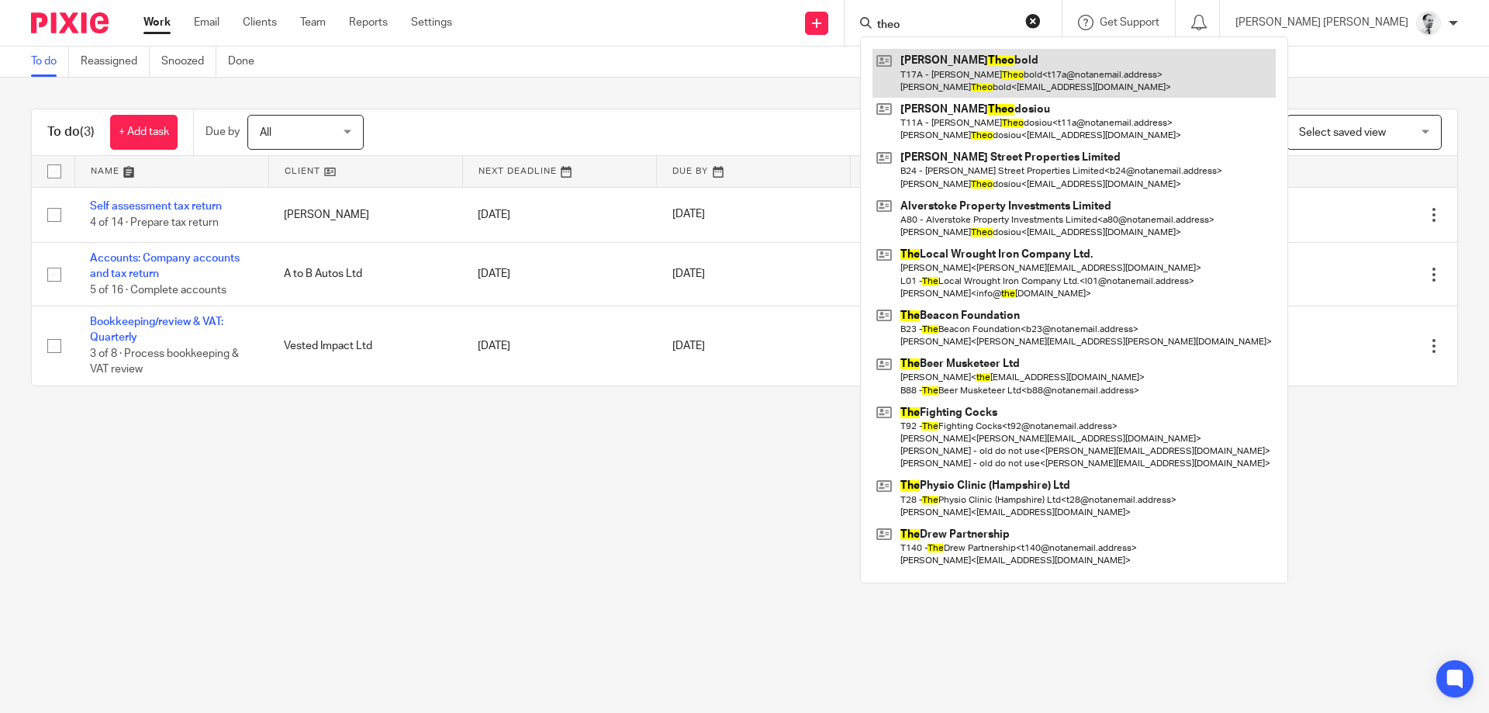
type input "theo"
click at [1060, 61] on link at bounding box center [1074, 73] width 403 height 48
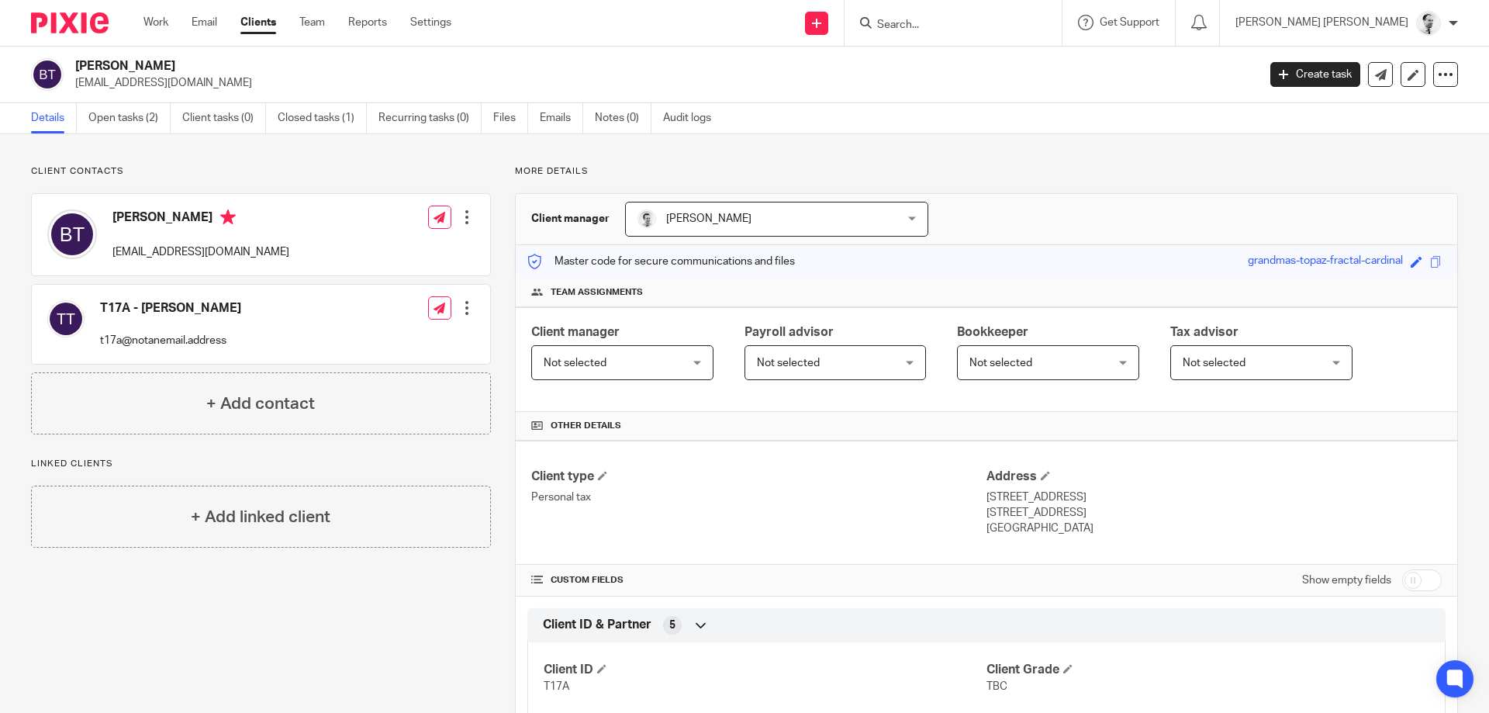
scroll to position [340, 0]
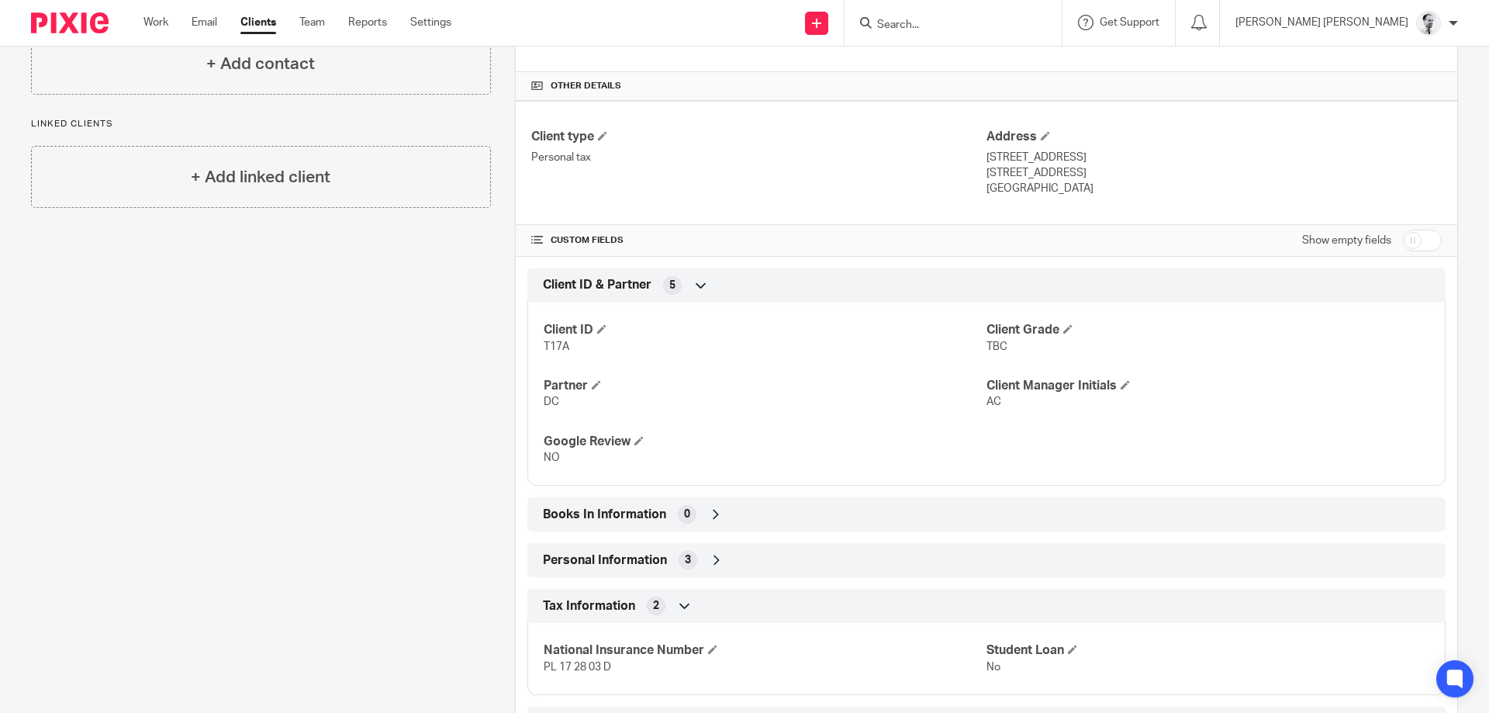
click at [647, 564] on span "Personal Information" at bounding box center [605, 560] width 124 height 16
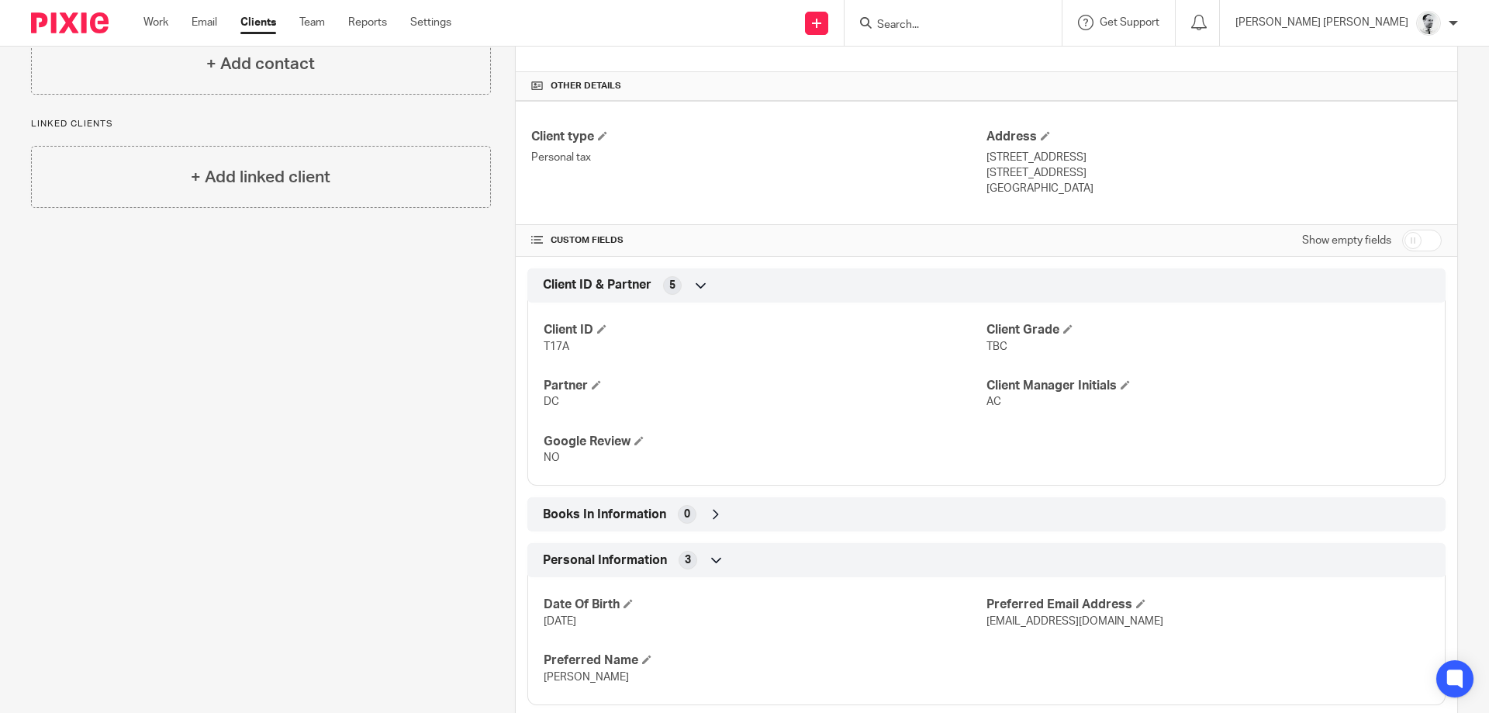
click at [1041, 16] on form at bounding box center [958, 22] width 165 height 19
click at [1015, 25] on input "Search" at bounding box center [946, 26] width 140 height 14
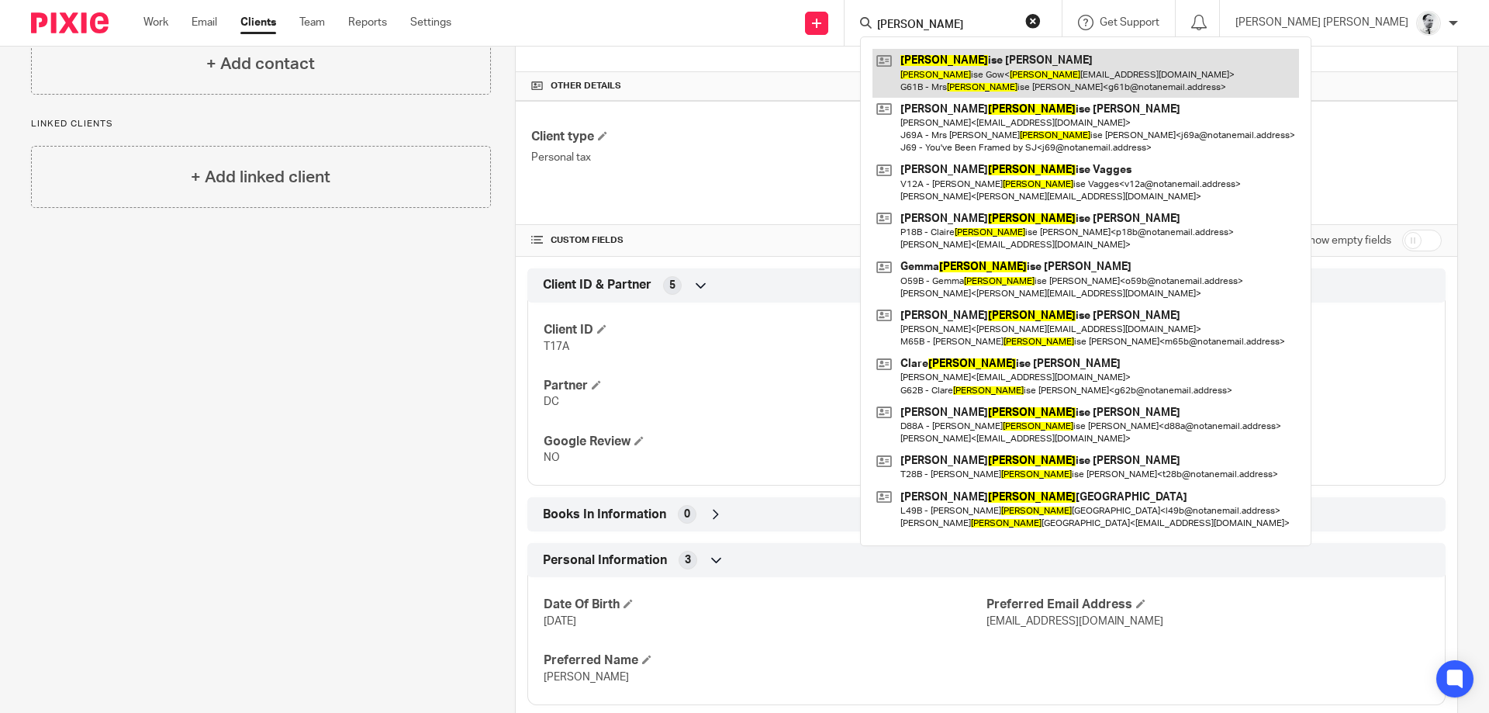
type input "lou"
